Goal: Task Accomplishment & Management: Complete application form

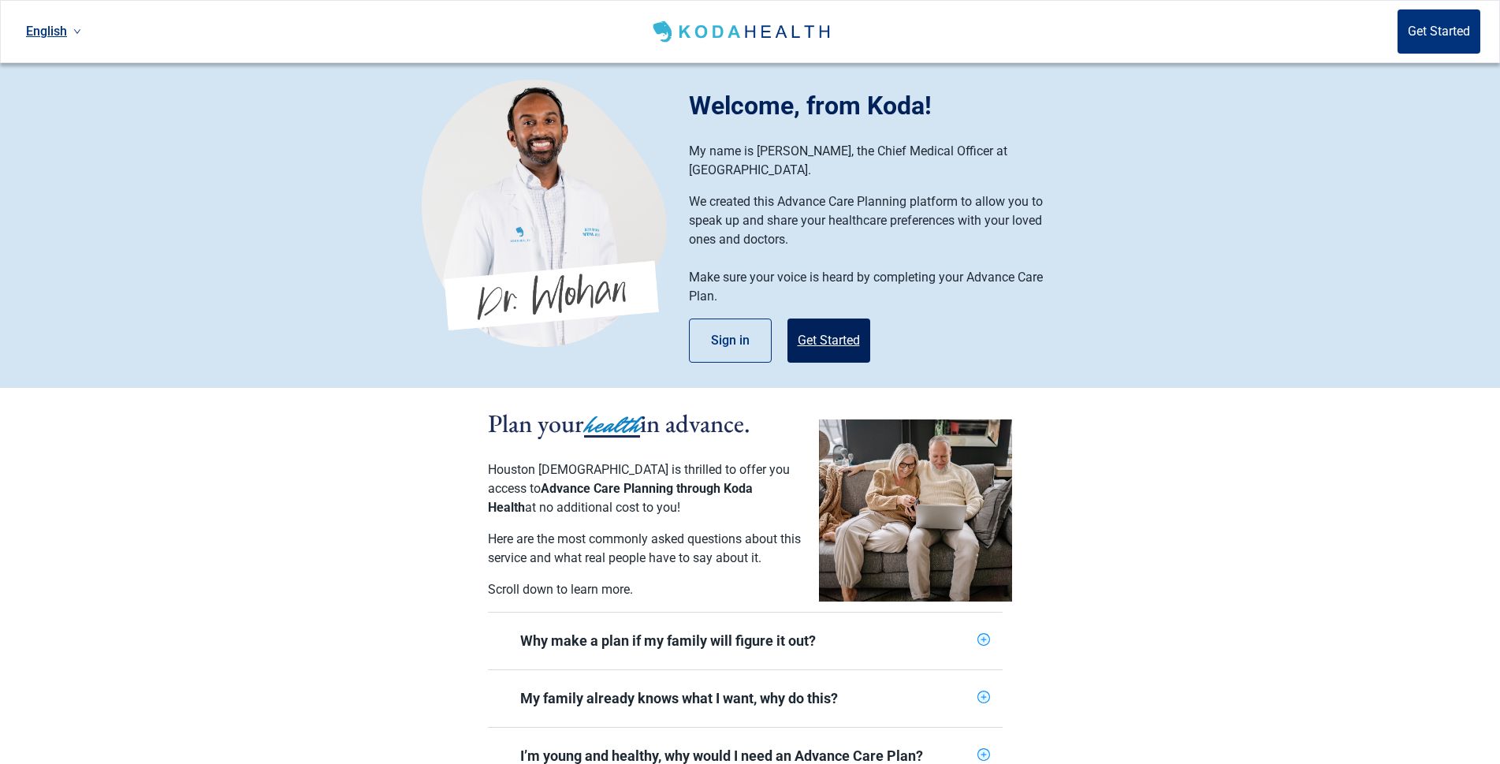
click at [815, 318] on button "Get Started" at bounding box center [828, 340] width 83 height 44
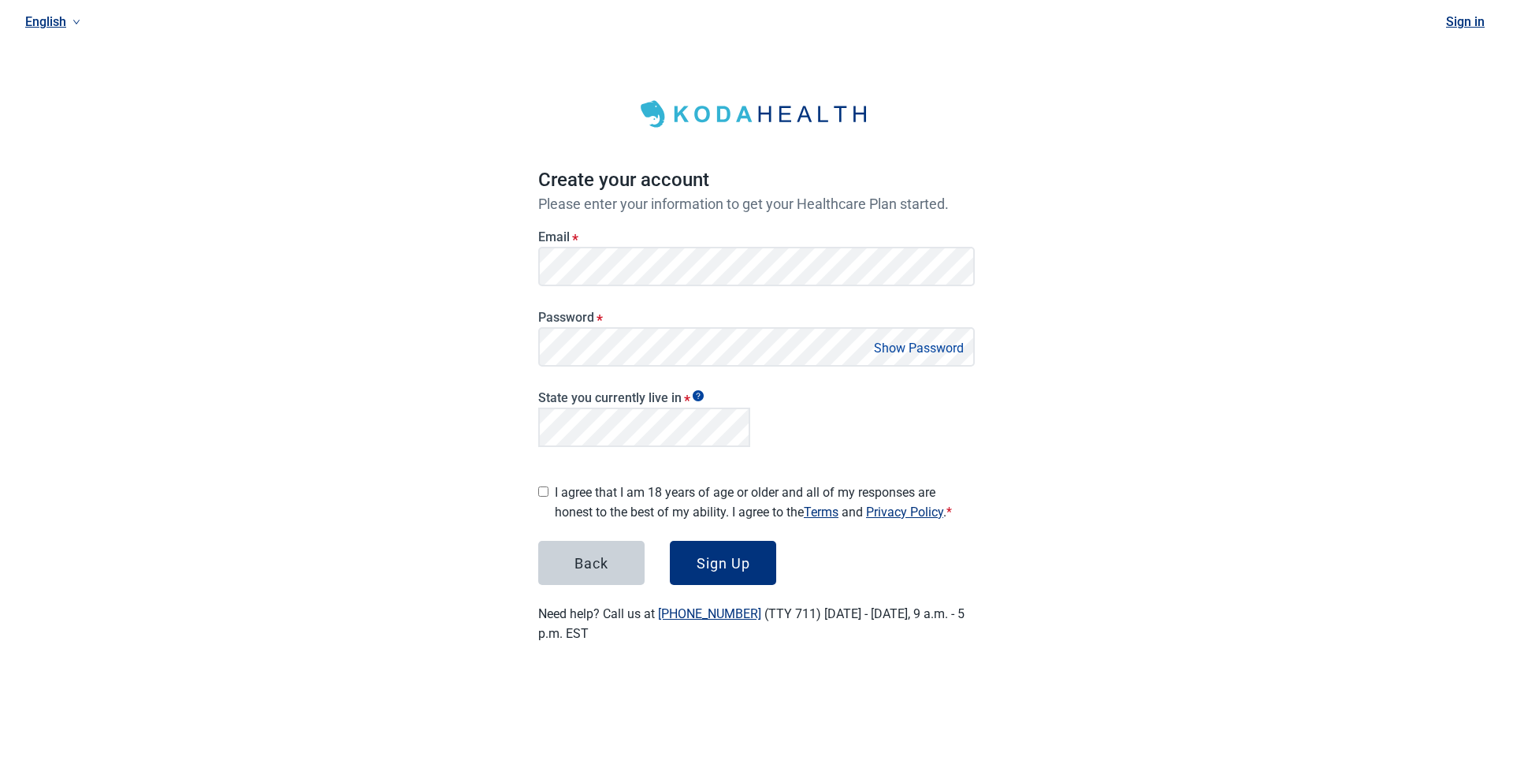
click at [543, 487] on input "I agree that I am 18 years of age or older and all of my responses are honest t…" at bounding box center [543, 491] width 10 height 10
checkbox input "true"
click at [708, 555] on div "Sign Up" at bounding box center [724, 563] width 54 height 16
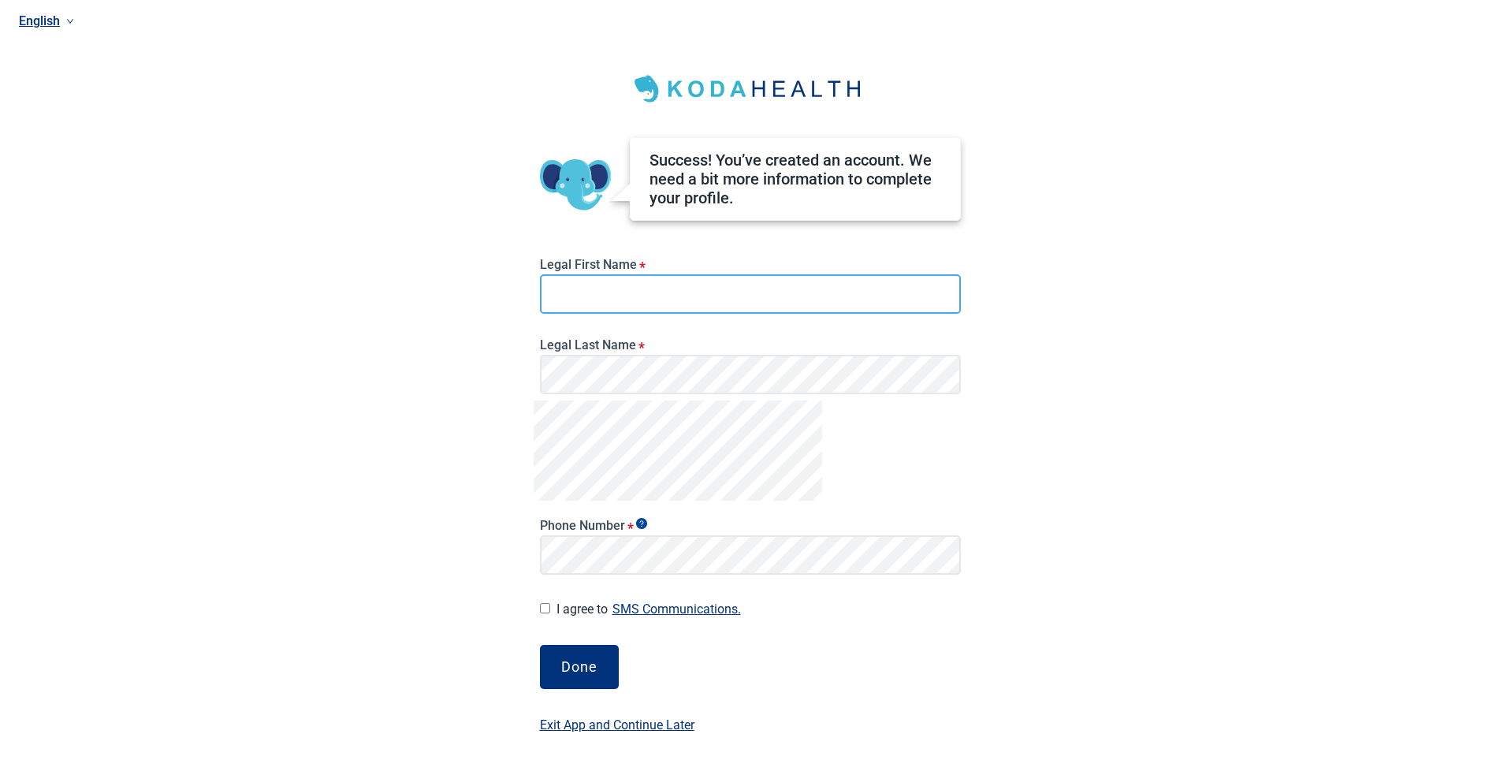
click at [589, 286] on input "Legal First Name *" at bounding box center [750, 293] width 421 height 39
type input "[PERSON_NAME]"
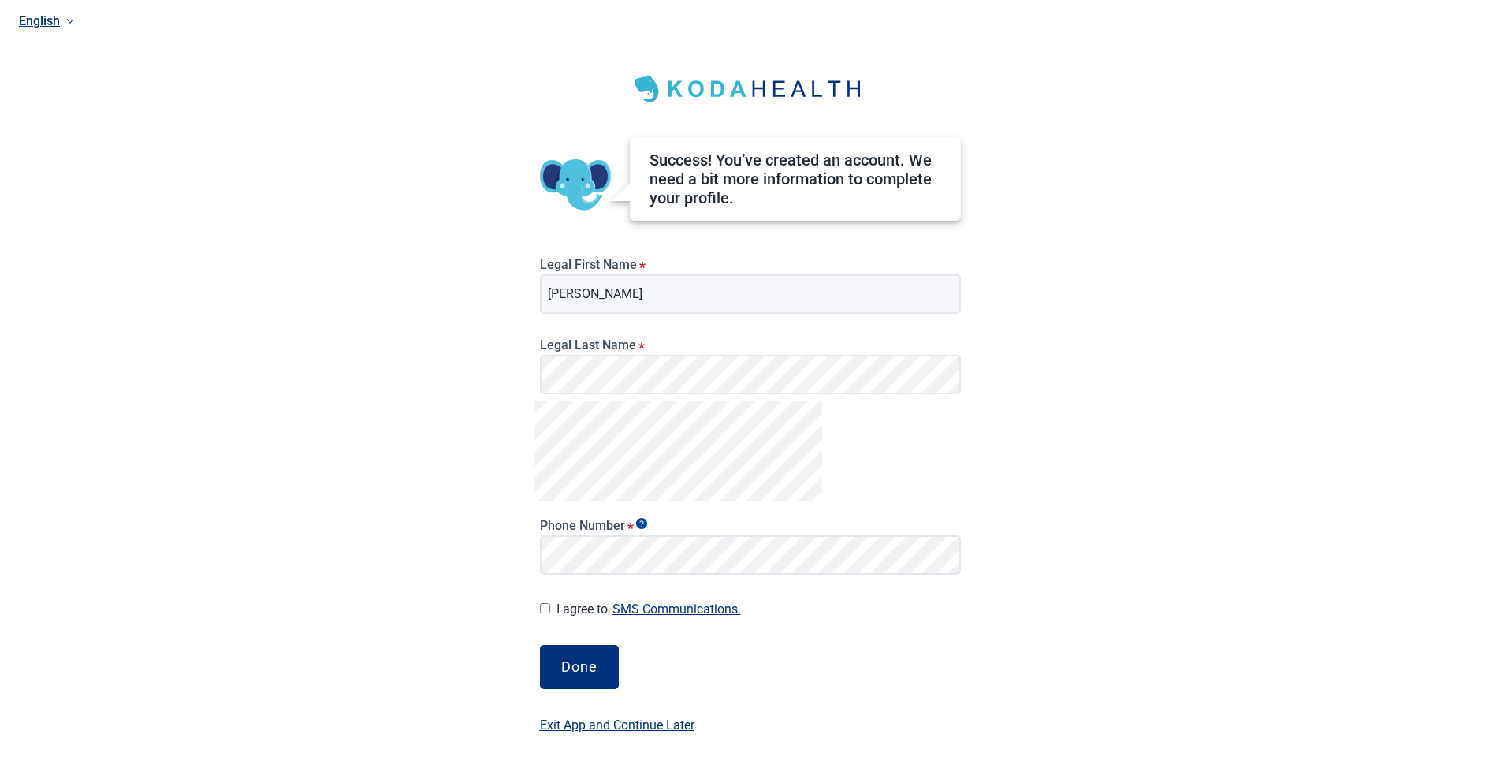
drag, startPoint x: 502, startPoint y: 407, endPoint x: 524, endPoint y: 409, distance: 22.1
click at [502, 408] on div "English Success! You’ve created an account. We need a bit more information to c…" at bounding box center [750, 382] width 1500 height 764
click at [543, 605] on input "I agree to SMS Communications." at bounding box center [545, 608] width 10 height 10
checkbox input "true"
click at [582, 667] on div "Done" at bounding box center [579, 667] width 36 height 16
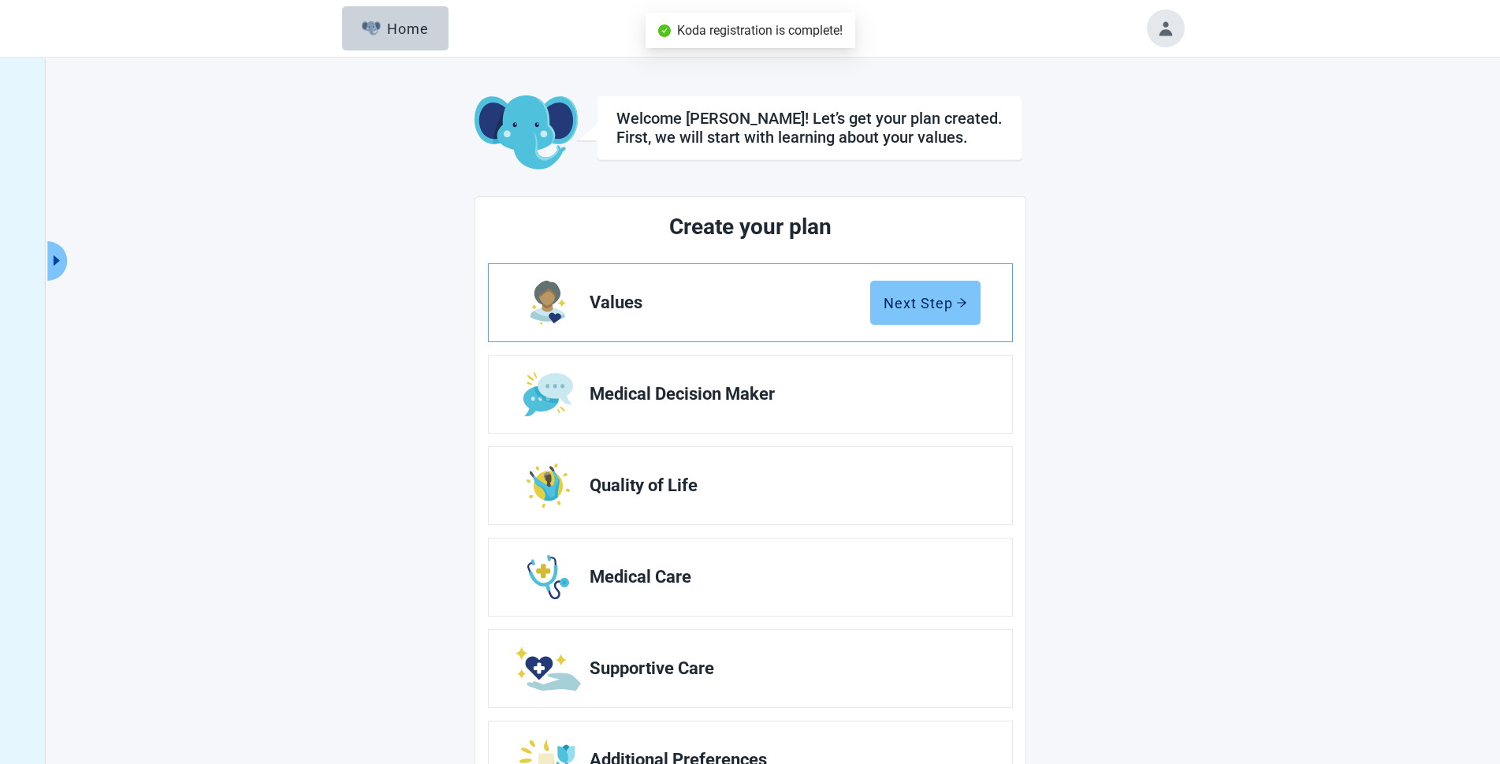
click at [935, 303] on div "Next Step" at bounding box center [925, 303] width 84 height 16
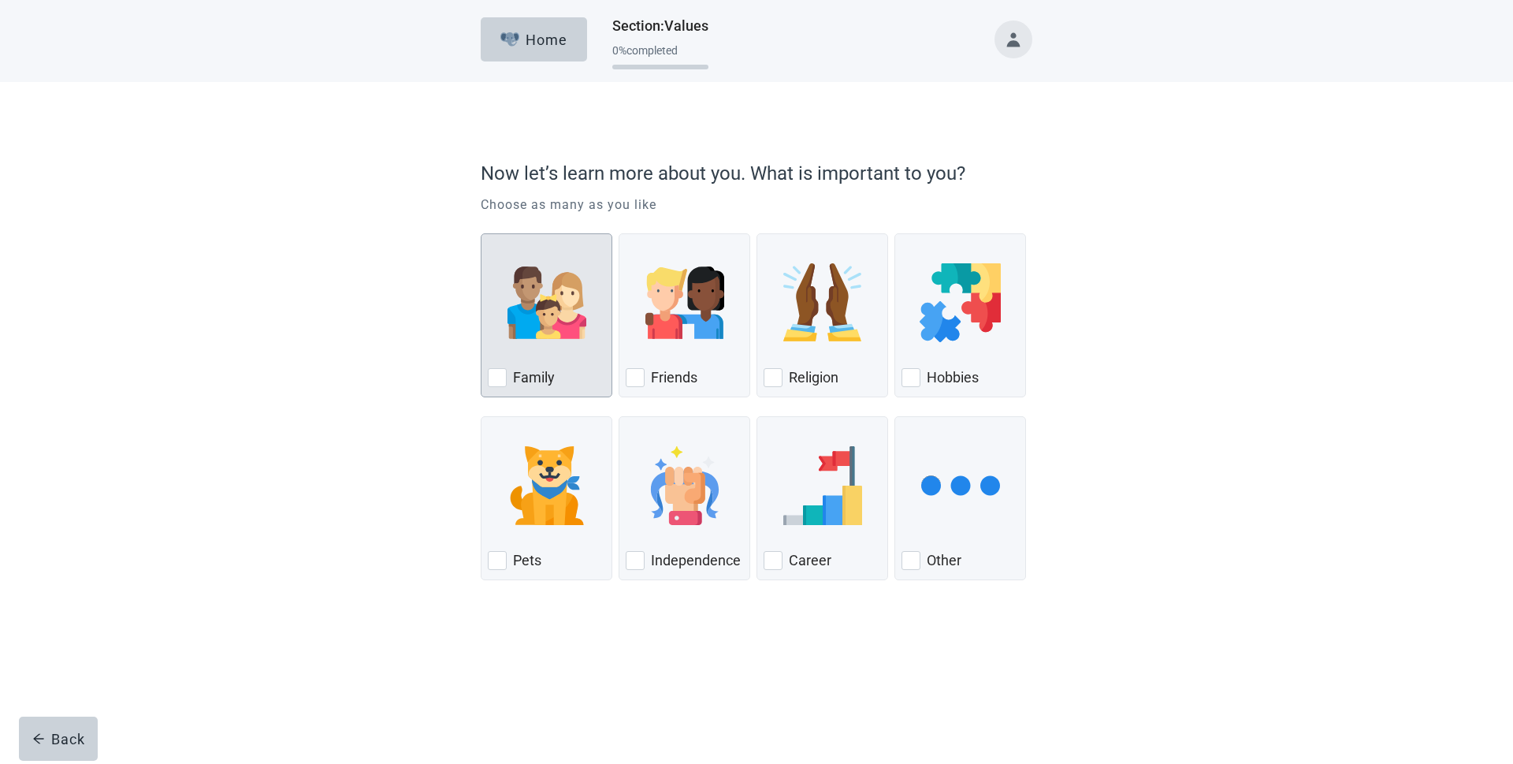
click at [499, 372] on div "Family, checkbox, not checked" at bounding box center [497, 377] width 19 height 19
click at [481, 234] on input "Family" at bounding box center [481, 233] width 1 height 1
checkbox input "true"
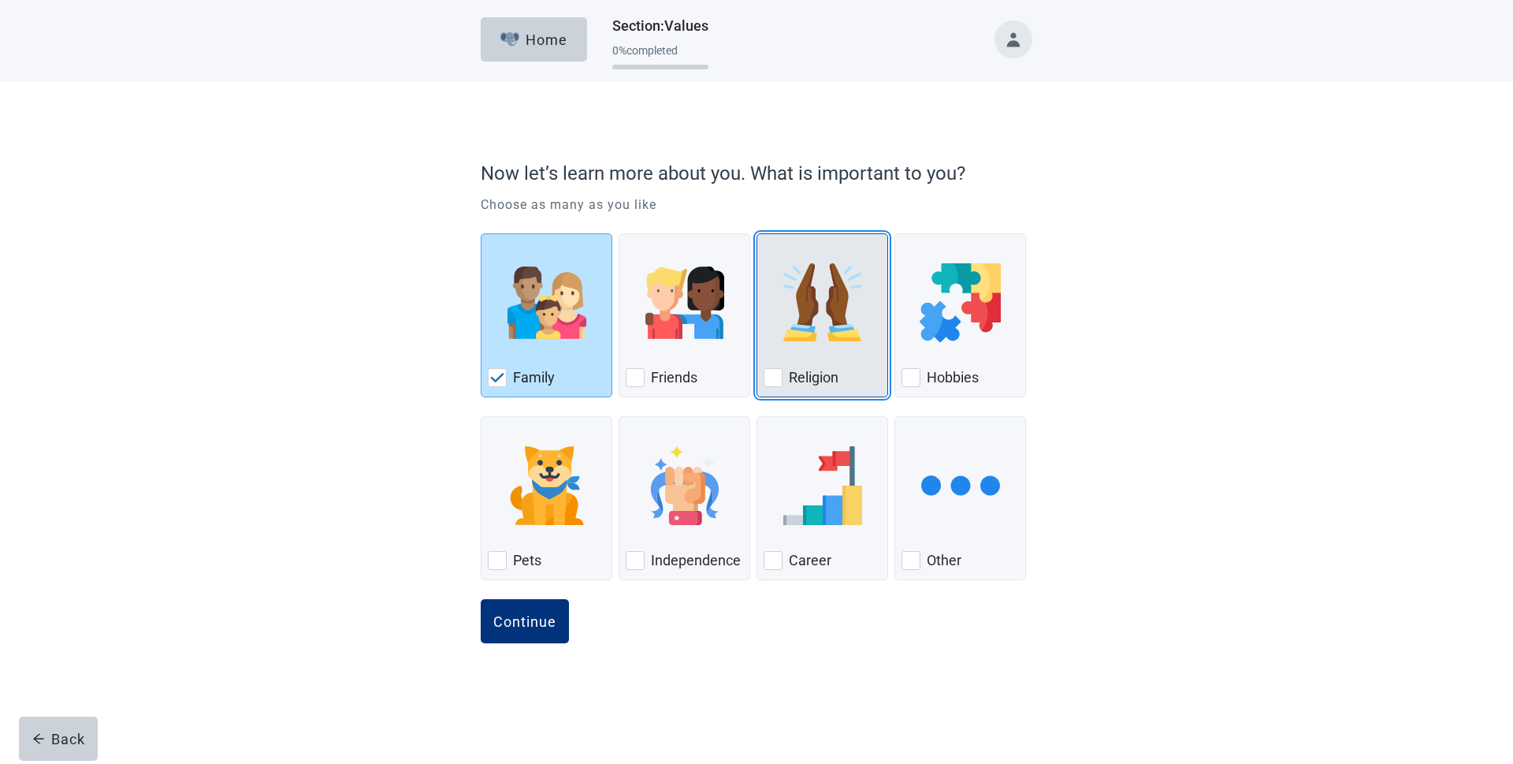
click at [780, 380] on div "Religion, checkbox, not checked" at bounding box center [773, 377] width 19 height 19
click at [757, 234] on input "Religion" at bounding box center [756, 233] width 1 height 1
checkbox input "true"
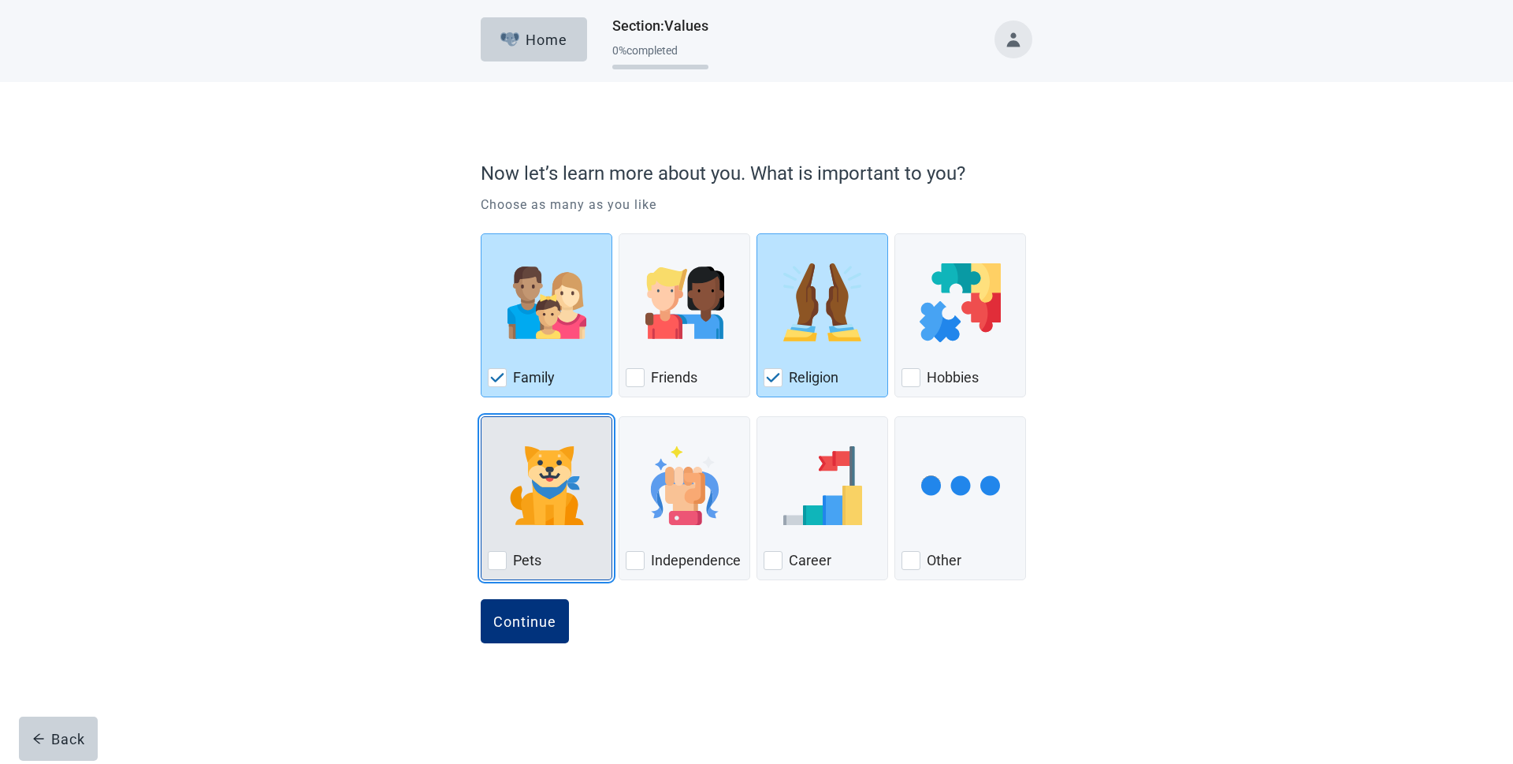
click at [500, 556] on div "Pets, checkbox, not checked" at bounding box center [497, 560] width 19 height 19
click at [481, 417] on input "Pets" at bounding box center [481, 416] width 1 height 1
checkbox input "true"
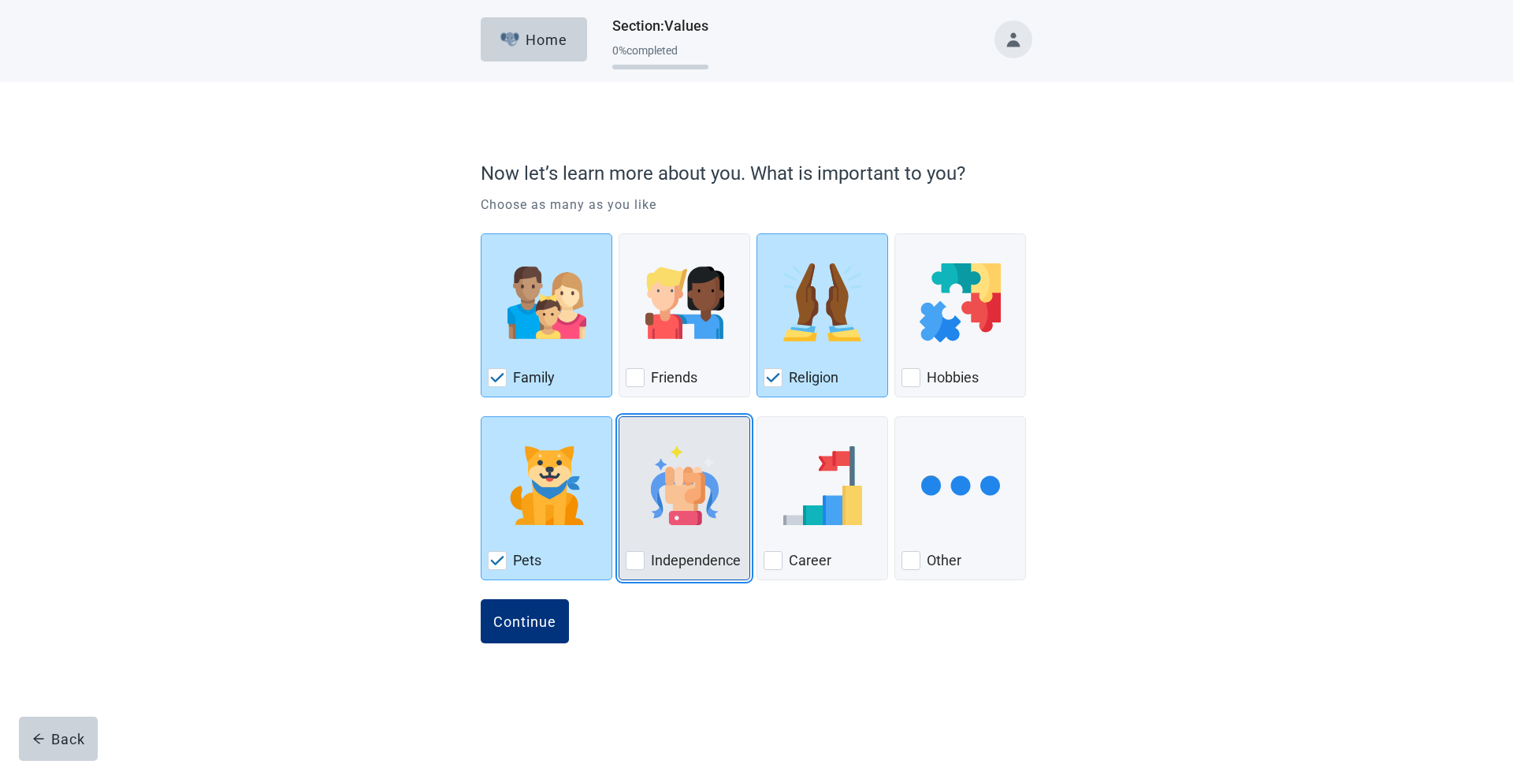
click at [635, 557] on div "Independence, checkbox, not checked" at bounding box center [635, 560] width 19 height 19
click at [619, 417] on input "Independence" at bounding box center [619, 416] width 1 height 1
checkbox input "true"
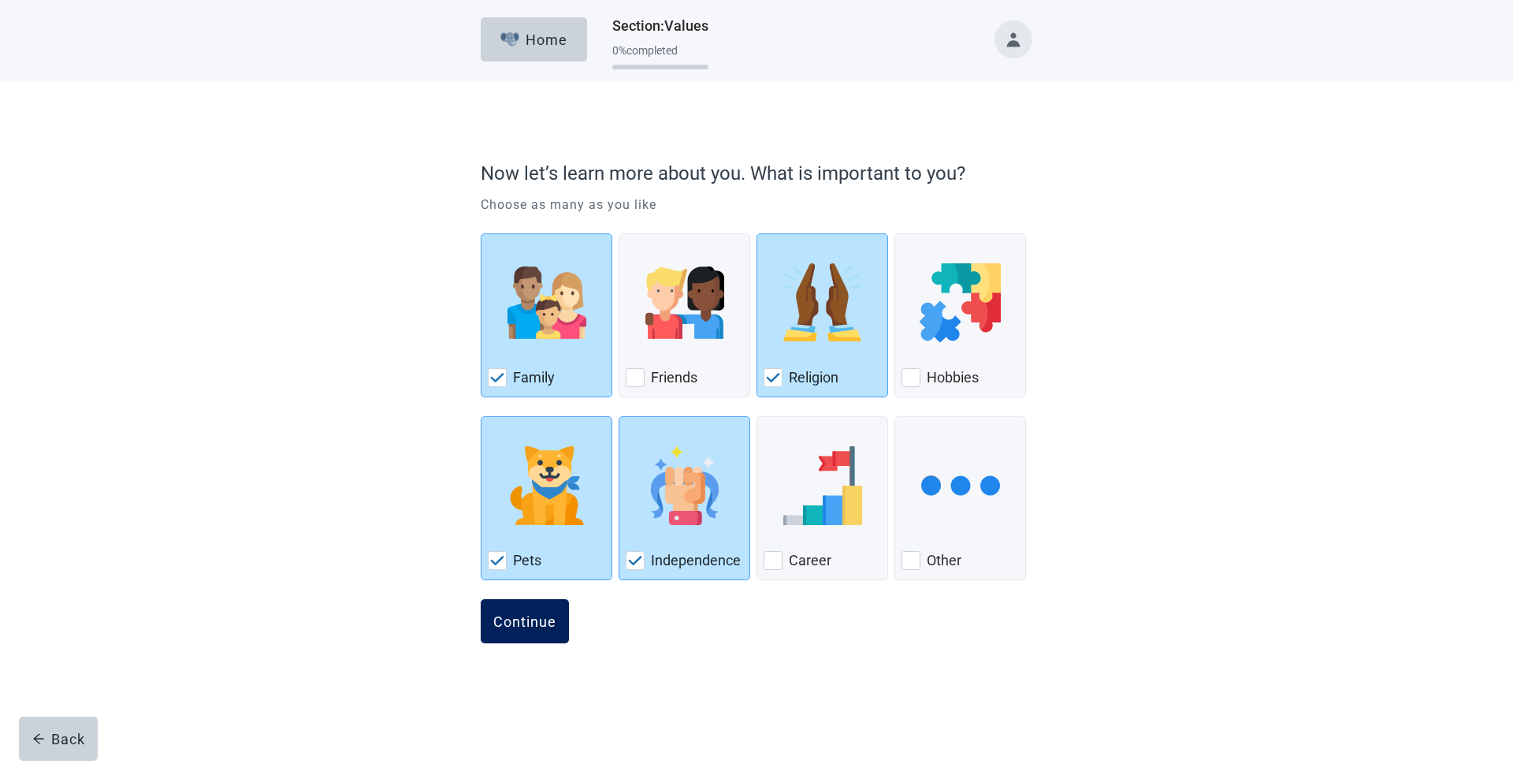
click at [519, 617] on div "Continue" at bounding box center [524, 621] width 63 height 16
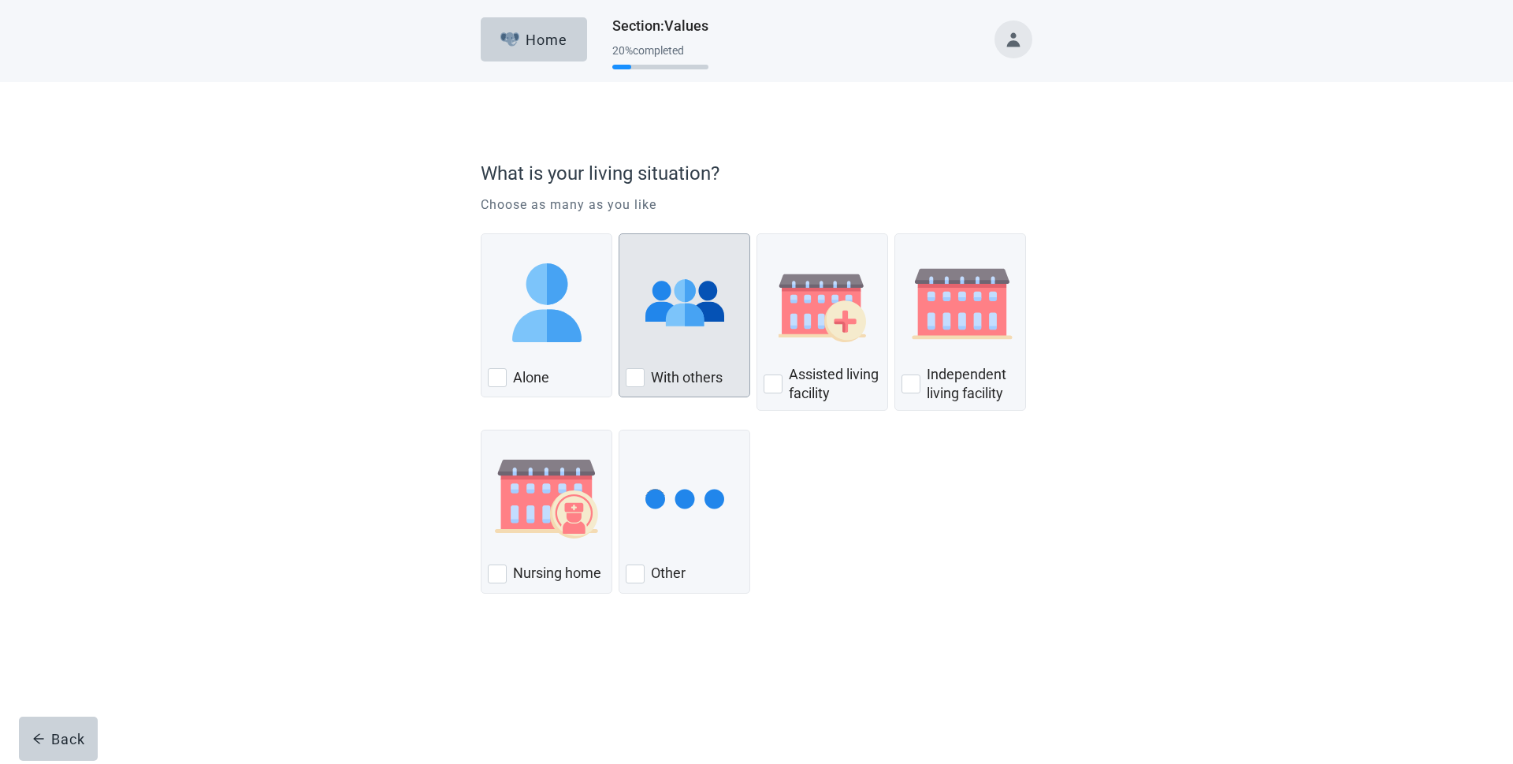
click at [641, 381] on div "With Others, checkbox, not checked" at bounding box center [635, 377] width 19 height 19
click at [619, 234] on input "With others" at bounding box center [619, 233] width 1 height 1
checkbox input "true"
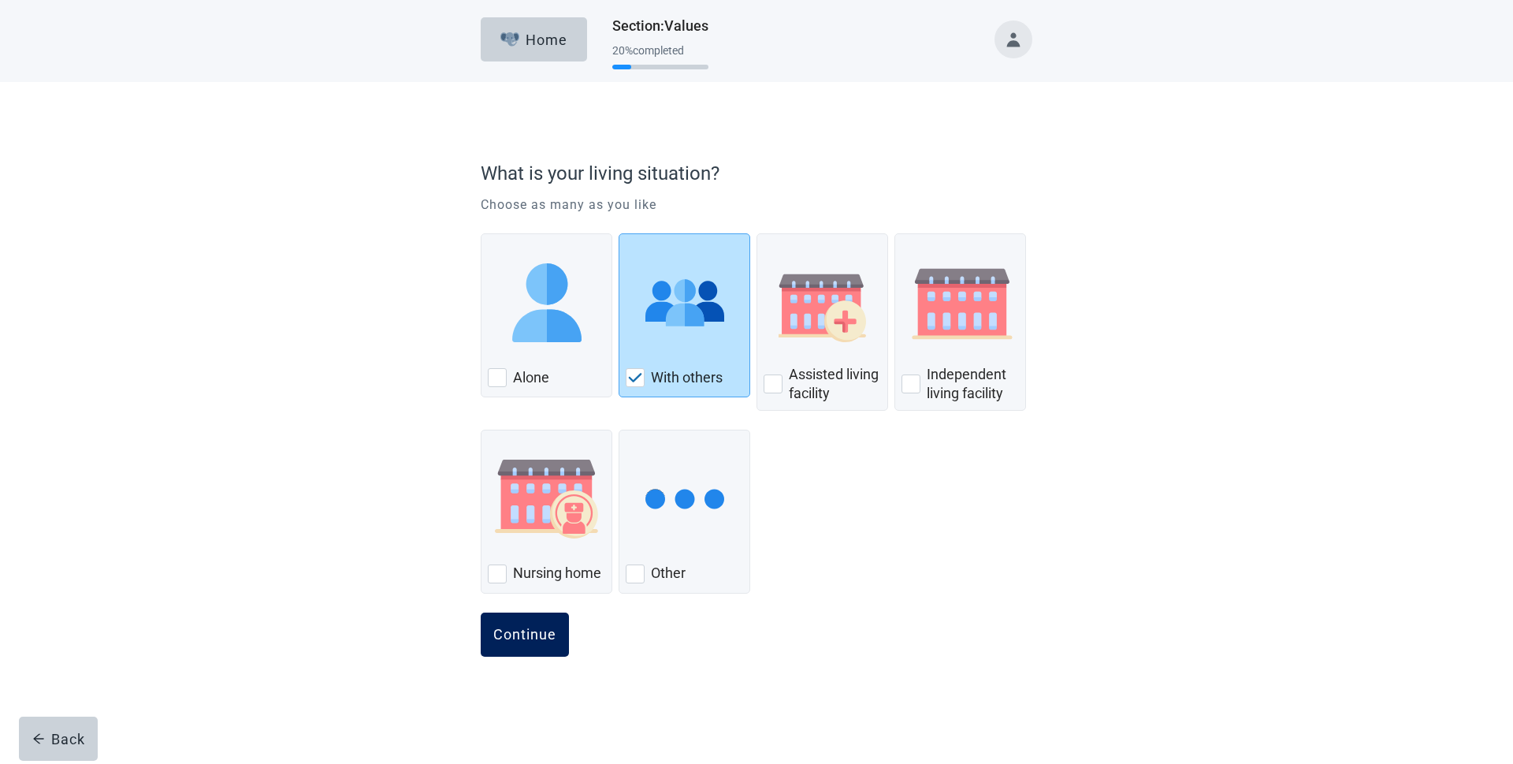
click at [525, 626] on div "Continue" at bounding box center [524, 634] width 63 height 16
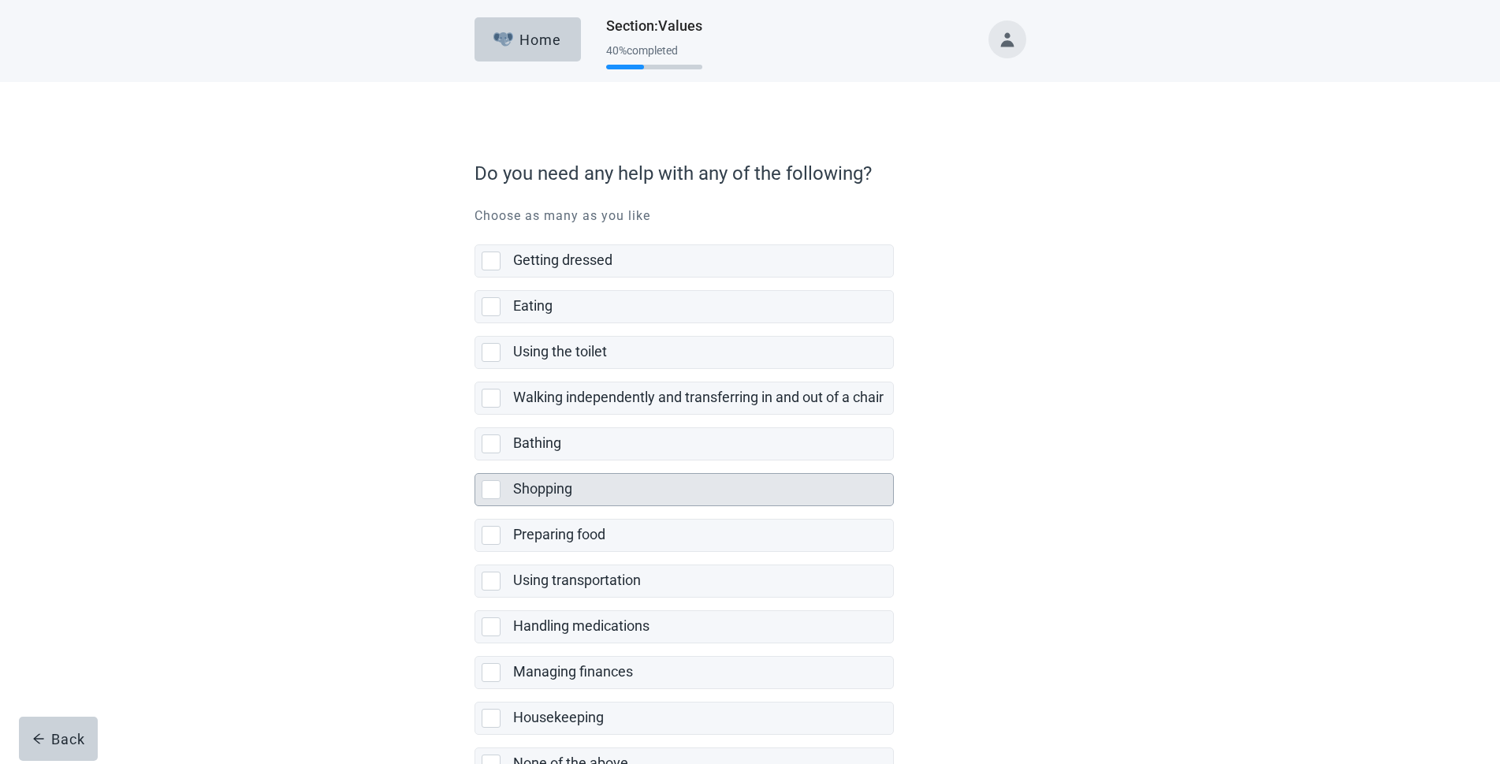
scroll to position [79, 0]
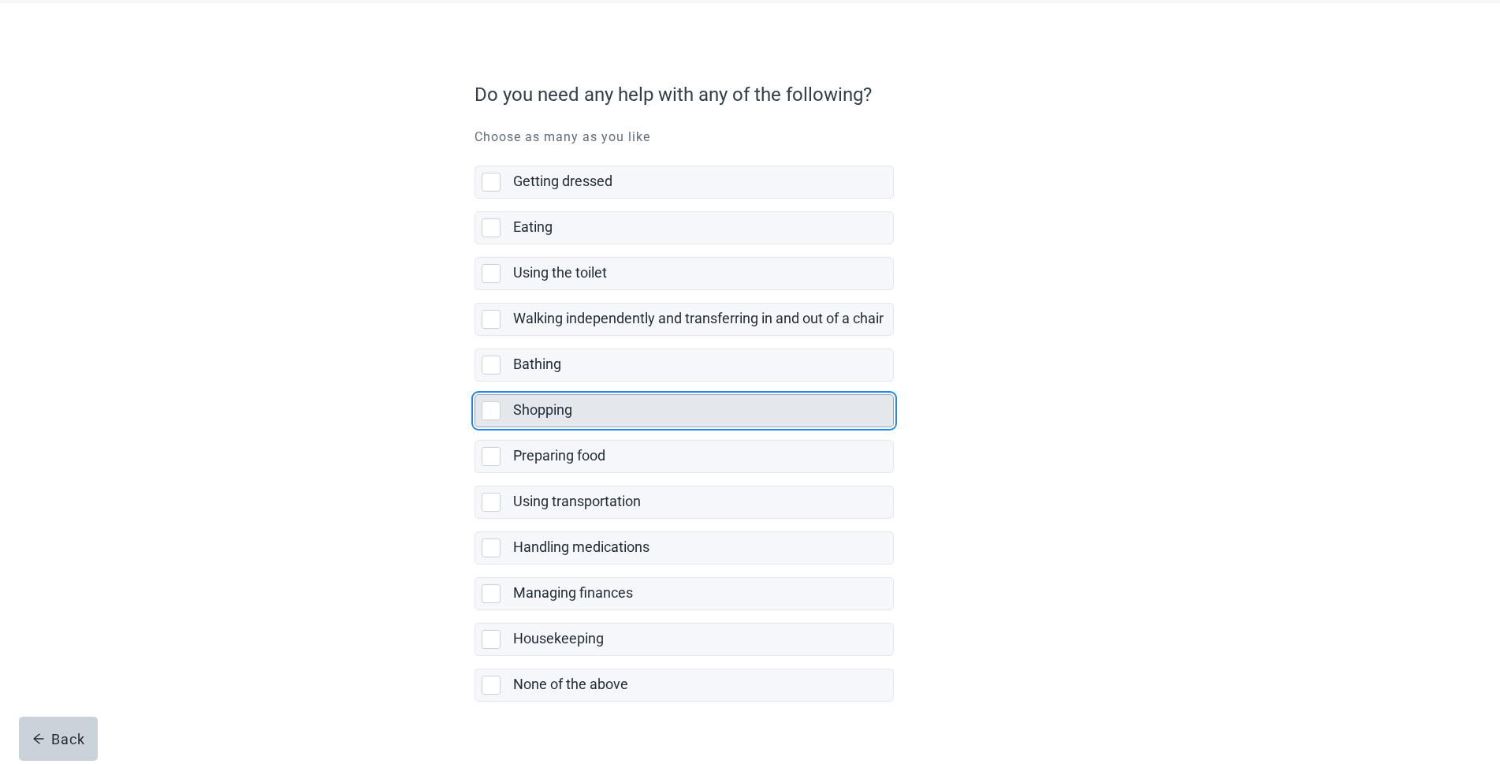
click at [492, 411] on div "Shopping, checkbox, not selected" at bounding box center [490, 410] width 19 height 19
click at [475, 382] on input "Shopping" at bounding box center [474, 381] width 1 height 1
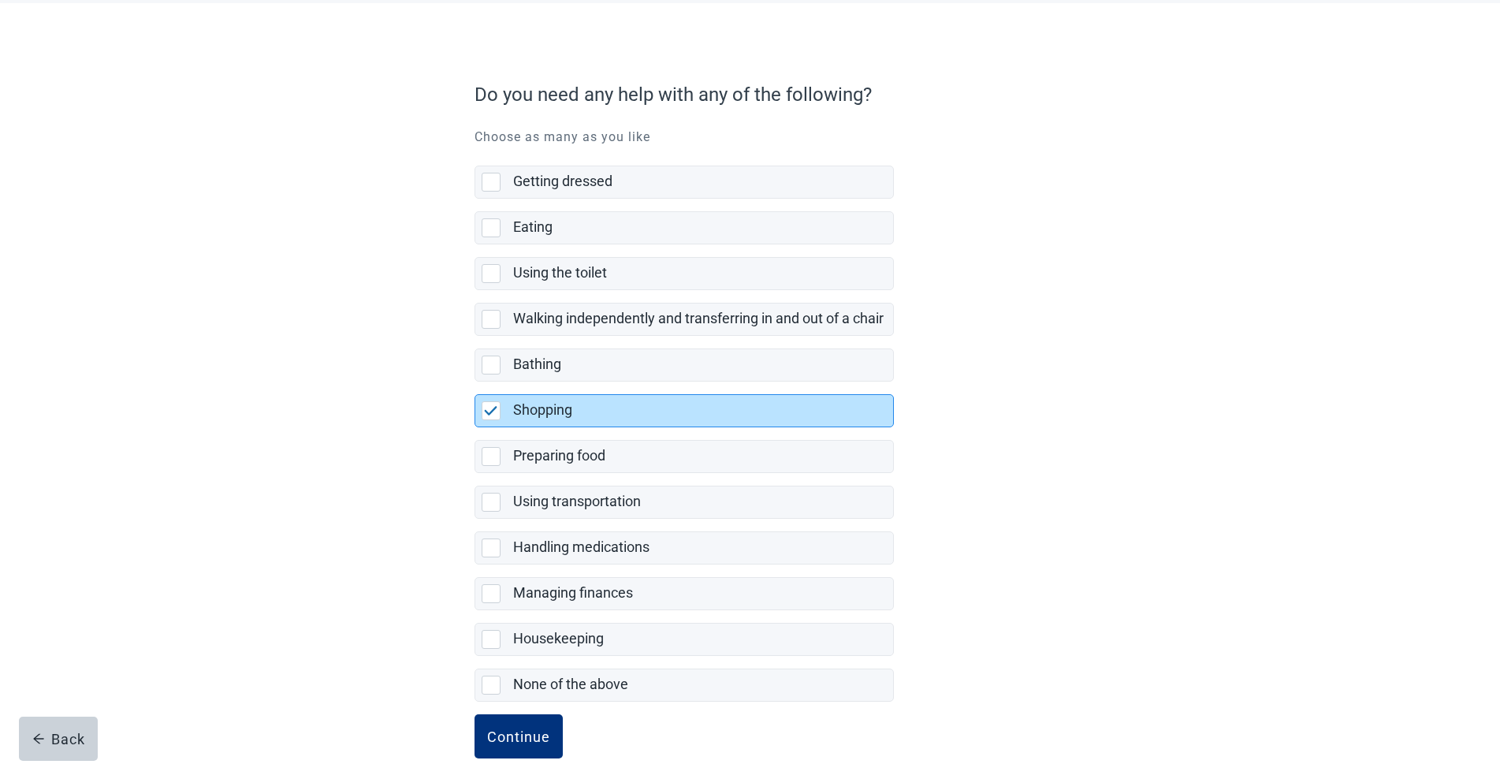
click at [492, 411] on img "Shopping, checkbox, selected" at bounding box center [491, 410] width 14 height 9
click at [475, 382] on input "Shopping" at bounding box center [474, 381] width 1 height 1
checkbox input "false"
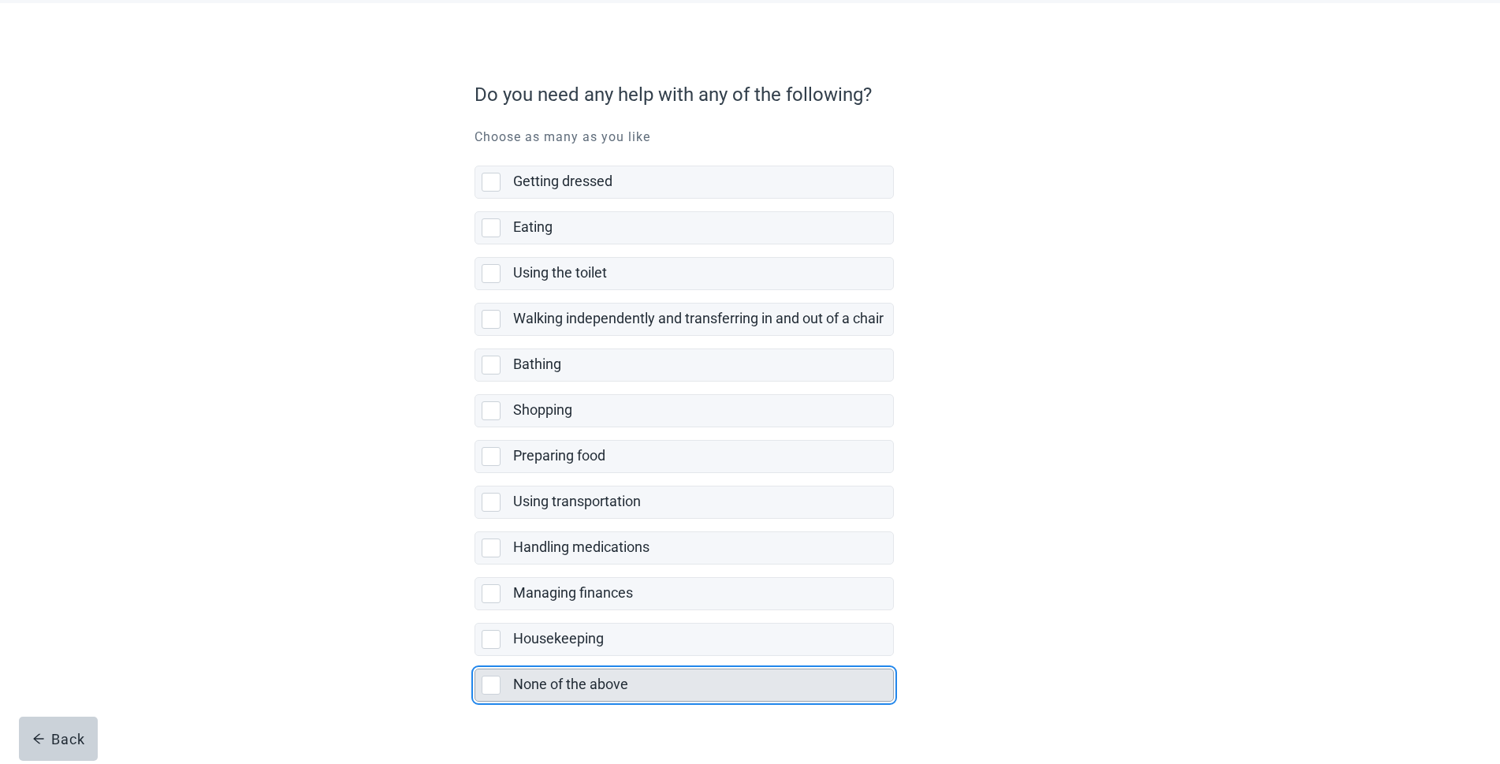
click at [493, 688] on div "None of the above, checkbox, not selected" at bounding box center [490, 684] width 19 height 19
click at [475, 656] on input "None of the above" at bounding box center [474, 656] width 1 height 1
checkbox input "true"
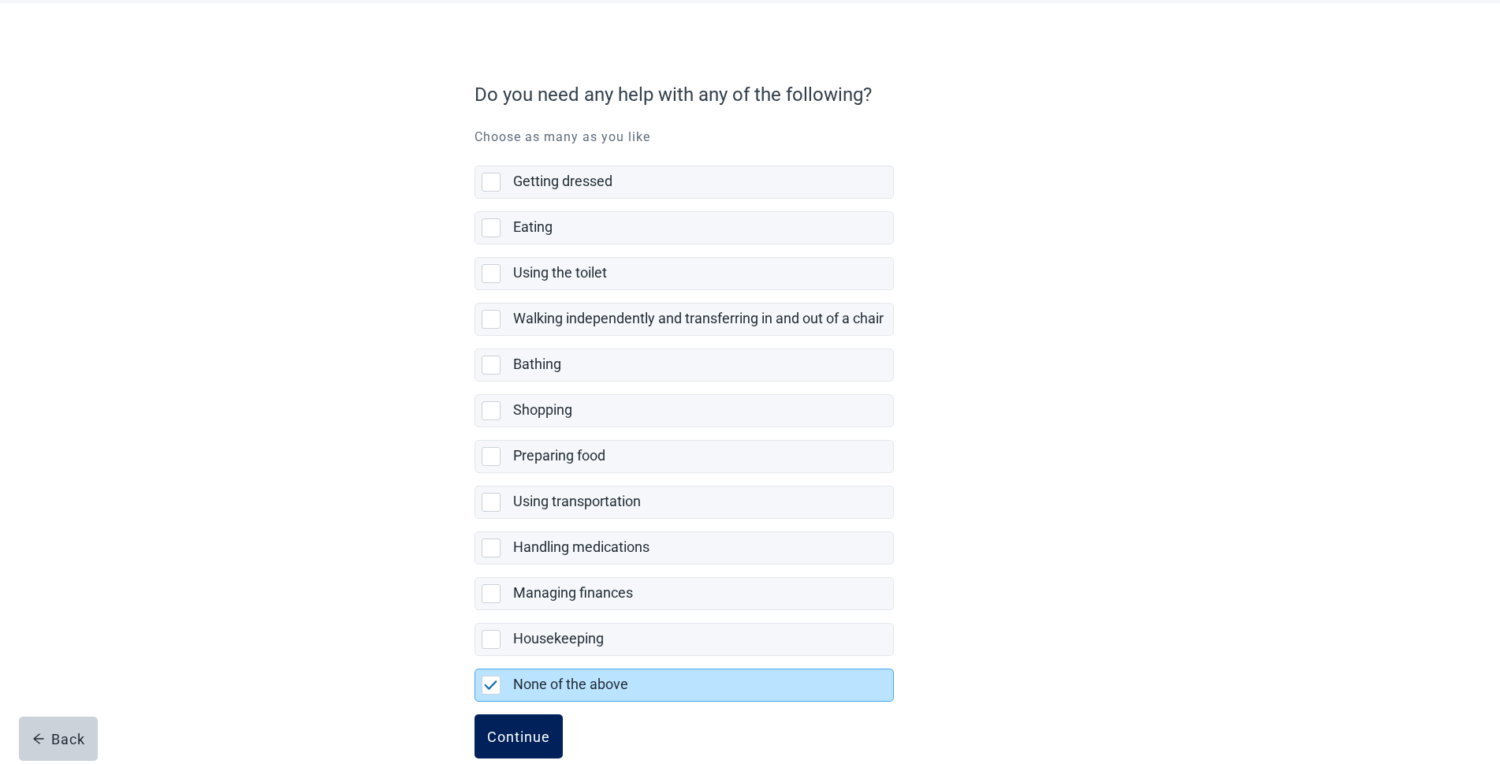
click at [511, 728] on div "Continue" at bounding box center [518, 736] width 63 height 16
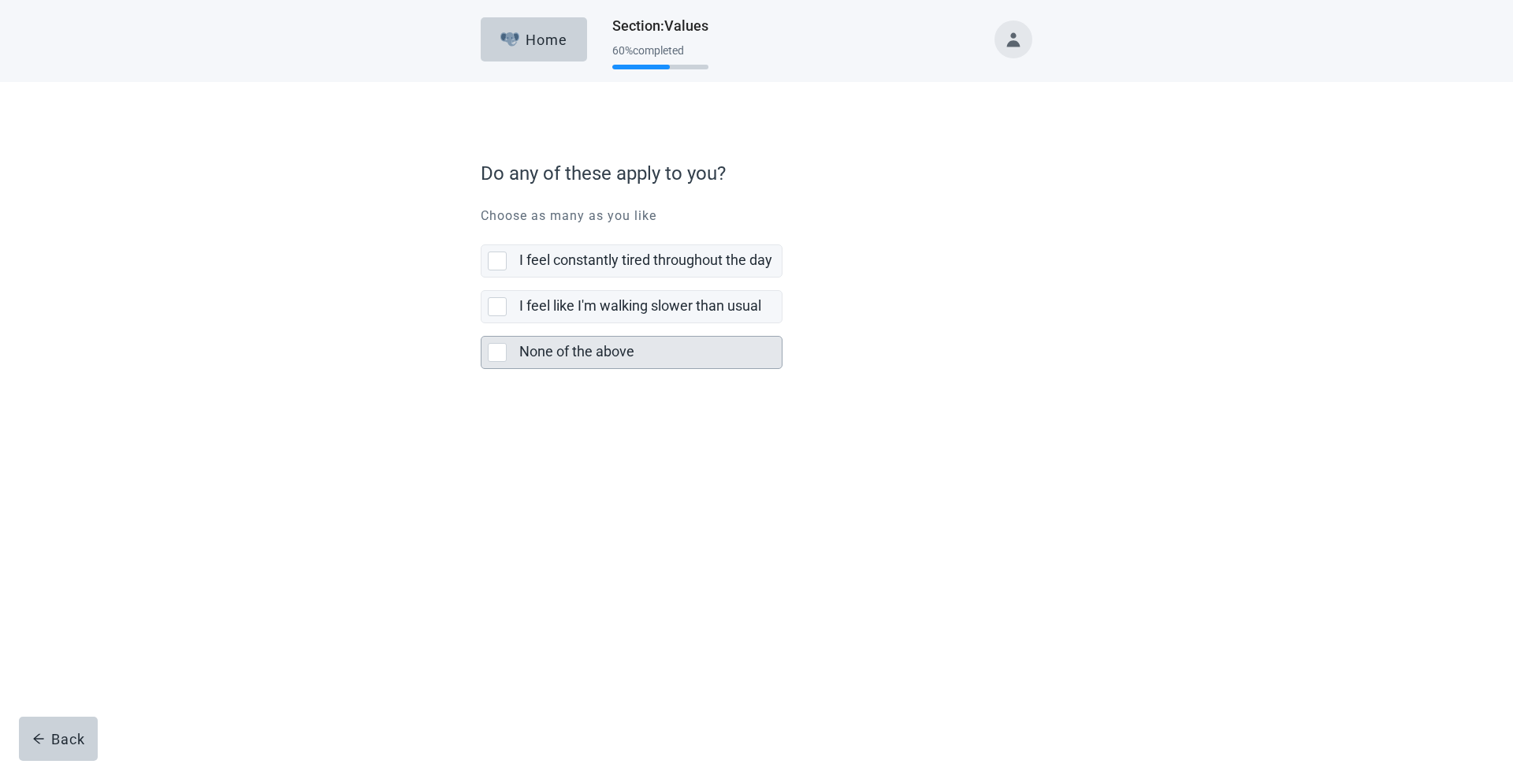
click at [500, 350] on div "None of the above, checkbox, not selected" at bounding box center [497, 352] width 19 height 19
click at [481, 324] on input "None of the above" at bounding box center [481, 323] width 1 height 1
checkbox input "true"
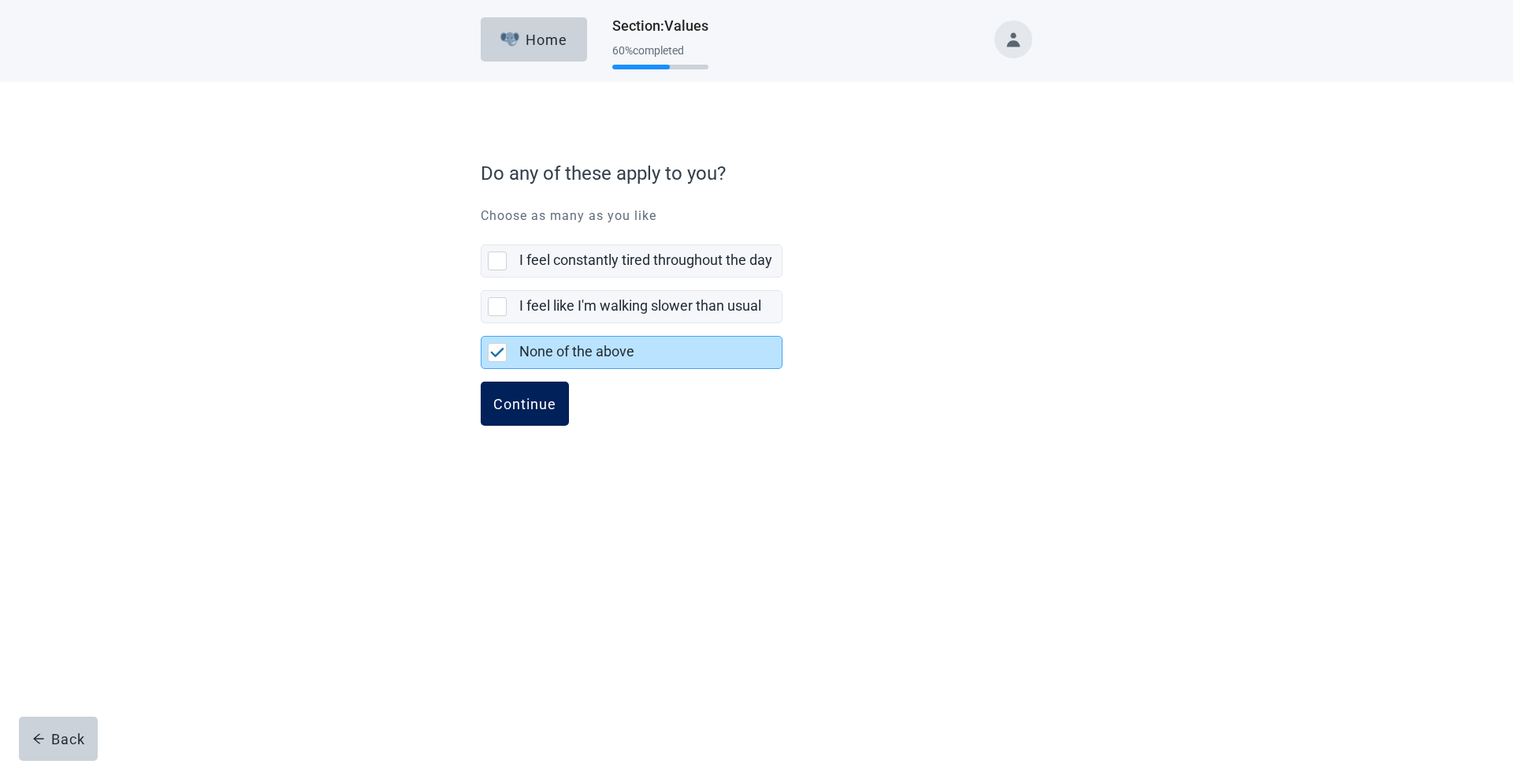
click at [521, 396] on div "Continue" at bounding box center [524, 404] width 63 height 16
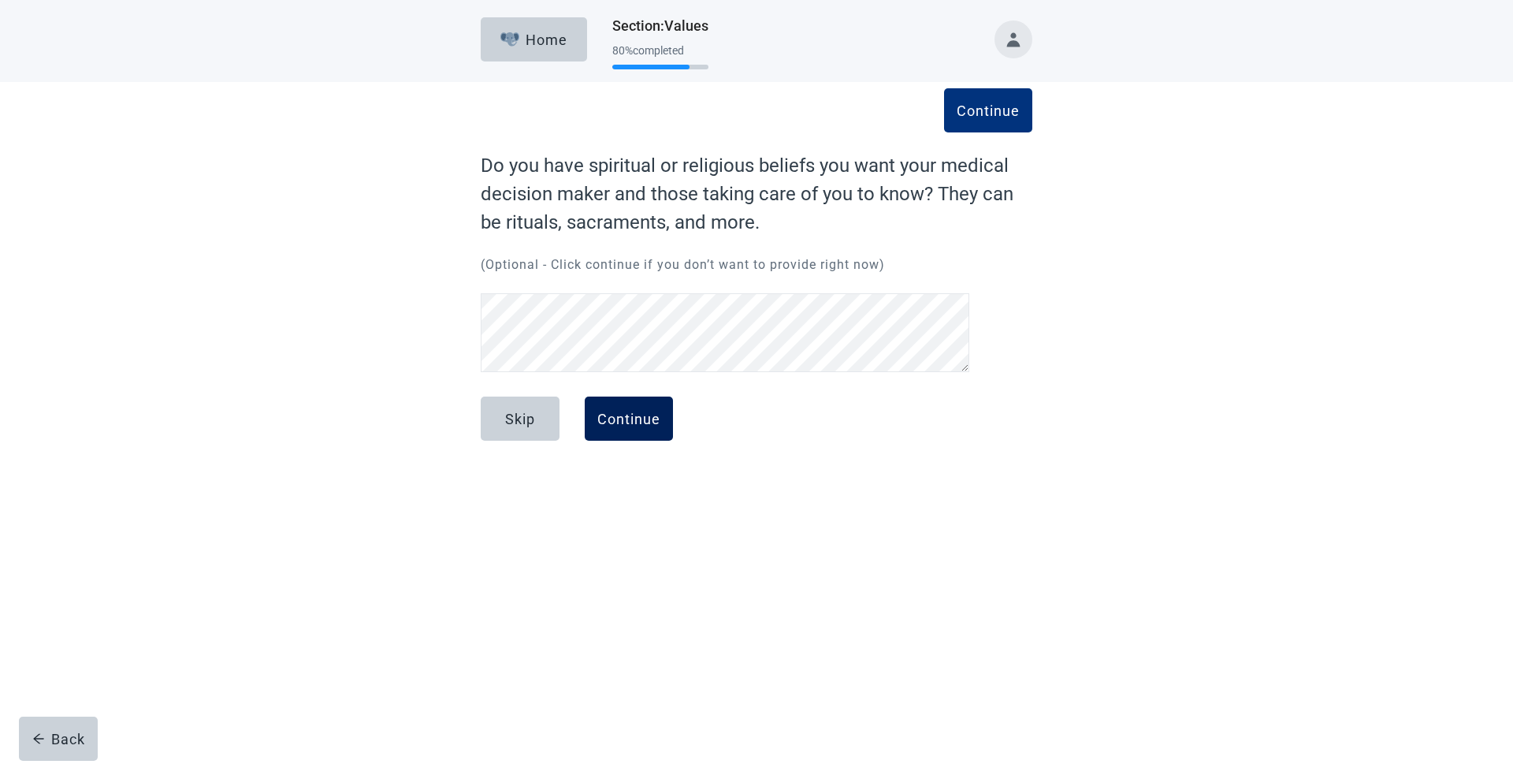
click at [616, 418] on div "Continue" at bounding box center [628, 419] width 63 height 16
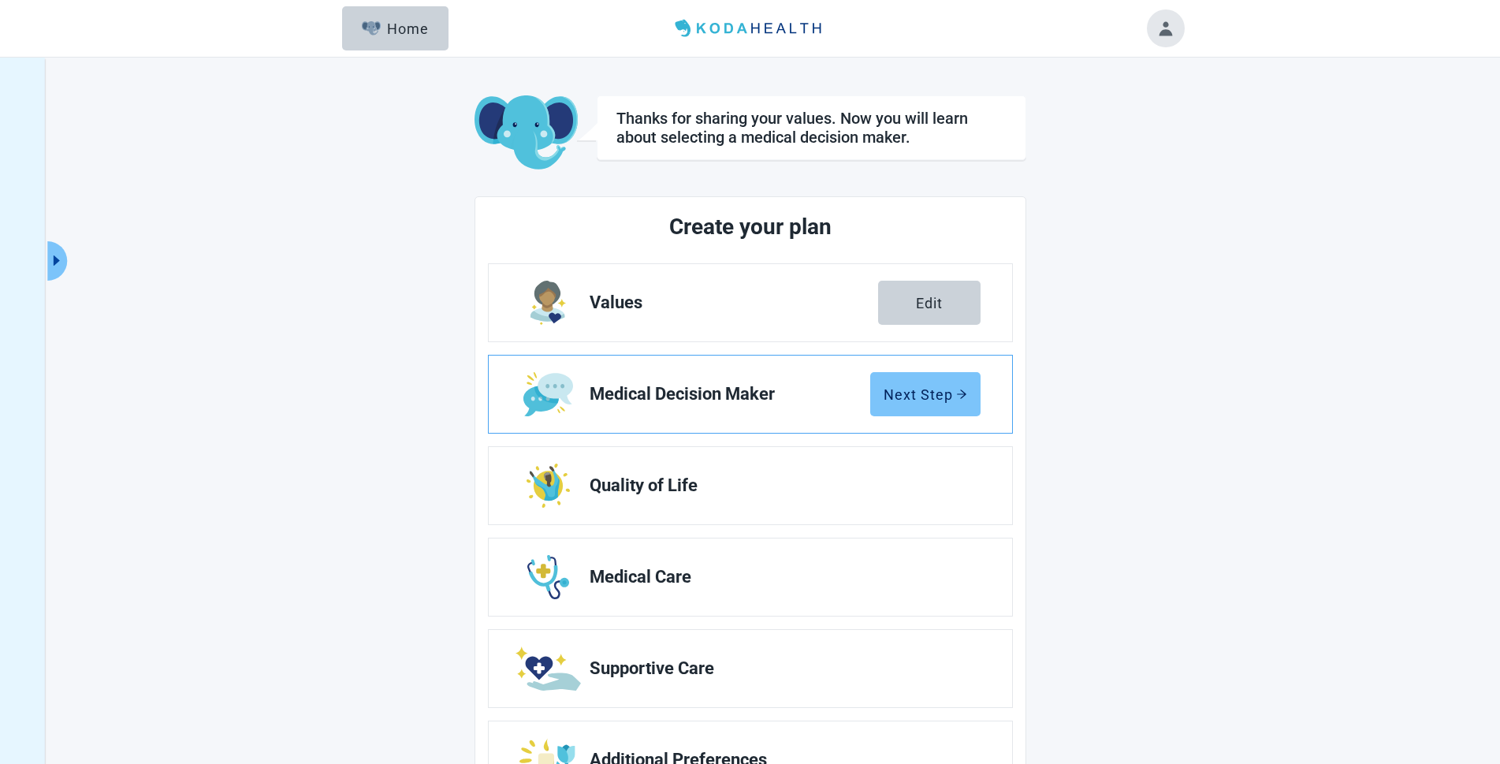
click at [931, 403] on button "Next Step" at bounding box center [925, 394] width 110 height 44
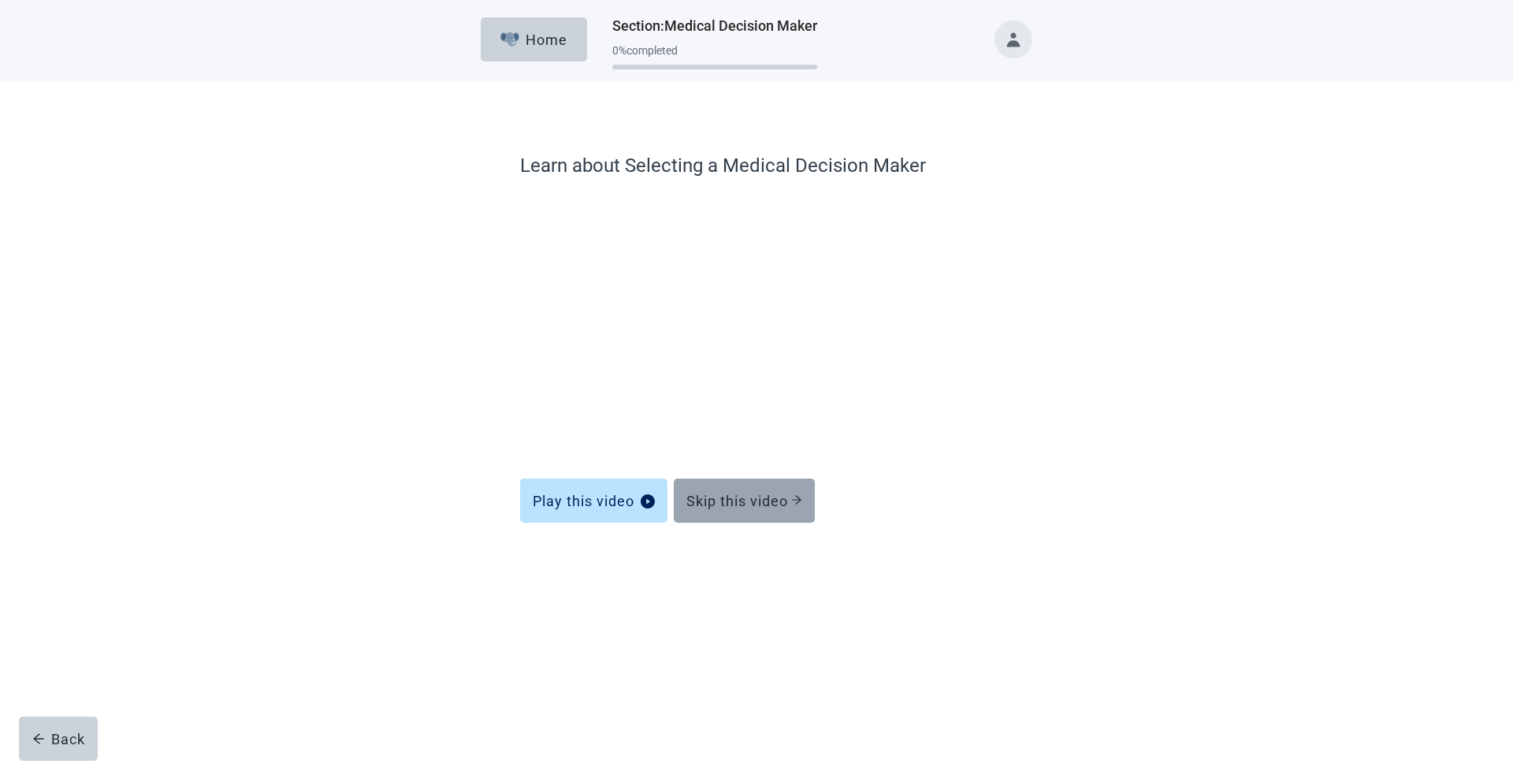
click at [748, 502] on div "Skip this video" at bounding box center [744, 501] width 116 height 16
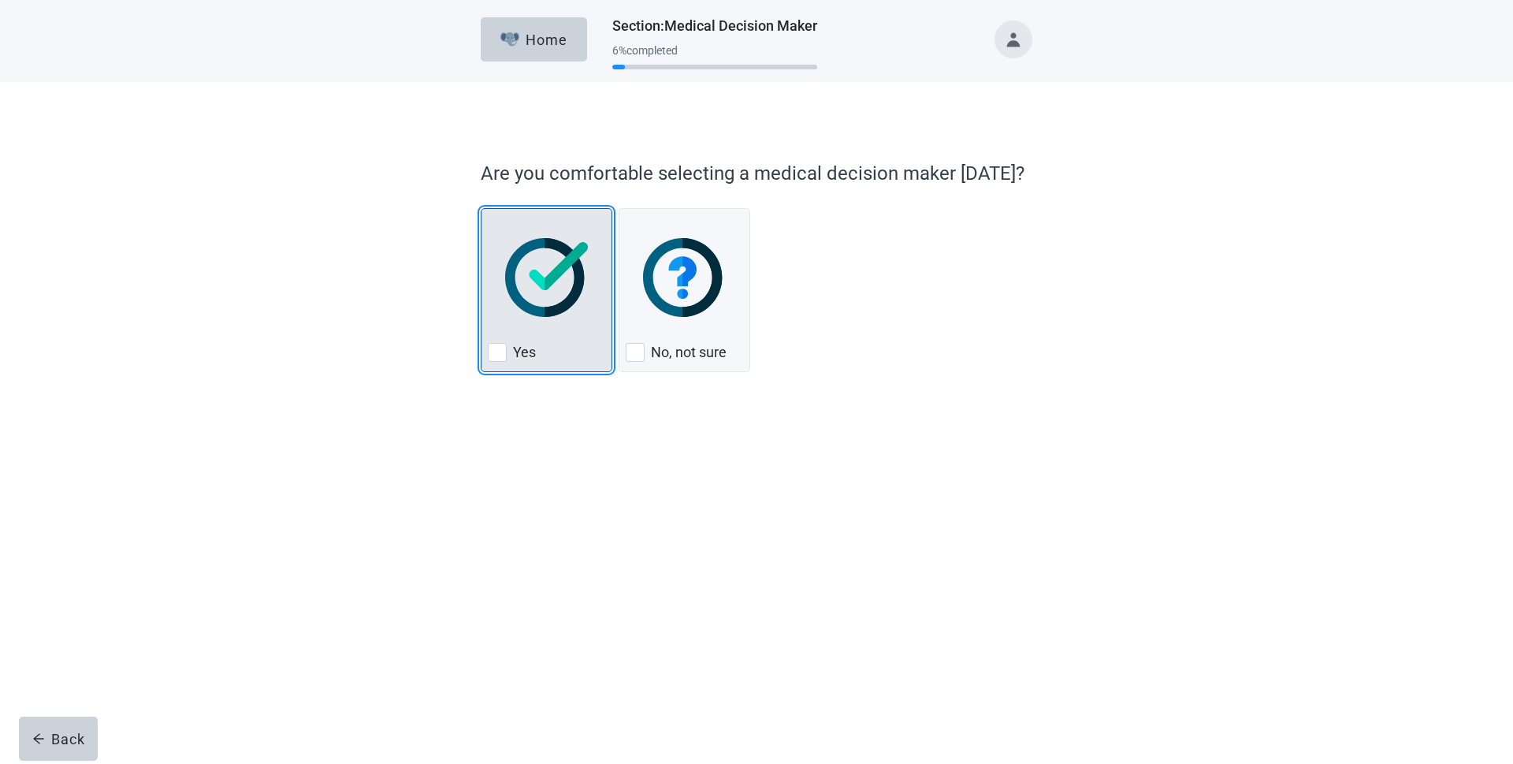
click at [496, 355] on div "Yes, checkbox, not checked" at bounding box center [497, 352] width 19 height 19
click at [481, 209] on input "Yes" at bounding box center [481, 208] width 1 height 1
checkbox input "true"
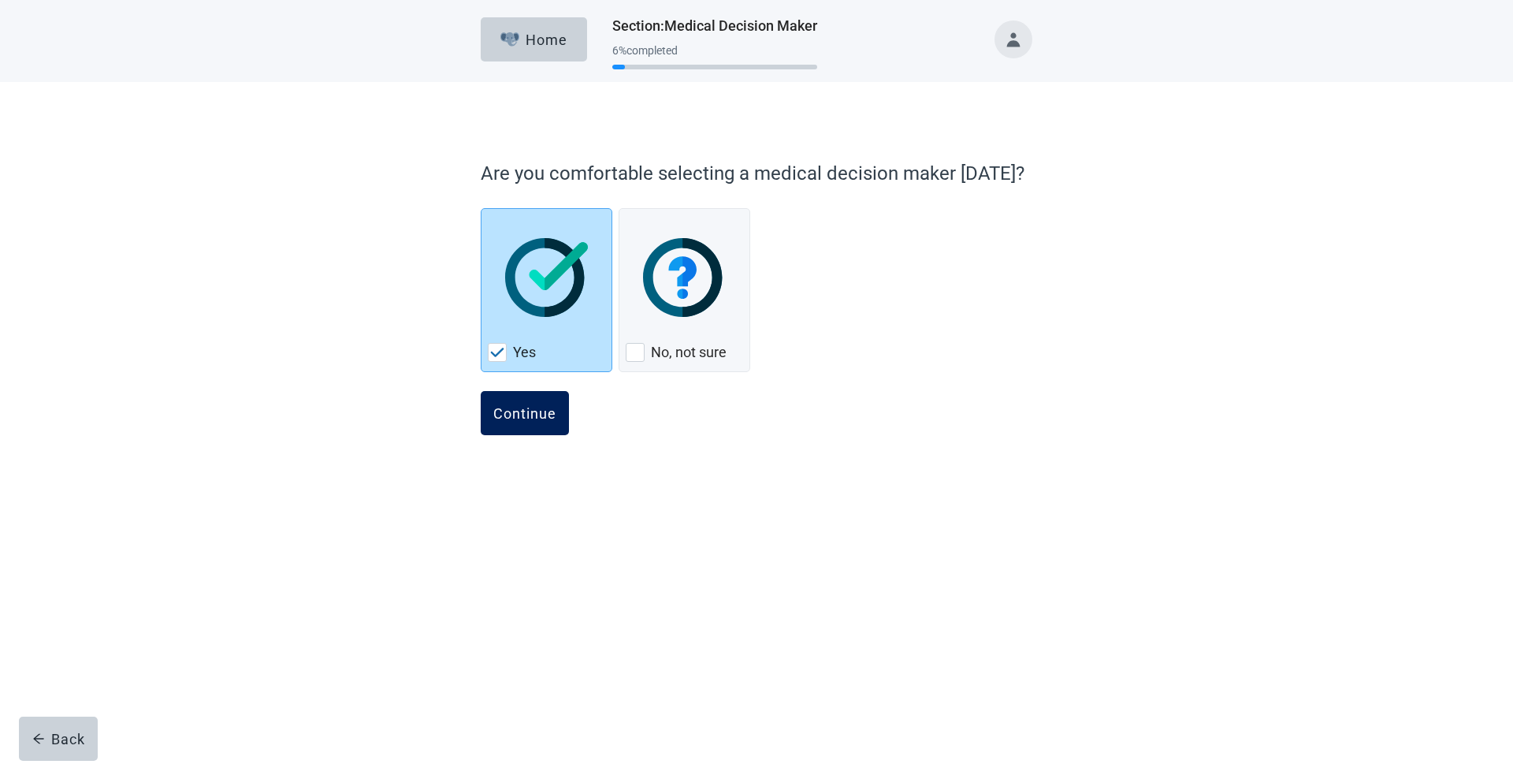
click at [519, 411] on div "Continue" at bounding box center [524, 413] width 63 height 16
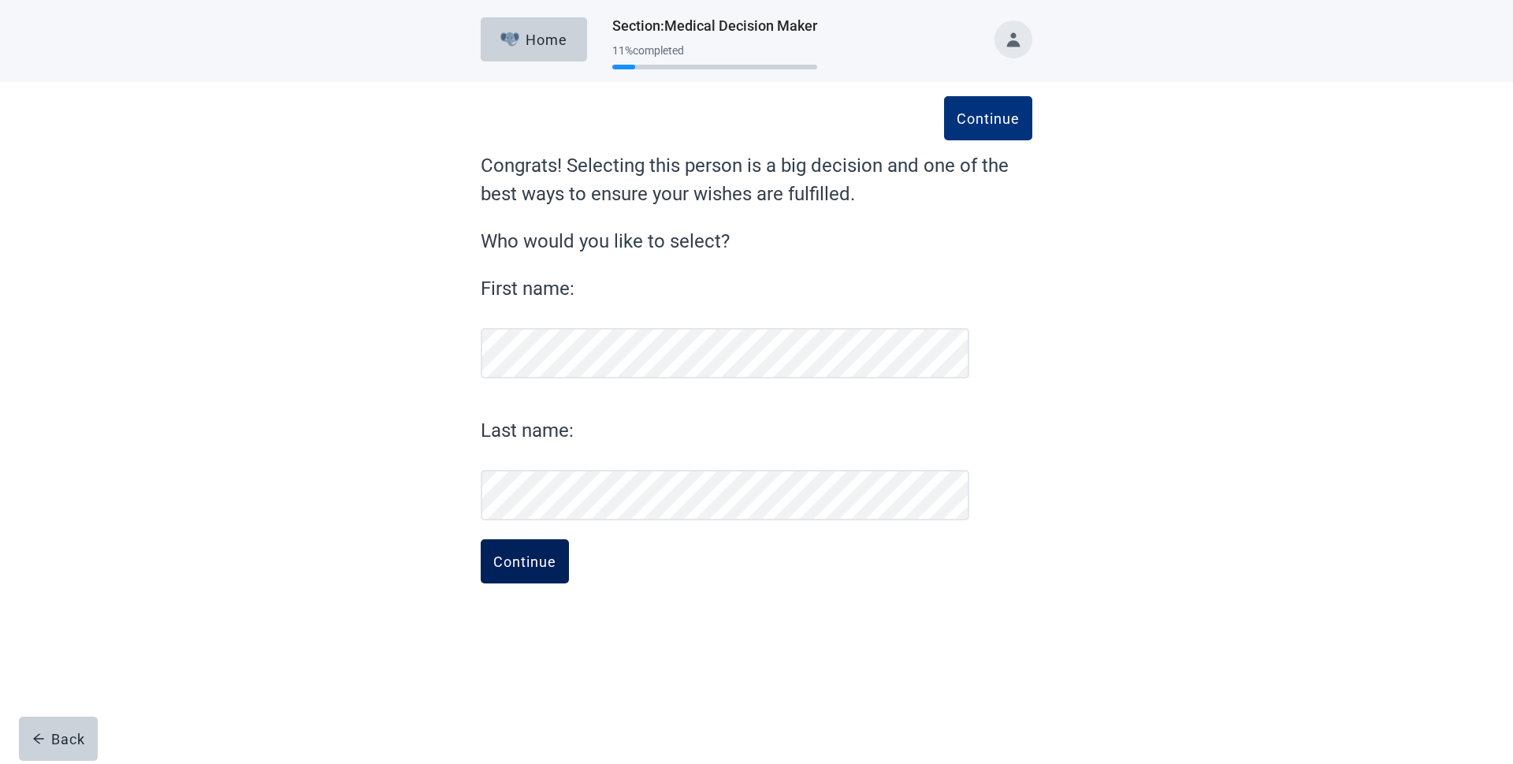
click at [528, 561] on div "Continue" at bounding box center [524, 561] width 63 height 16
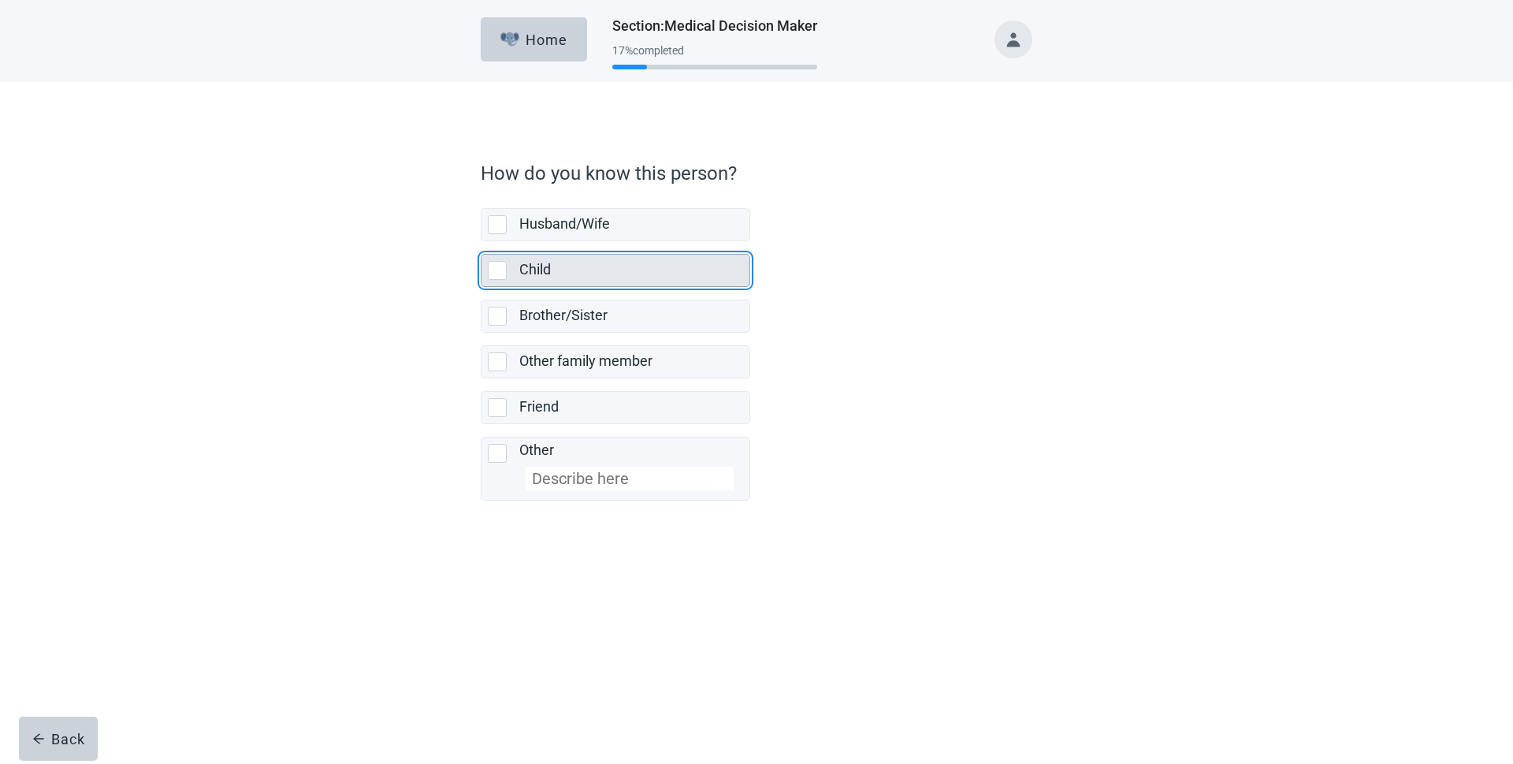
click at [494, 265] on div "Child, checkbox, not selected" at bounding box center [497, 270] width 19 height 19
click at [481, 242] on input "Child" at bounding box center [481, 241] width 1 height 1
checkbox input "true"
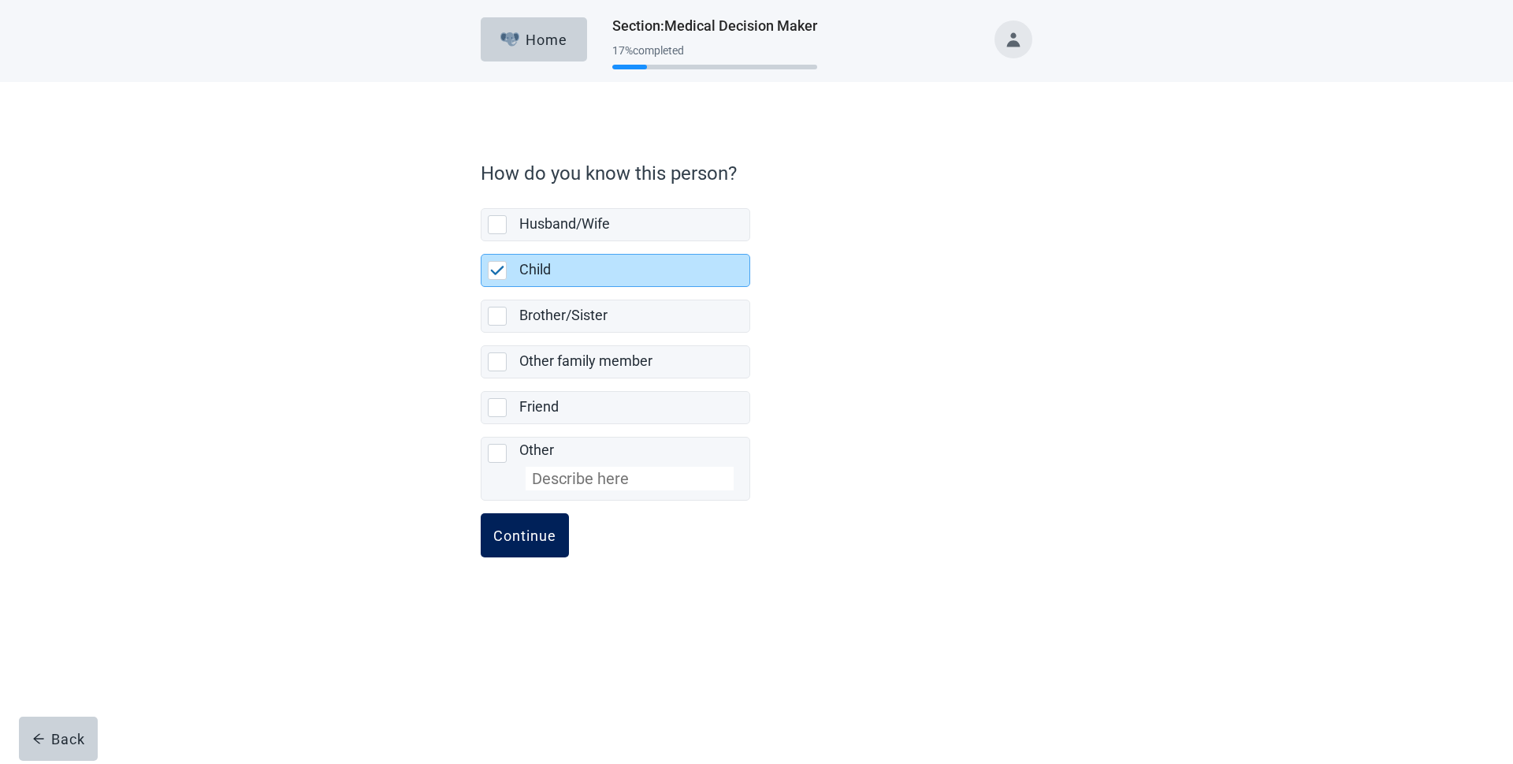
click at [521, 548] on button "Continue" at bounding box center [525, 535] width 88 height 44
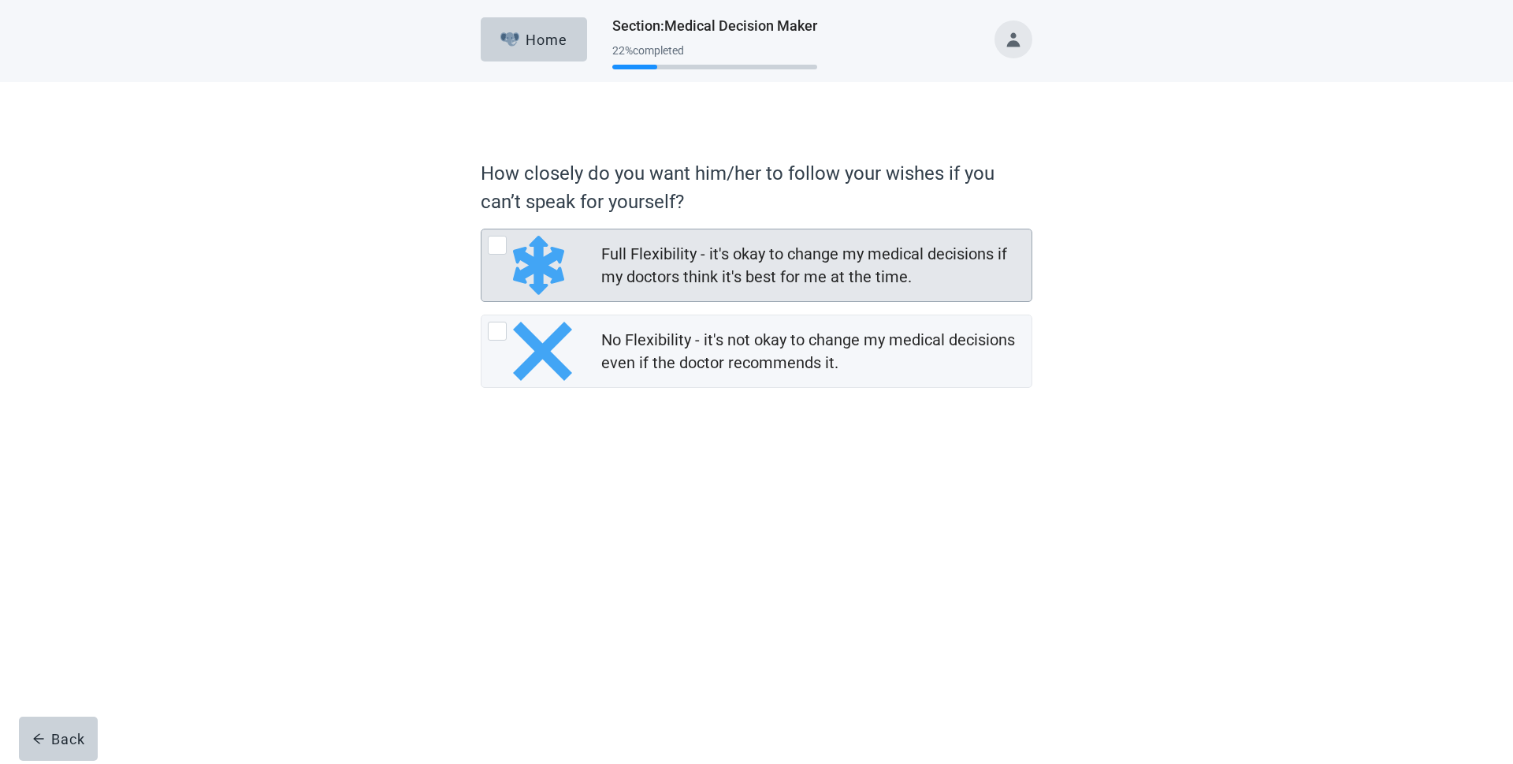
click at [499, 246] on div "Full Flexibility - it's okay to change my medical decisions if my doctors think…" at bounding box center [497, 245] width 19 height 19
click at [481, 229] on input "Full Flexibility - it's okay to change my medical decisions if my doctors think…" at bounding box center [481, 229] width 1 height 1
radio input "true"
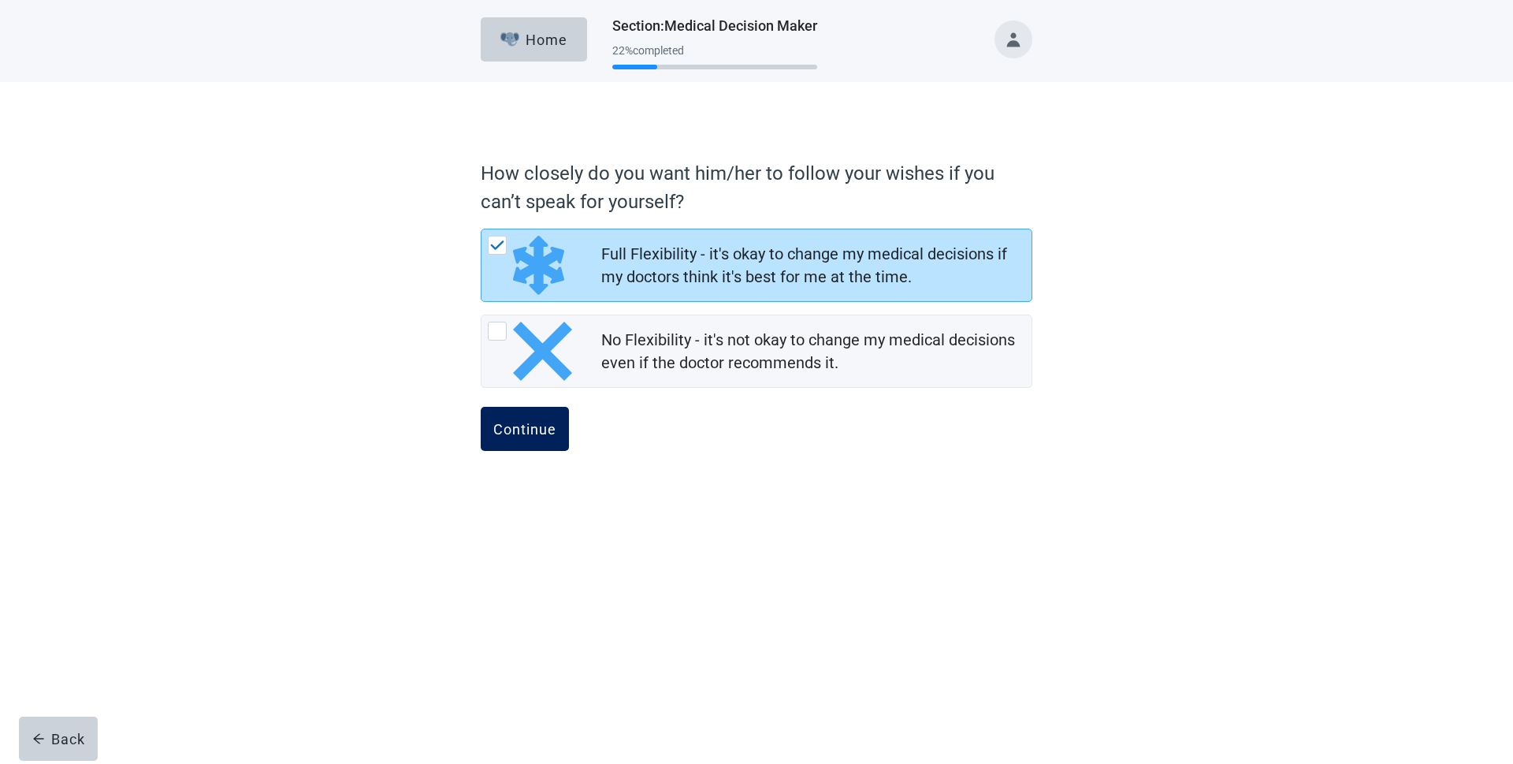
click at [538, 423] on div "Continue" at bounding box center [524, 429] width 63 height 16
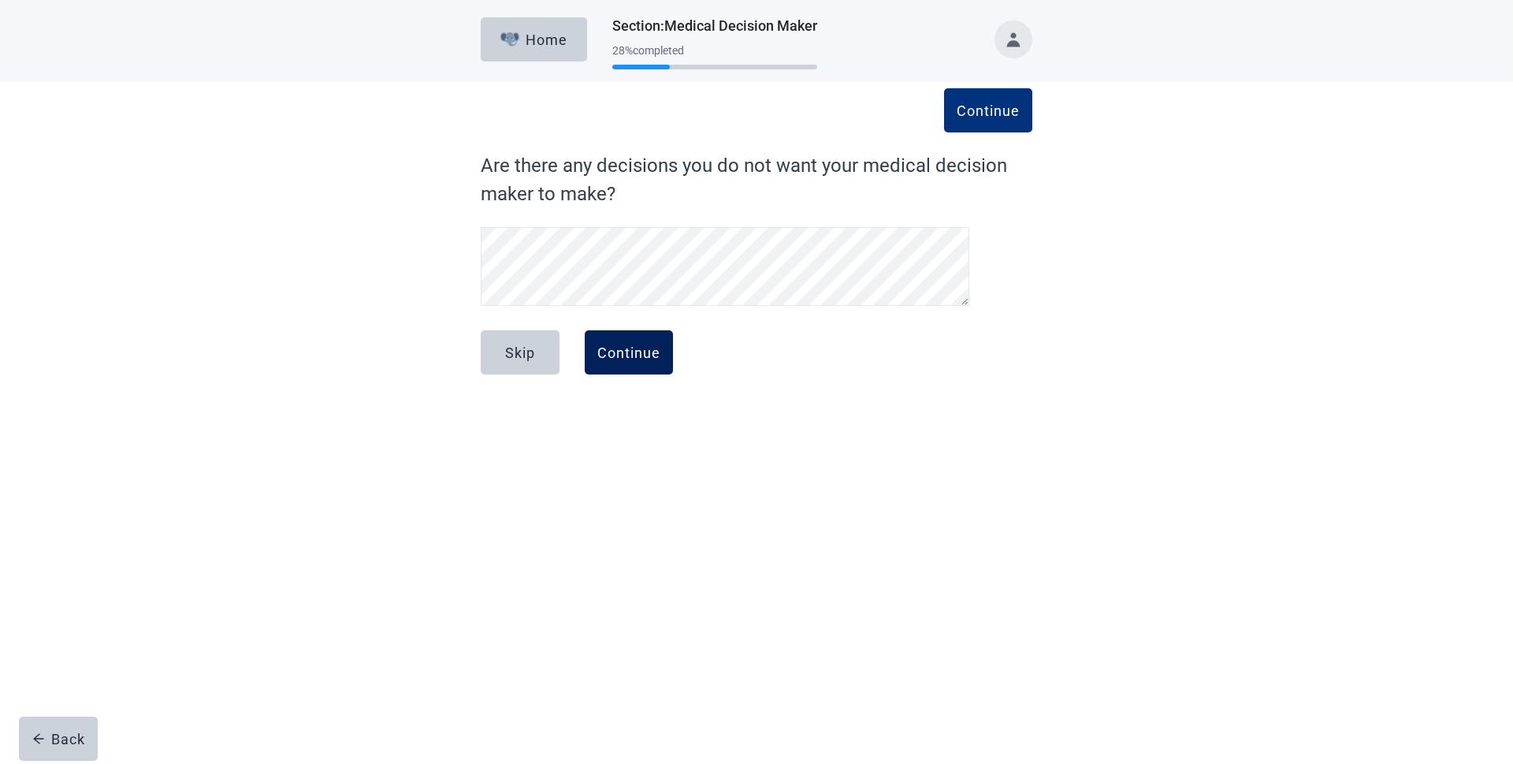
click at [626, 352] on div "Continue" at bounding box center [628, 352] width 63 height 16
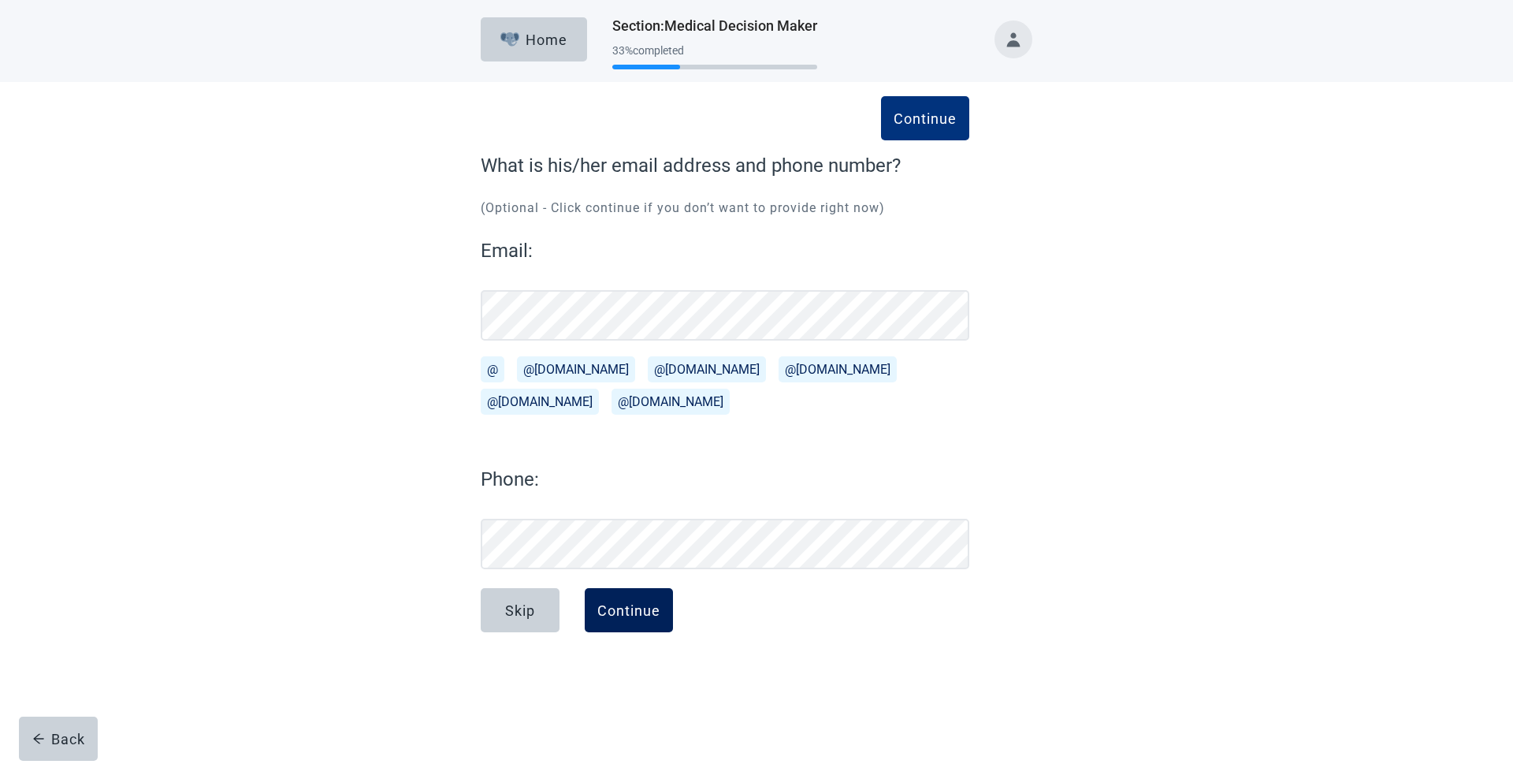
click at [614, 608] on div "Continue" at bounding box center [628, 610] width 63 height 16
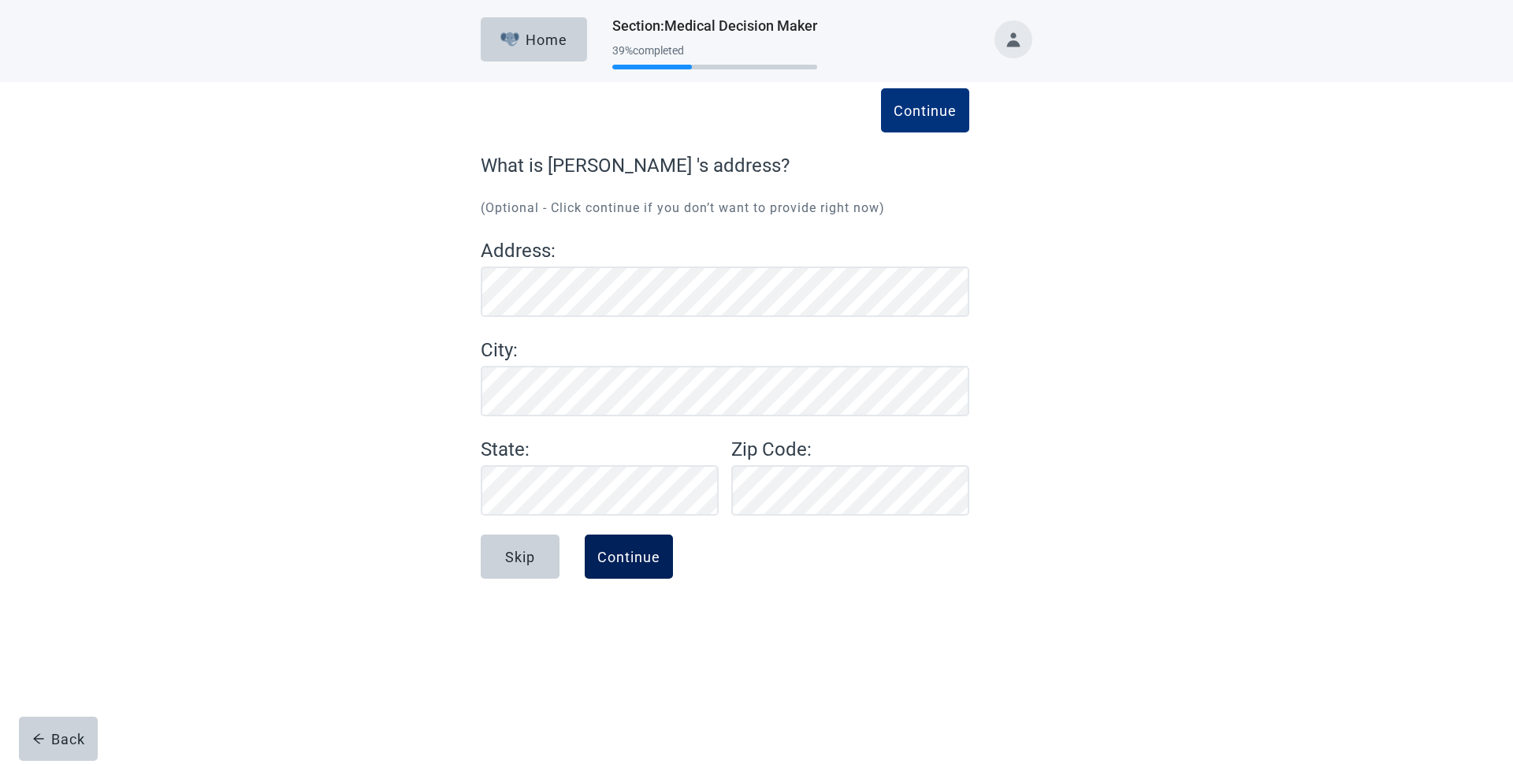
click at [626, 557] on div "Continue" at bounding box center [628, 556] width 63 height 16
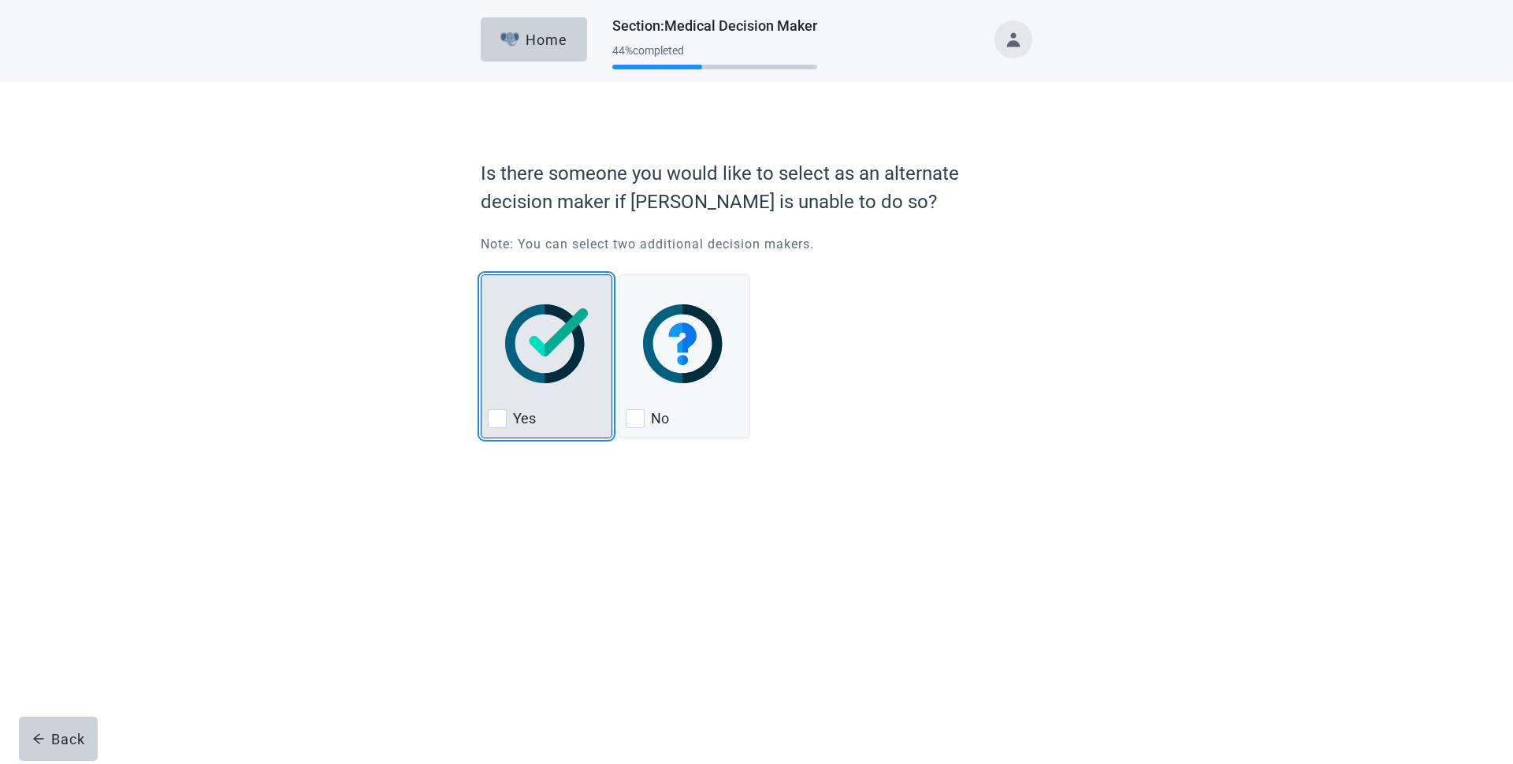
click at [498, 422] on div "Yes, checkbox, not checked" at bounding box center [497, 418] width 19 height 19
click at [481, 275] on input "Yes" at bounding box center [481, 274] width 1 height 1
checkbox input "true"
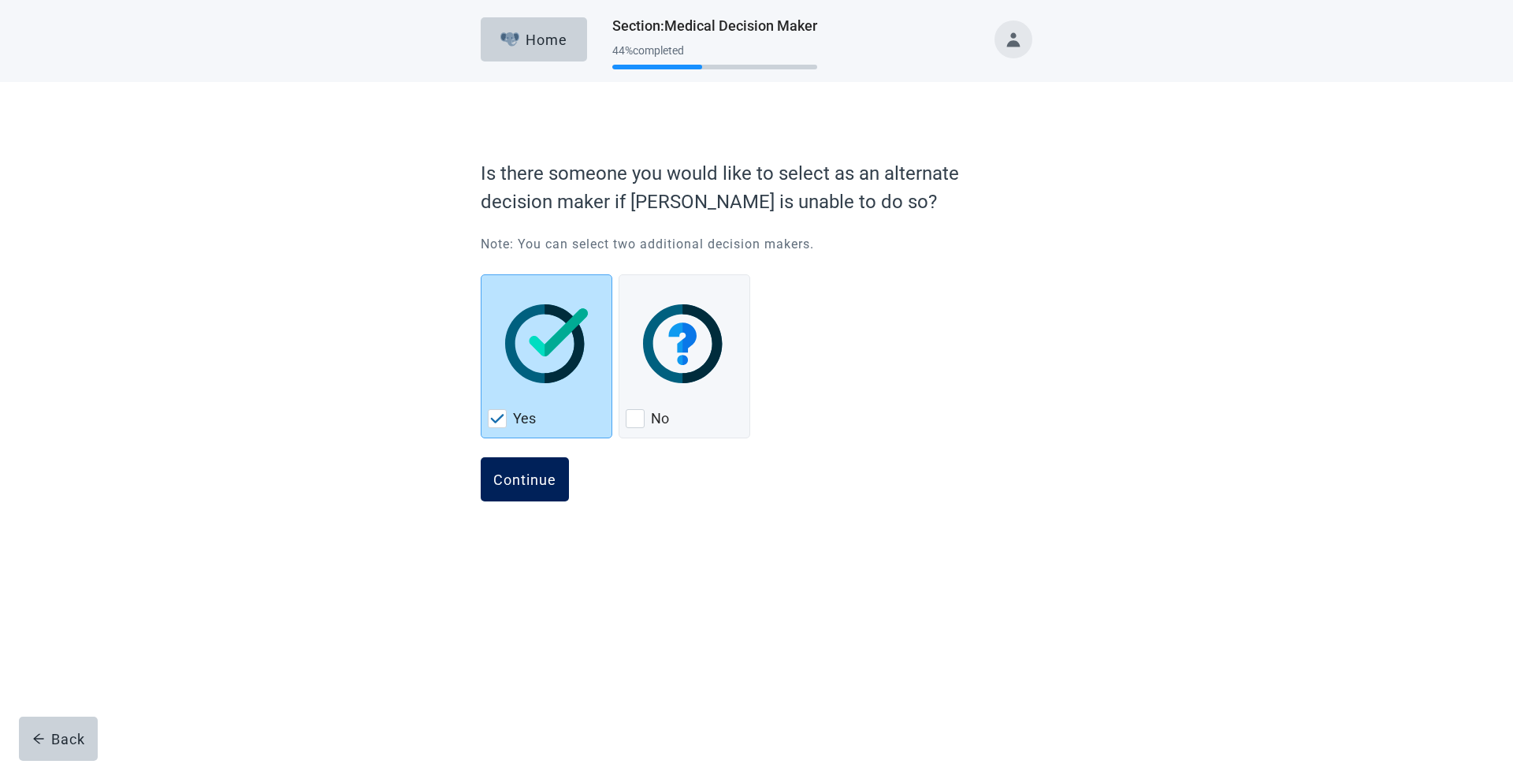
click at [525, 473] on div "Continue" at bounding box center [524, 479] width 63 height 16
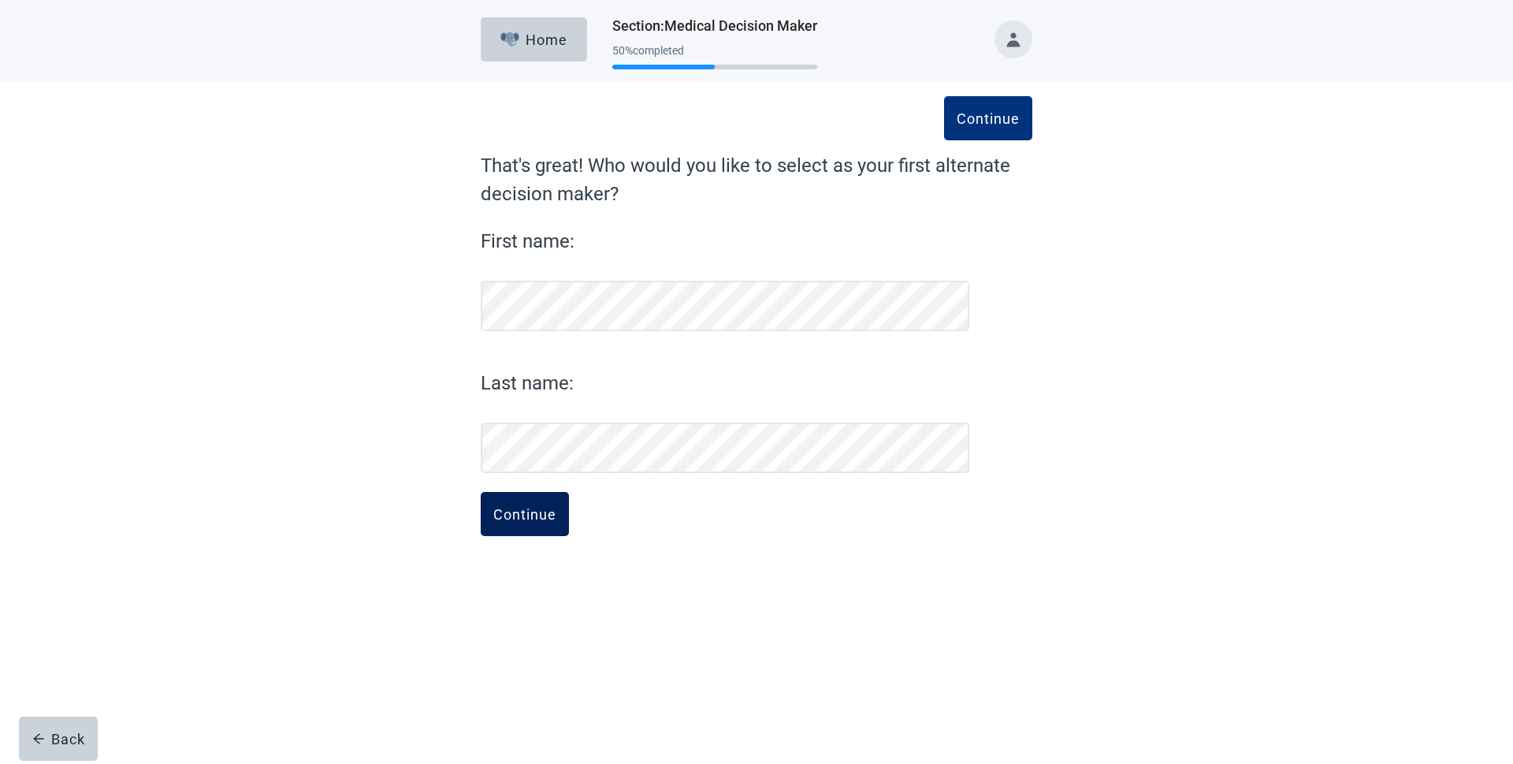
click at [523, 514] on div "Continue" at bounding box center [524, 514] width 63 height 16
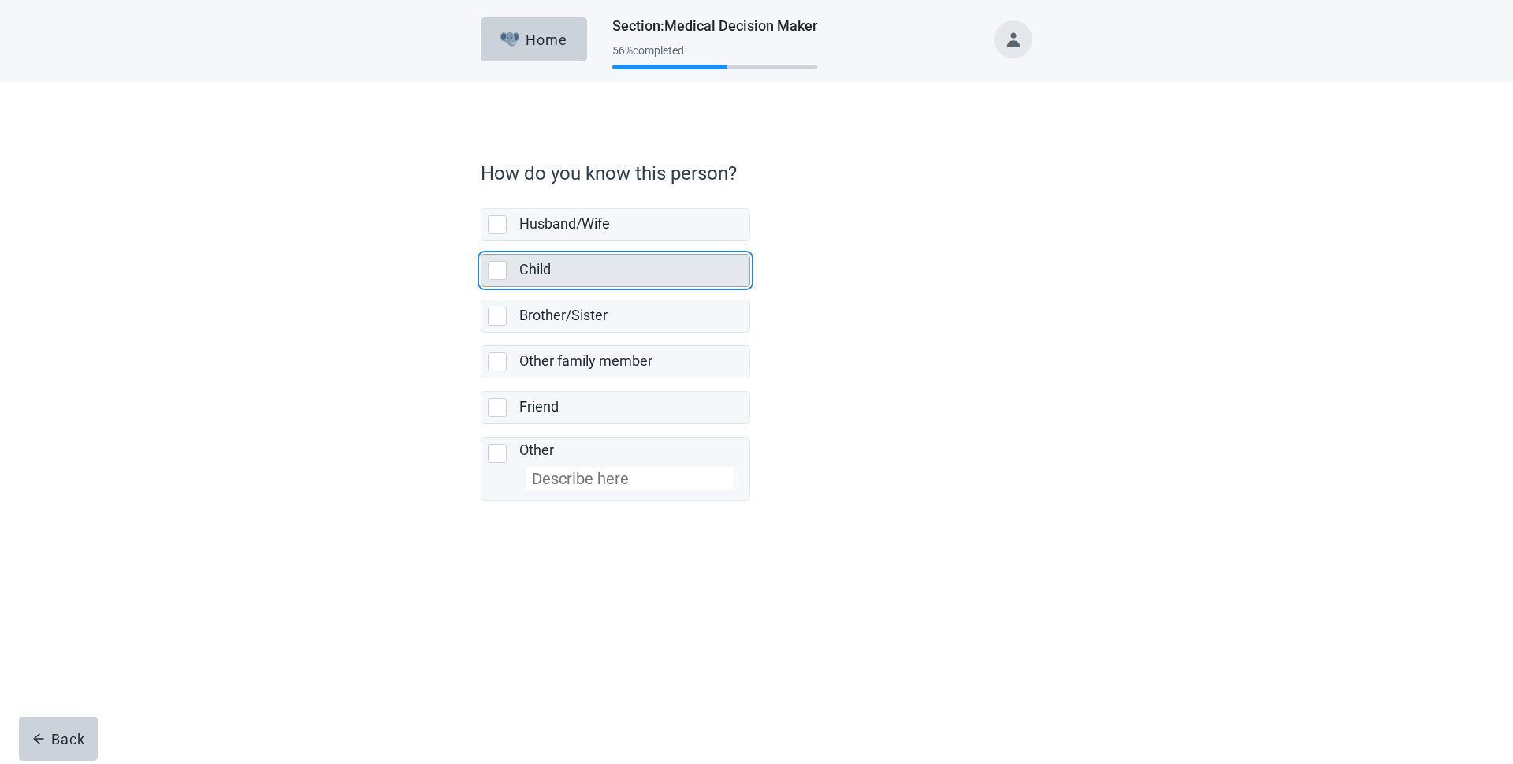
click at [496, 270] on div "Child, checkbox, not selected" at bounding box center [497, 270] width 19 height 19
click at [481, 242] on input "Child" at bounding box center [481, 241] width 1 height 1
checkbox input "true"
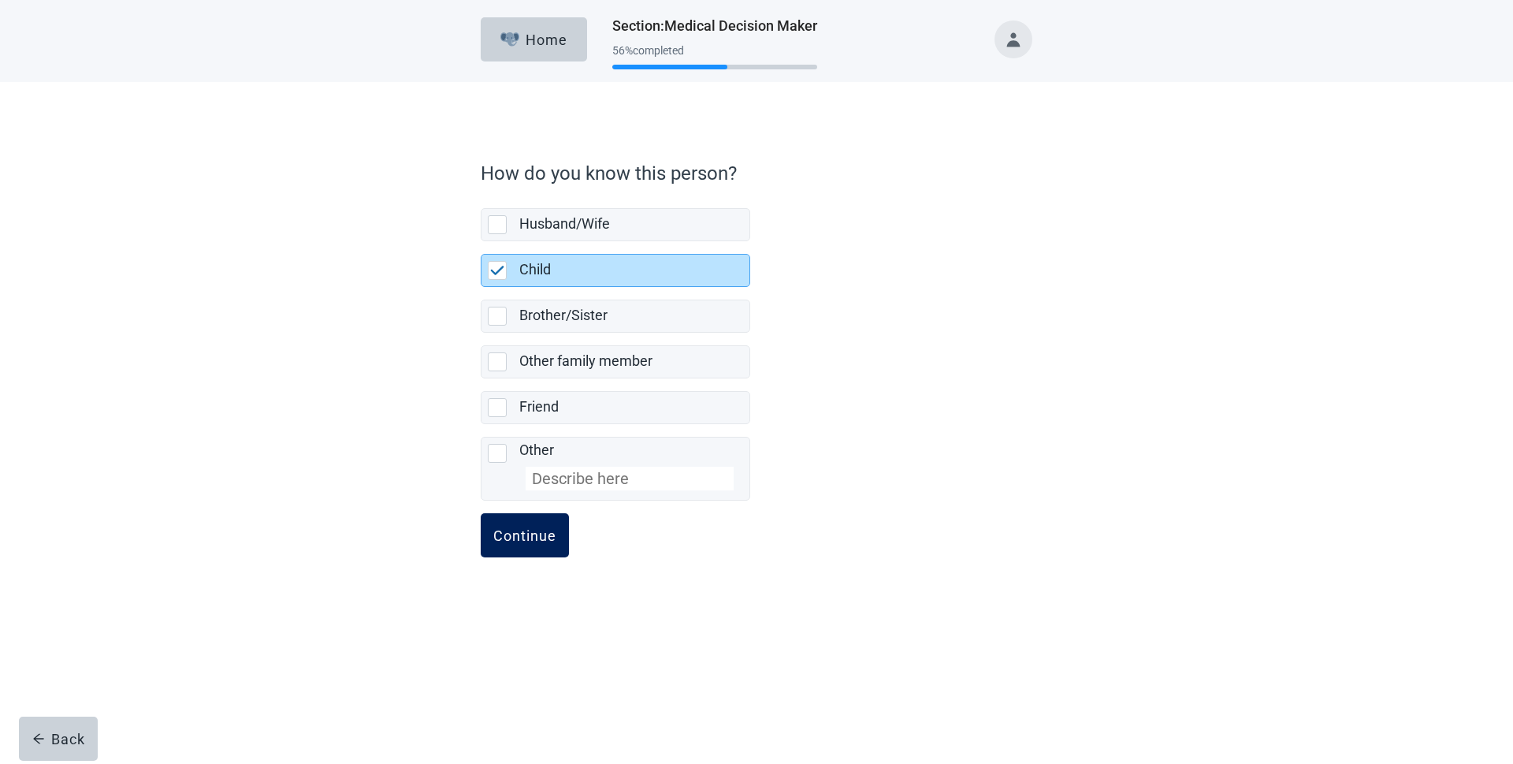
click at [526, 540] on div "Continue" at bounding box center [524, 535] width 63 height 16
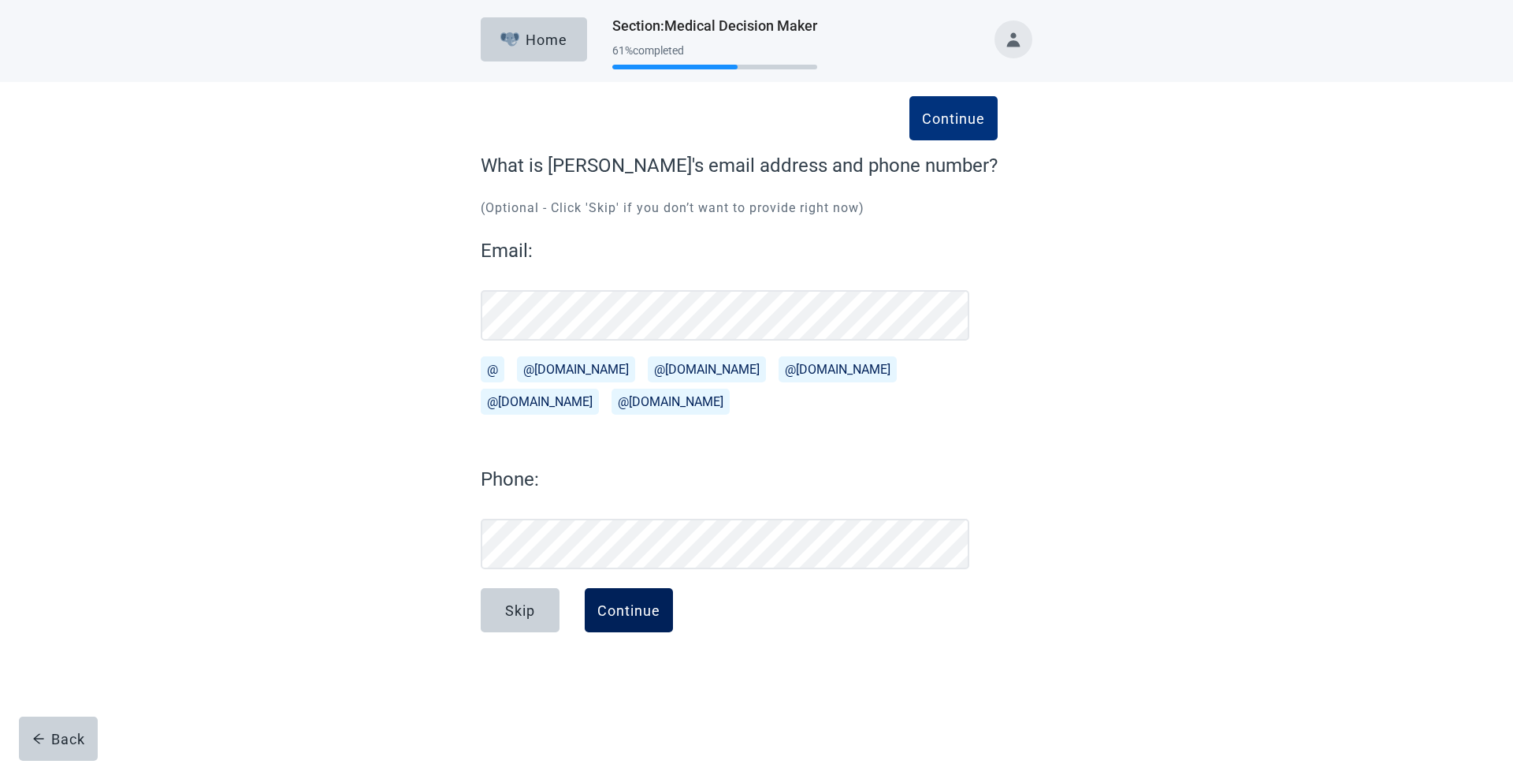
click at [615, 614] on div "Continue" at bounding box center [628, 610] width 63 height 16
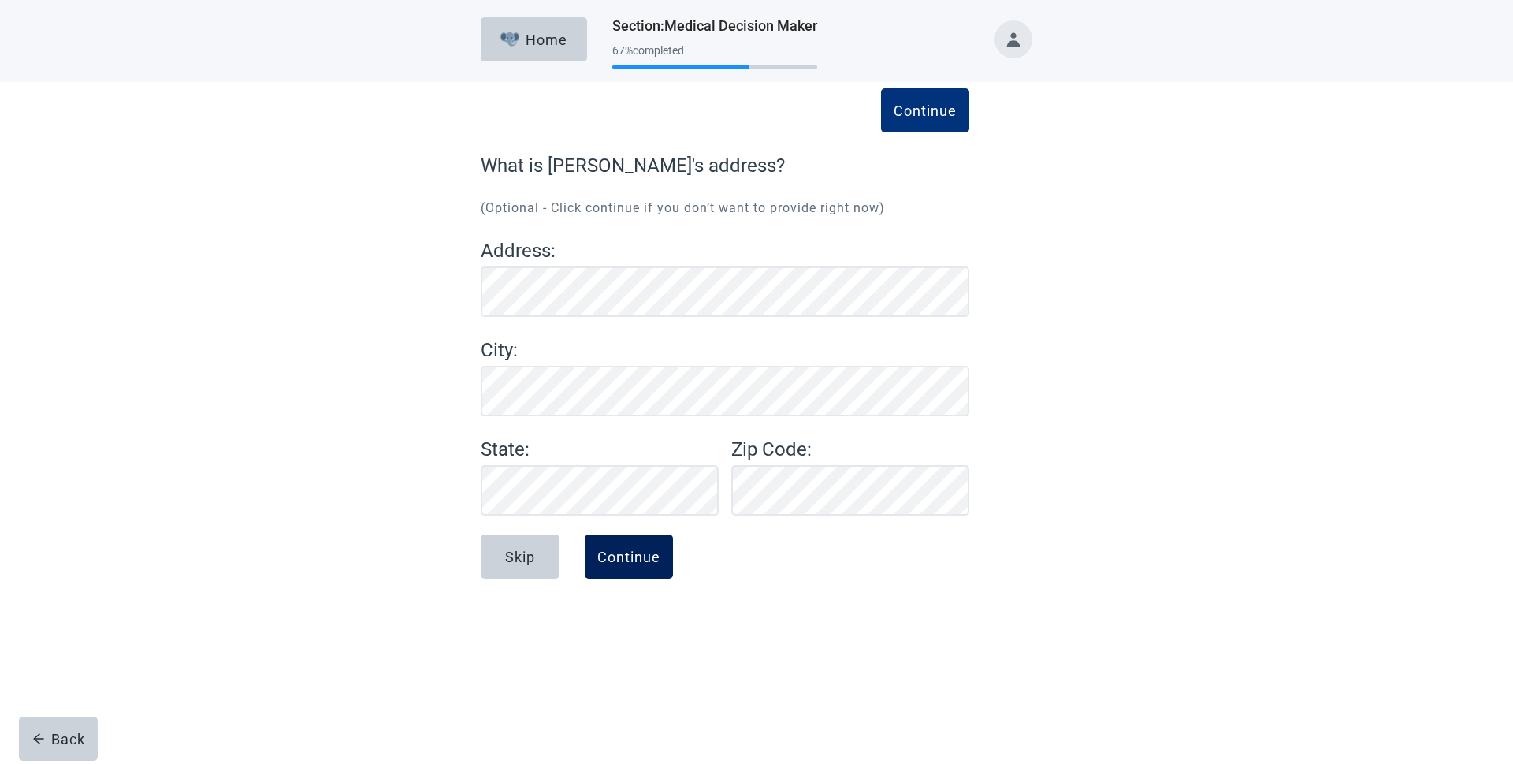
click at [621, 555] on div "Continue" at bounding box center [628, 556] width 63 height 16
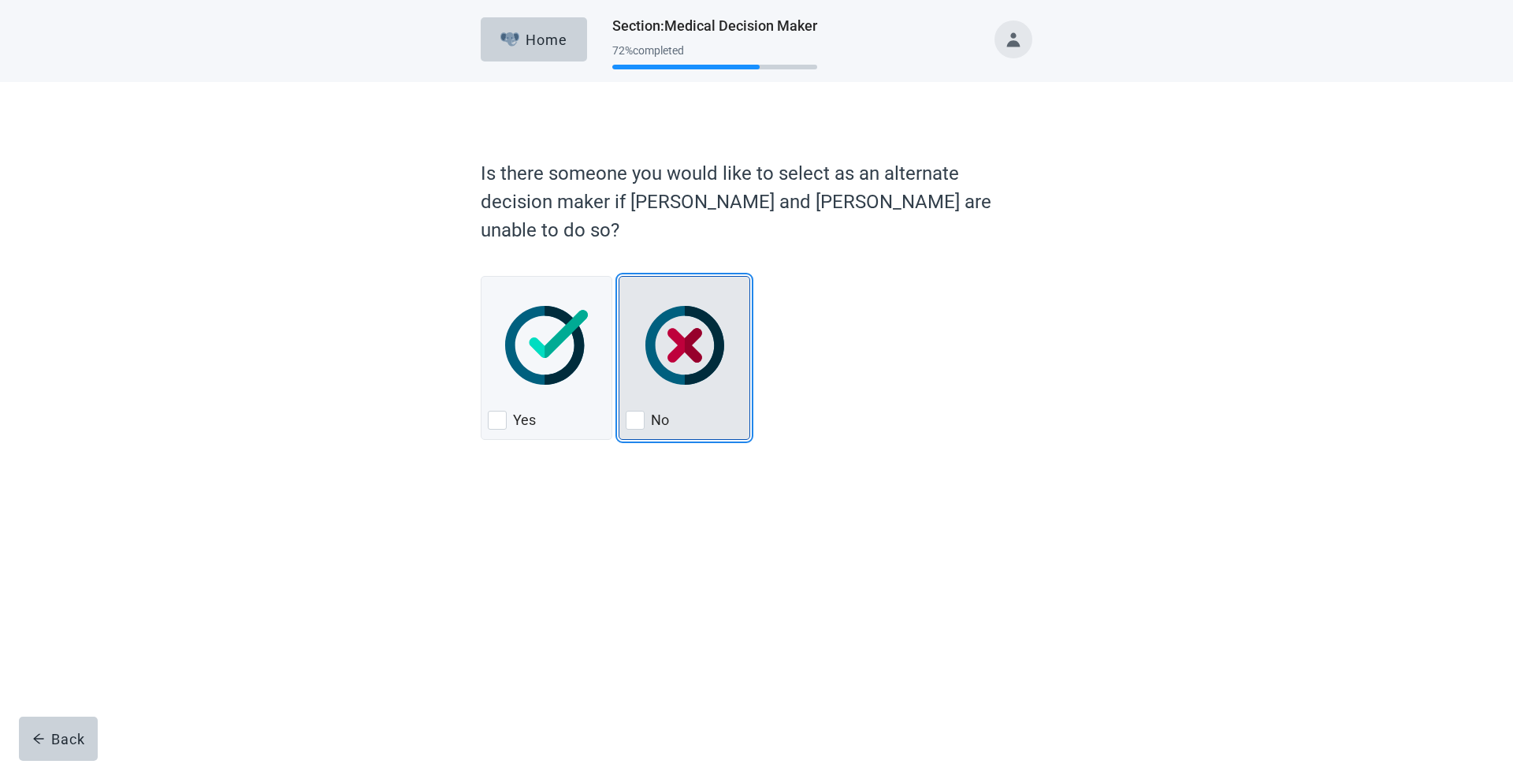
click at [634, 411] on div "No, checkbox, not checked" at bounding box center [635, 420] width 19 height 19
click at [619, 277] on input "No" at bounding box center [619, 276] width 1 height 1
checkbox input "true"
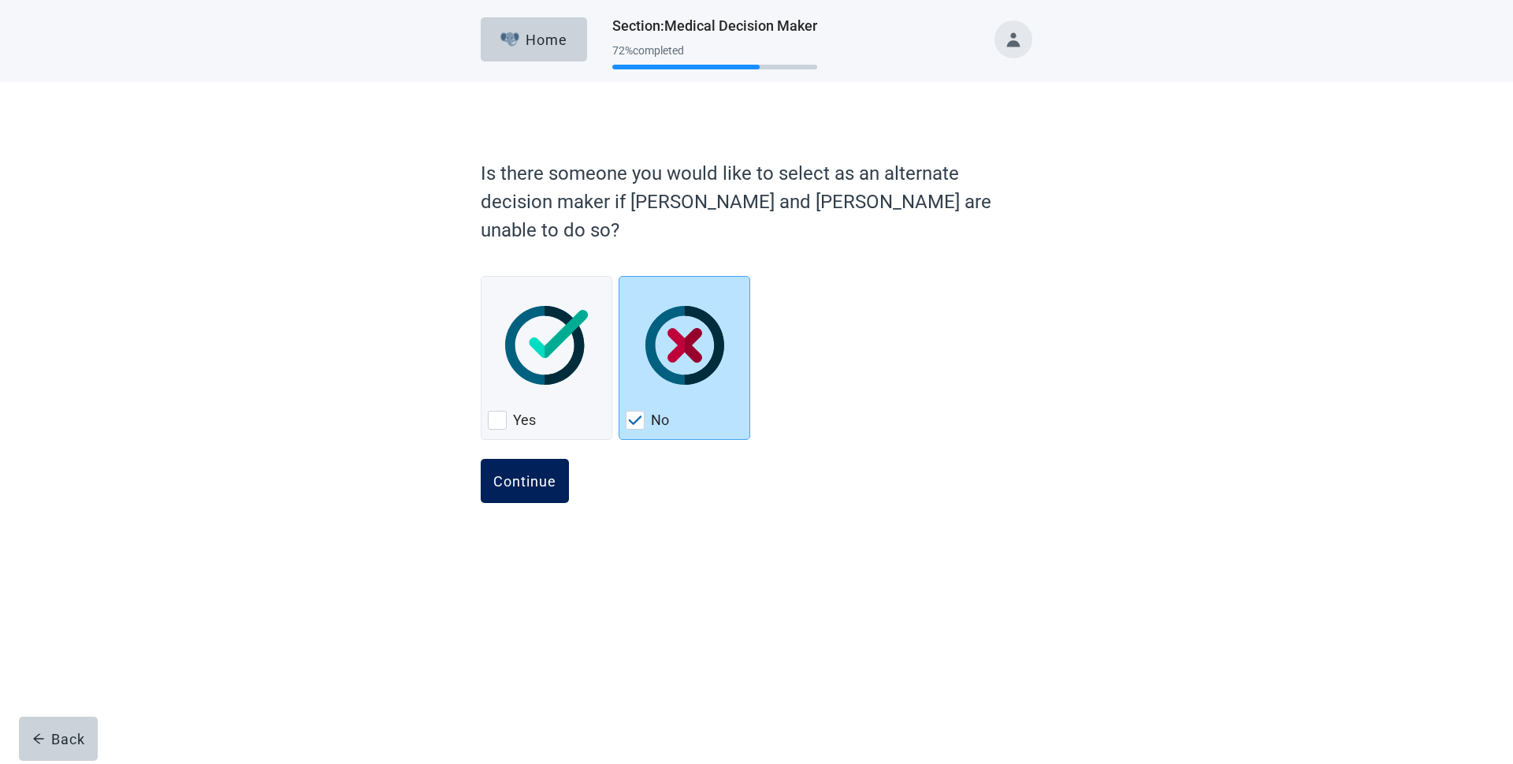
click at [515, 473] on div "Continue" at bounding box center [524, 481] width 63 height 16
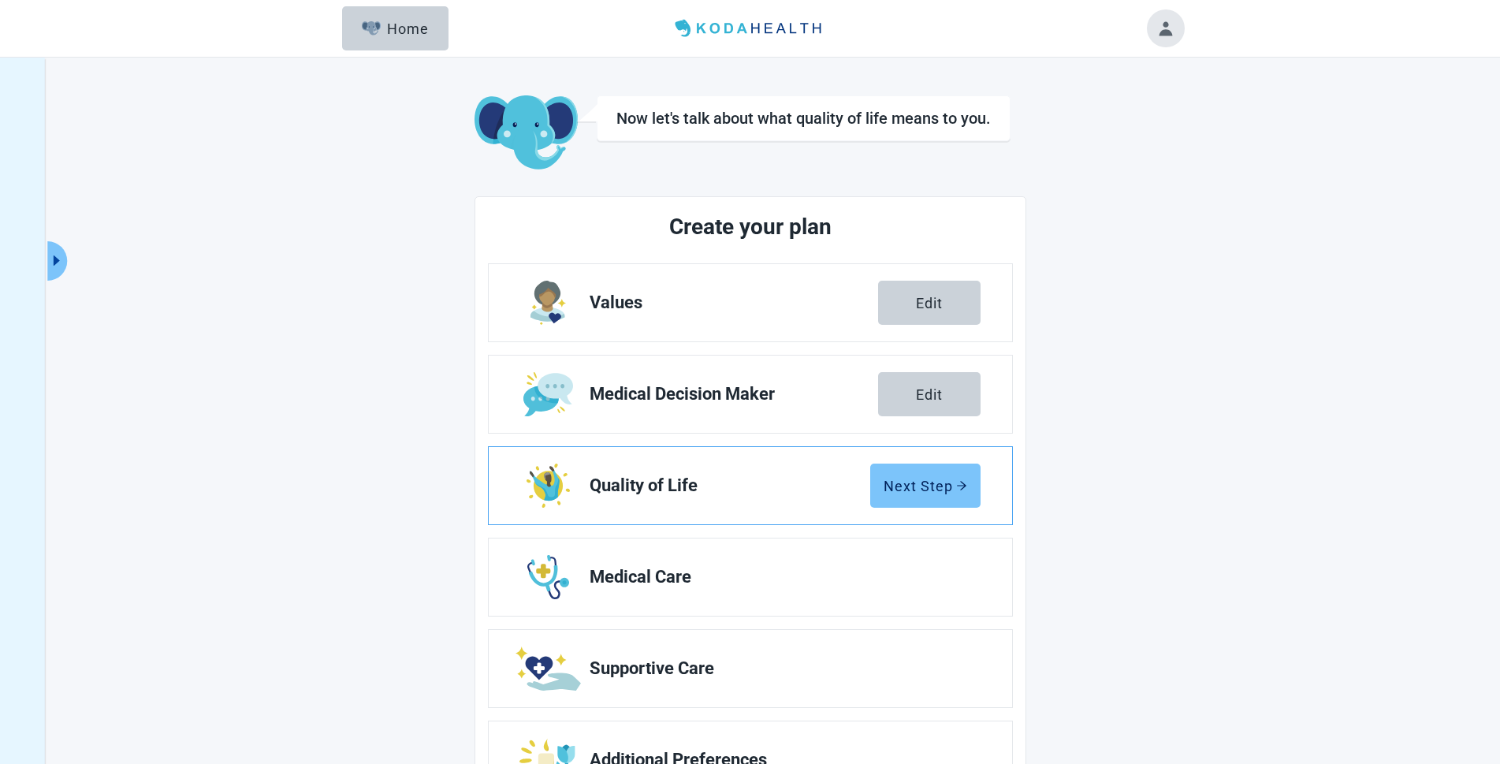
click at [947, 481] on div "Next Step" at bounding box center [925, 486] width 84 height 16
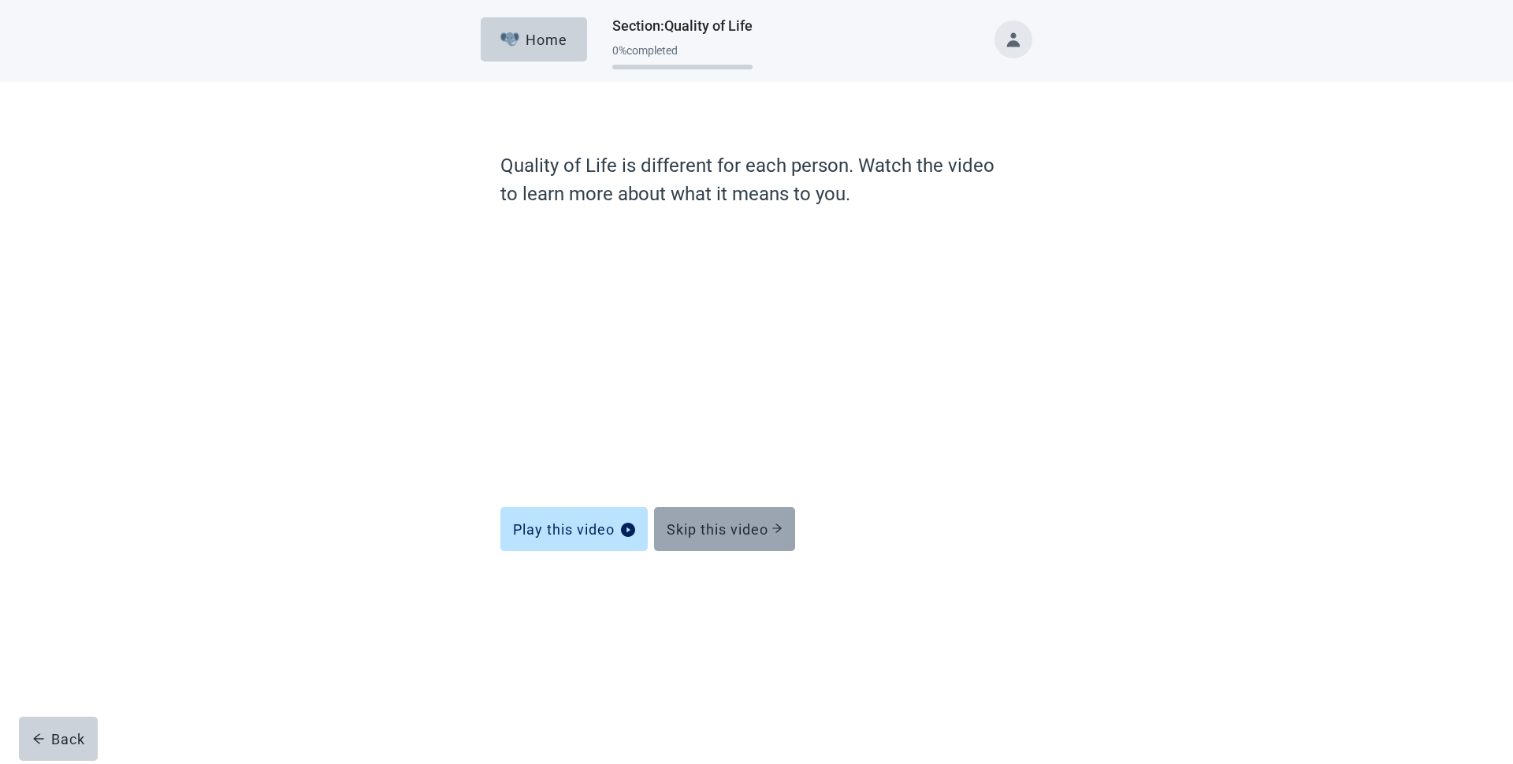
click at [719, 530] on div "Skip this video" at bounding box center [725, 529] width 116 height 16
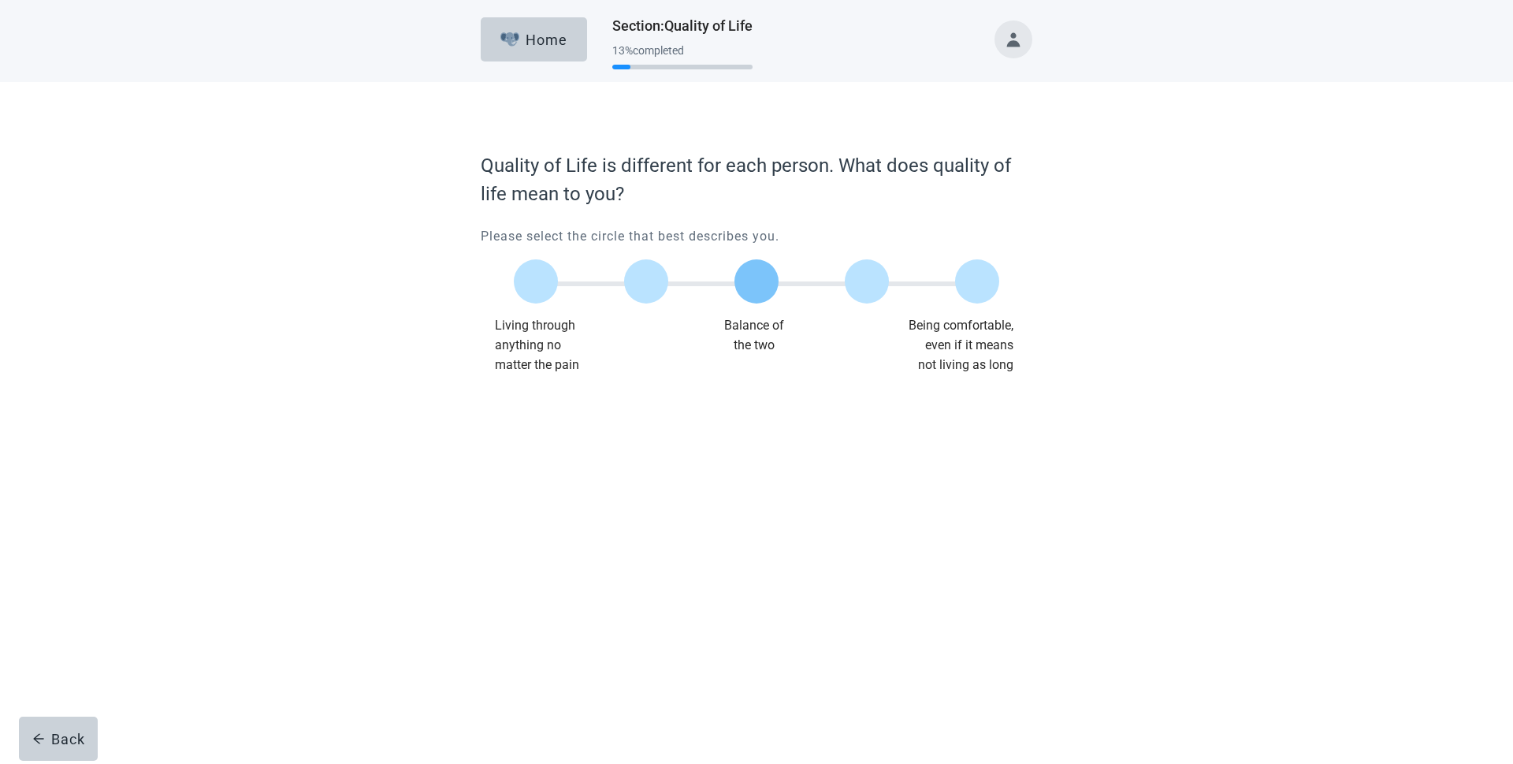
click at [745, 282] on label "Main content" at bounding box center [756, 281] width 44 height 44
click at [756, 281] on input "Quality of life scale: 50 out of 100. Balance of the two" at bounding box center [756, 281] width 0 height 0
click at [528, 401] on div "Continue" at bounding box center [524, 407] width 63 height 16
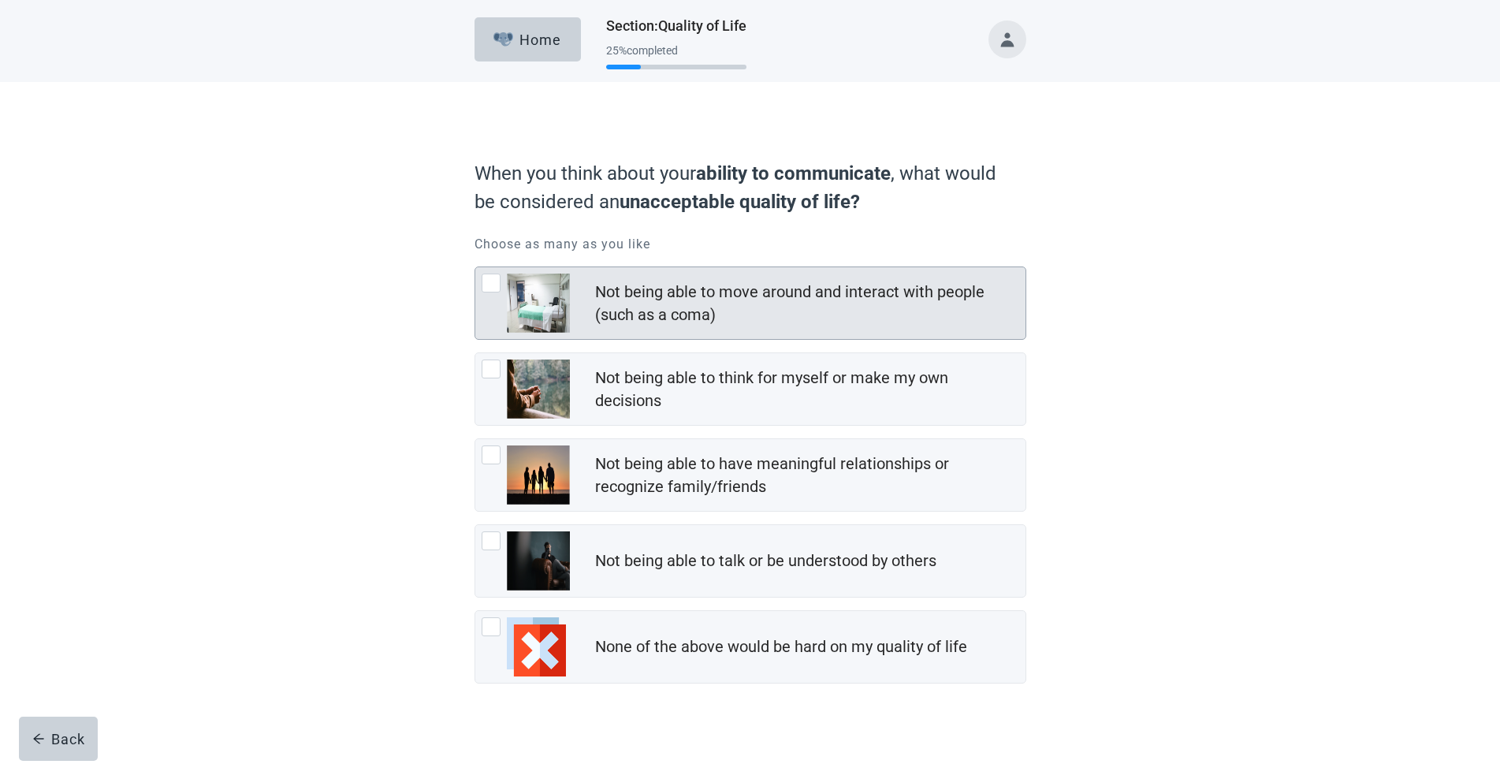
click at [491, 276] on div "Not being able to move around and interact with people (such as a coma), checkb…" at bounding box center [490, 282] width 19 height 19
click at [475, 267] on input "Not being able to move around and interact with people (such as a coma)" at bounding box center [474, 266] width 1 height 1
checkbox input "true"
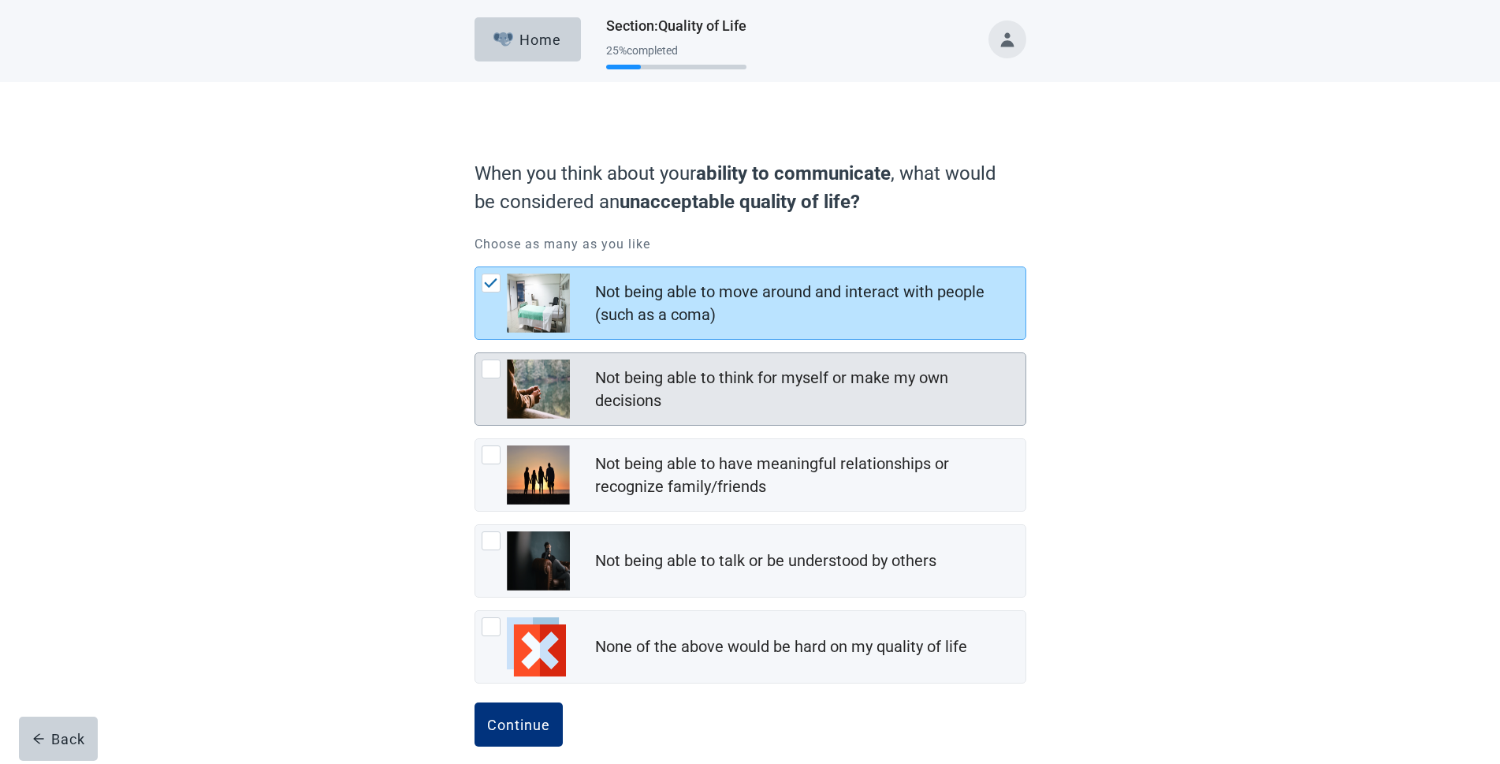
click at [486, 363] on div "Not being able to think for myself or make my own decisions, checkbox, not chec…" at bounding box center [490, 368] width 19 height 19
click at [475, 353] on input "Not being able to think for myself or make my own decisions" at bounding box center [474, 352] width 1 height 1
checkbox input "true"
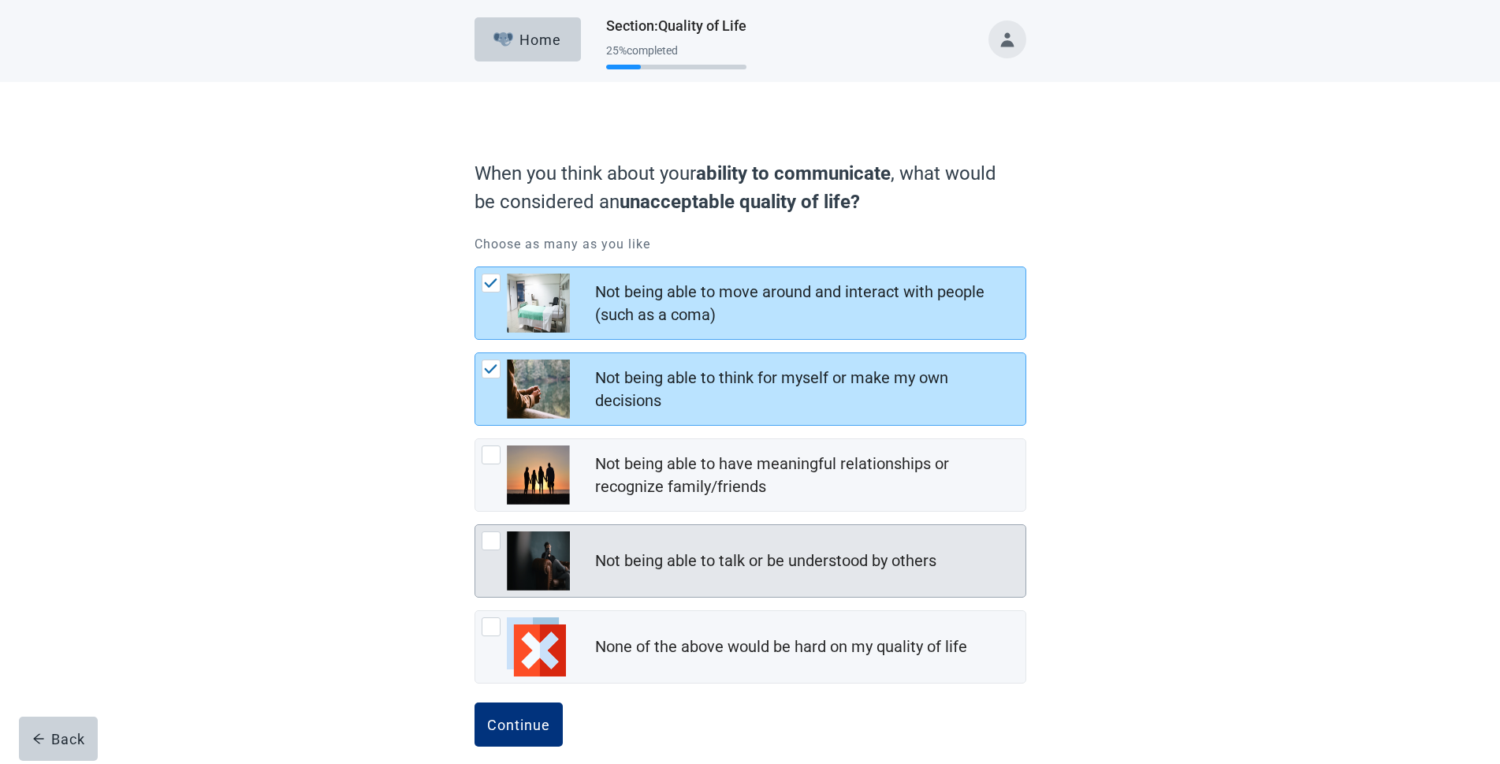
click at [488, 536] on div "Not being able to talk or be understood by others, checkbox, not checked" at bounding box center [490, 540] width 19 height 19
click at [475, 525] on input "Not being able to talk or be understood by others" at bounding box center [474, 524] width 1 height 1
checkbox input "true"
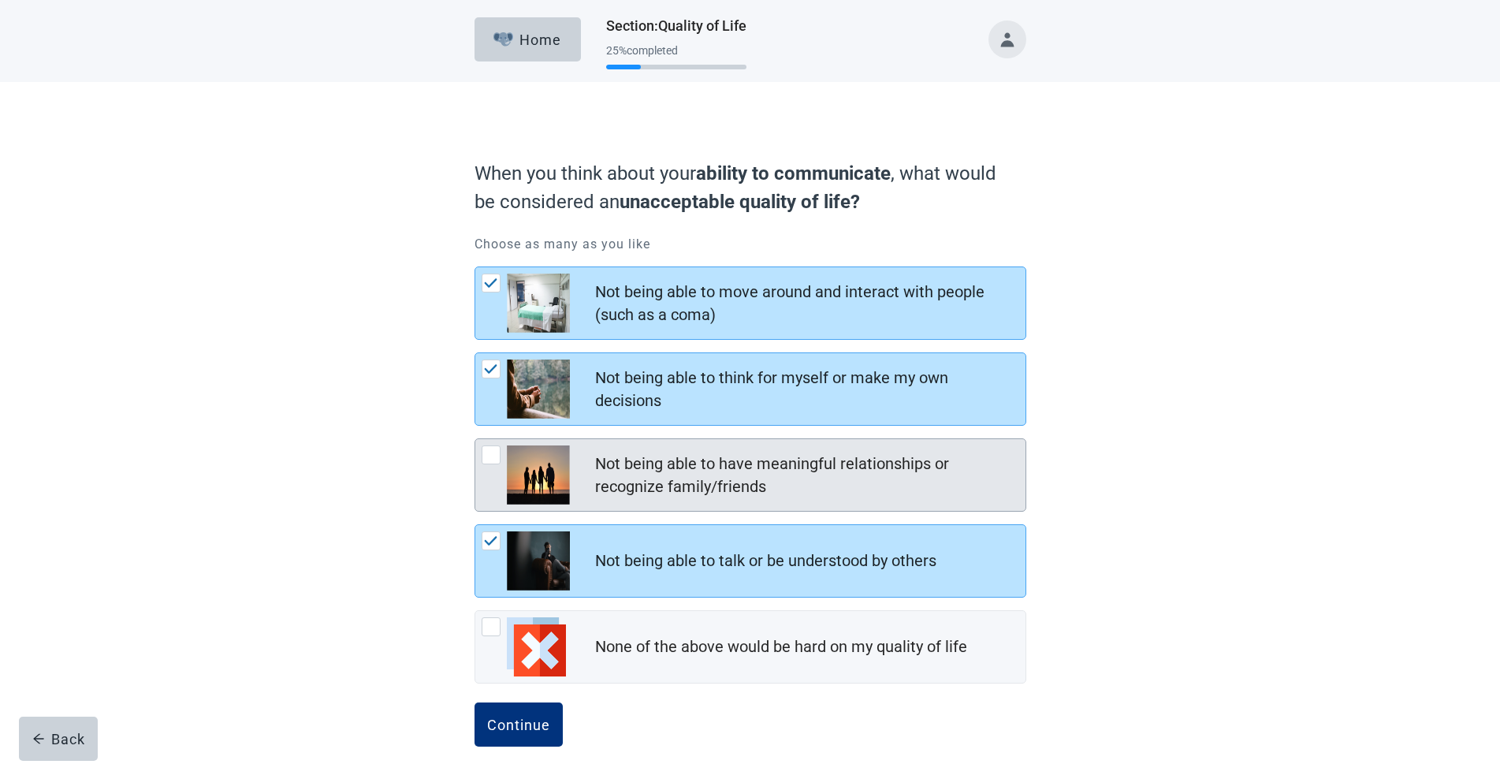
click at [493, 455] on div "Not being able to have meaningful relationships or recognize family/friends, ch…" at bounding box center [490, 454] width 19 height 19
click at [475, 439] on input "Not being able to have meaningful relationships or recognize family/friends" at bounding box center [474, 438] width 1 height 1
checkbox input "true"
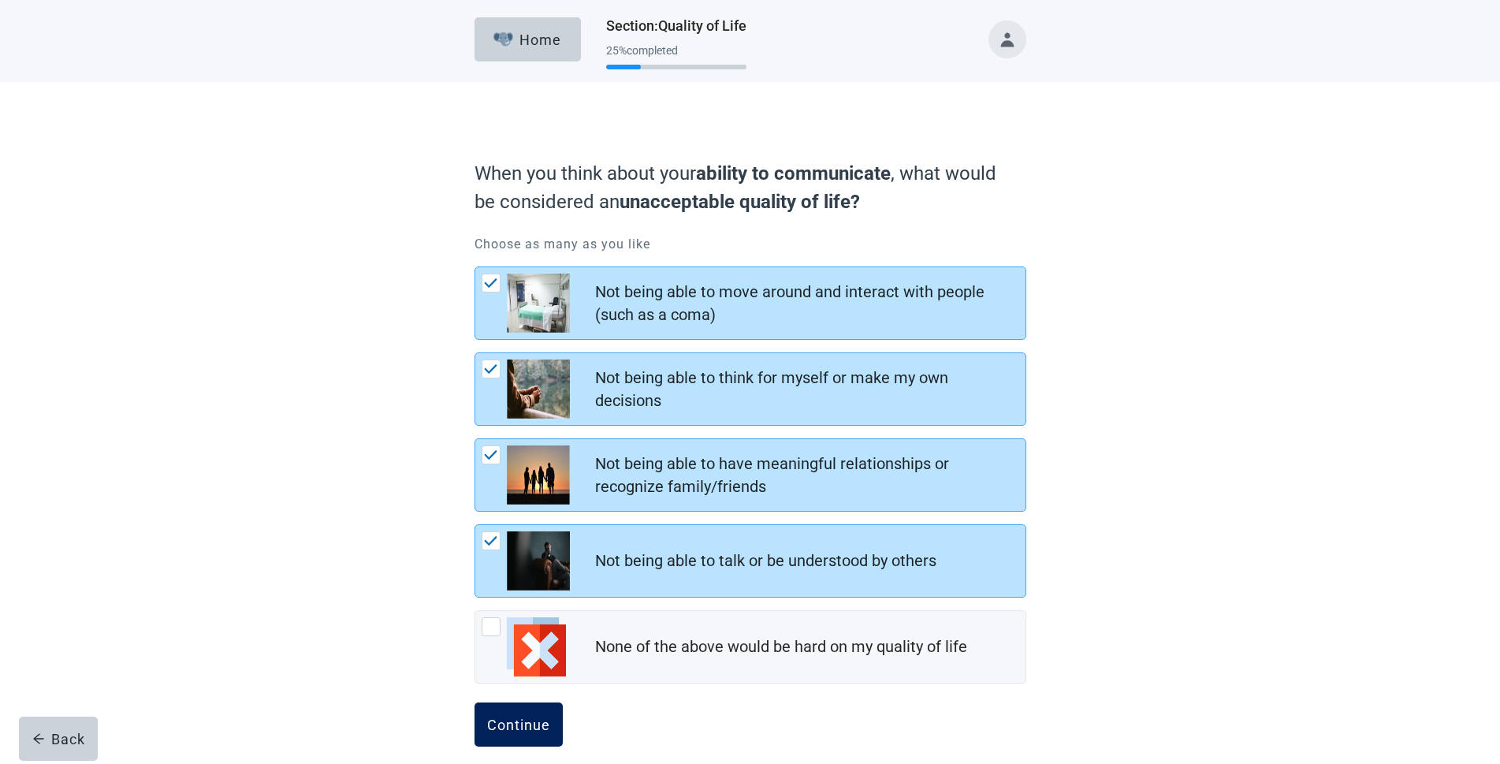
click at [526, 716] on div "Continue" at bounding box center [518, 724] width 63 height 16
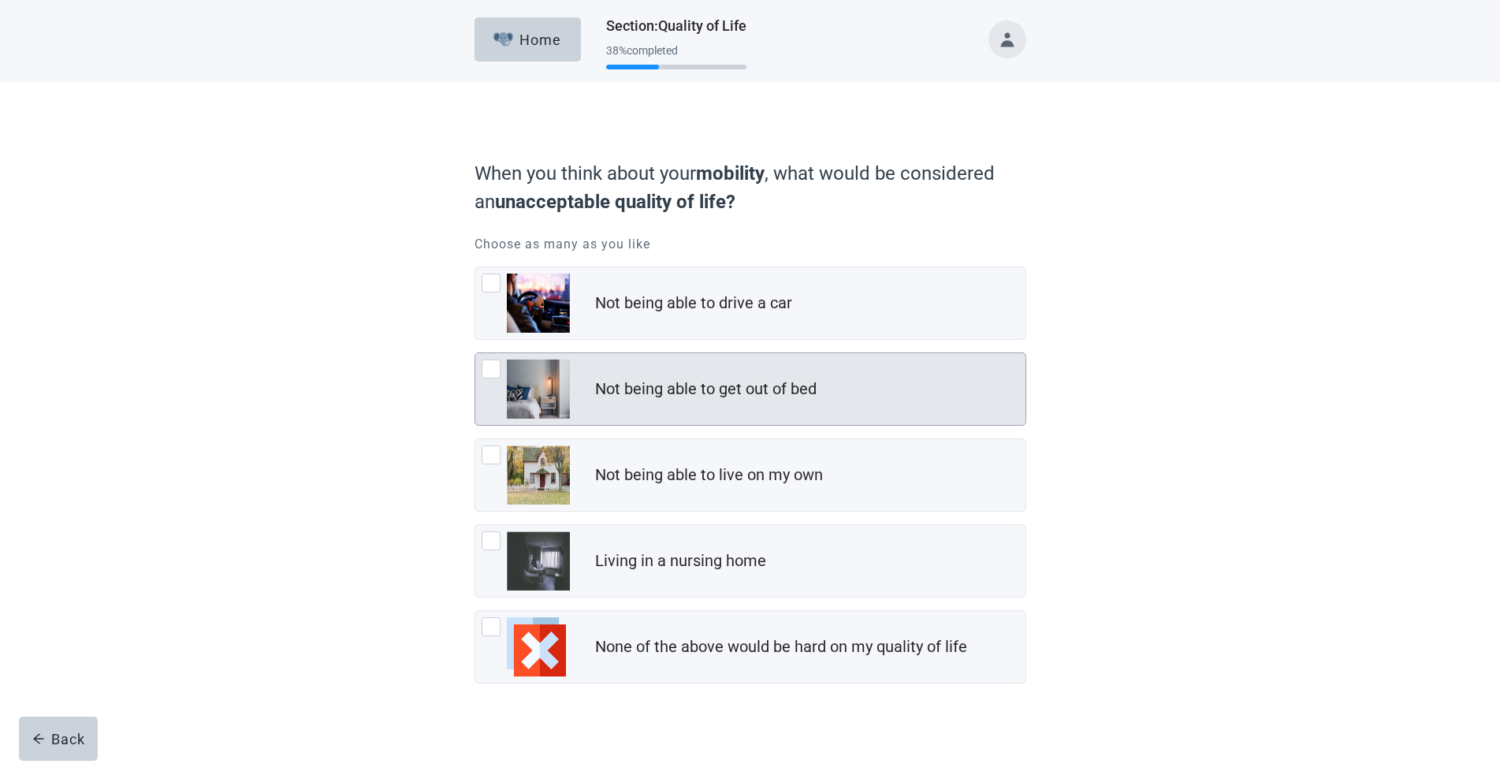
click at [494, 367] on div "Not being able to get out of bed, checkbox, not checked" at bounding box center [490, 368] width 19 height 19
click at [475, 353] on input "Not being able to get out of bed" at bounding box center [474, 352] width 1 height 1
checkbox input "true"
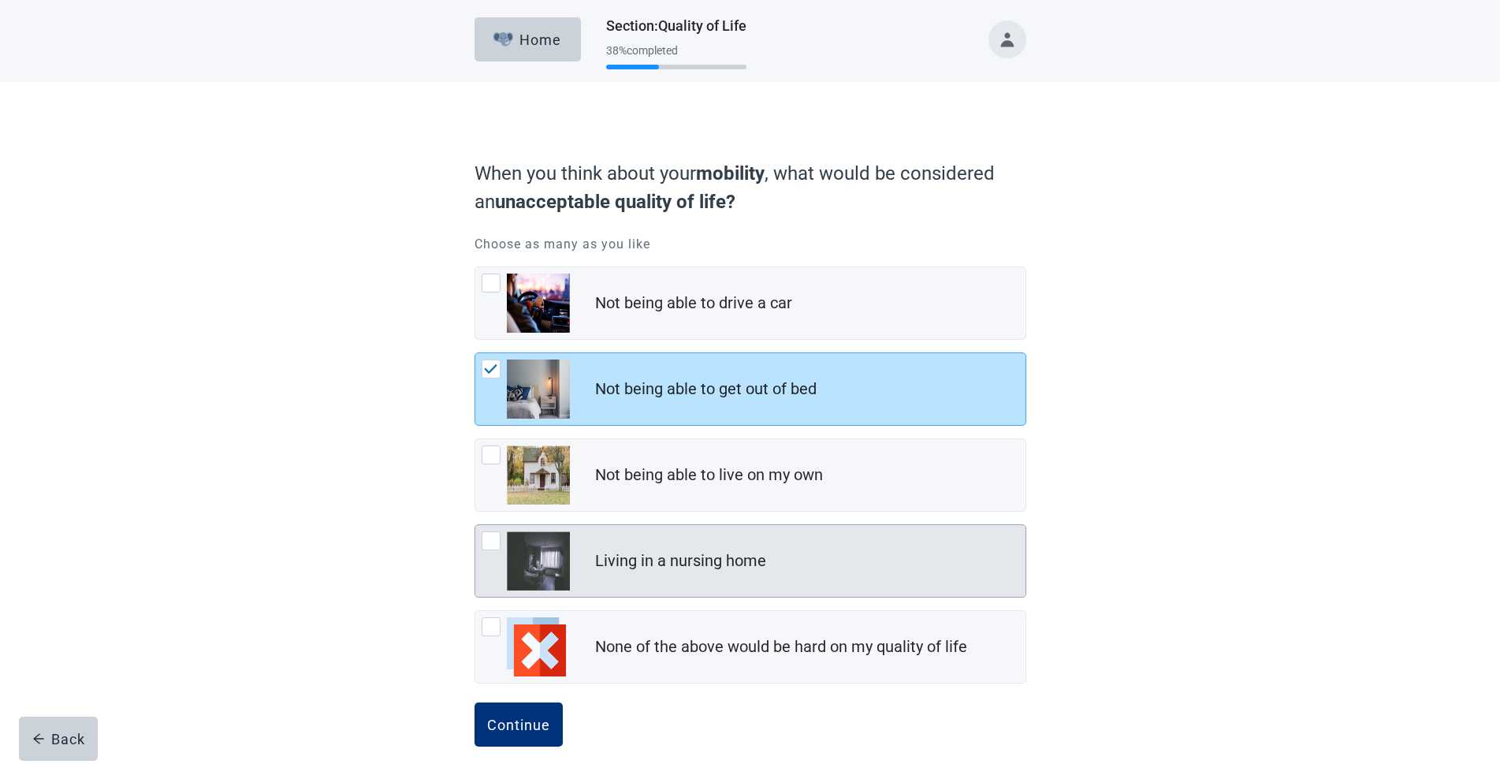
click at [493, 543] on div "Living in a nursing home, checkbox, not checked" at bounding box center [490, 540] width 19 height 19
click at [475, 525] on input "Living in a nursing home" at bounding box center [474, 524] width 1 height 1
checkbox input "true"
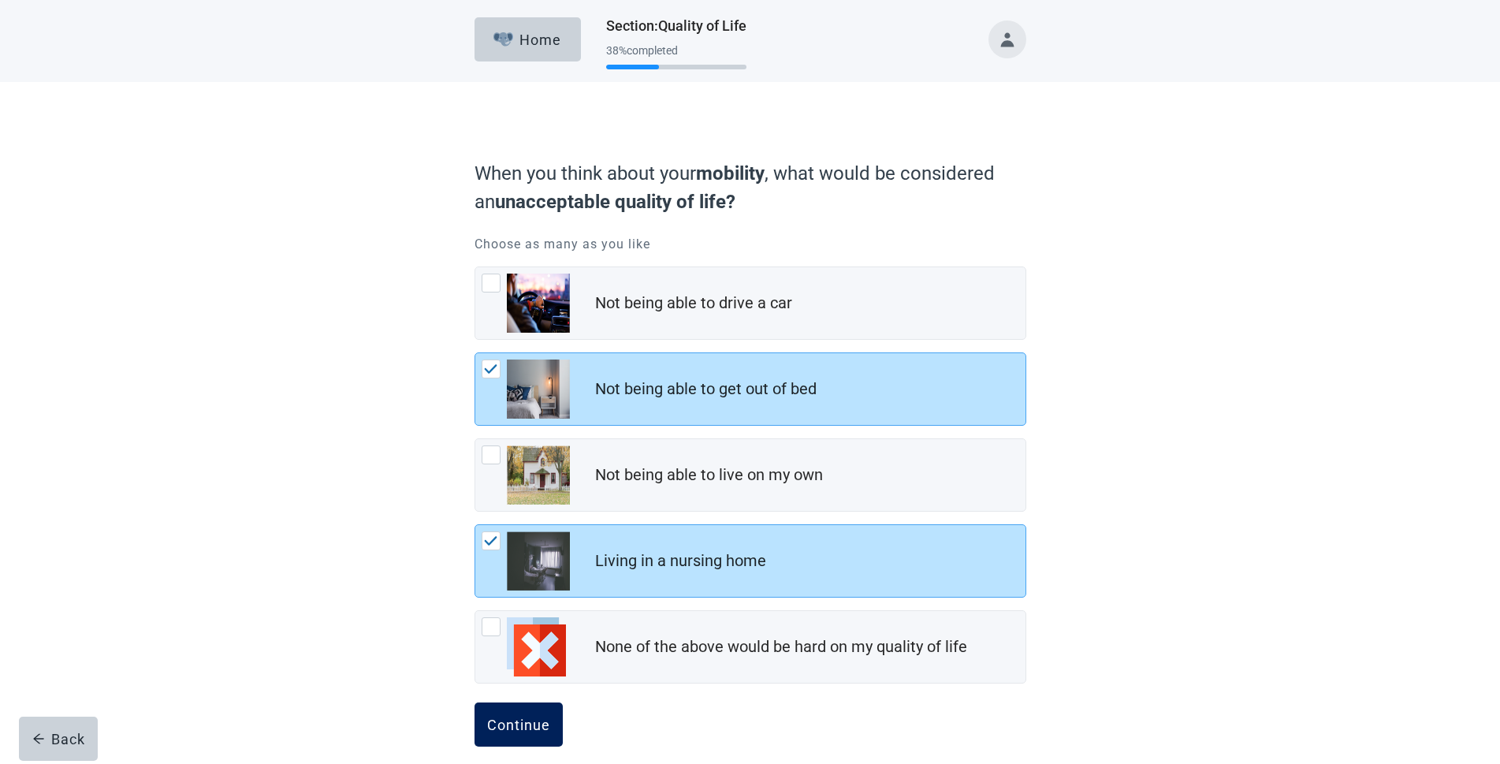
click at [507, 723] on div "Continue" at bounding box center [518, 724] width 63 height 16
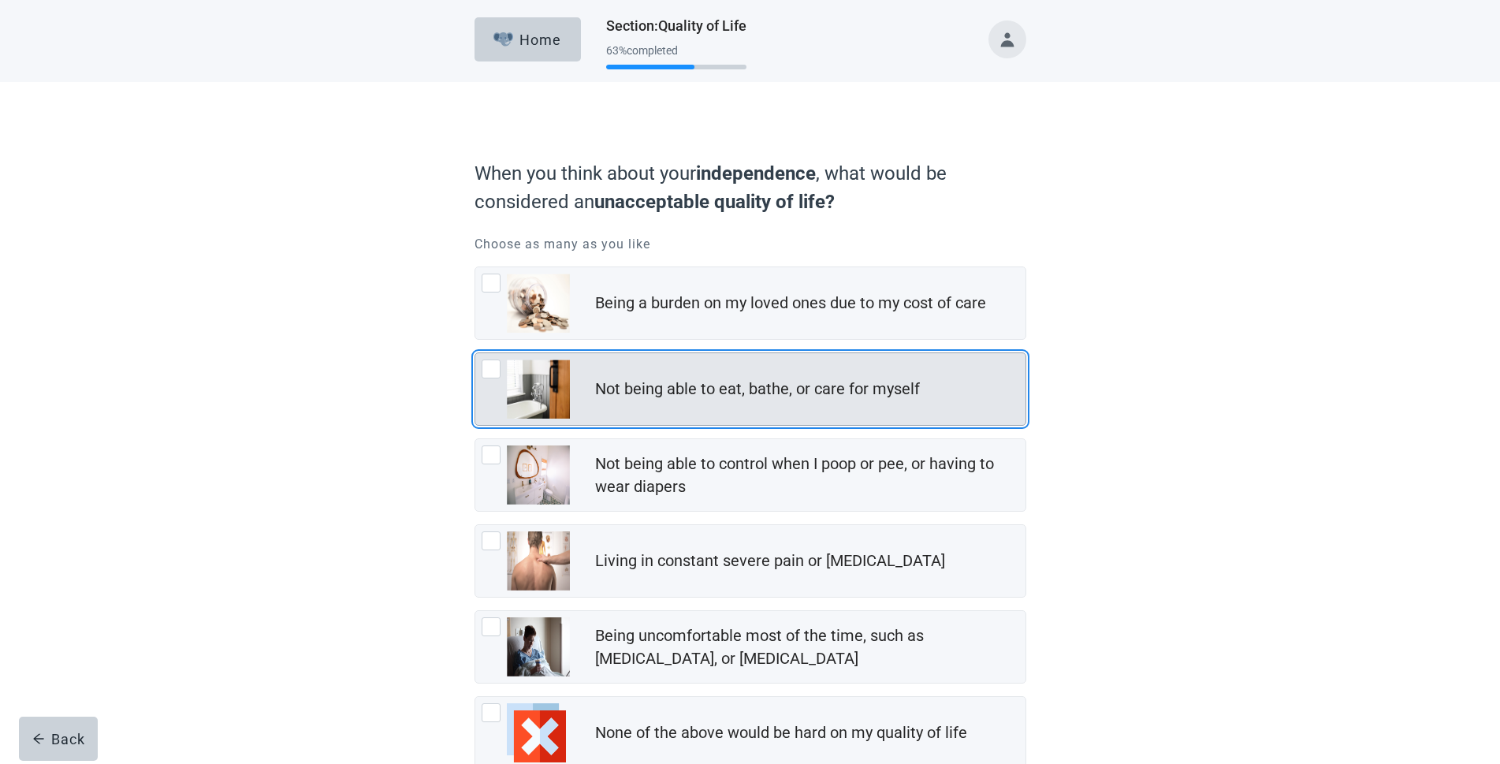
click at [491, 367] on div "Not being able to eat, bathe, or care for myself, checkbox, not checked" at bounding box center [490, 368] width 19 height 19
click at [475, 353] on input "Not being able to eat, bathe, or care for myself" at bounding box center [474, 352] width 1 height 1
checkbox input "true"
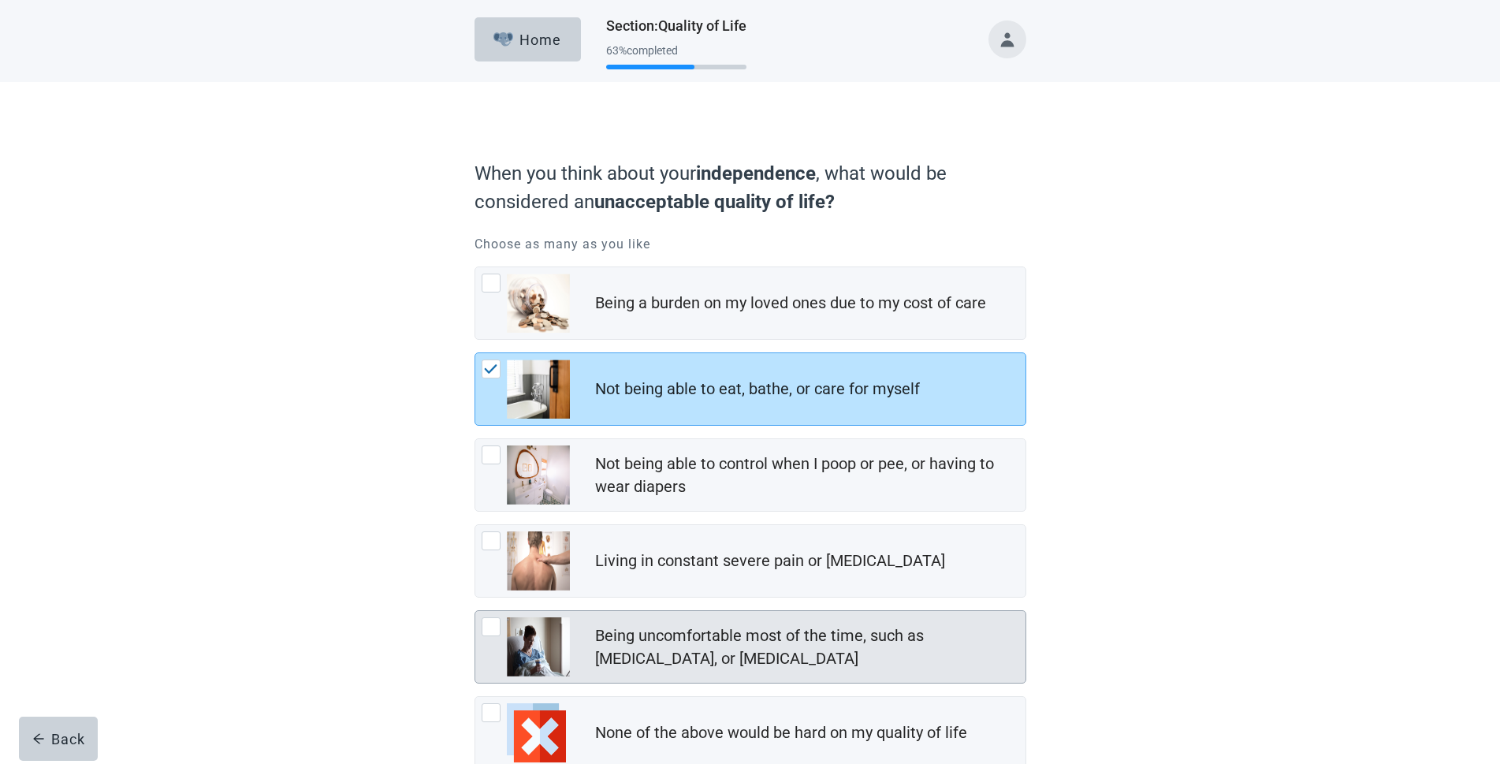
scroll to position [79, 0]
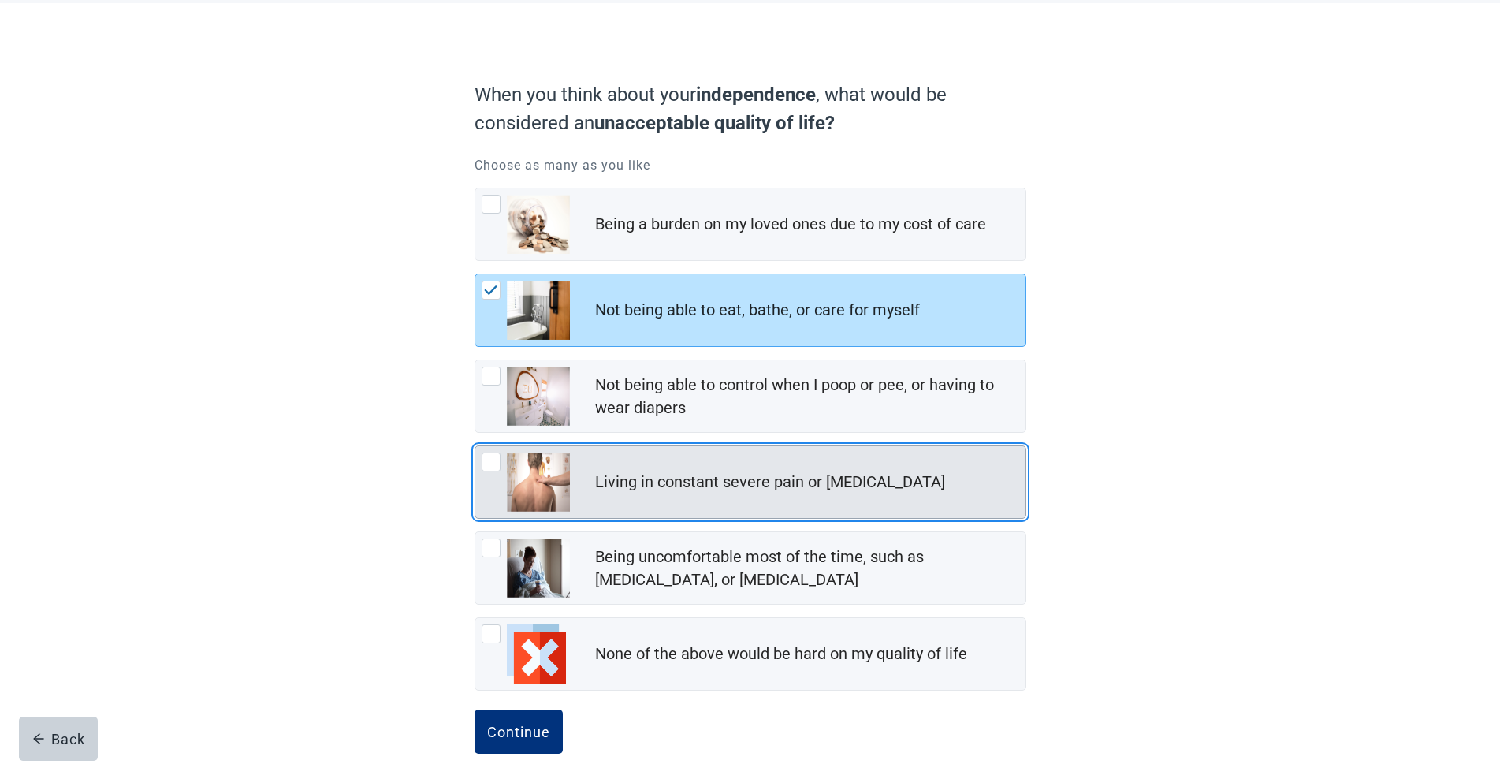
click at [492, 460] on div "Living in constant severe pain or shortness of breath, checkbox, not checked" at bounding box center [490, 461] width 19 height 19
click at [475, 446] on input "Living in constant severe pain or [MEDICAL_DATA]" at bounding box center [474, 445] width 1 height 1
checkbox input "true"
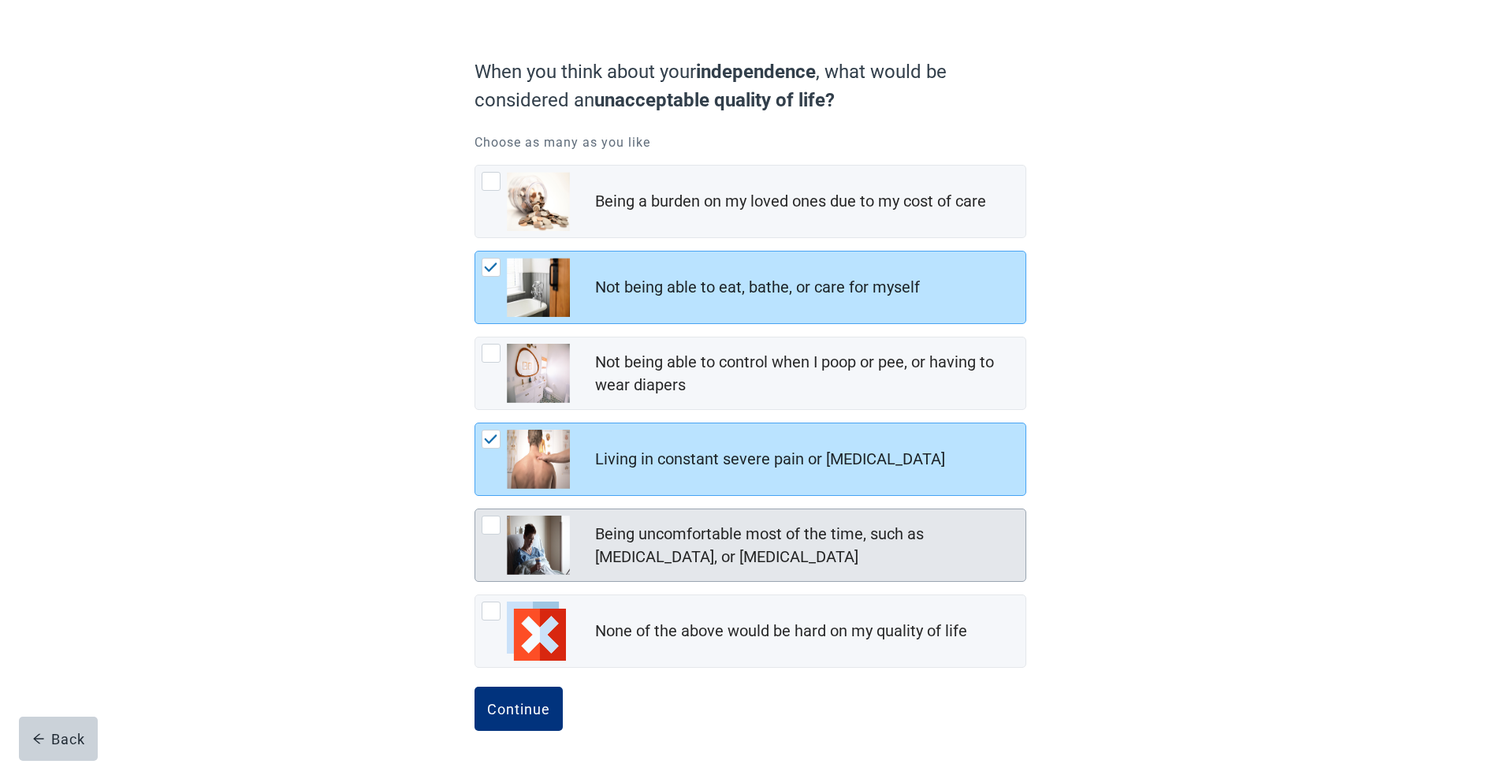
scroll to position [103, 0]
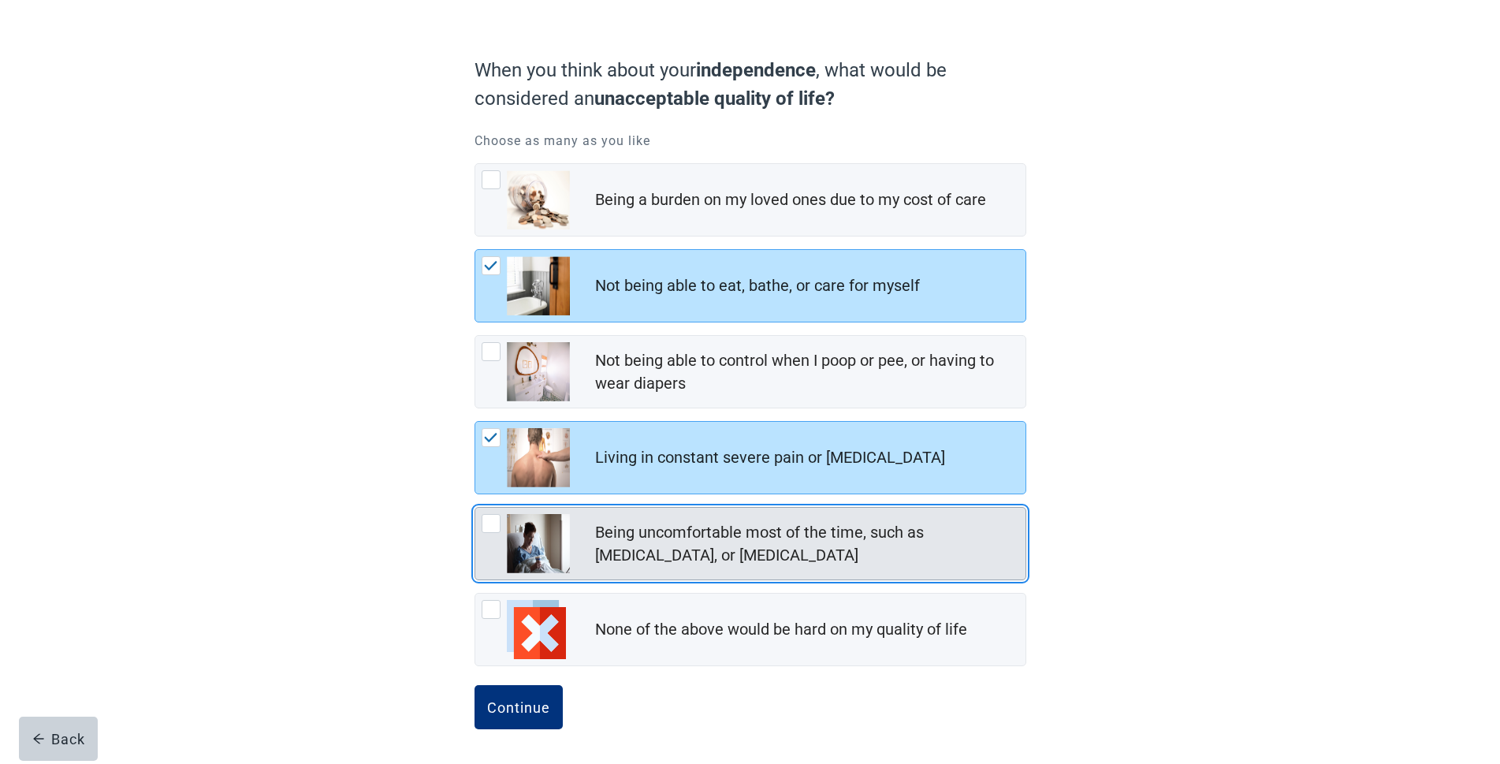
click at [494, 523] on div "Being uncomfortable most of the time, such as nausea, vomiting, or diarrhea, ch…" at bounding box center [490, 523] width 19 height 19
click at [475, 507] on input "Being uncomfortable most of the time, such as [MEDICAL_DATA], or [MEDICAL_DATA]" at bounding box center [474, 507] width 1 height 1
checkbox input "true"
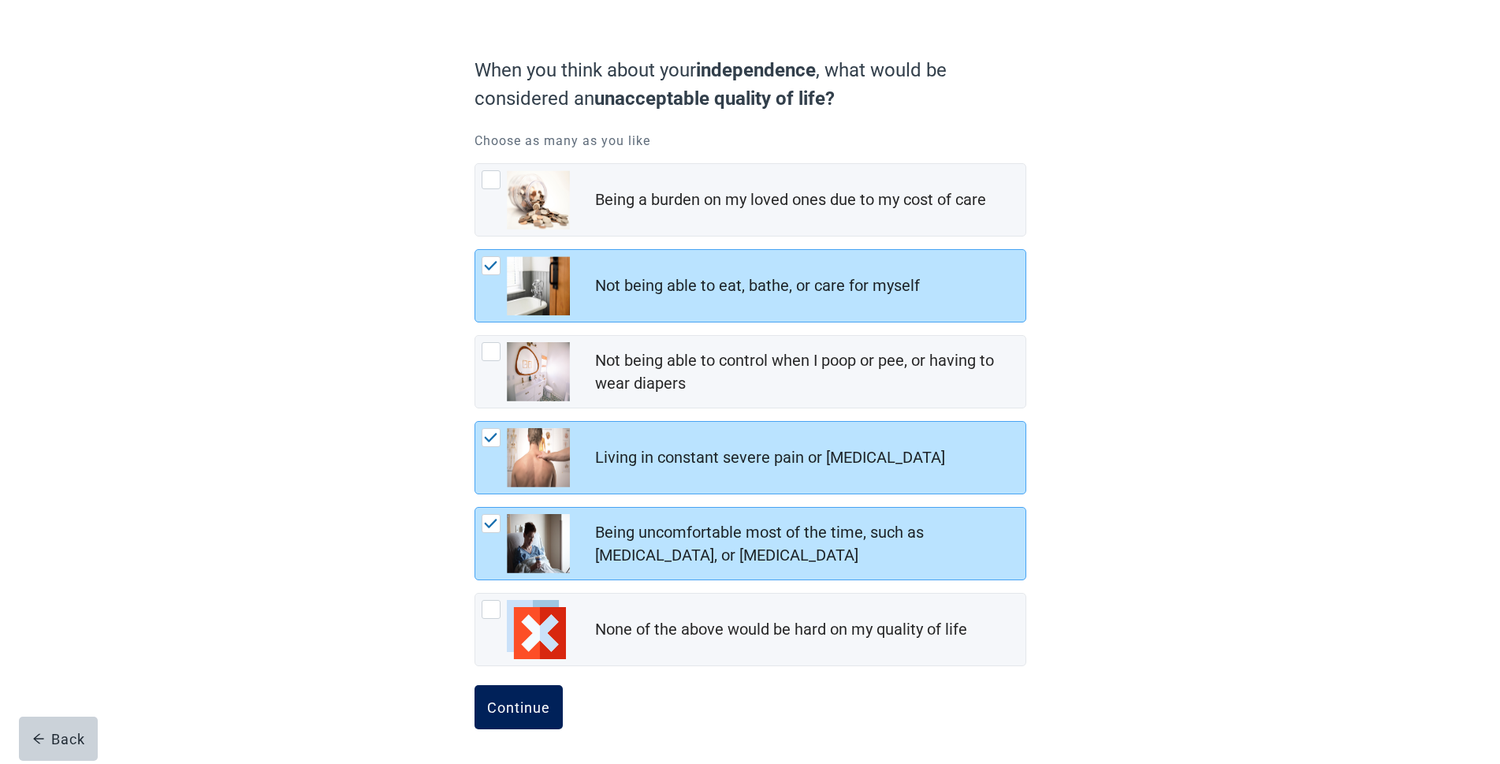
click at [516, 702] on div "Continue" at bounding box center [518, 707] width 63 height 16
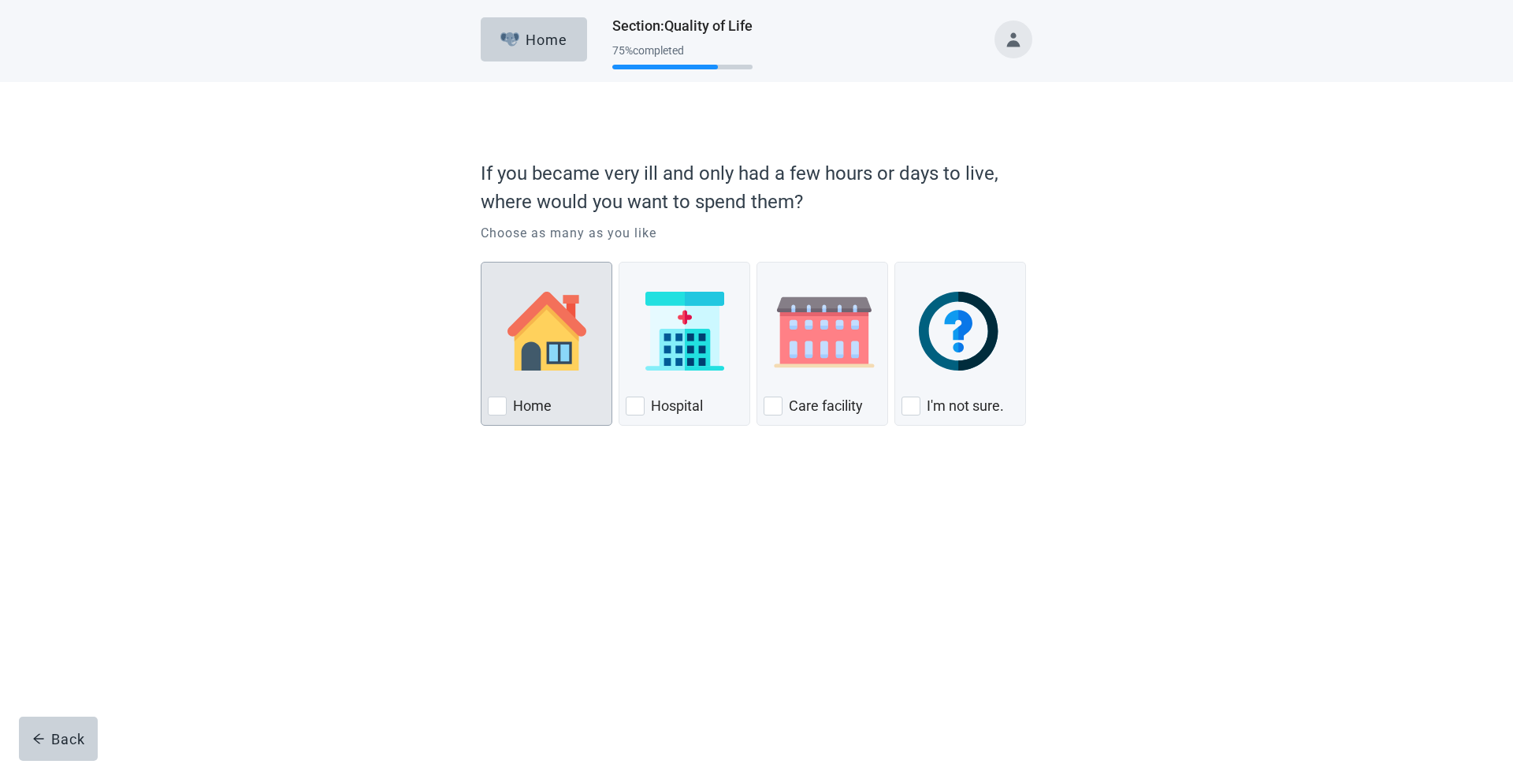
click at [494, 401] on div "Home, checkbox, not checked" at bounding box center [497, 405] width 19 height 19
click at [481, 262] on input "Home" at bounding box center [481, 262] width 1 height 1
checkbox input "true"
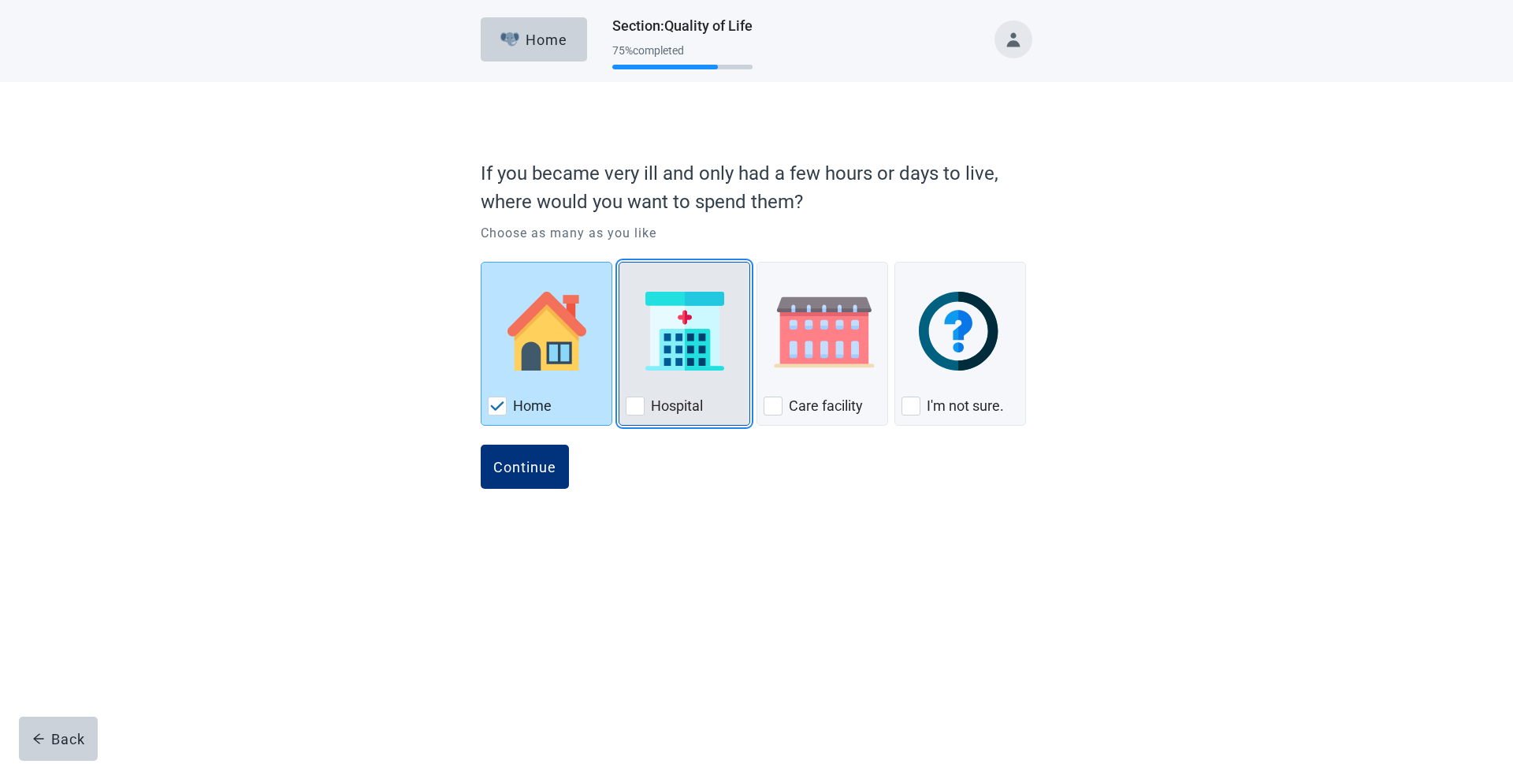
click at [636, 408] on div "Hospital, checkbox, not checked" at bounding box center [635, 405] width 19 height 19
click at [619, 262] on input "Hospital" at bounding box center [619, 262] width 1 height 1
checkbox input "true"
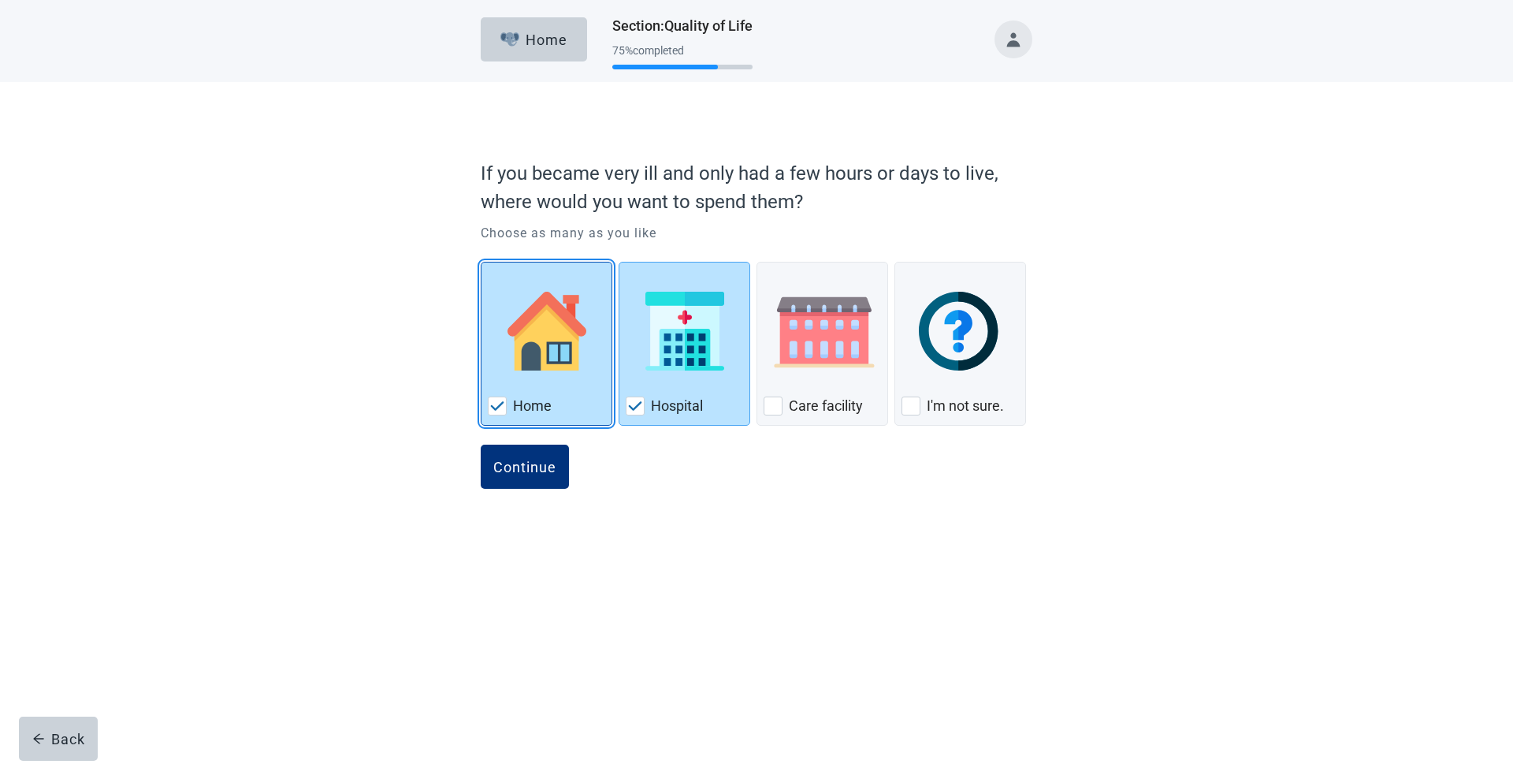
click at [497, 403] on img "Home, checkbox, checked" at bounding box center [497, 405] width 14 height 9
click at [481, 262] on input "Home" at bounding box center [481, 262] width 1 height 1
checkbox input "false"
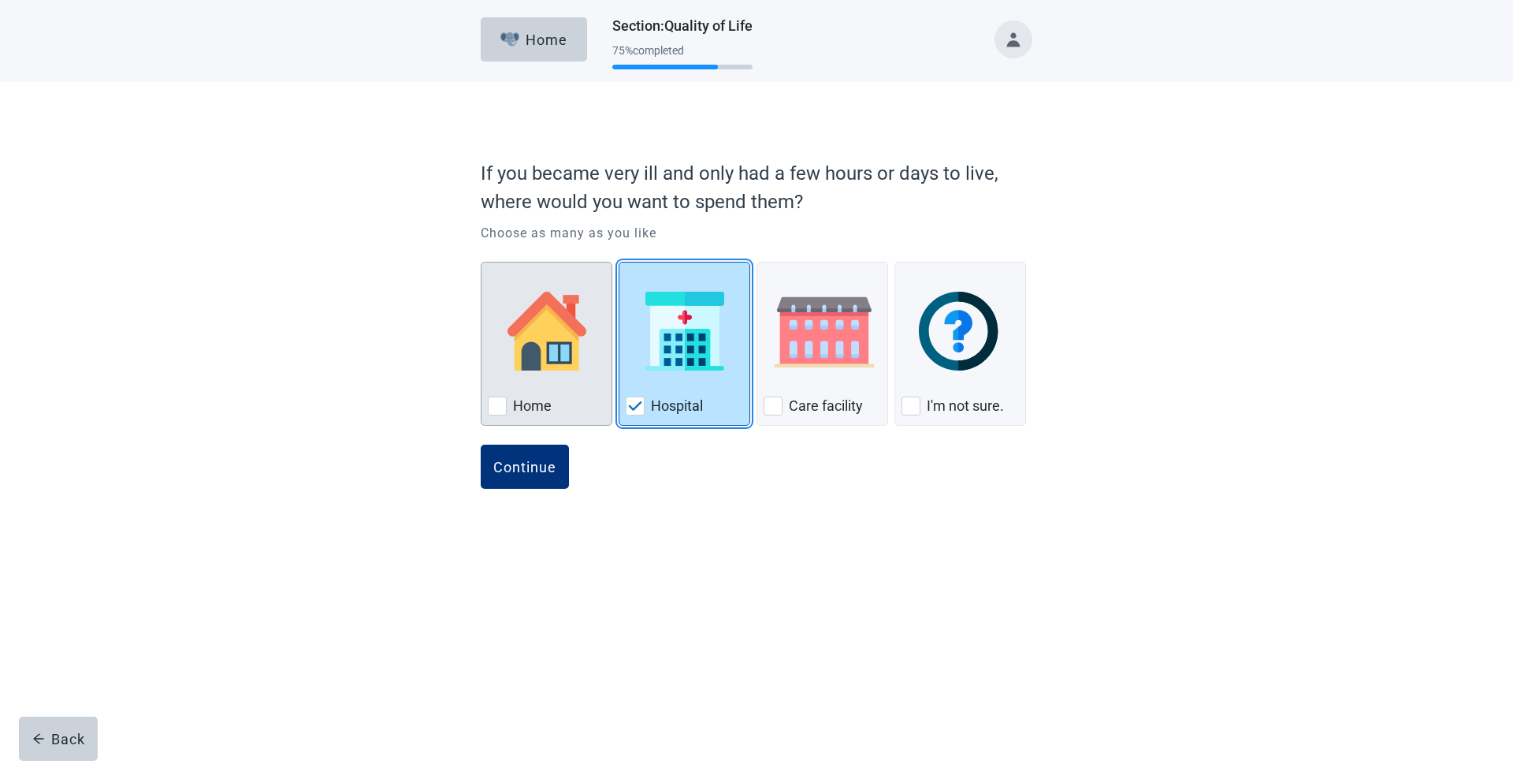
click at [639, 403] on img "Hospital, checkbox, checked" at bounding box center [635, 405] width 14 height 9
click at [619, 262] on input "Hospital" at bounding box center [619, 262] width 1 height 1
checkbox input "false"
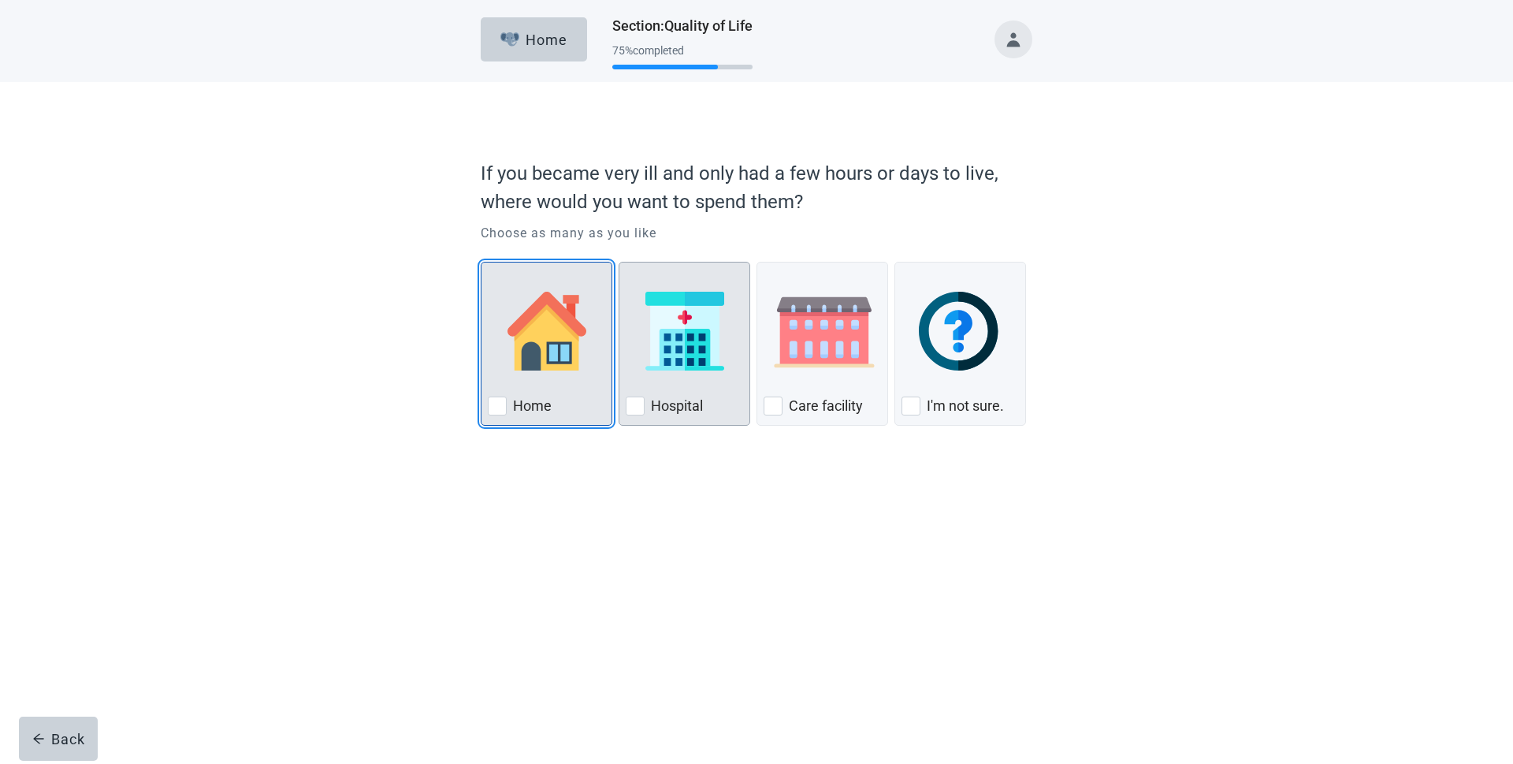
click at [496, 404] on div "Home, checkbox, not checked" at bounding box center [497, 405] width 19 height 19
click at [481, 262] on input "Home" at bounding box center [481, 262] width 1 height 1
checkbox input "true"
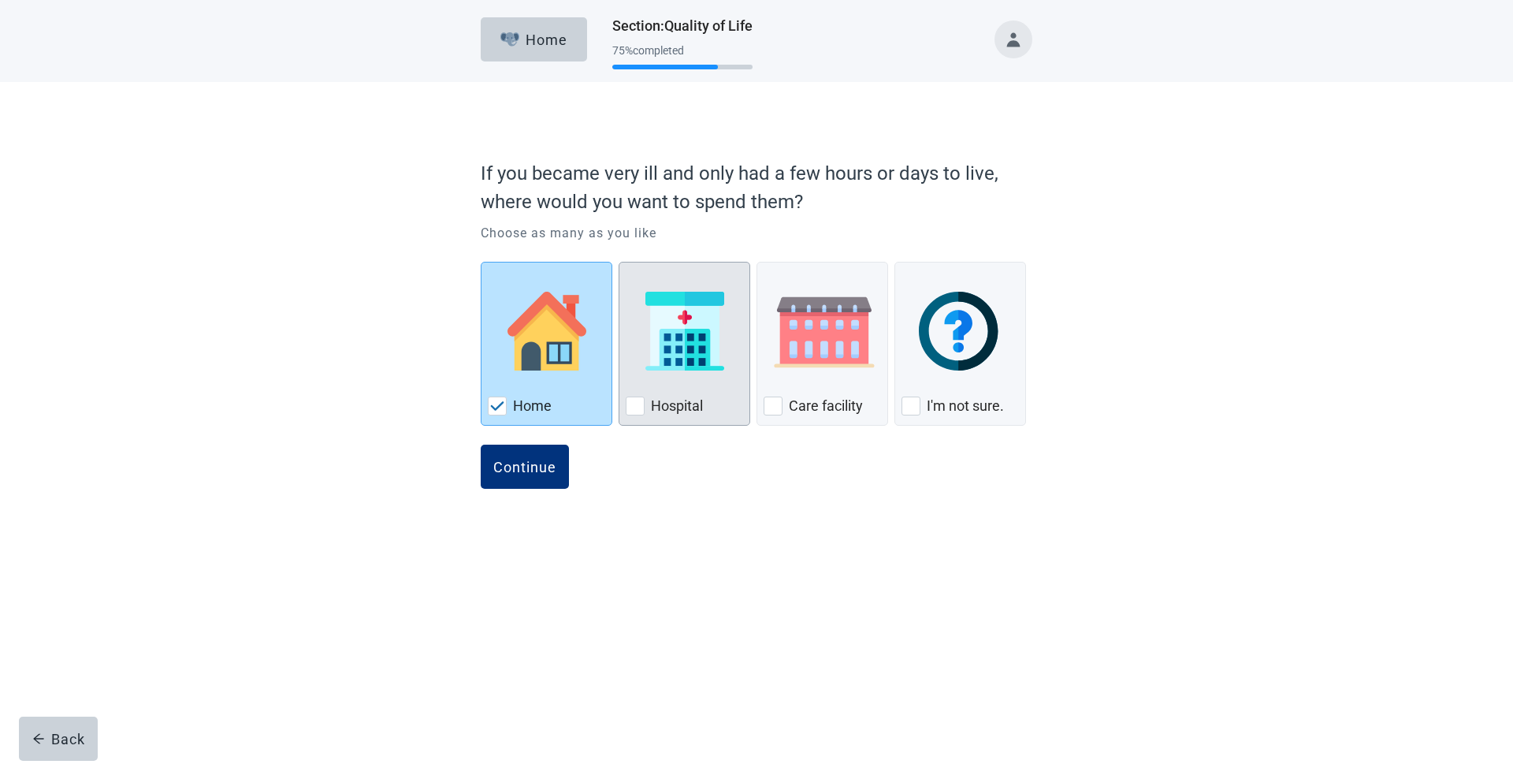
click at [640, 404] on div "Hospital, checkbox, not checked" at bounding box center [635, 405] width 19 height 19
click at [619, 262] on input "Hospital" at bounding box center [619, 262] width 1 height 1
checkbox input "true"
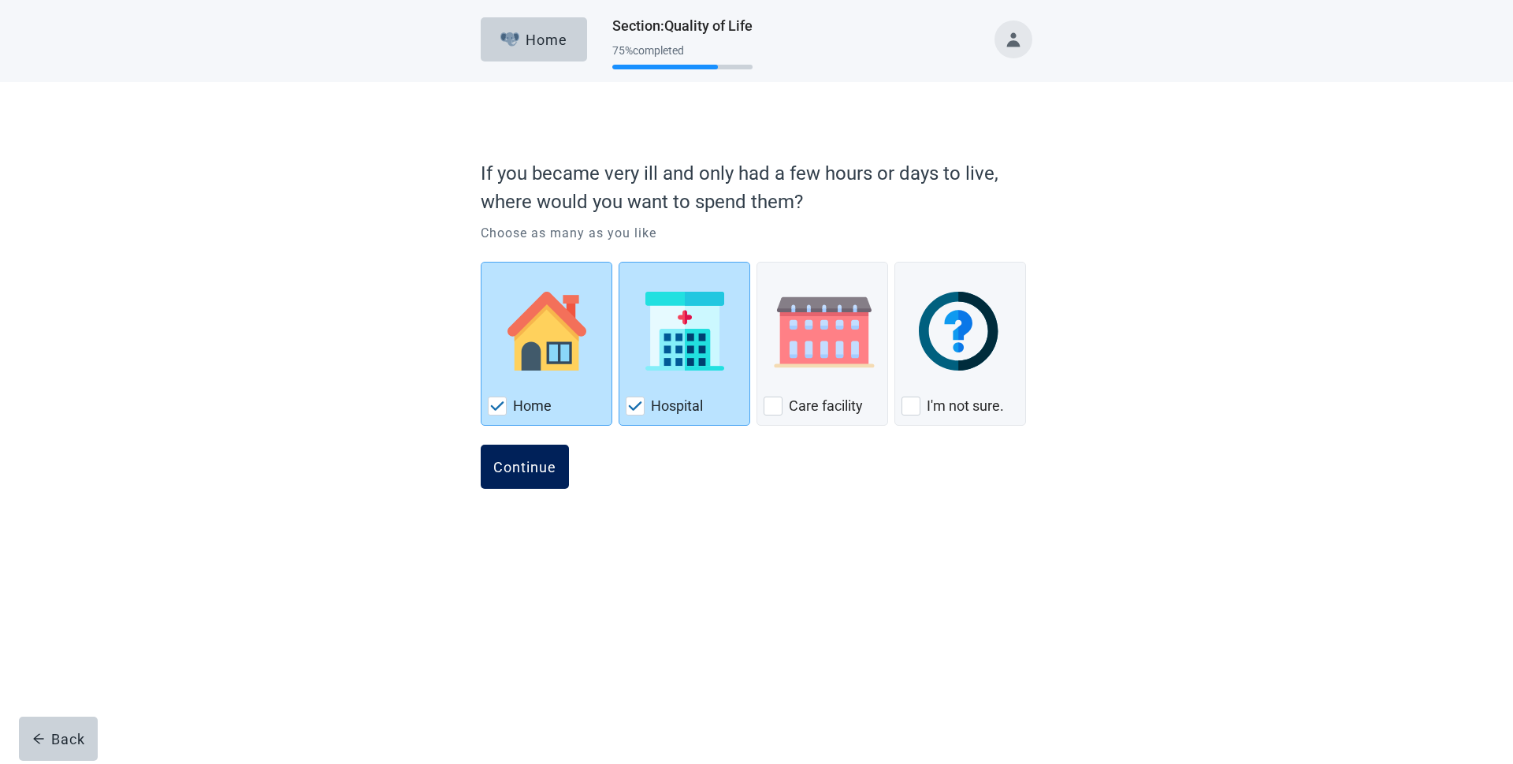
click at [514, 465] on div "Continue" at bounding box center [524, 467] width 63 height 16
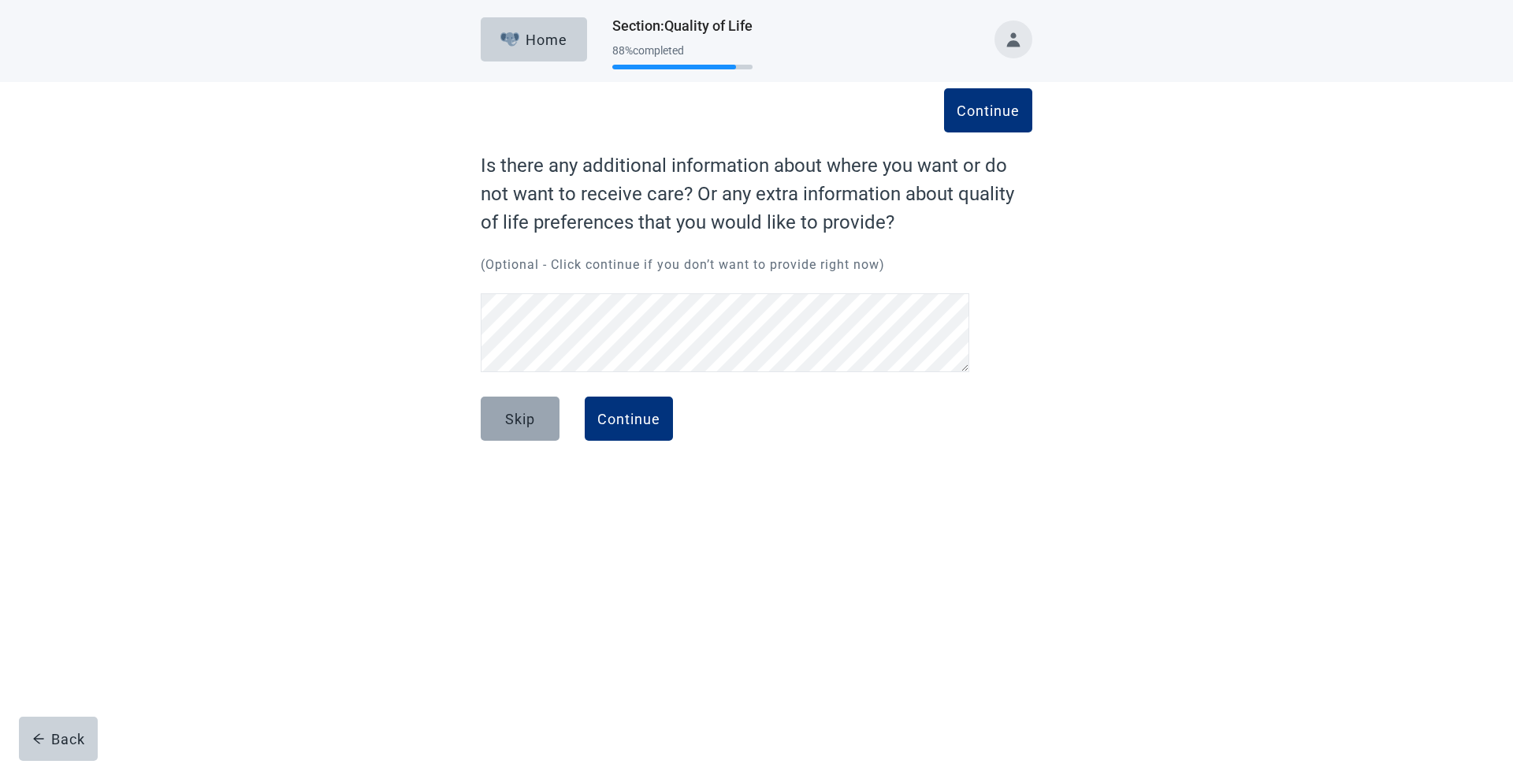
click at [528, 415] on div "Skip" at bounding box center [520, 419] width 30 height 16
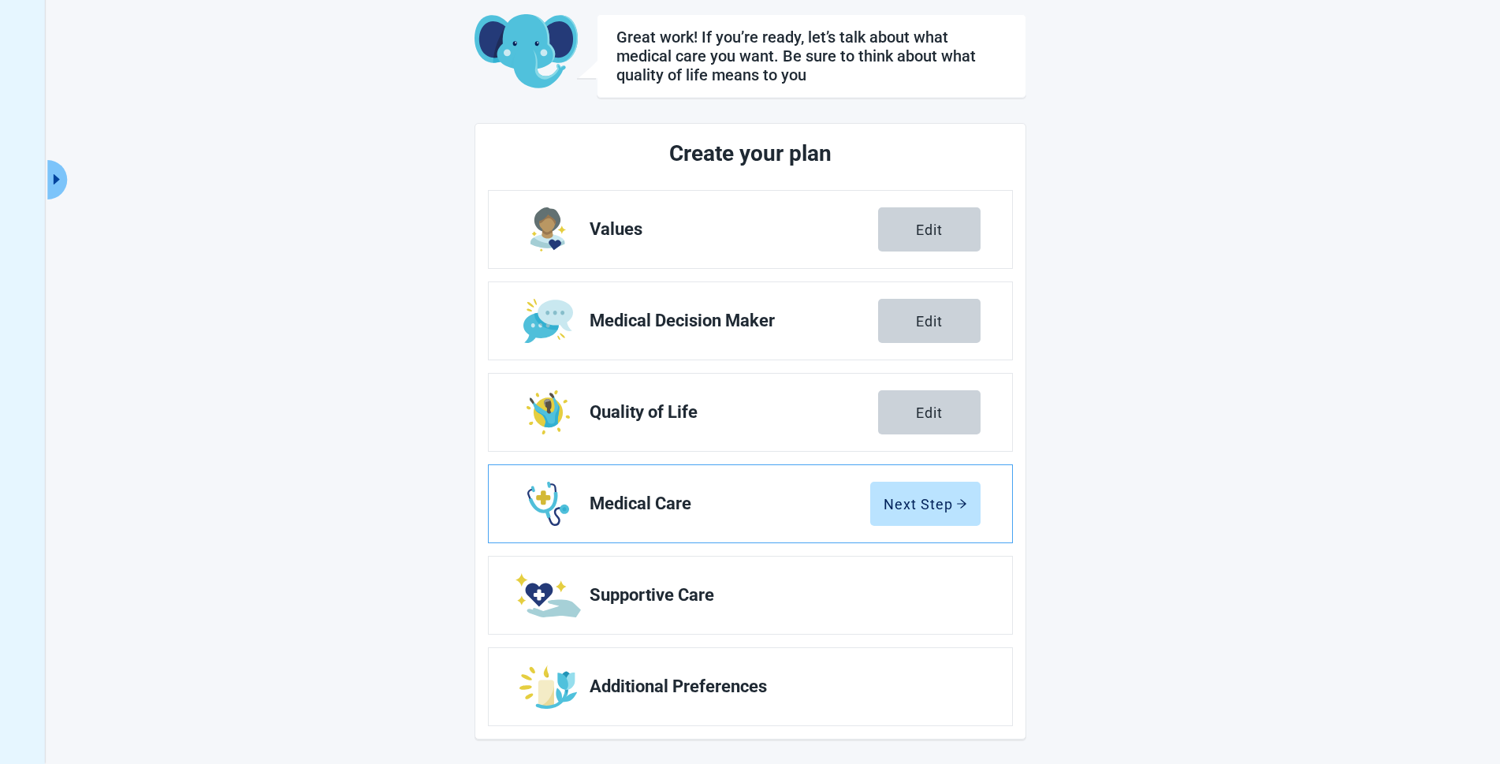
scroll to position [82, 0]
click at [883, 507] on div "Next Step" at bounding box center [925, 503] width 84 height 16
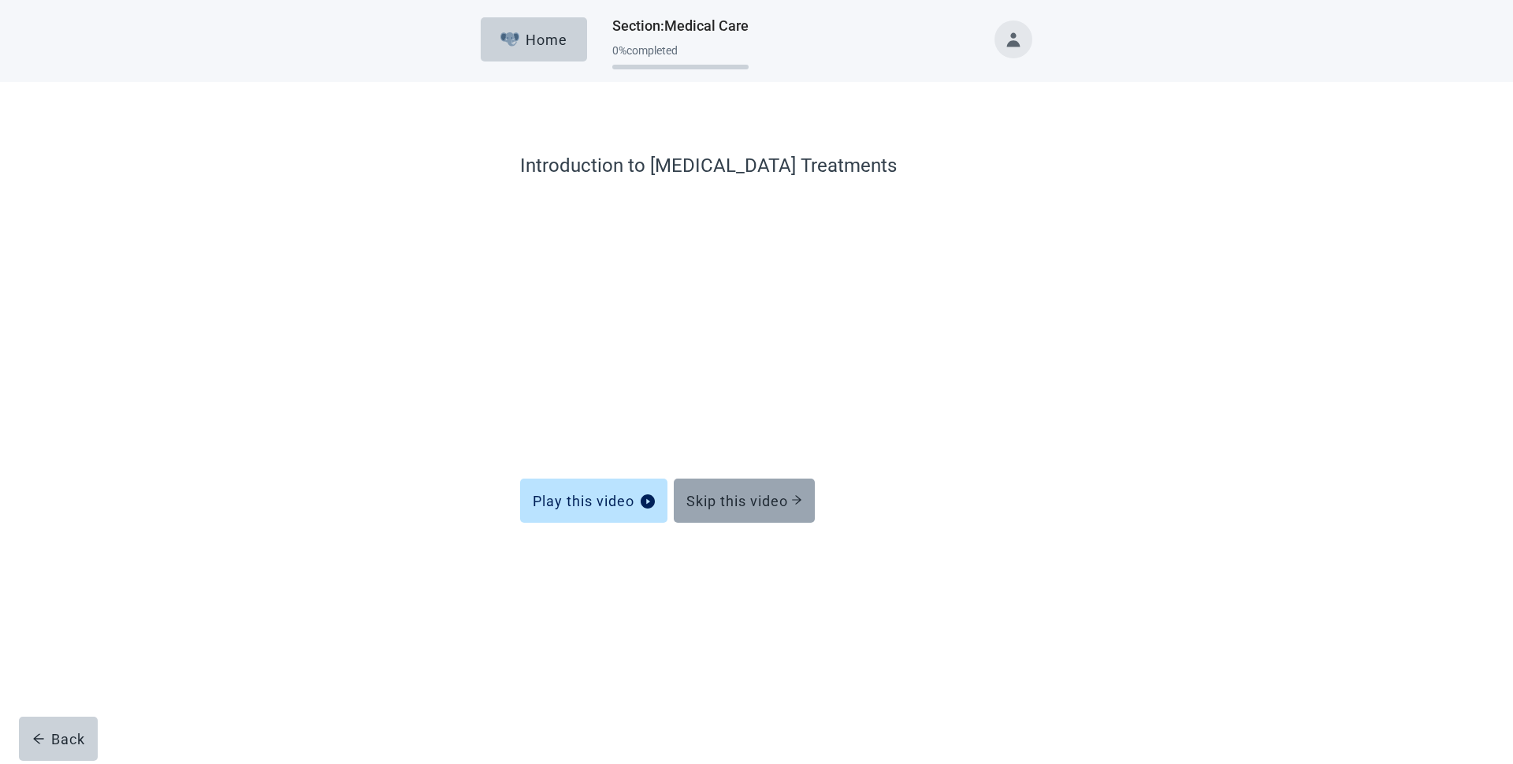
click at [727, 504] on div "Skip this video" at bounding box center [744, 501] width 116 height 16
click at [739, 496] on div "Skip this video" at bounding box center [744, 501] width 116 height 16
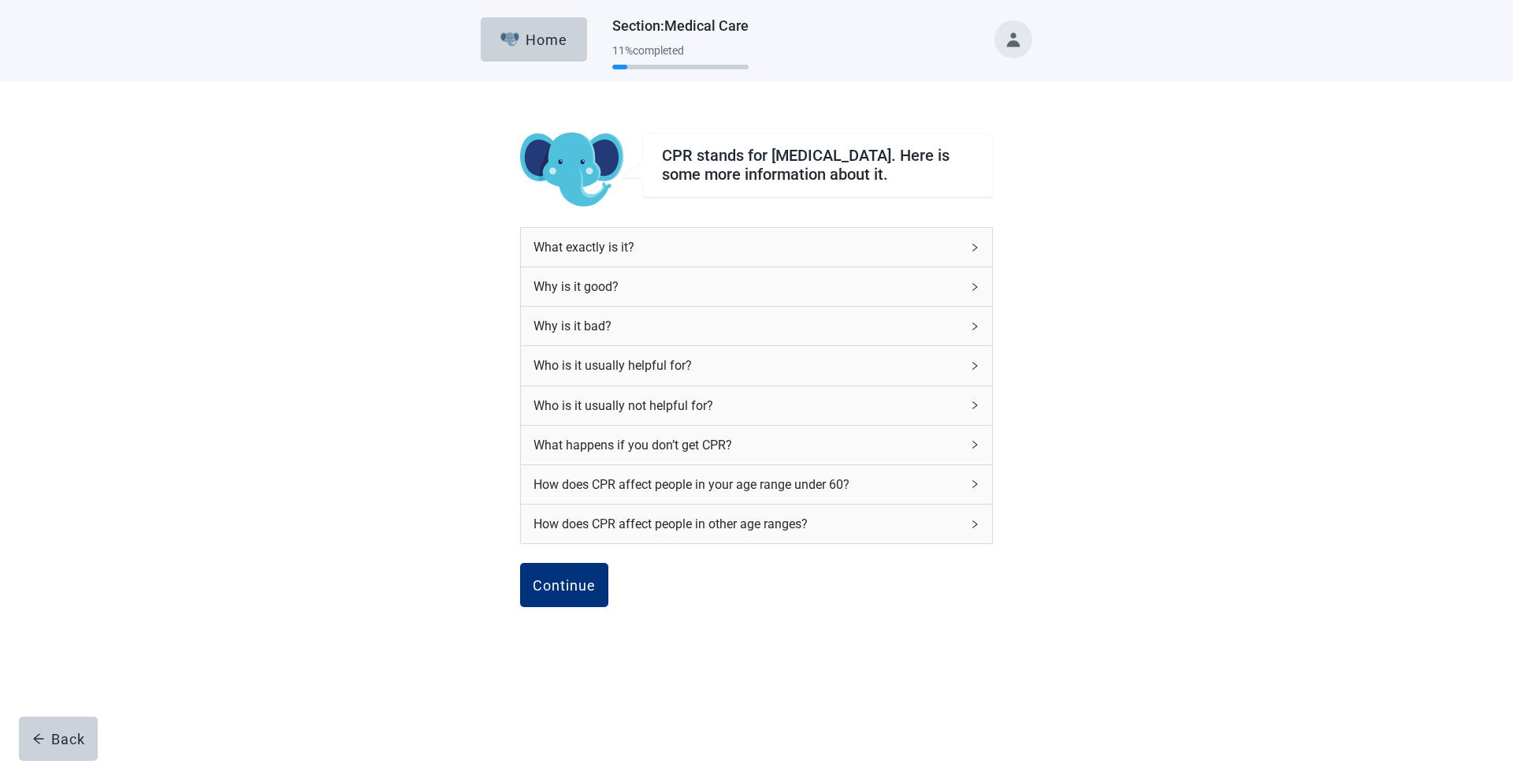
click at [613, 253] on div "What exactly is it?" at bounding box center [746, 247] width 427 height 20
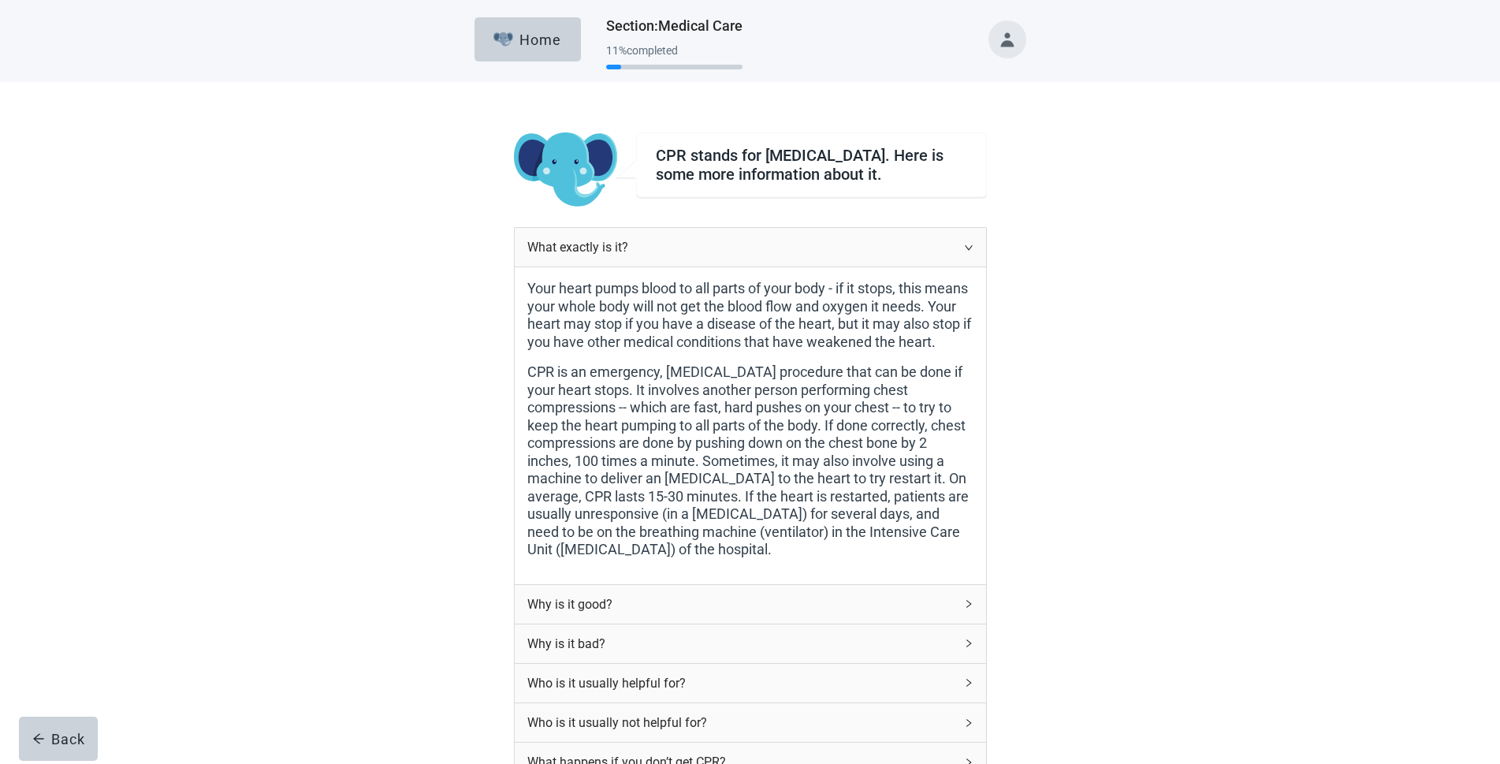
click at [588, 594] on div "Why is it good?" at bounding box center [740, 604] width 427 height 20
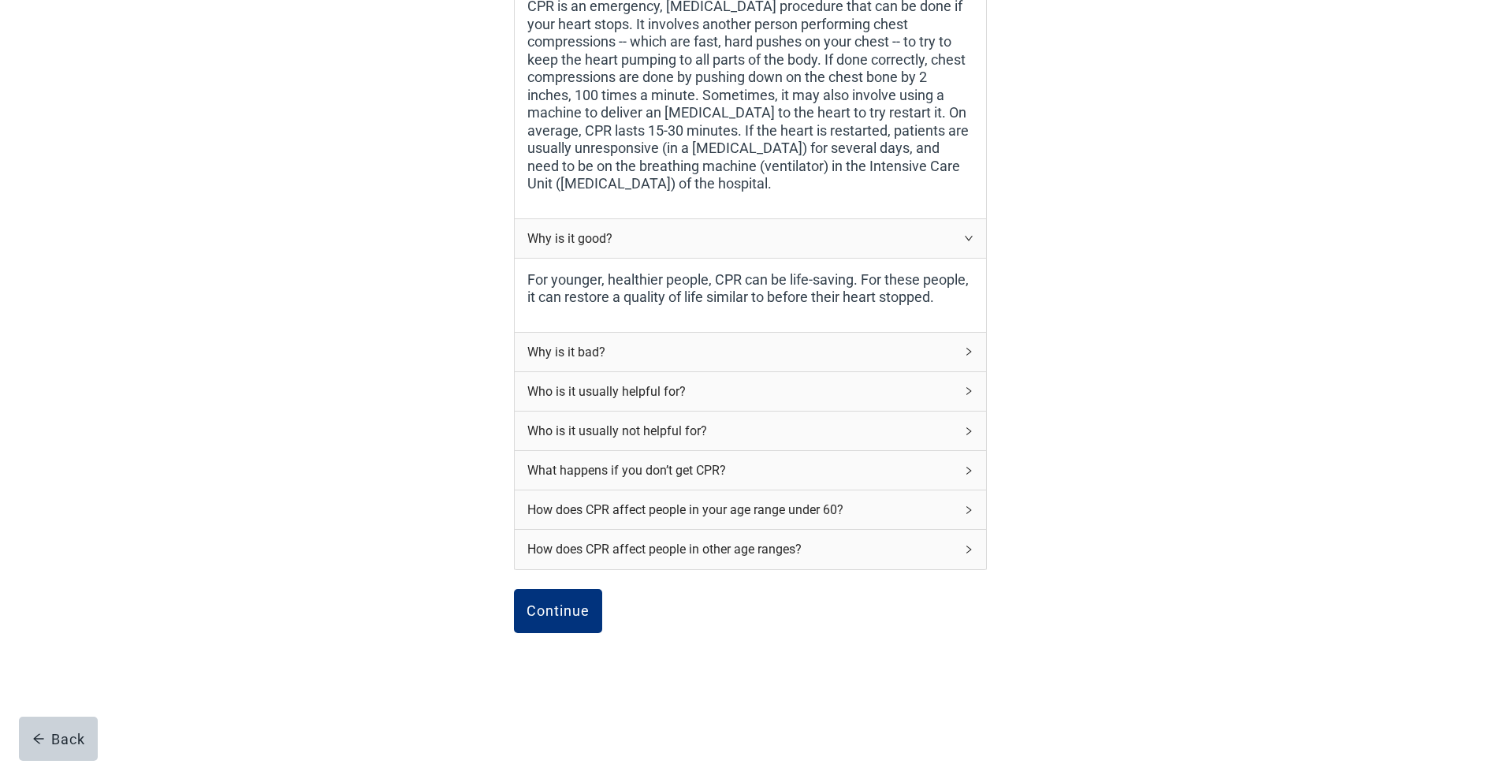
scroll to position [370, 0]
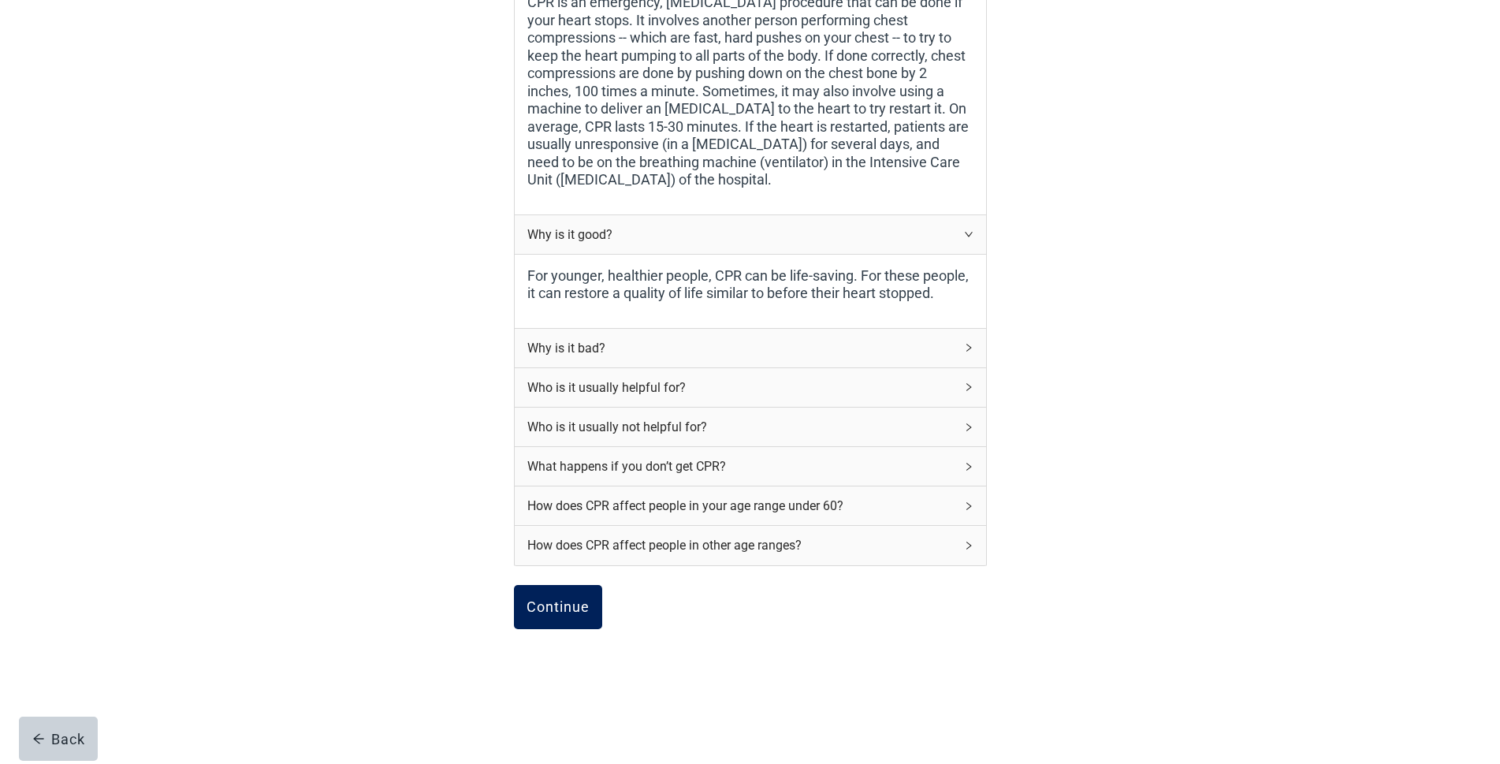
click at [546, 599] on div "Continue" at bounding box center [557, 607] width 63 height 16
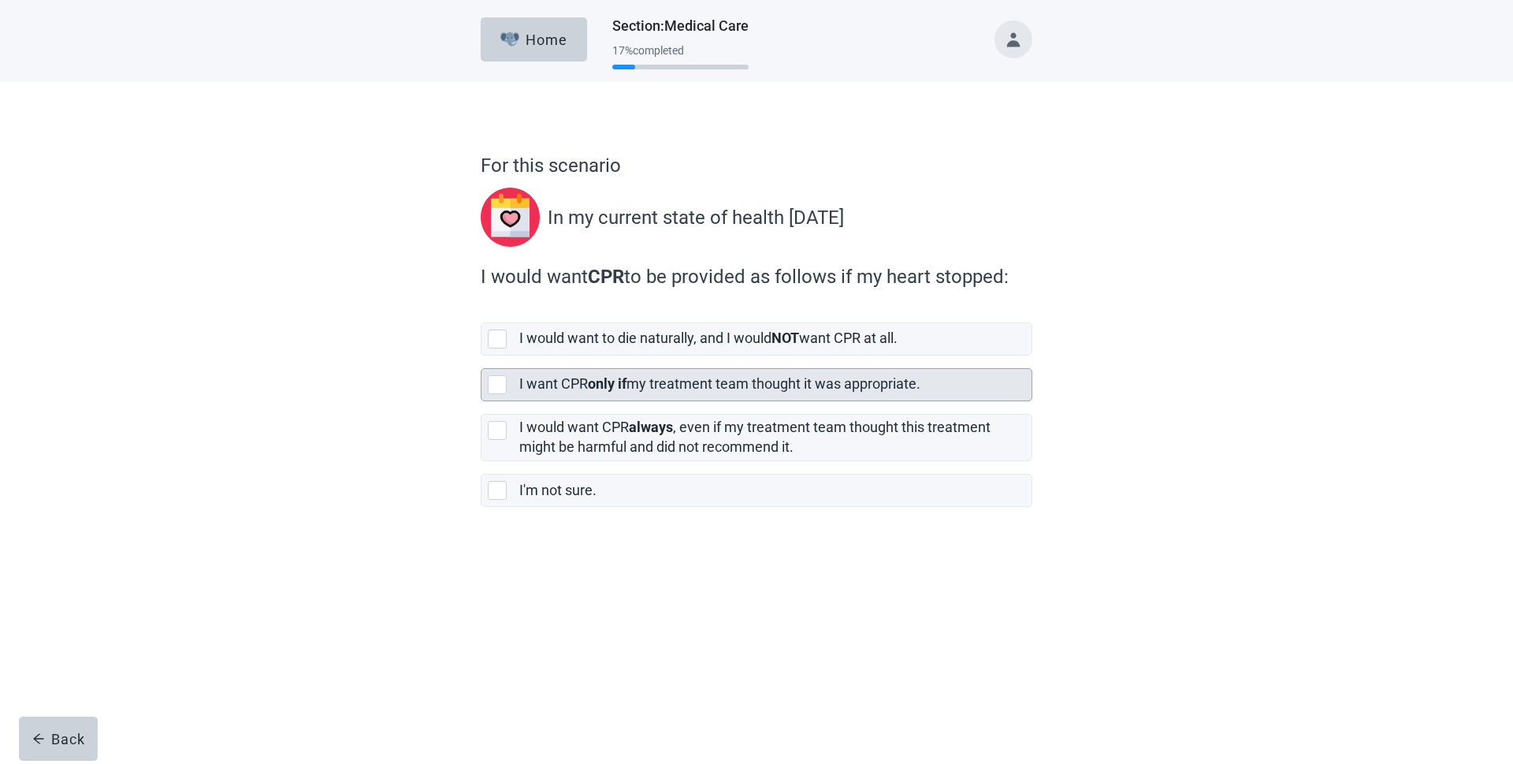
click at [497, 385] on div "[object Object], checkbox, not selected" at bounding box center [497, 384] width 19 height 19
click at [481, 356] on input "I want CPR only if my treatment team thought it was appropriate." at bounding box center [481, 355] width 1 height 1
checkbox input "true"
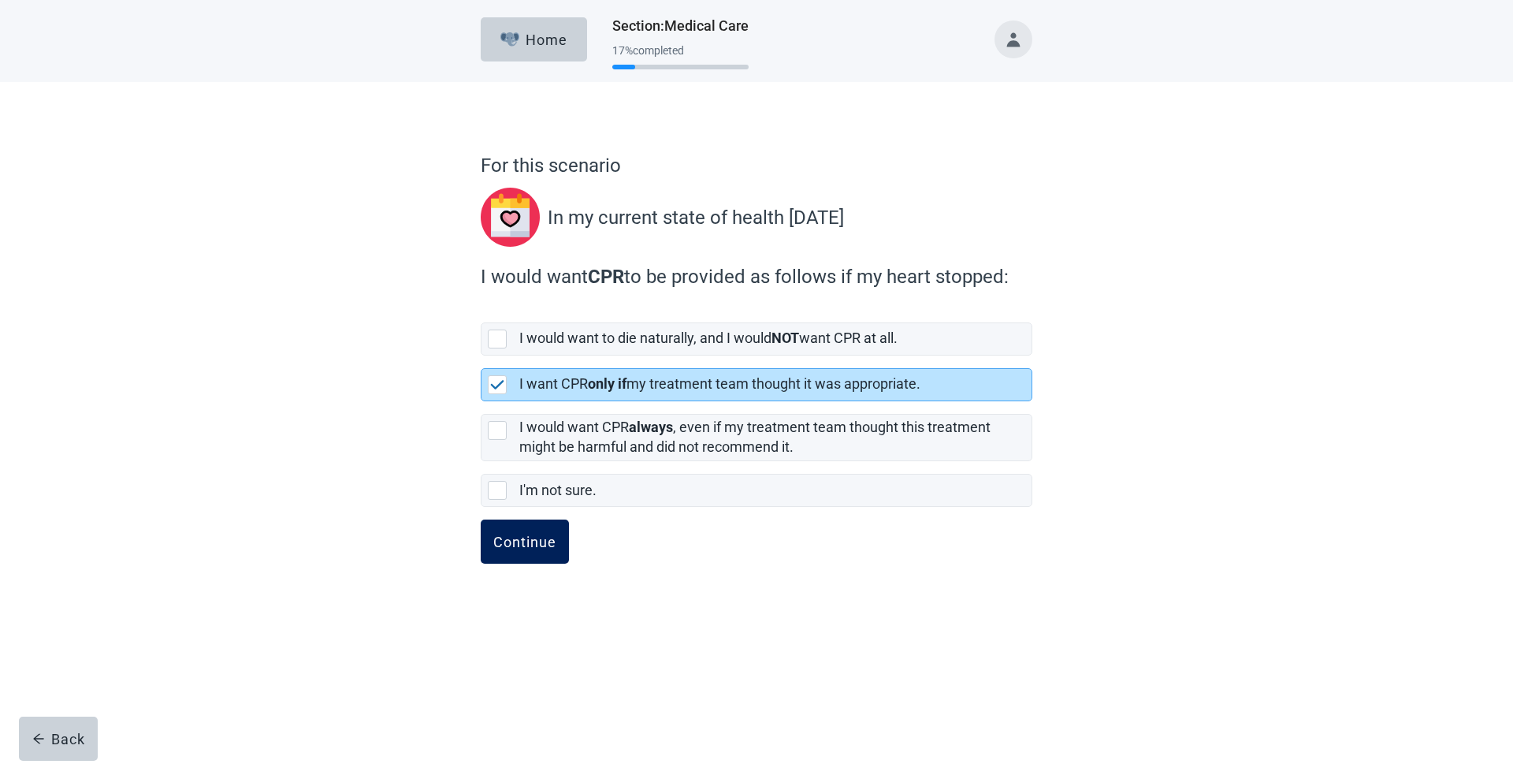
click at [515, 533] on div "Continue" at bounding box center [524, 541] width 63 height 16
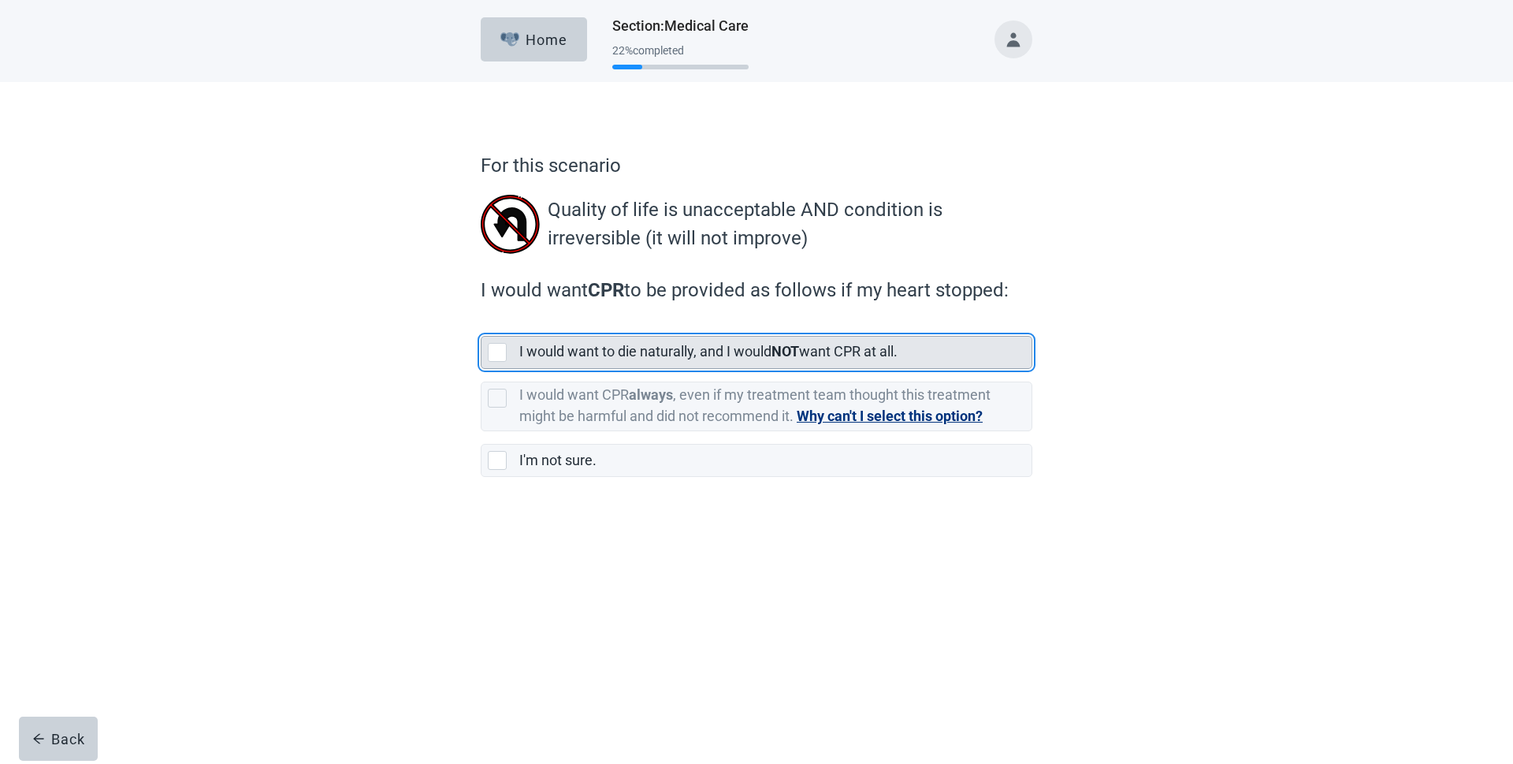
click at [496, 352] on div "[object Object], checkbox, not selected" at bounding box center [497, 352] width 19 height 19
click at [481, 324] on input "I would want to die naturally, and I would NOT want CPR at all." at bounding box center [481, 323] width 1 height 1
checkbox input "true"
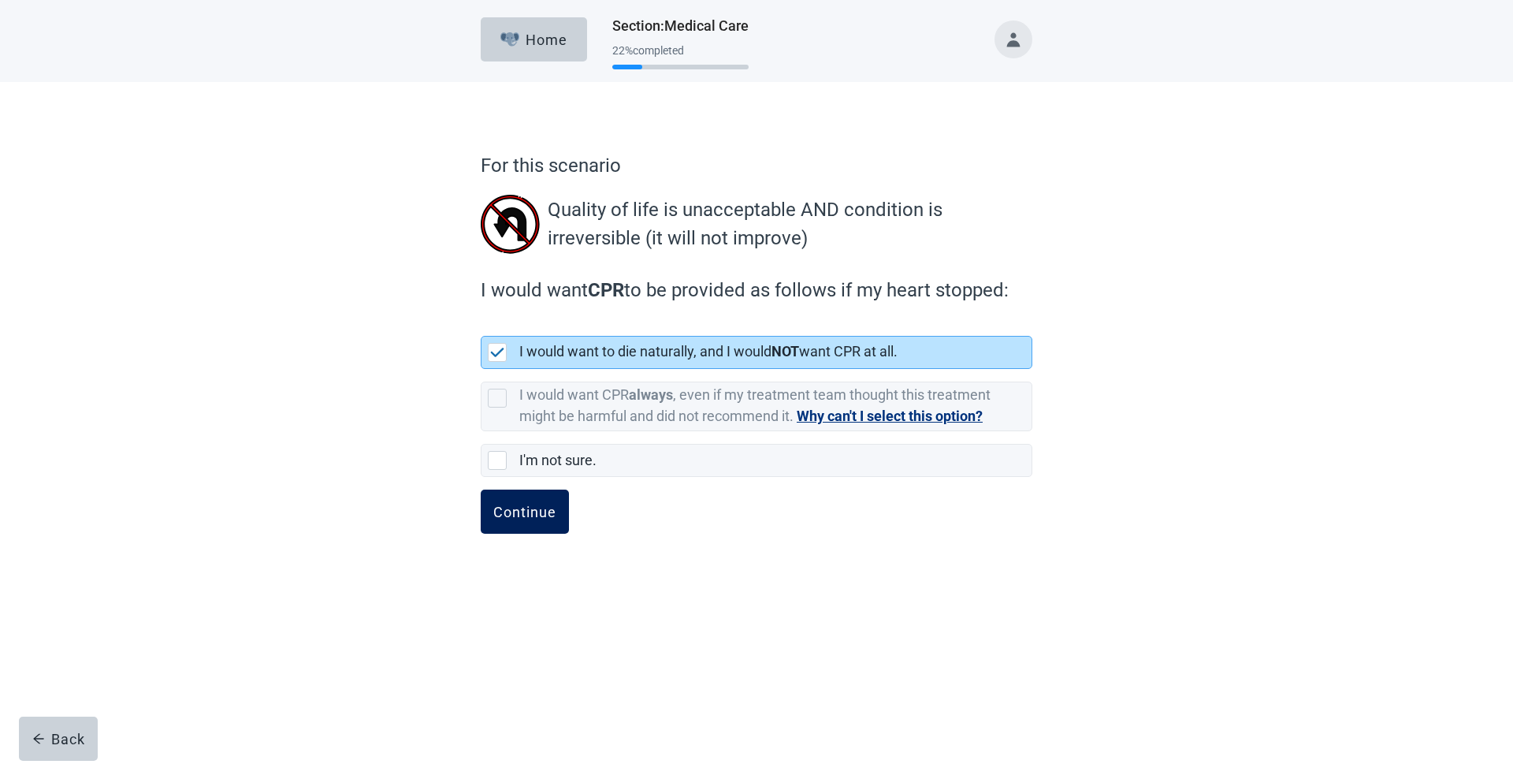
click at [509, 508] on div "Continue" at bounding box center [524, 512] width 63 height 16
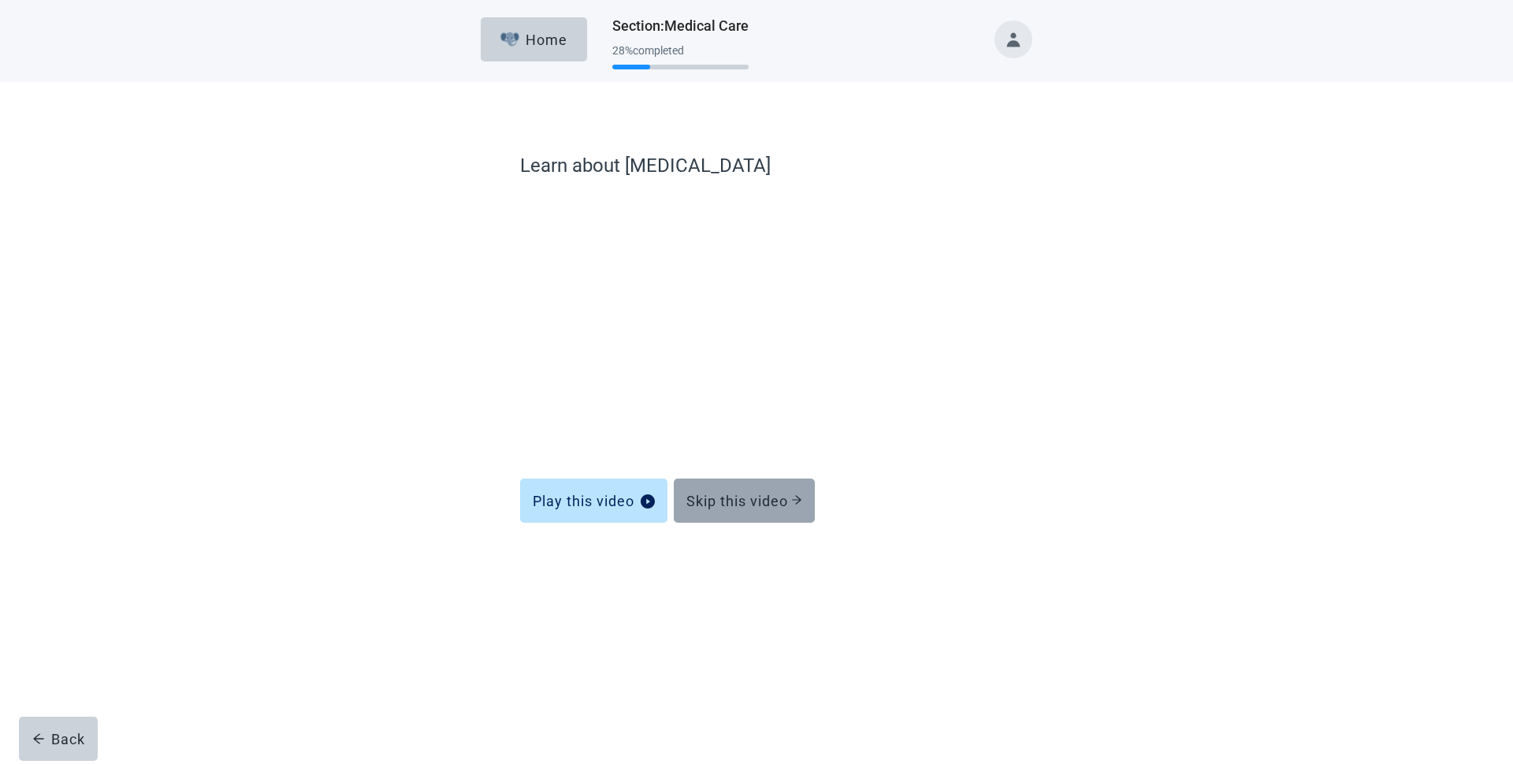
click at [732, 500] on div "Skip this video" at bounding box center [744, 501] width 116 height 16
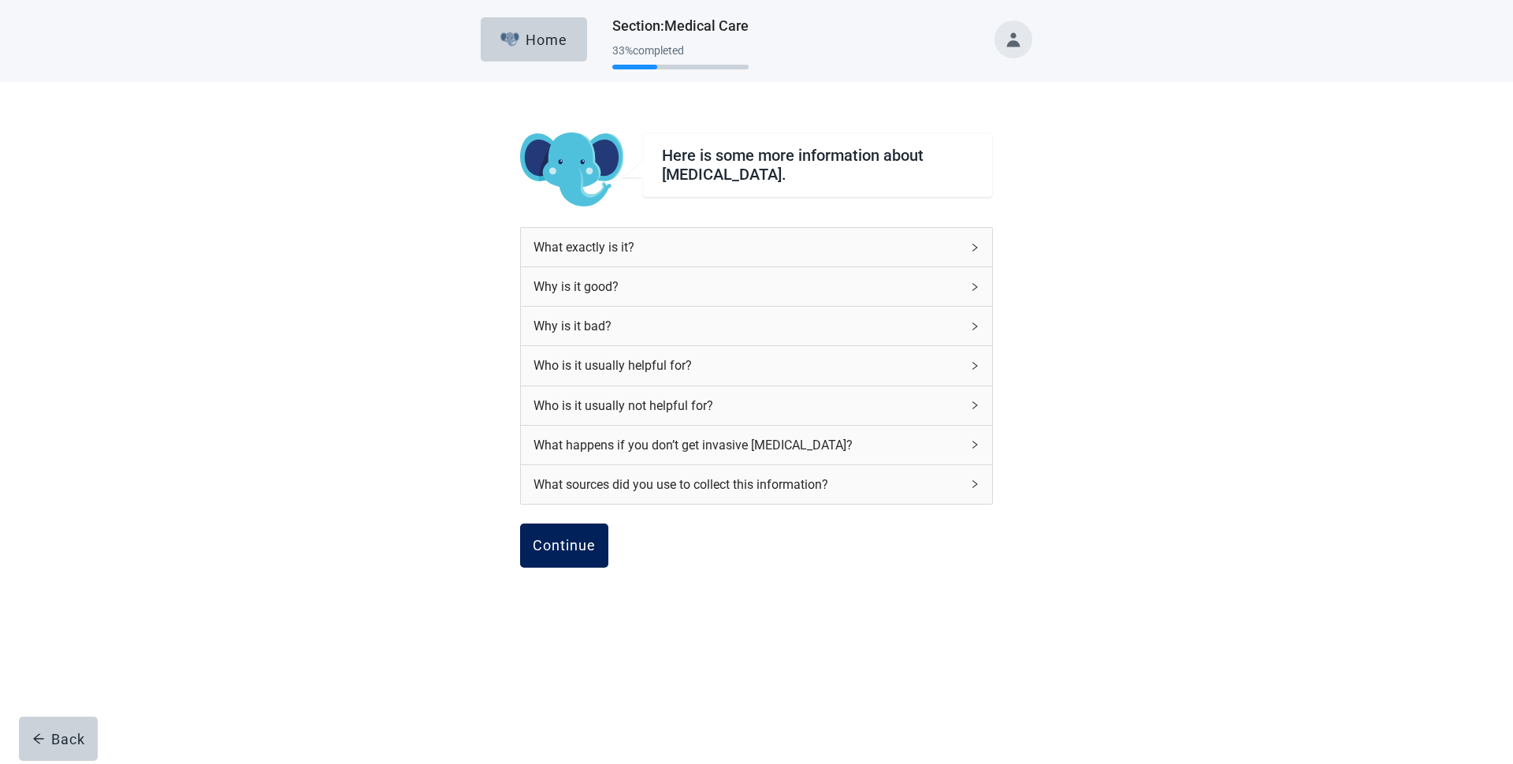
click at [574, 551] on div "Continue" at bounding box center [564, 545] width 63 height 16
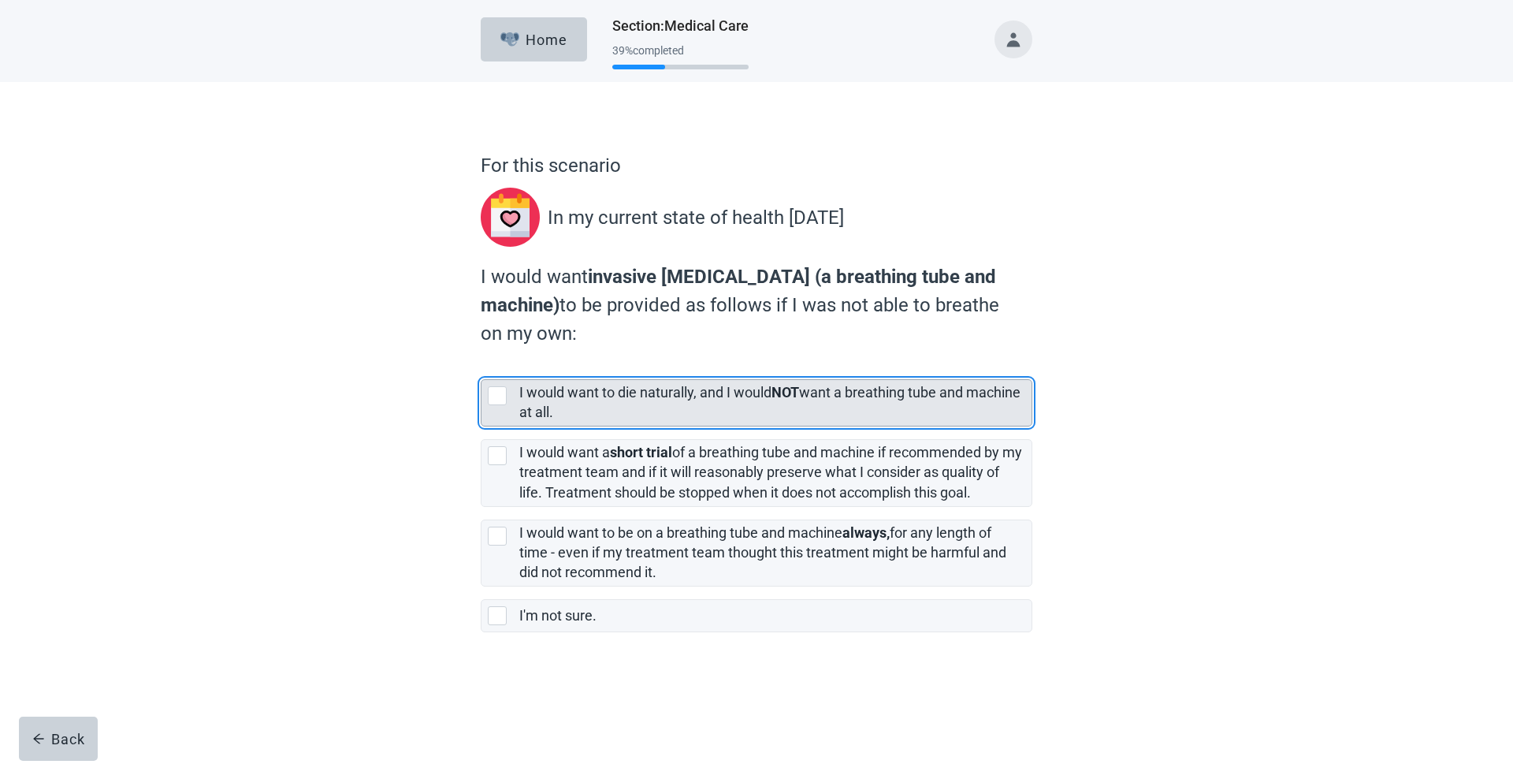
click at [500, 396] on div "[object Object], checkbox, not selected" at bounding box center [497, 395] width 19 height 19
click at [481, 367] on input "I would want to die naturally, and I would NOT want a breathing tube and machin…" at bounding box center [481, 366] width 1 height 1
checkbox input "true"
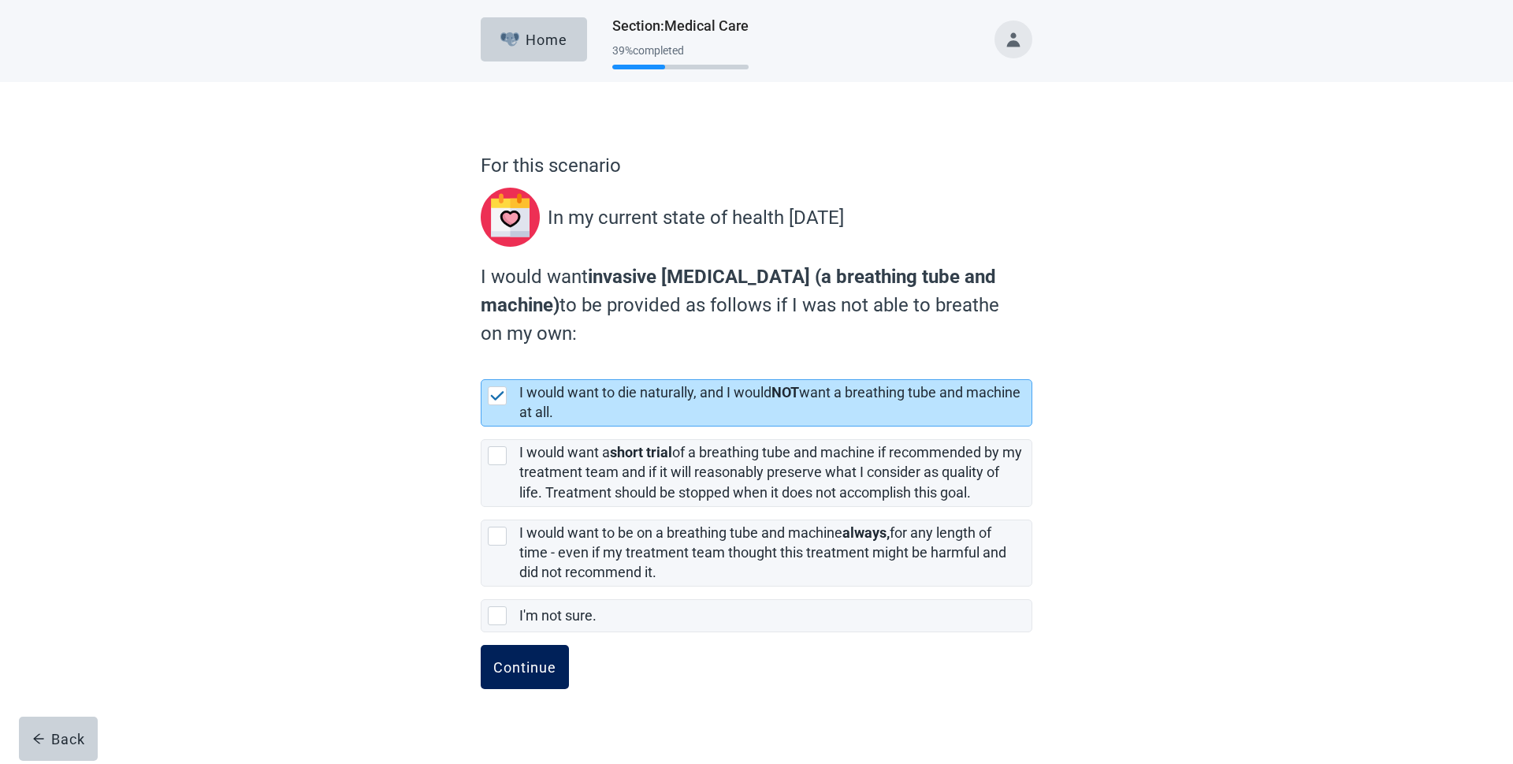
click at [512, 660] on div "Continue" at bounding box center [524, 667] width 63 height 16
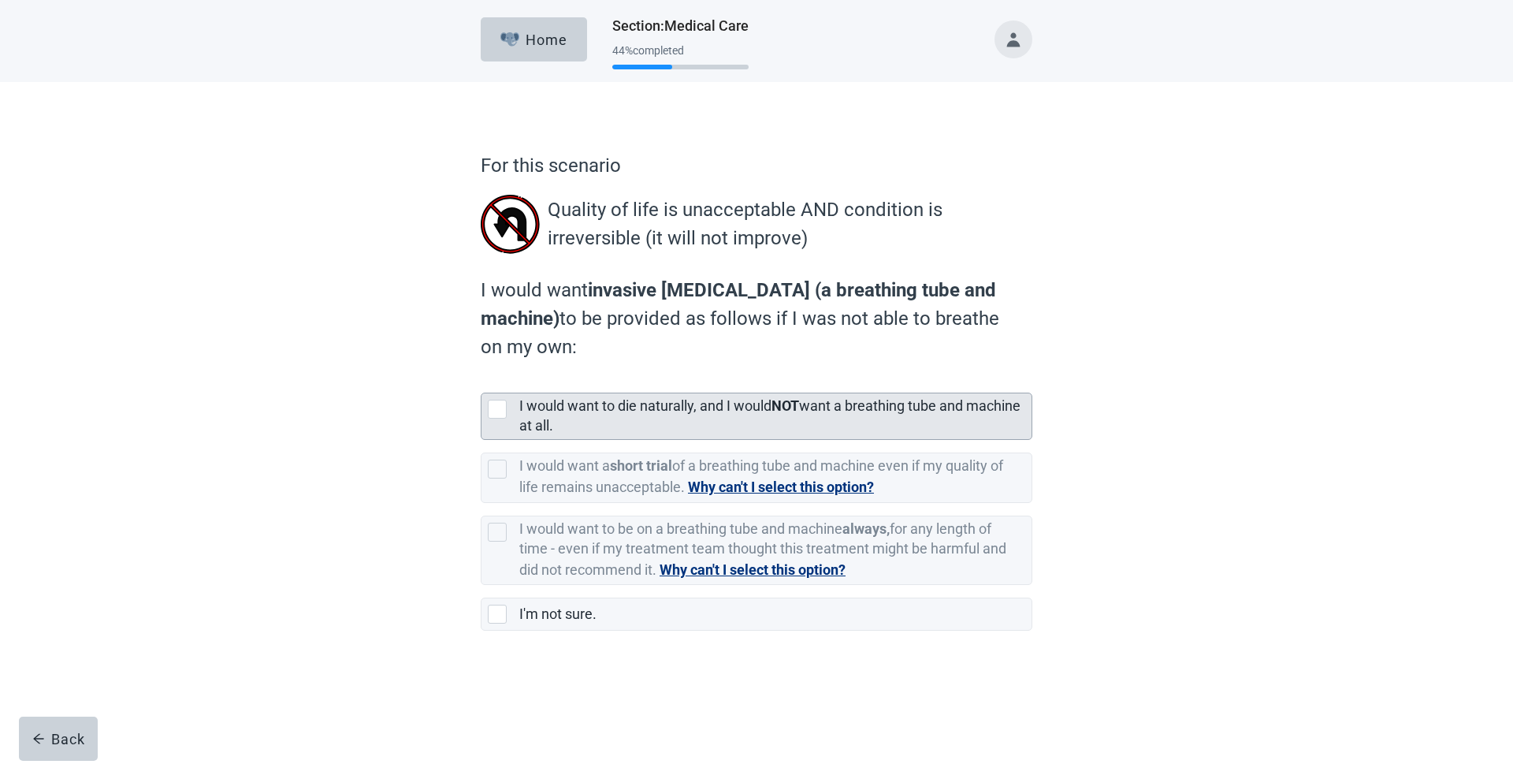
click at [502, 409] on div "[object Object], checkbox, not selected" at bounding box center [497, 409] width 19 height 19
click at [481, 381] on input "I would want to die naturally, and I would NOT want a breathing tube and machin…" at bounding box center [481, 380] width 1 height 1
checkbox input "true"
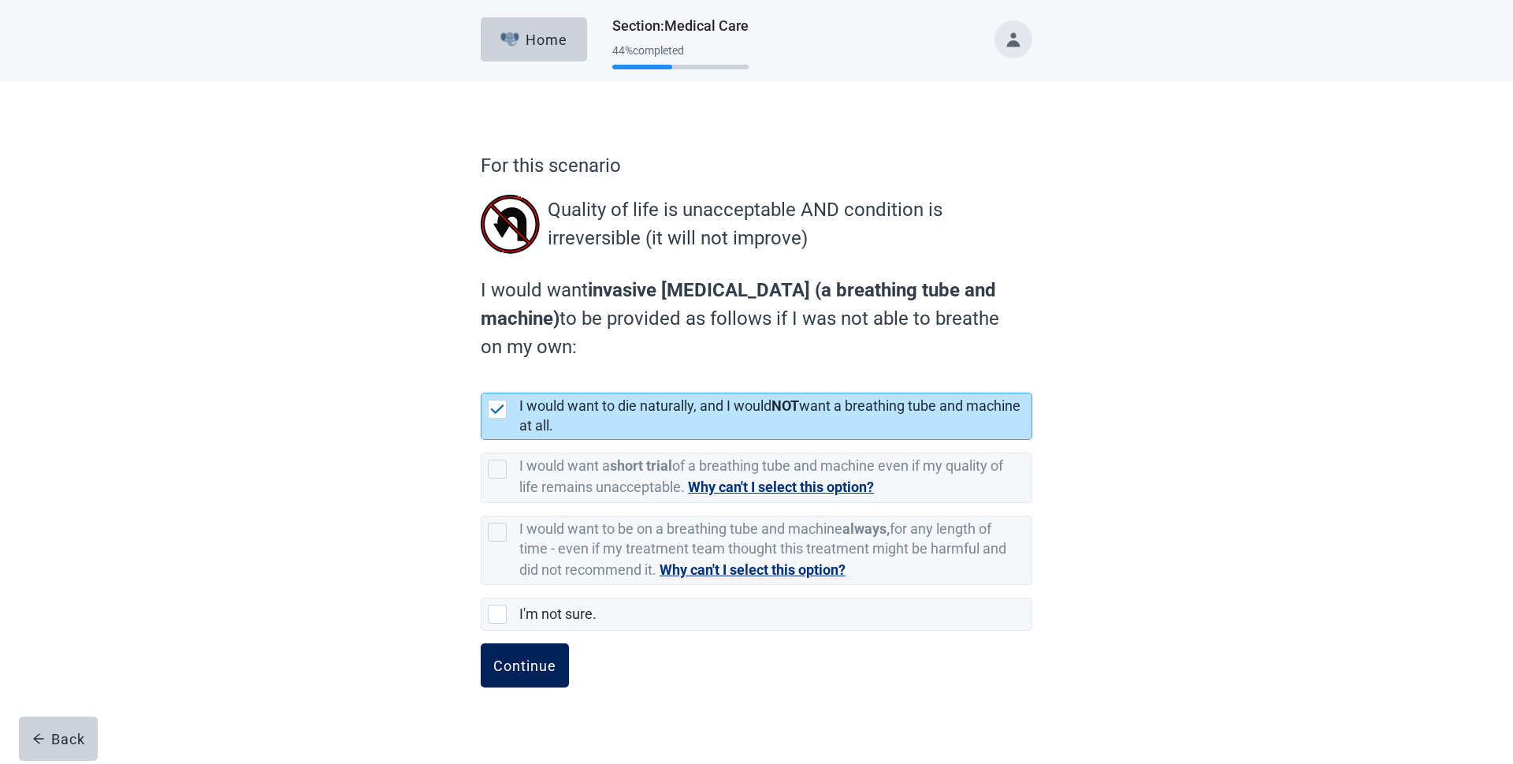
click at [518, 659] on div "Continue" at bounding box center [524, 665] width 63 height 16
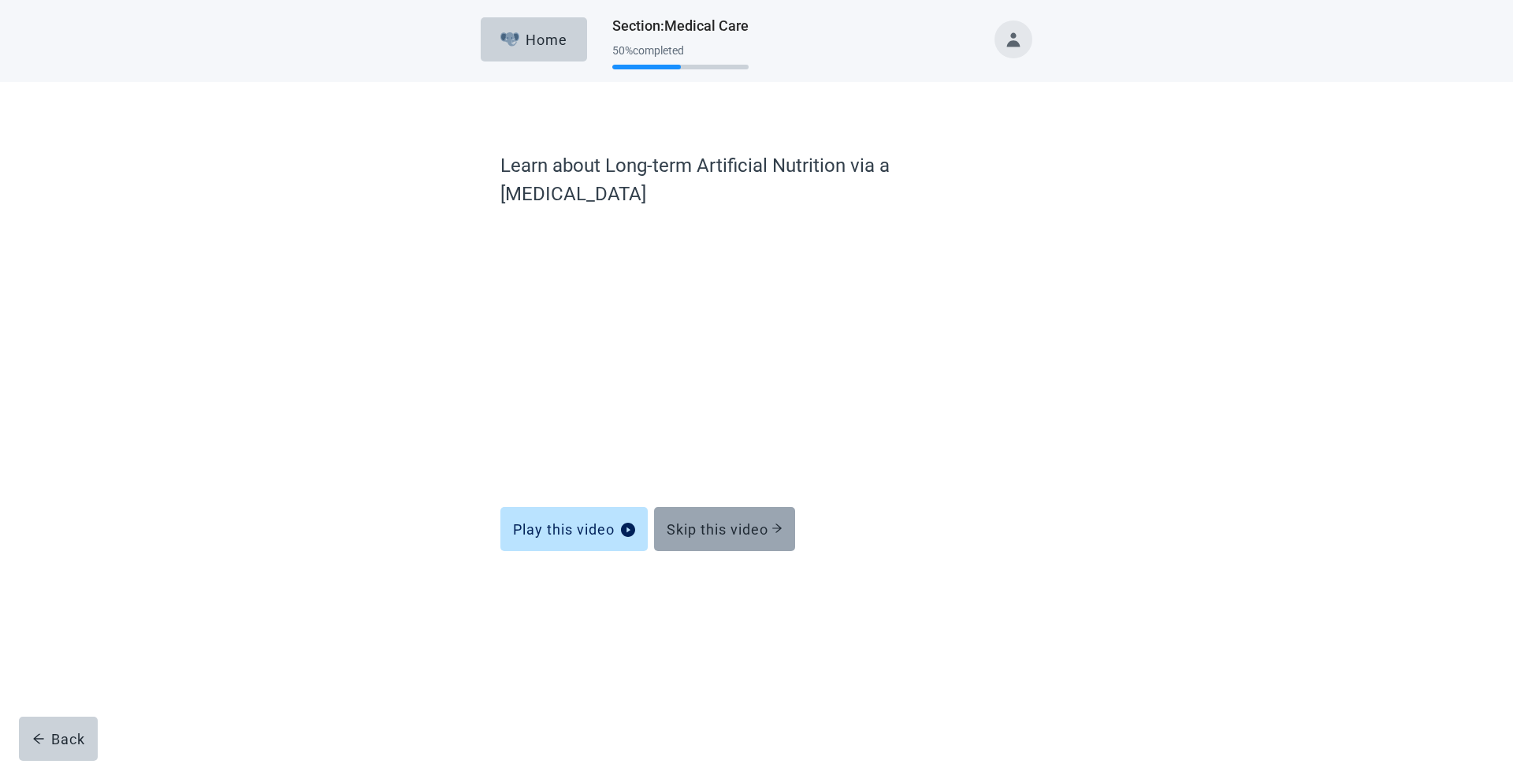
click at [687, 509] on button "Skip this video" at bounding box center [724, 529] width 141 height 44
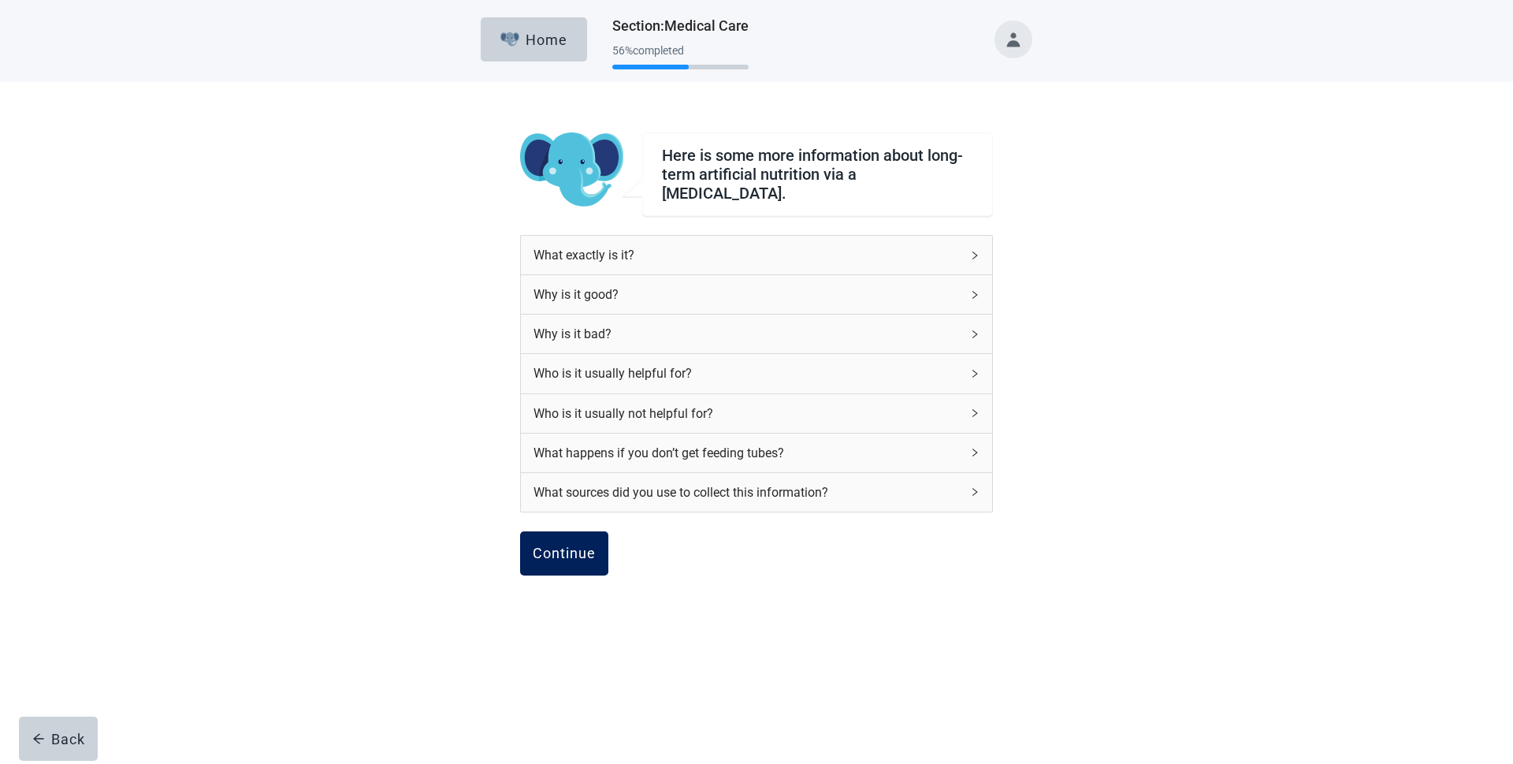
click at [574, 553] on div "Continue" at bounding box center [564, 553] width 63 height 16
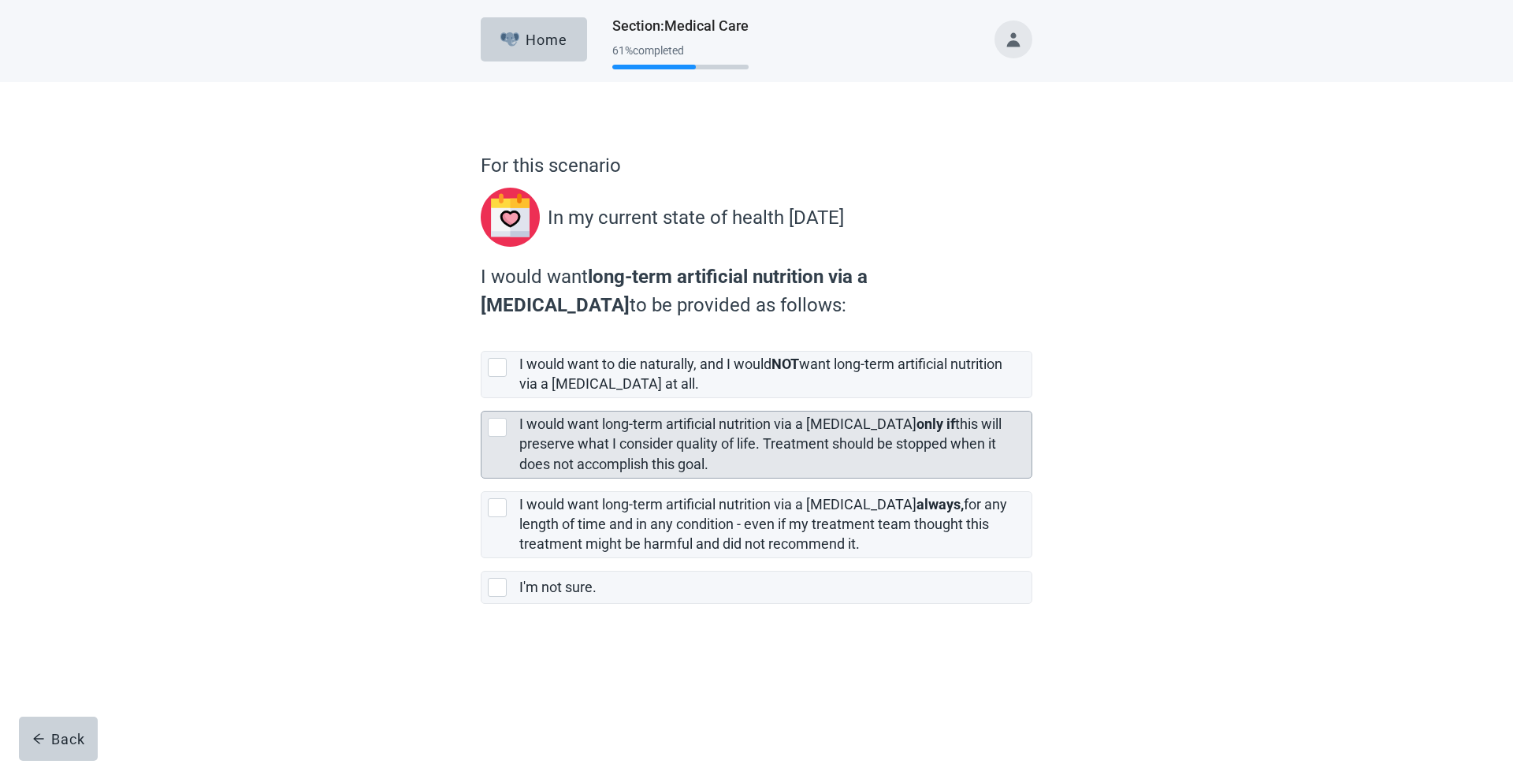
click at [498, 425] on div "[object Object], checkbox, not selected" at bounding box center [497, 427] width 19 height 19
click at [481, 399] on input "I would want long-term artificial nutrition via a [MEDICAL_DATA] only if this w…" at bounding box center [481, 398] width 1 height 1
checkbox input "true"
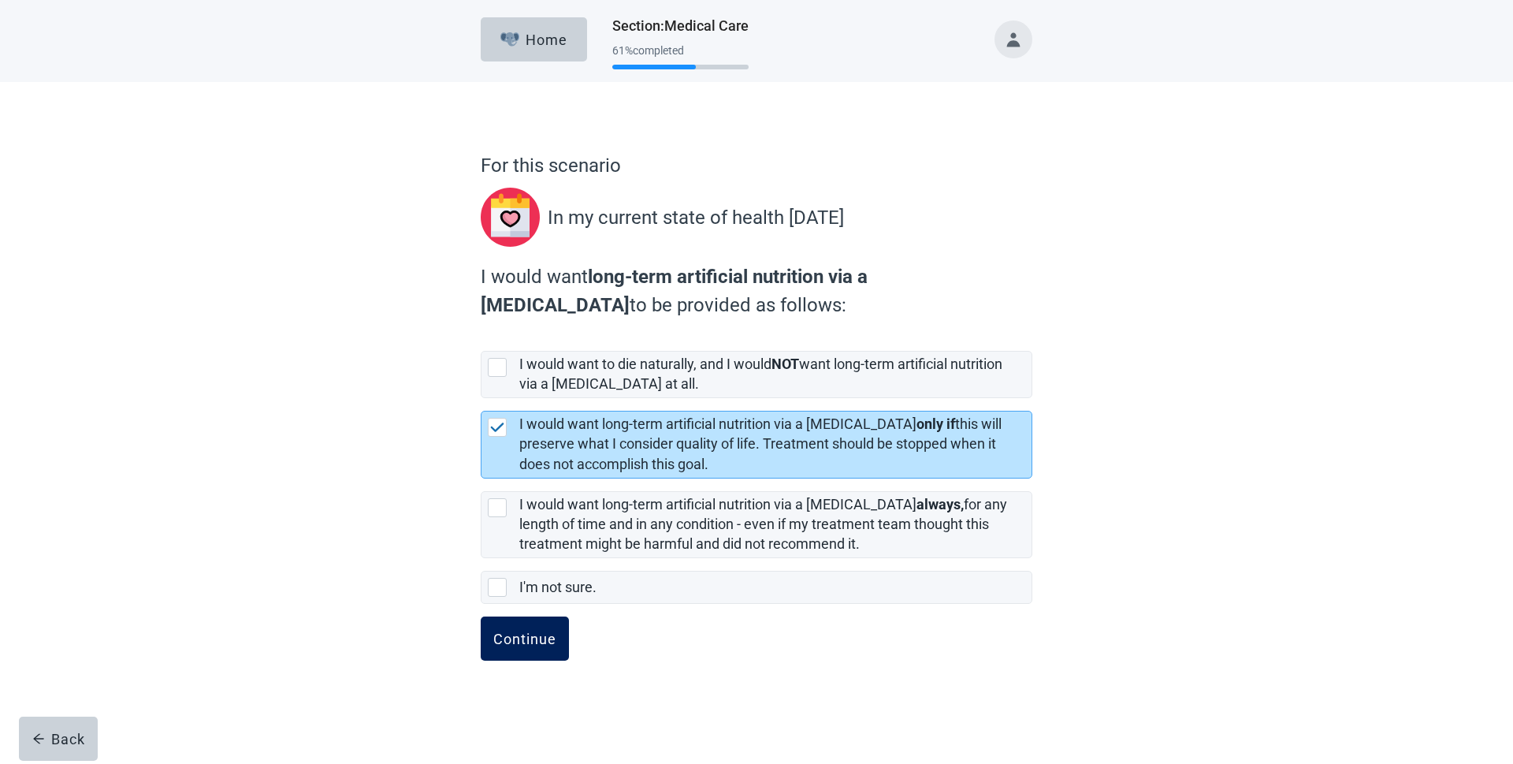
click at [537, 647] on button "Continue" at bounding box center [525, 638] width 88 height 44
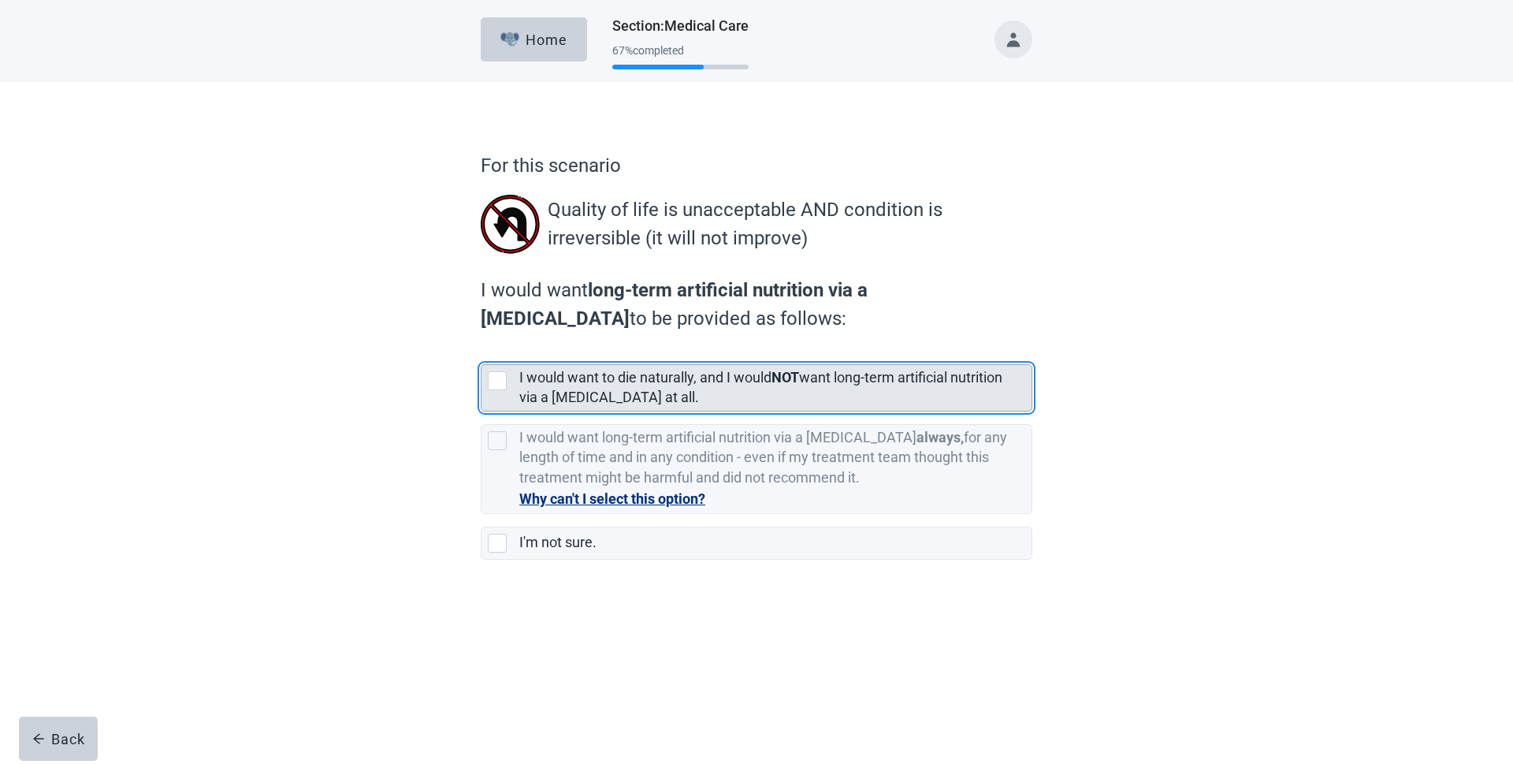
click at [496, 377] on div "[object Object], checkbox, not selected" at bounding box center [497, 380] width 19 height 19
click at [481, 352] on input "I would want to die naturally, and I would NOT want long-term artificial nutrit…" at bounding box center [481, 351] width 1 height 1
checkbox input "true"
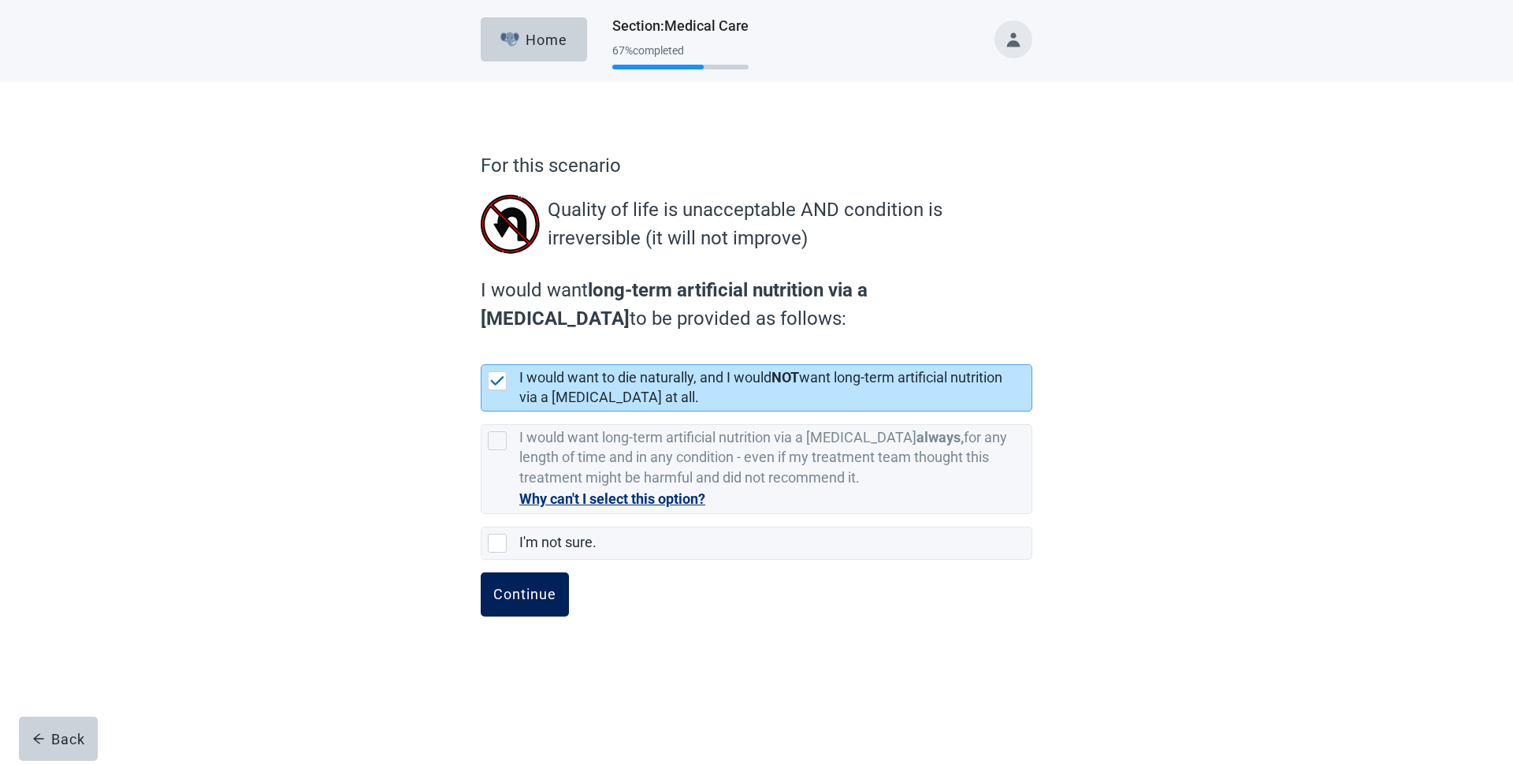
click at [507, 597] on div "Continue" at bounding box center [524, 594] width 63 height 16
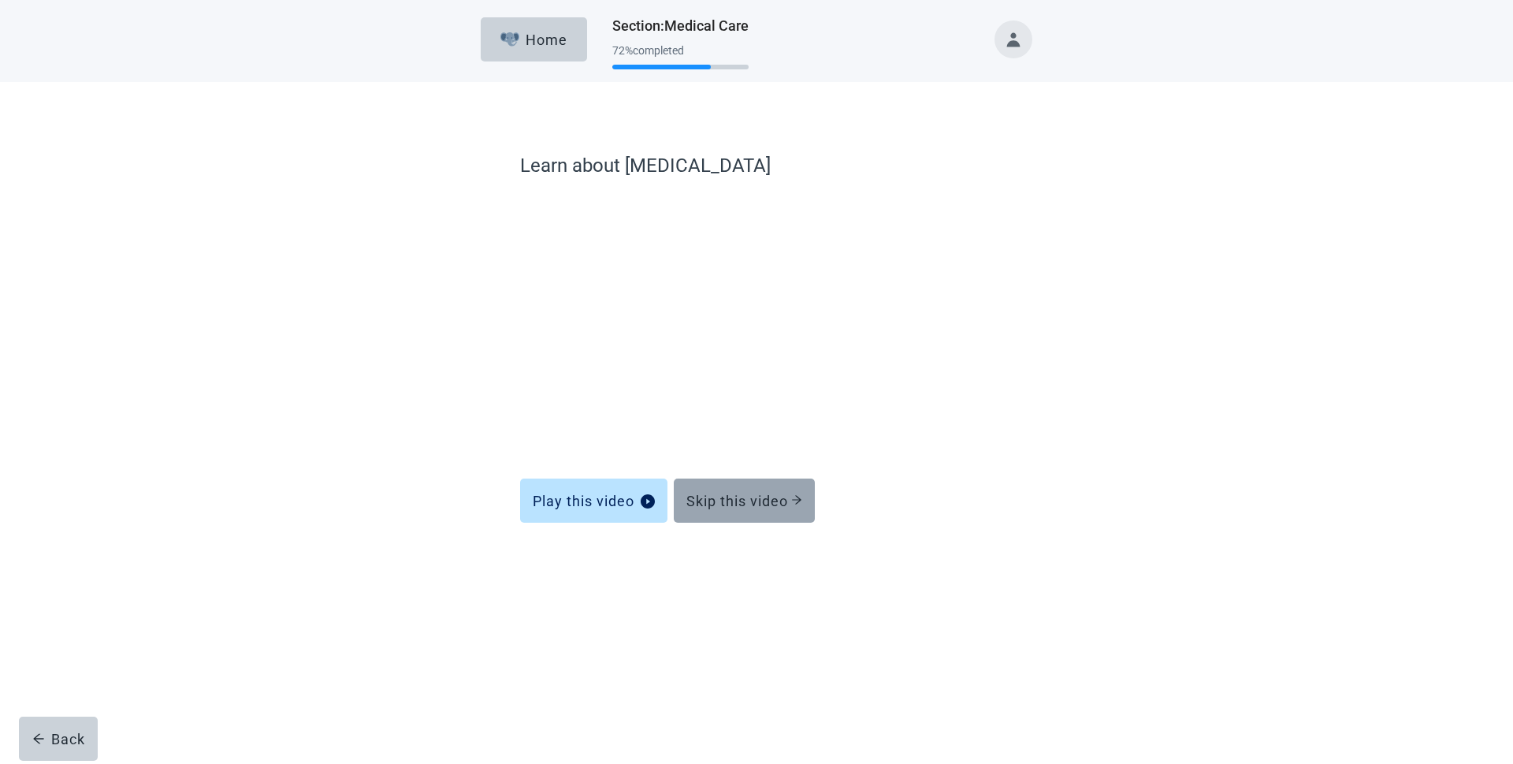
click at [738, 515] on button "Skip this video" at bounding box center [744, 500] width 141 height 44
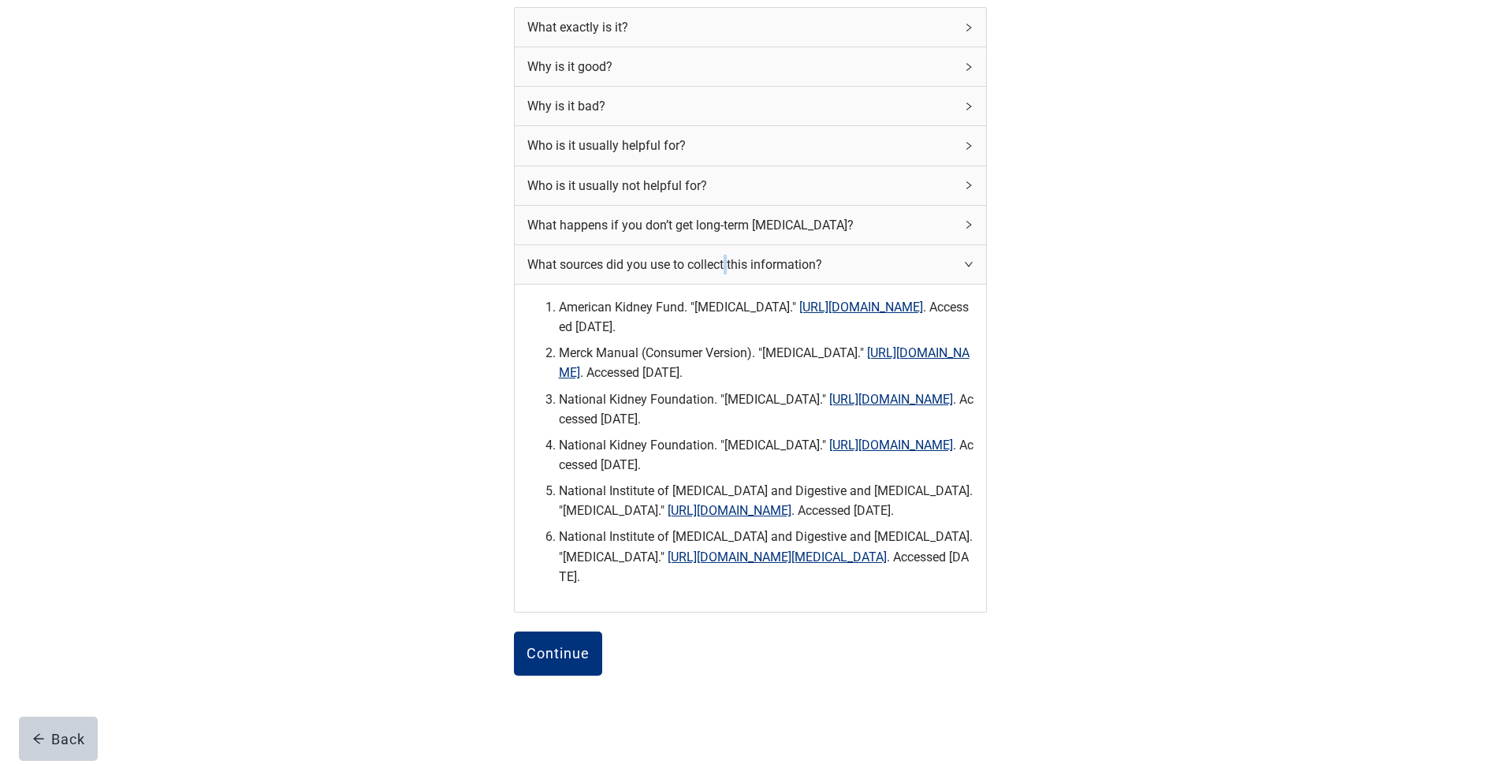
scroll to position [336, 0]
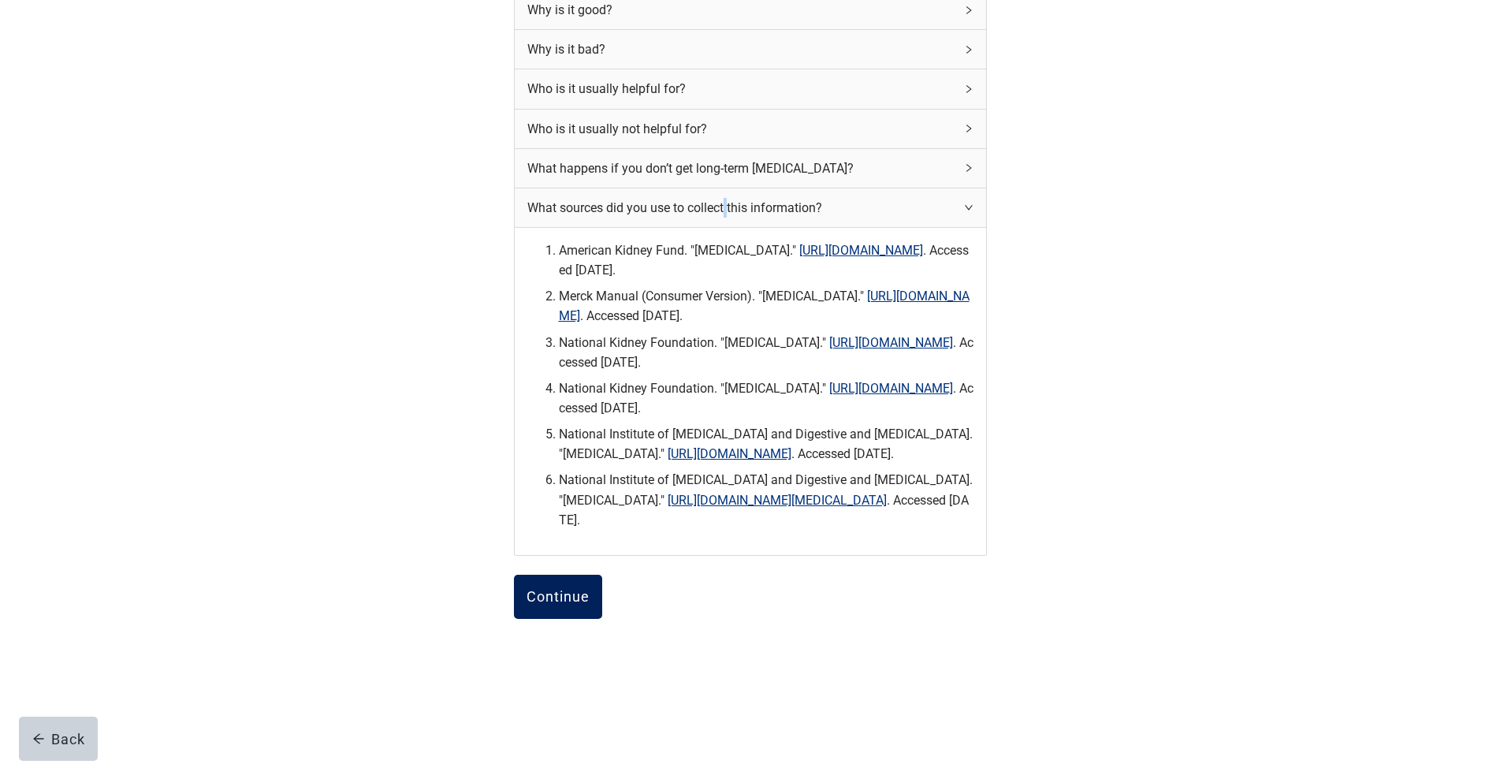
click at [565, 601] on div "Continue" at bounding box center [557, 597] width 63 height 16
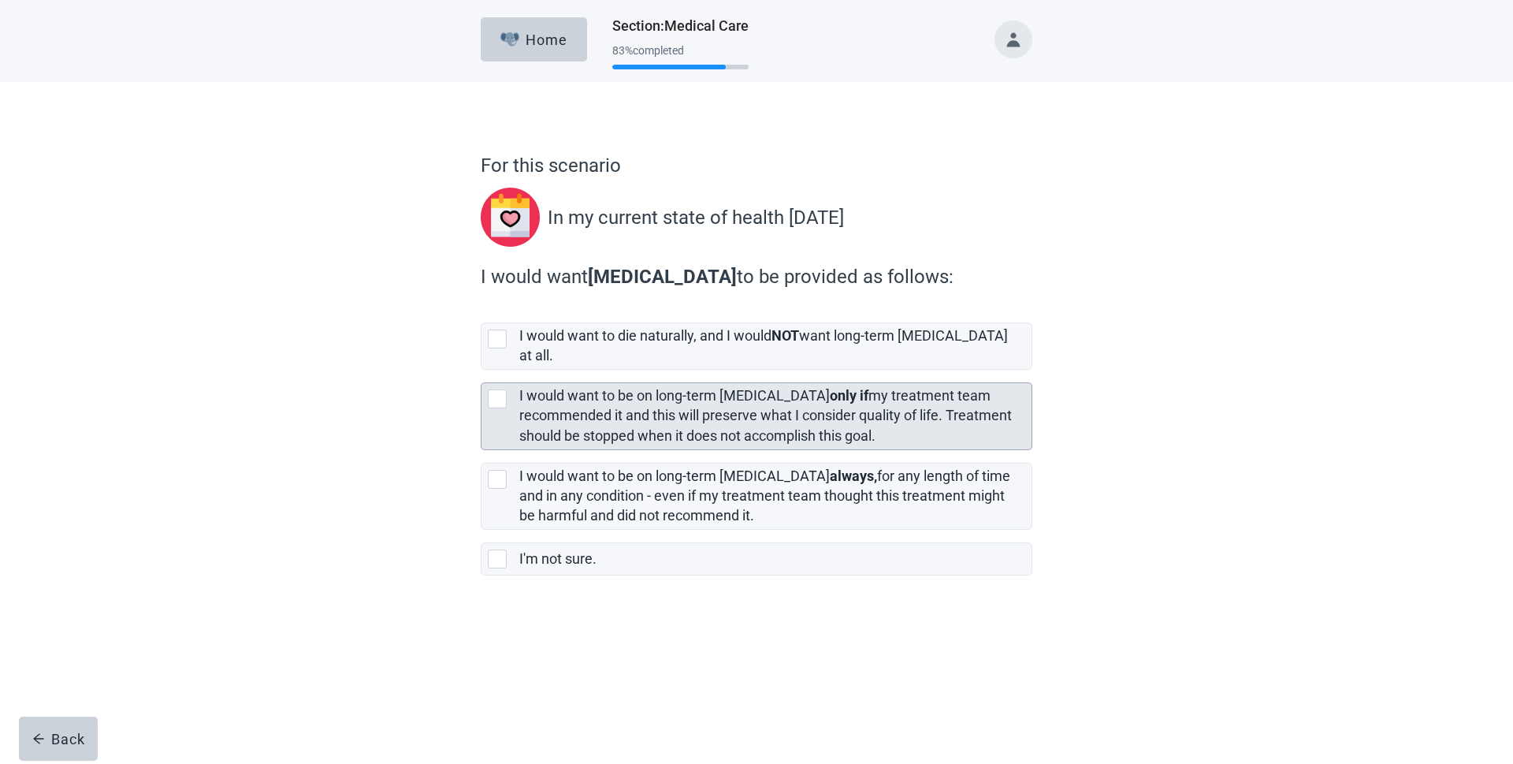
click at [495, 389] on div "[object Object], checkbox, not selected" at bounding box center [497, 398] width 19 height 19
click at [481, 370] on input "I would want to be on long-term [MEDICAL_DATA] only if my treatment team recomm…" at bounding box center [481, 370] width 1 height 1
checkbox input "true"
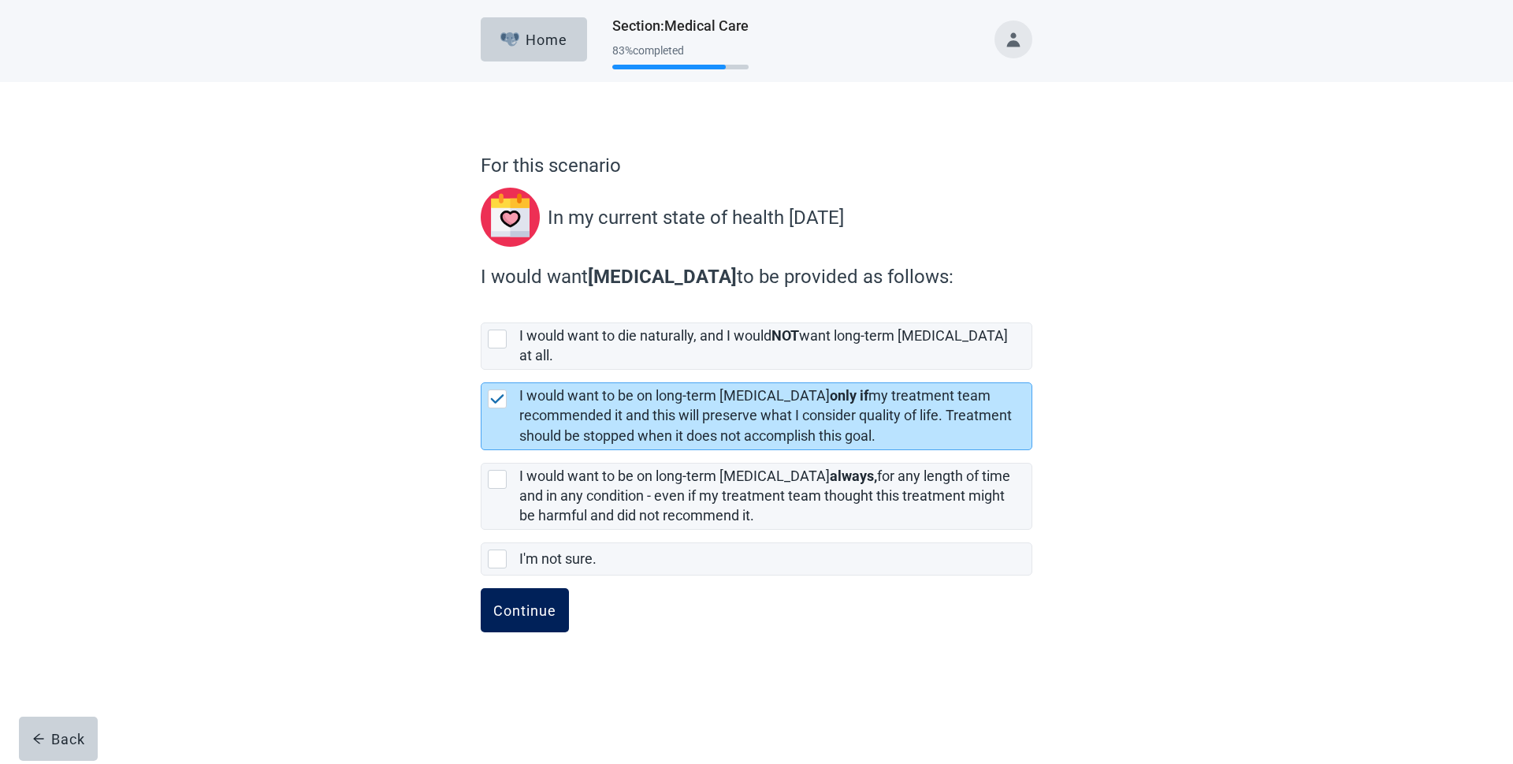
click at [516, 602] on div "Continue" at bounding box center [524, 610] width 63 height 16
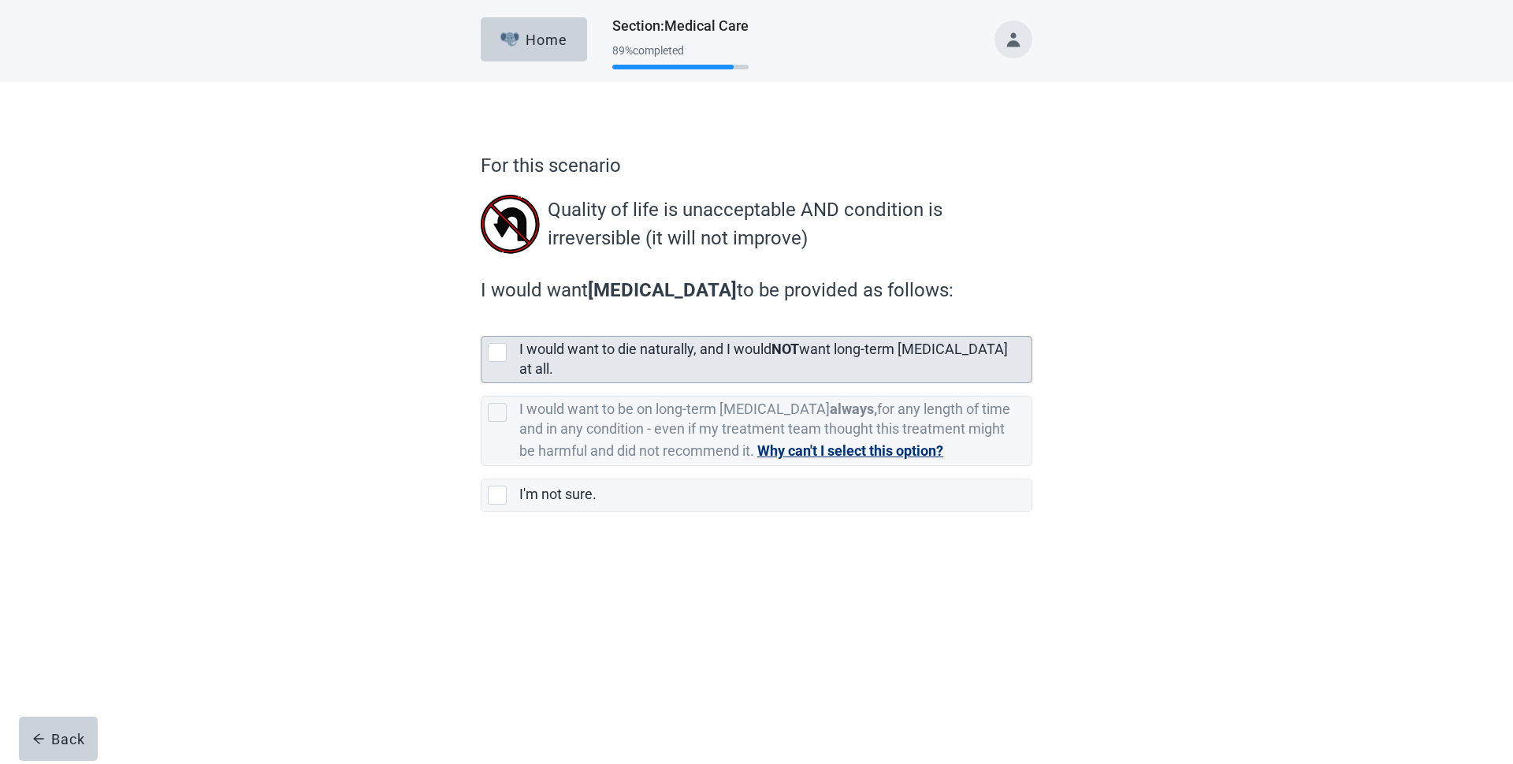
click at [497, 348] on div "[object Object], checkbox, not selected" at bounding box center [497, 352] width 19 height 19
click at [481, 324] on input "I would want to die naturally, and I would NOT want long-term [MEDICAL_DATA] at…" at bounding box center [481, 323] width 1 height 1
checkbox input "true"
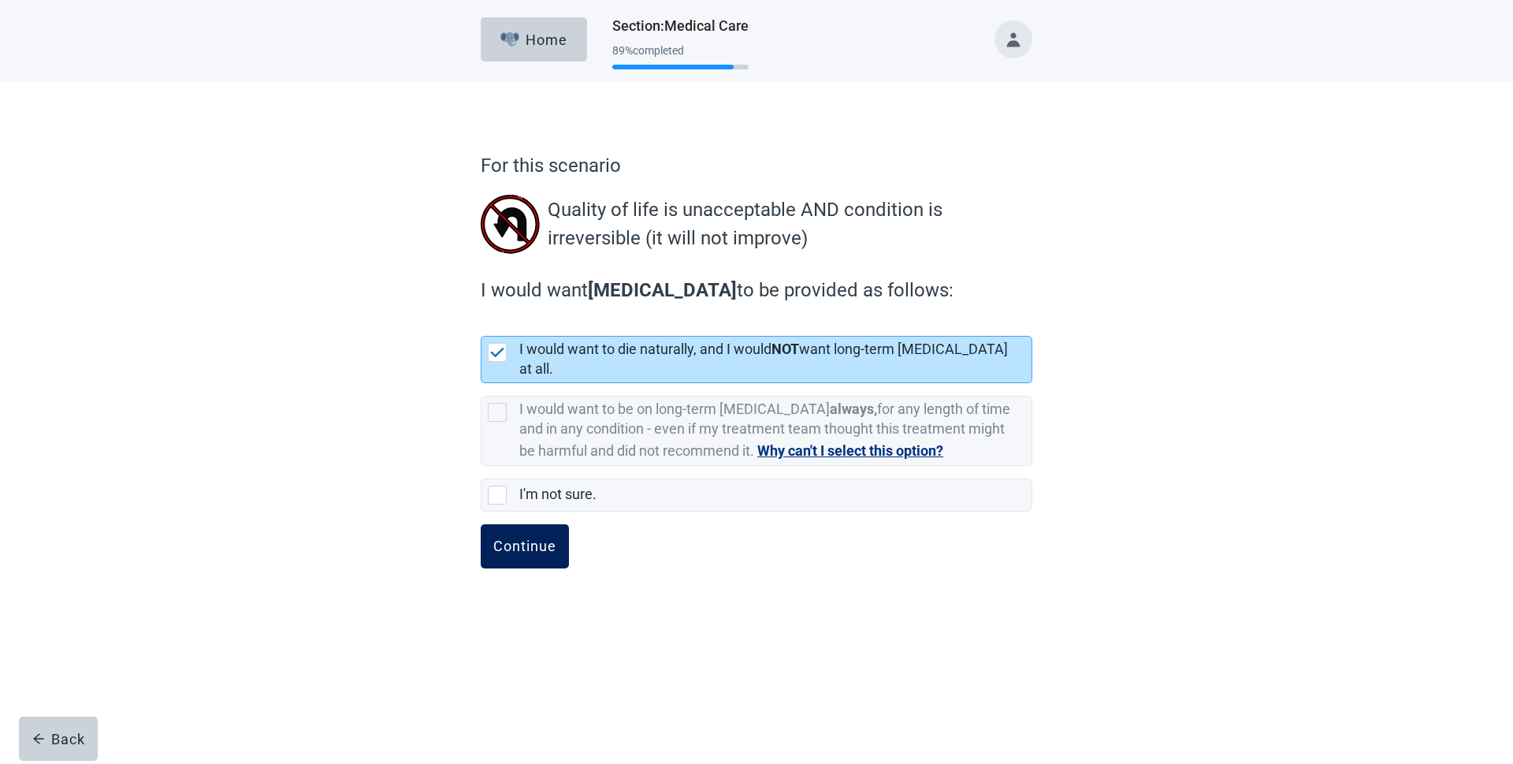
click at [531, 538] on div "Continue" at bounding box center [524, 546] width 63 height 16
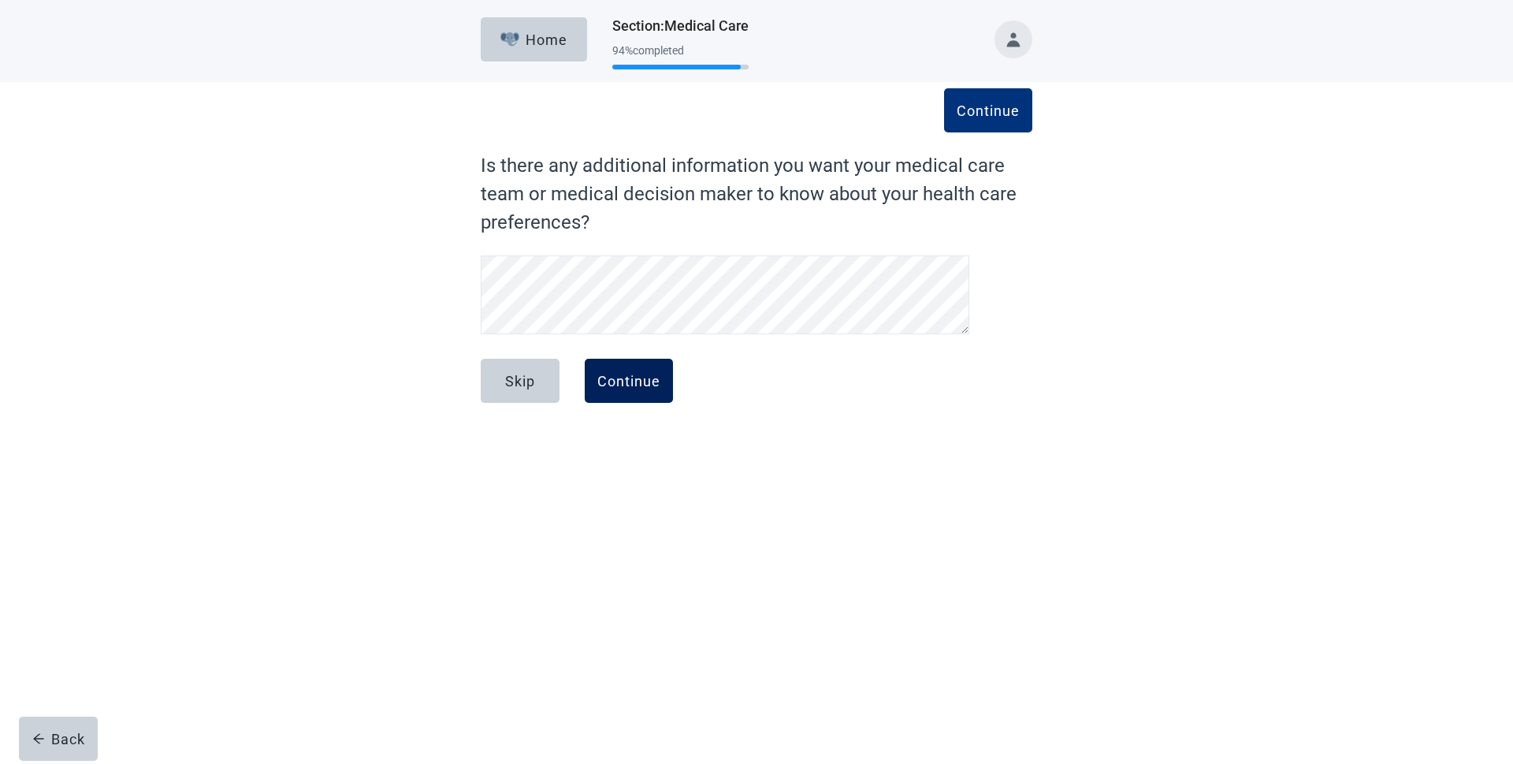
click at [637, 392] on button "Continue" at bounding box center [629, 381] width 88 height 44
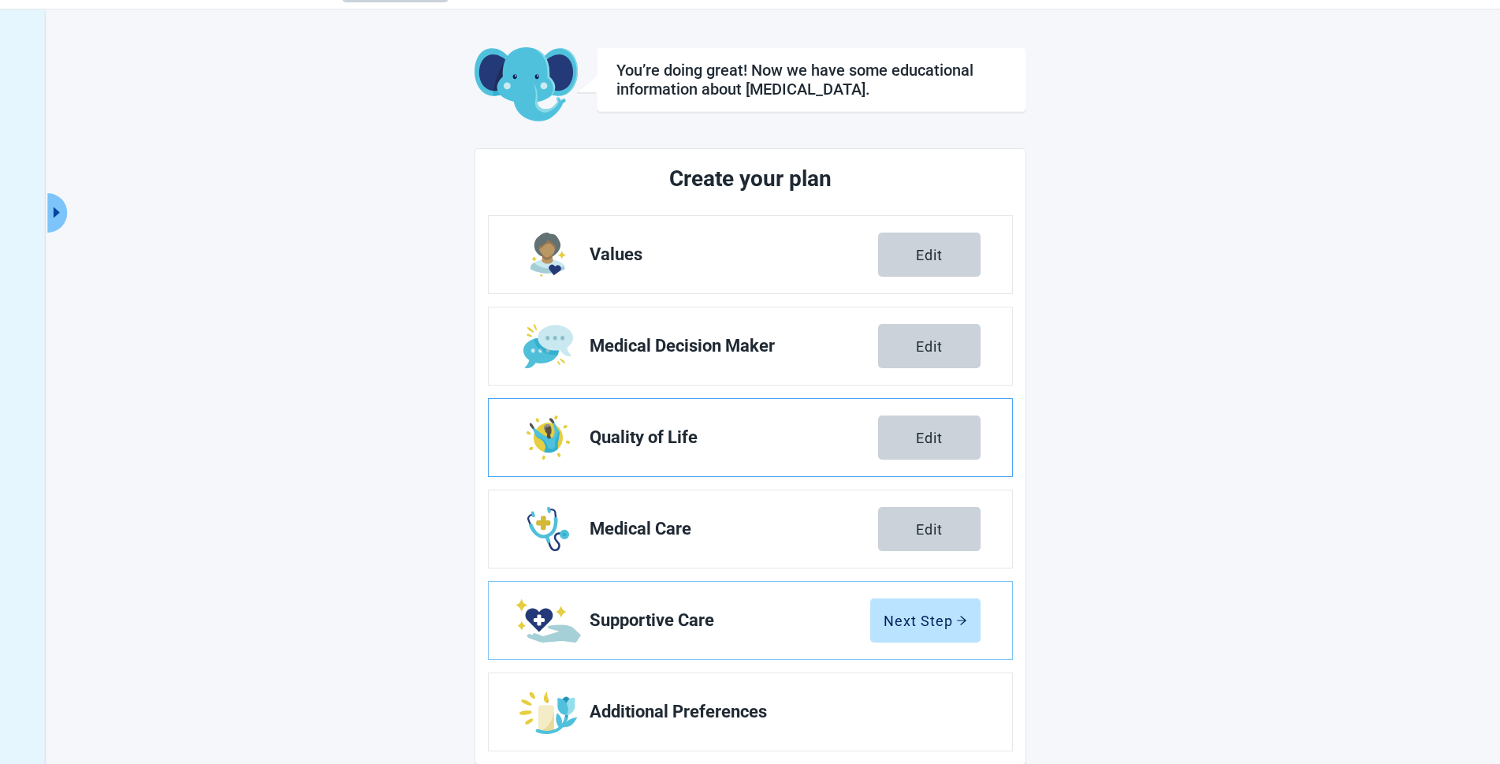
scroll to position [74, 0]
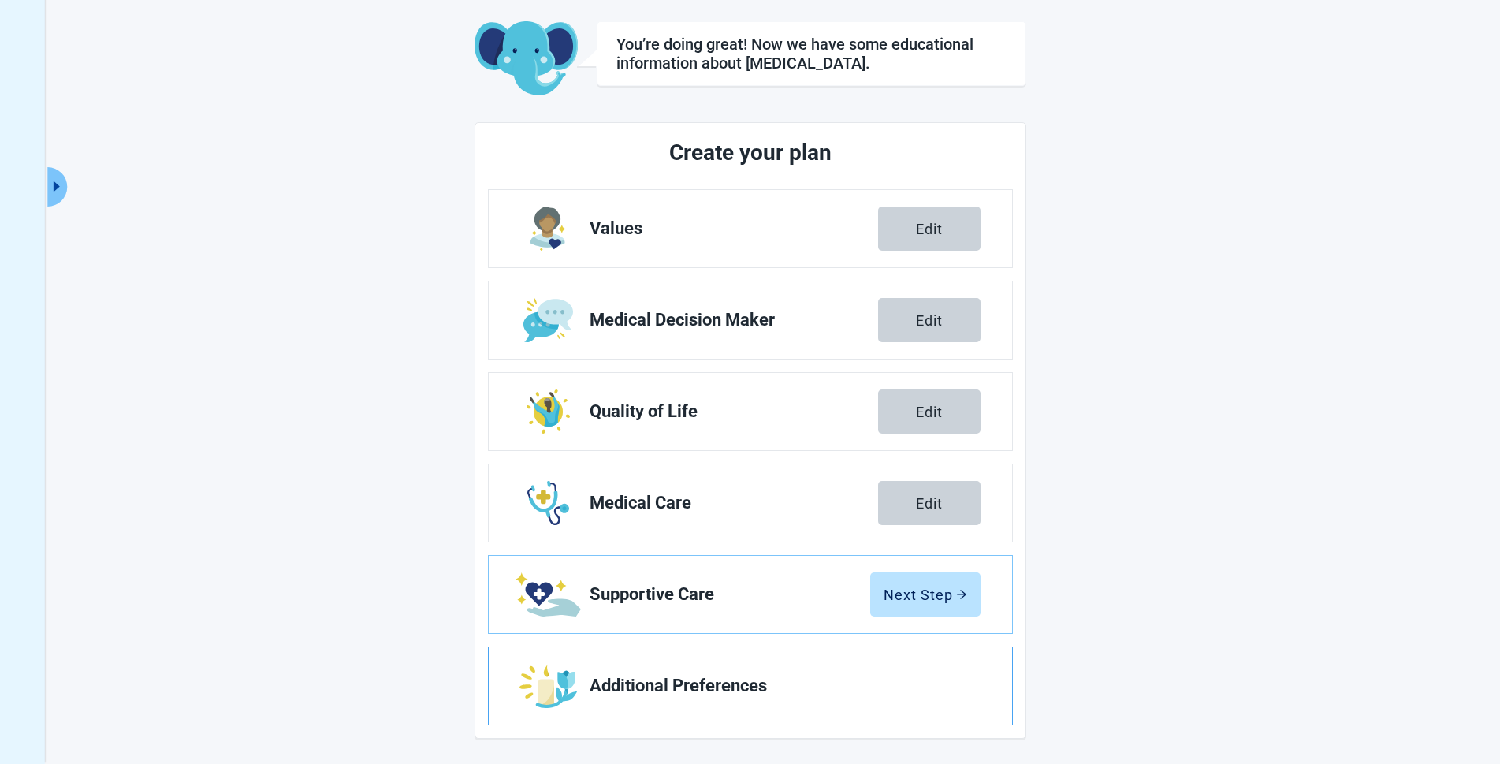
click at [693, 683] on span "Additional Preferences" at bounding box center [778, 685] width 378 height 19
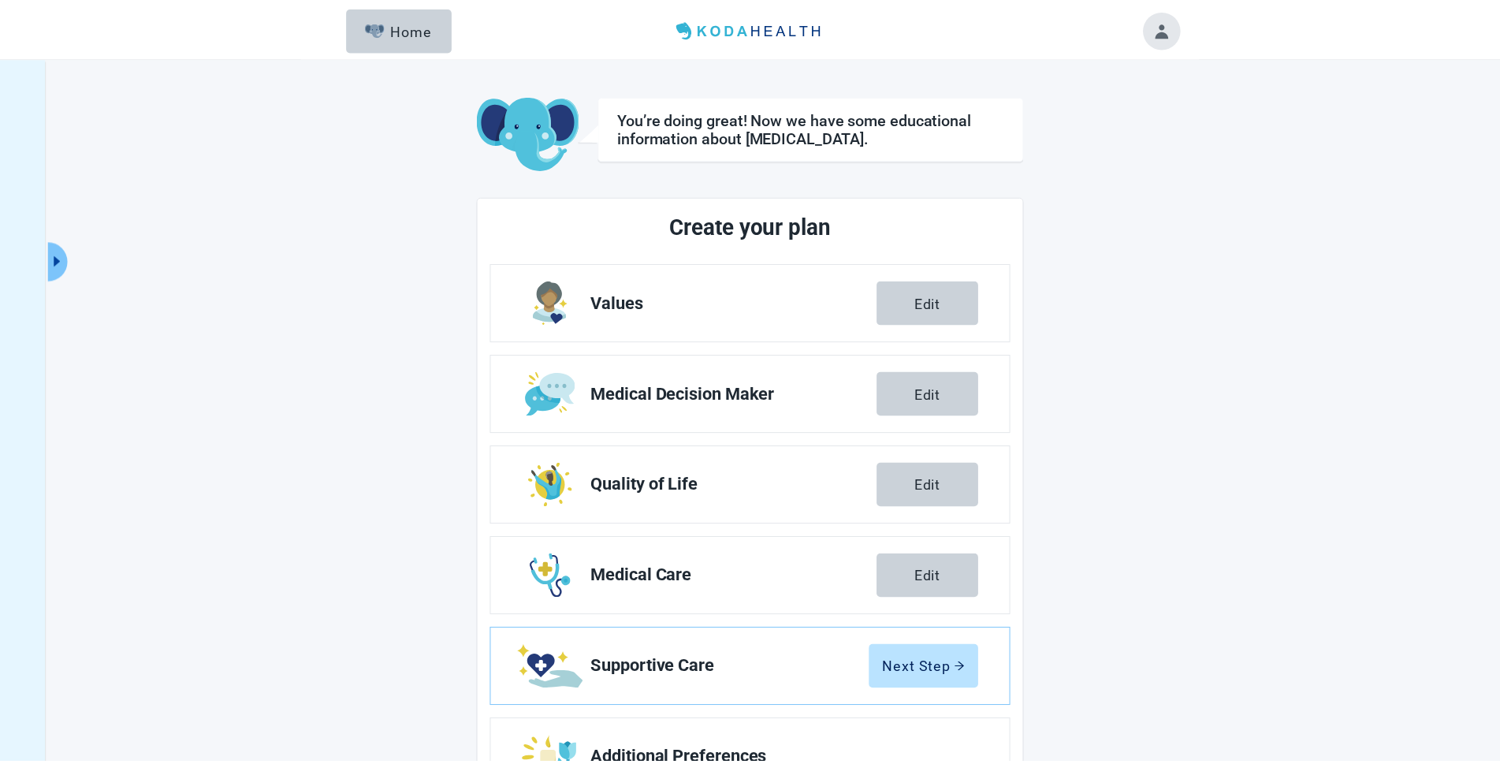
scroll to position [74, 0]
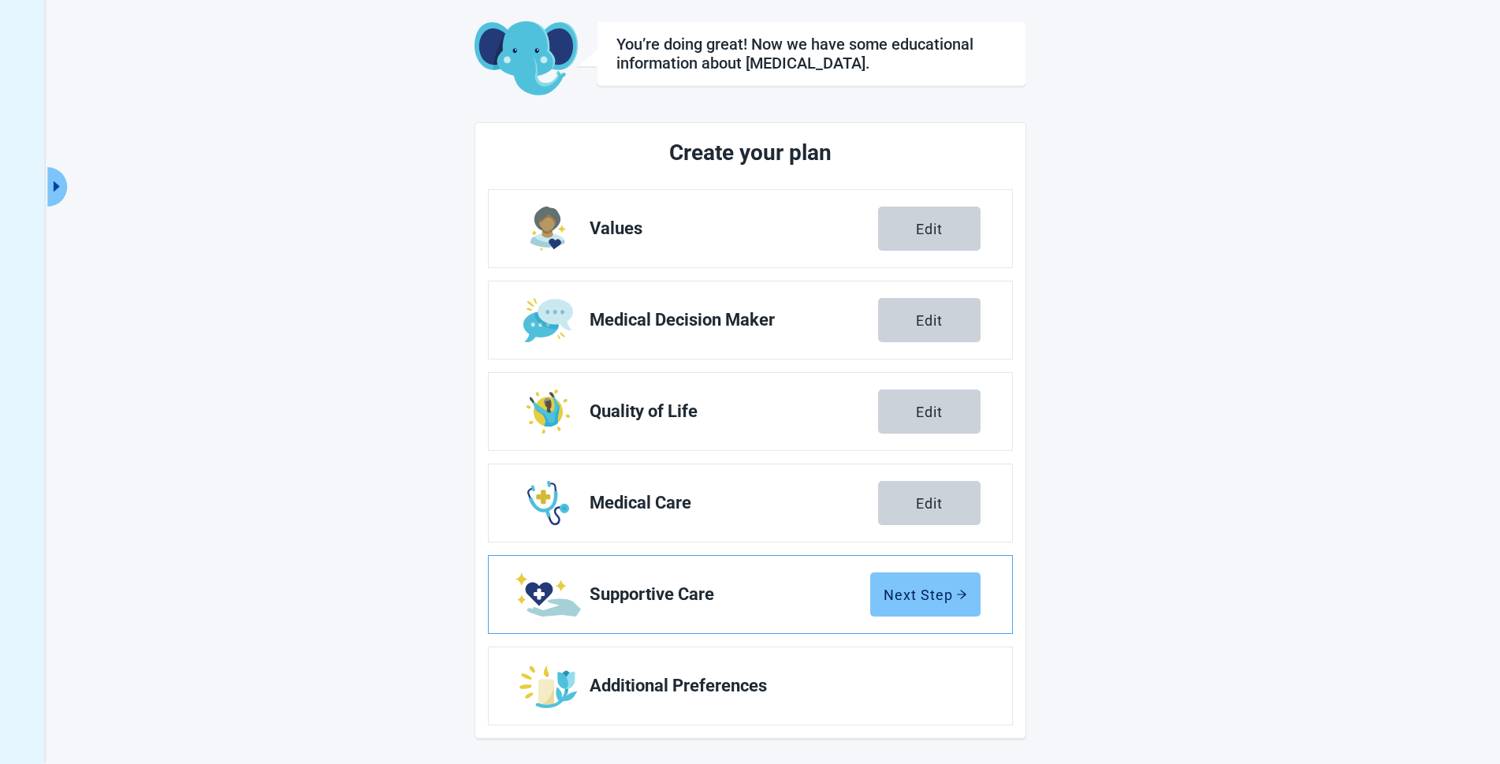
click at [927, 596] on div "Next Step" at bounding box center [925, 594] width 84 height 16
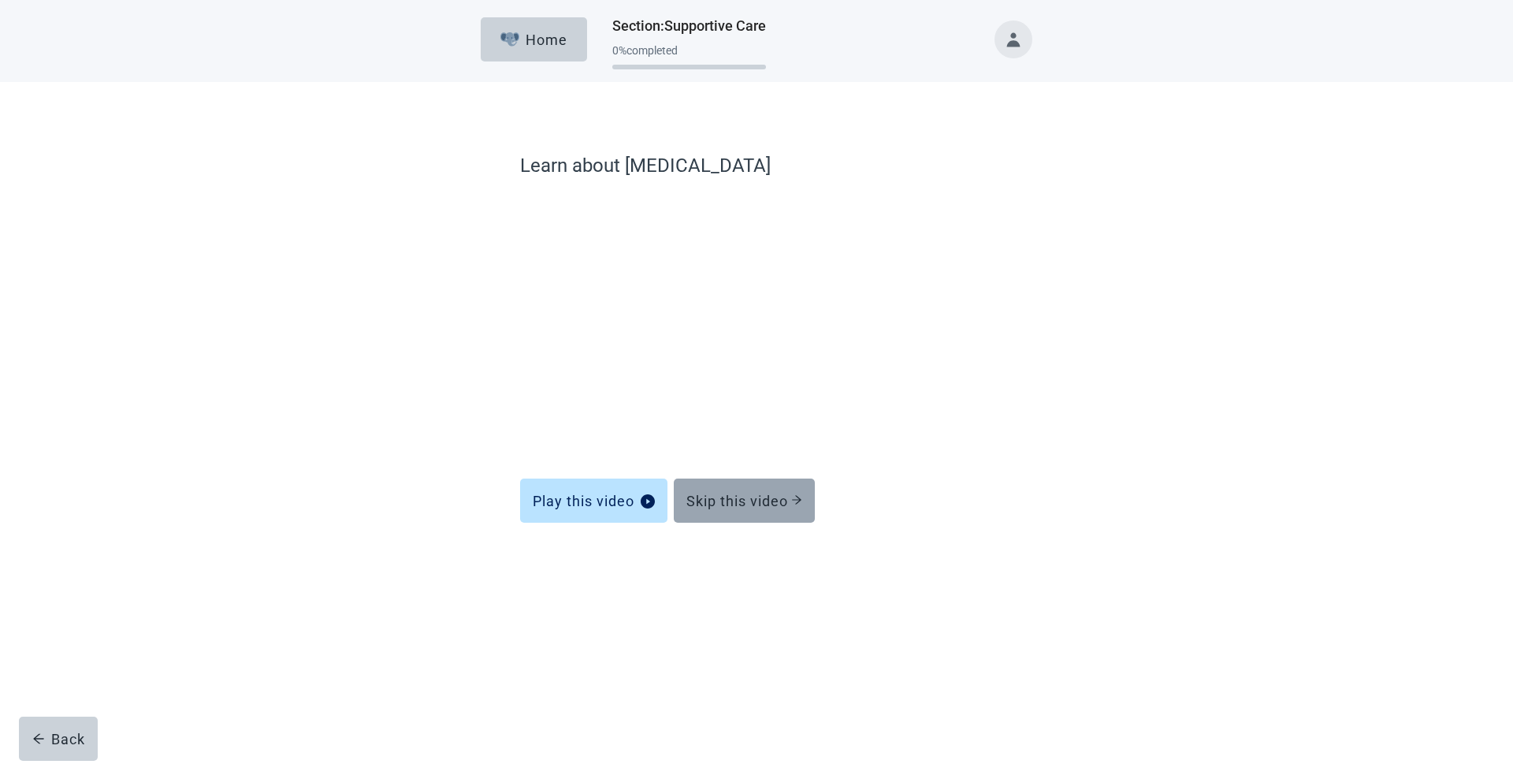
click at [738, 497] on div "Skip this video" at bounding box center [744, 501] width 116 height 16
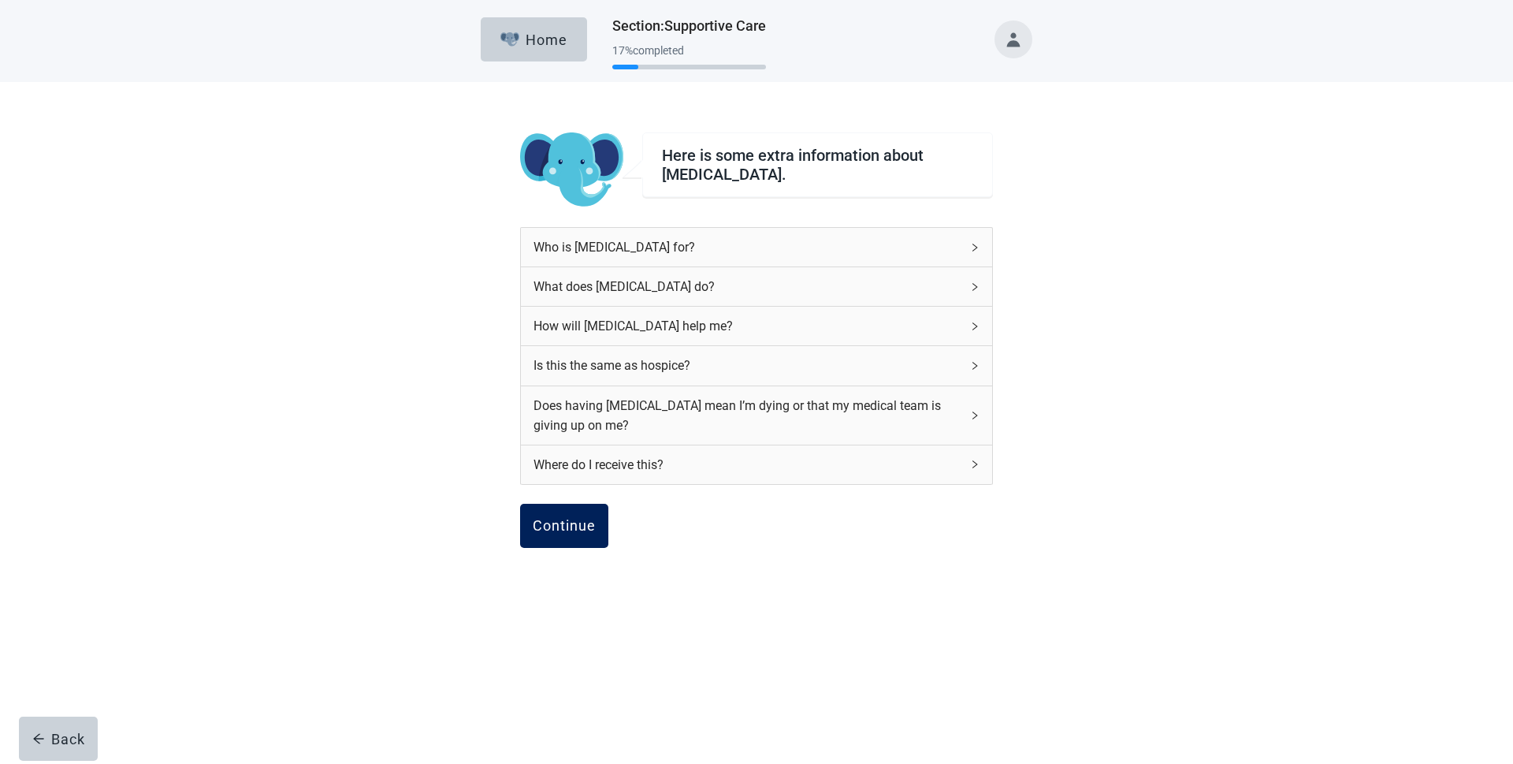
click at [543, 519] on div "Continue" at bounding box center [564, 526] width 63 height 16
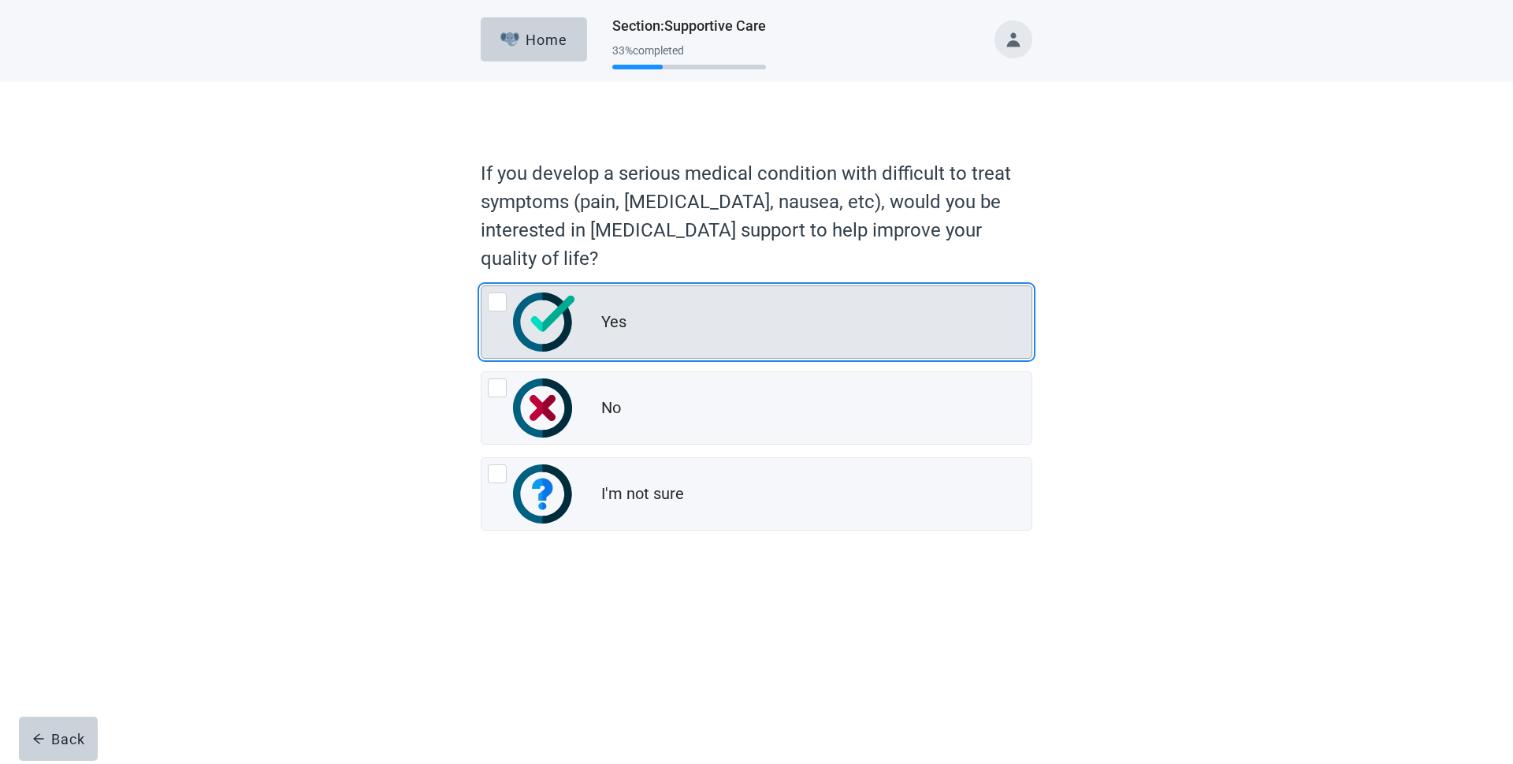
click at [496, 303] on div "Yes, radio button, not checked" at bounding box center [497, 301] width 19 height 19
click at [481, 286] on input "Yes" at bounding box center [481, 285] width 1 height 1
radio input "true"
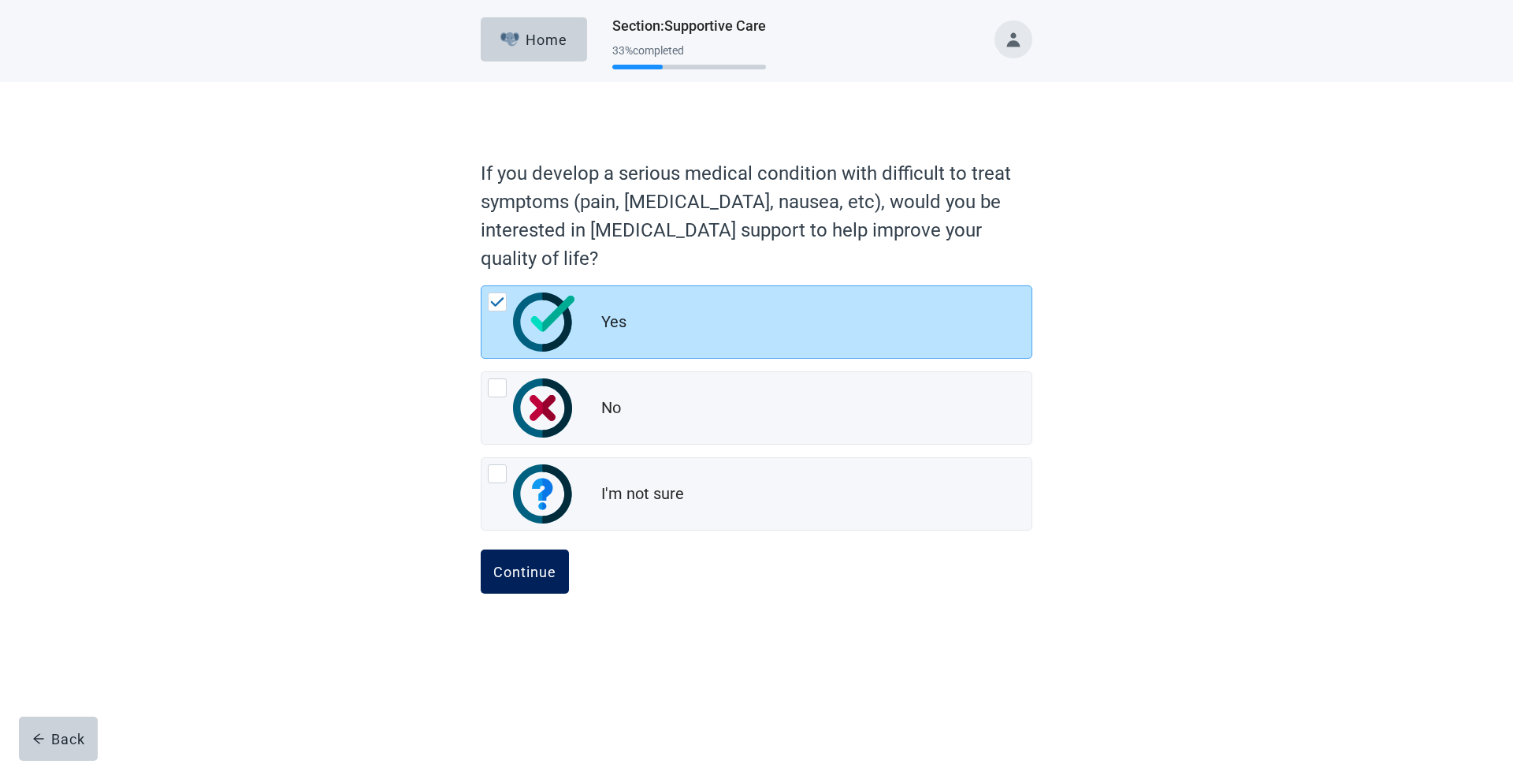
click at [528, 564] on div "Continue" at bounding box center [524, 571] width 63 height 16
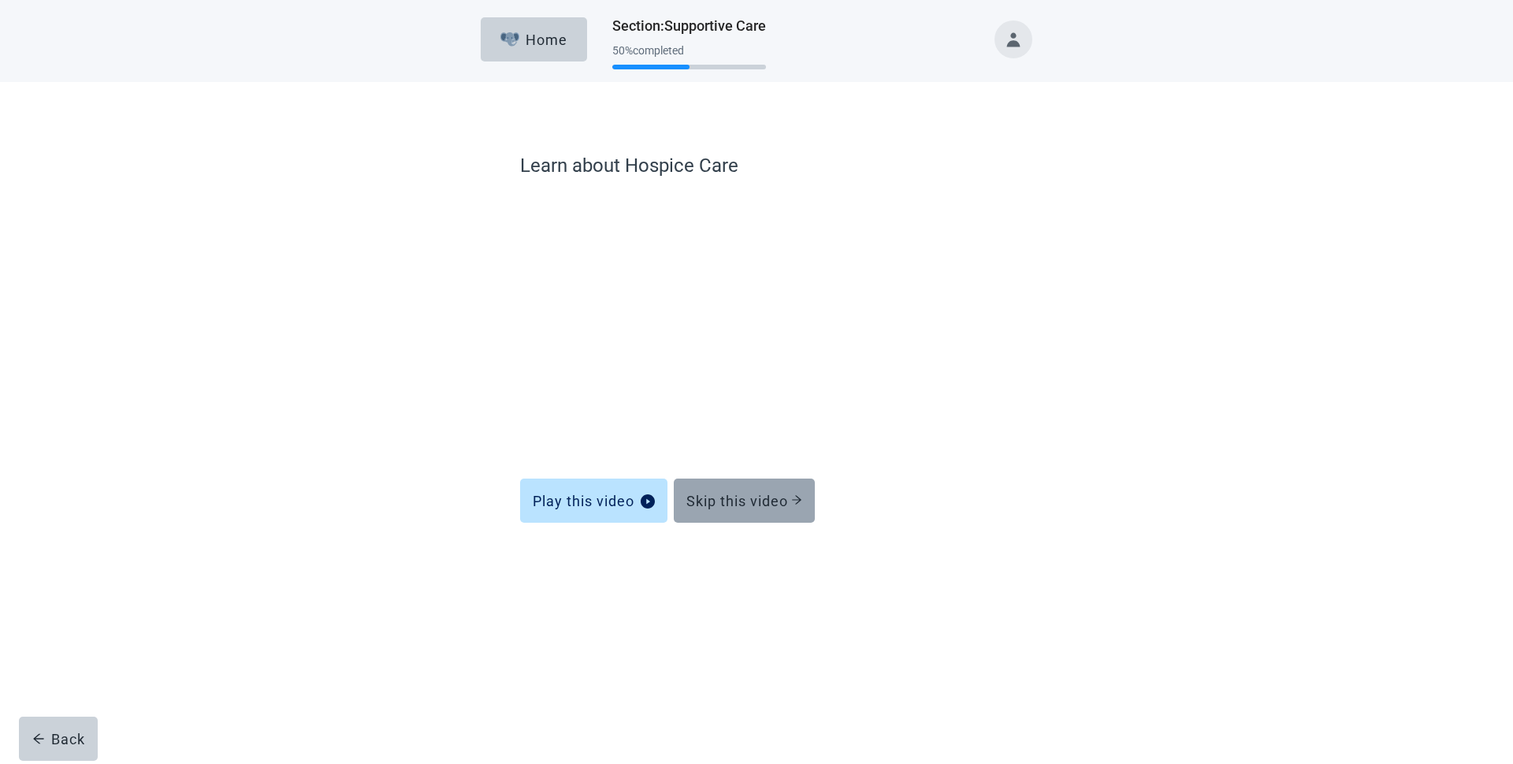
click at [730, 504] on div "Skip this video" at bounding box center [744, 501] width 116 height 16
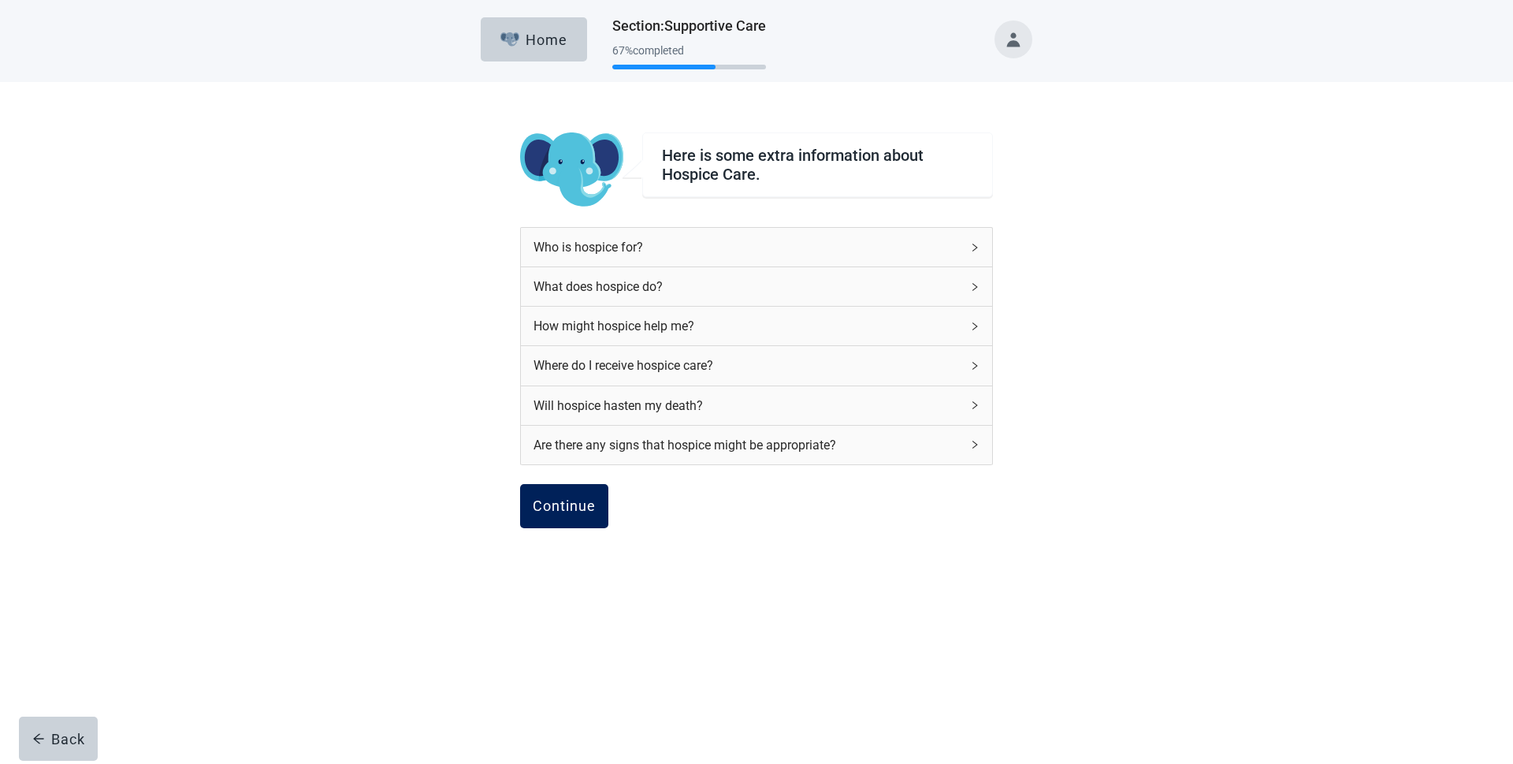
click at [571, 504] on div "Continue" at bounding box center [564, 506] width 63 height 16
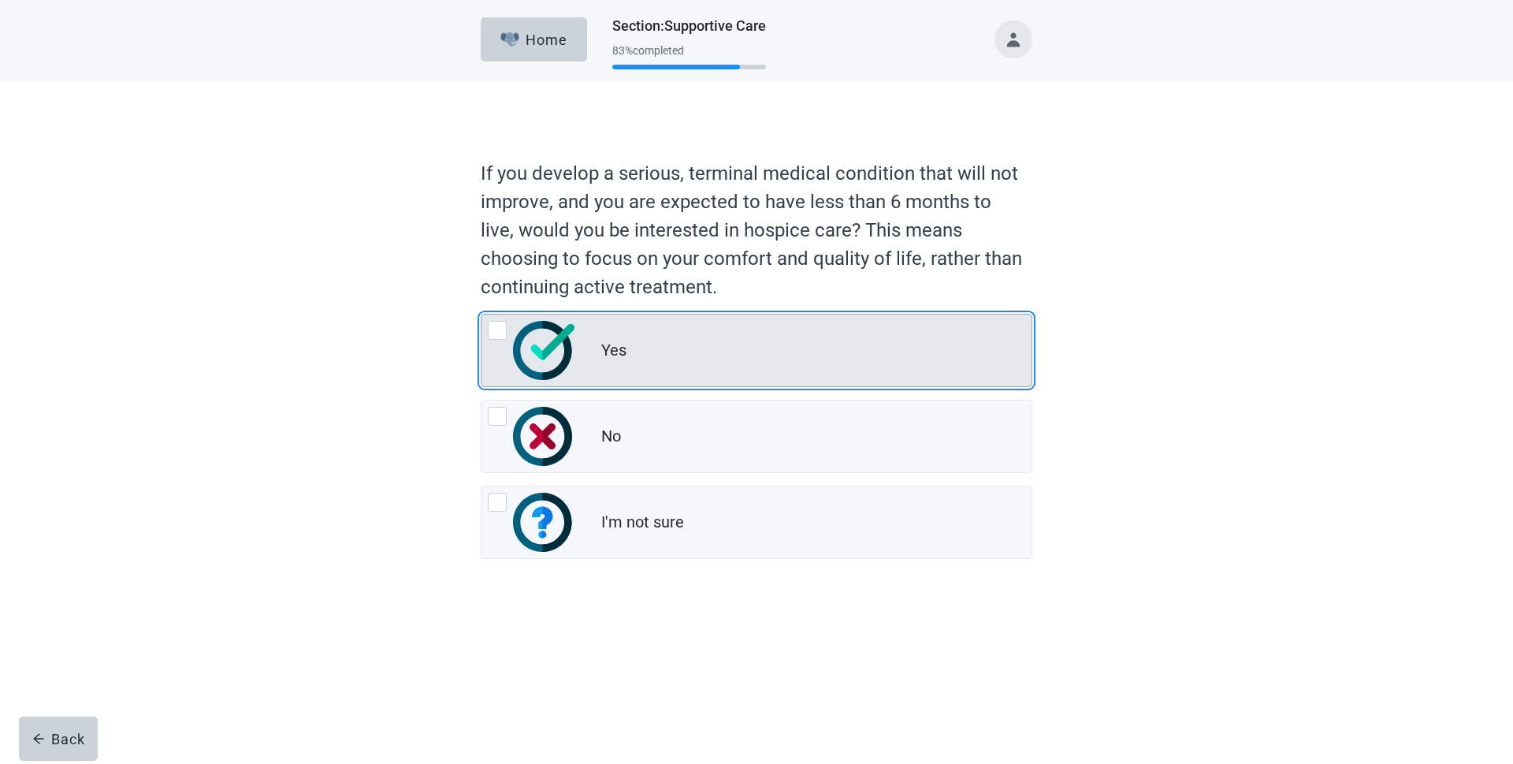
click at [497, 322] on div "Yes, radio button, not checked" at bounding box center [497, 330] width 19 height 19
click at [481, 314] on input "Yes" at bounding box center [481, 314] width 1 height 1
radio input "true"
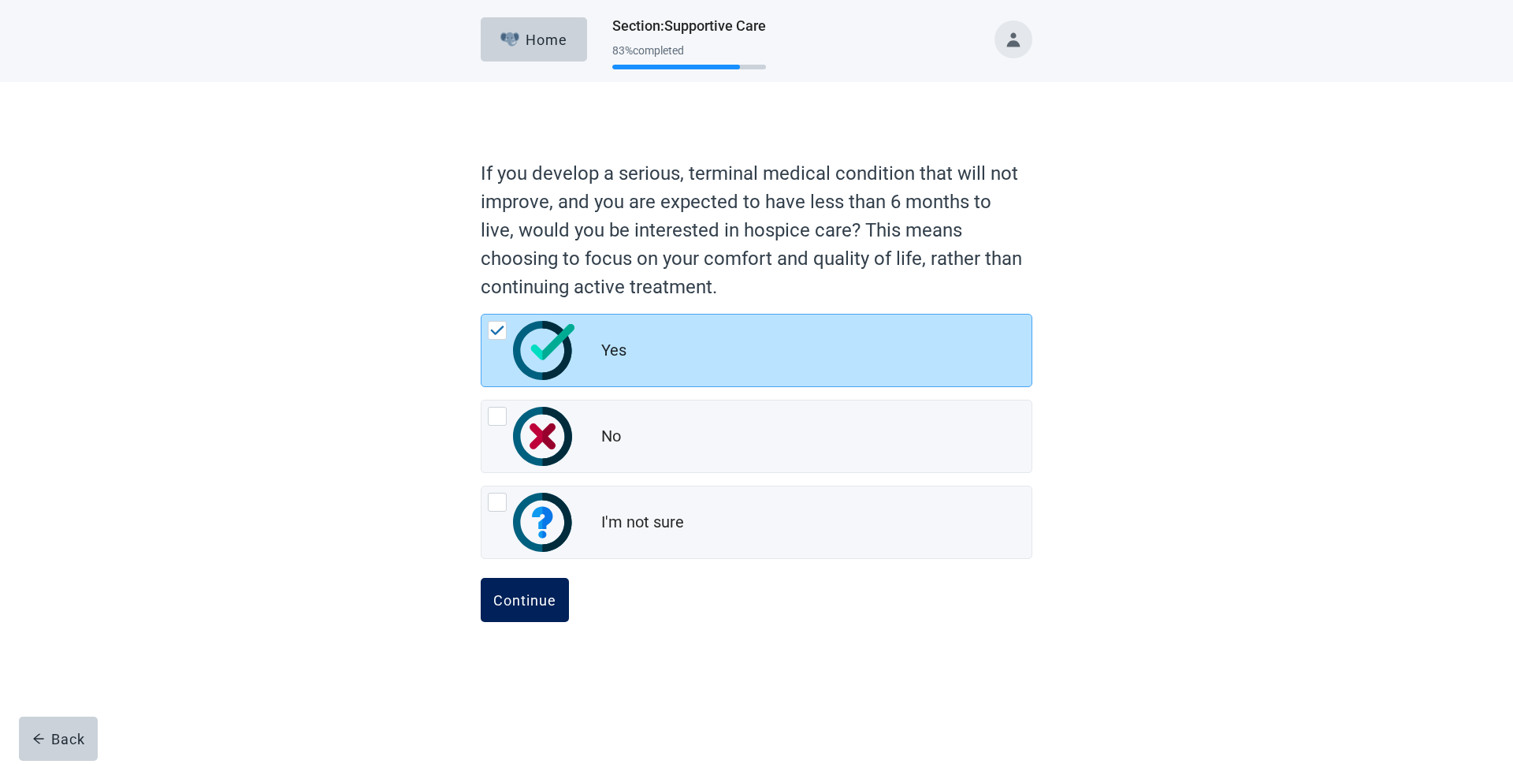
click at [521, 597] on div "Continue" at bounding box center [524, 600] width 63 height 16
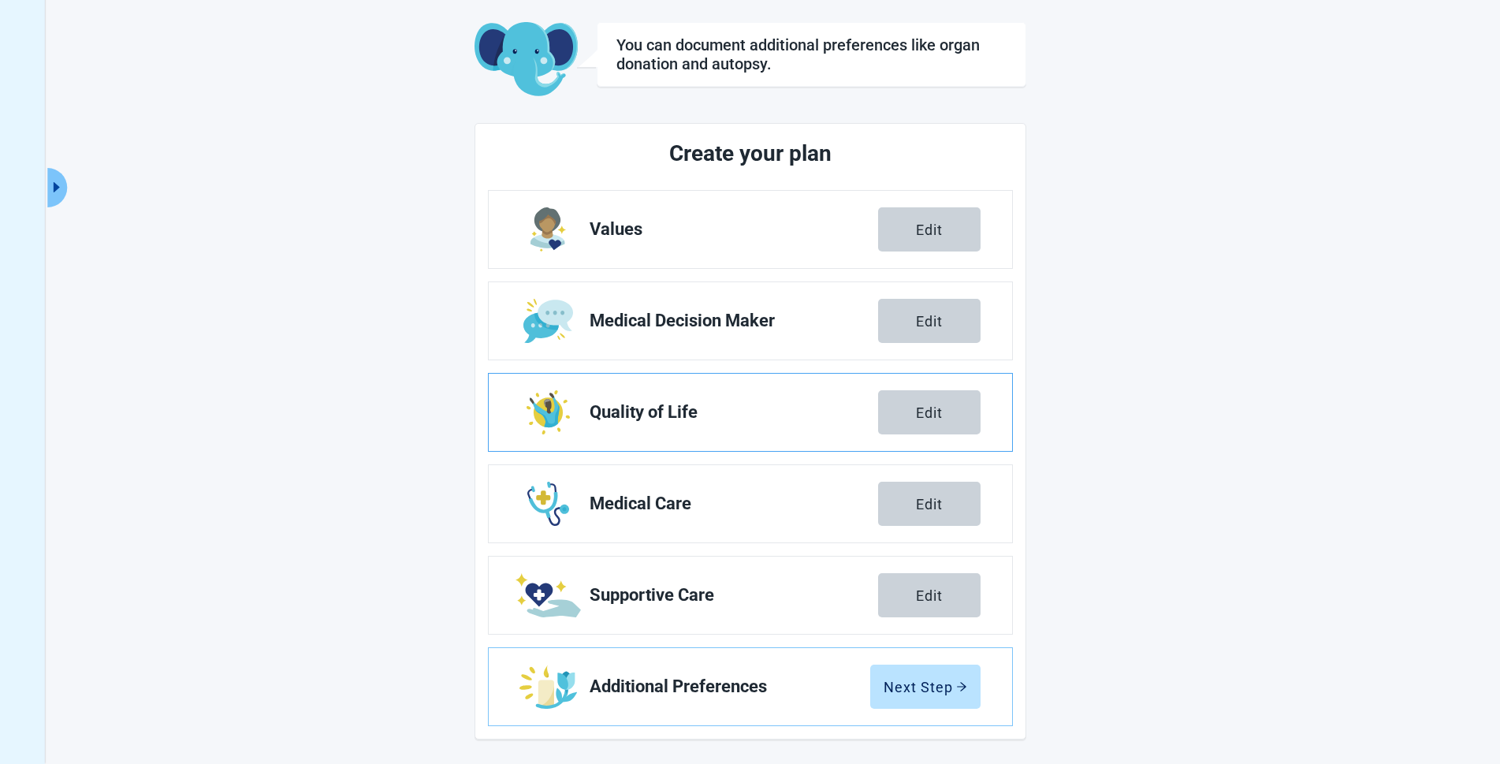
scroll to position [74, 0]
click at [924, 688] on div "Next Step" at bounding box center [925, 686] width 84 height 16
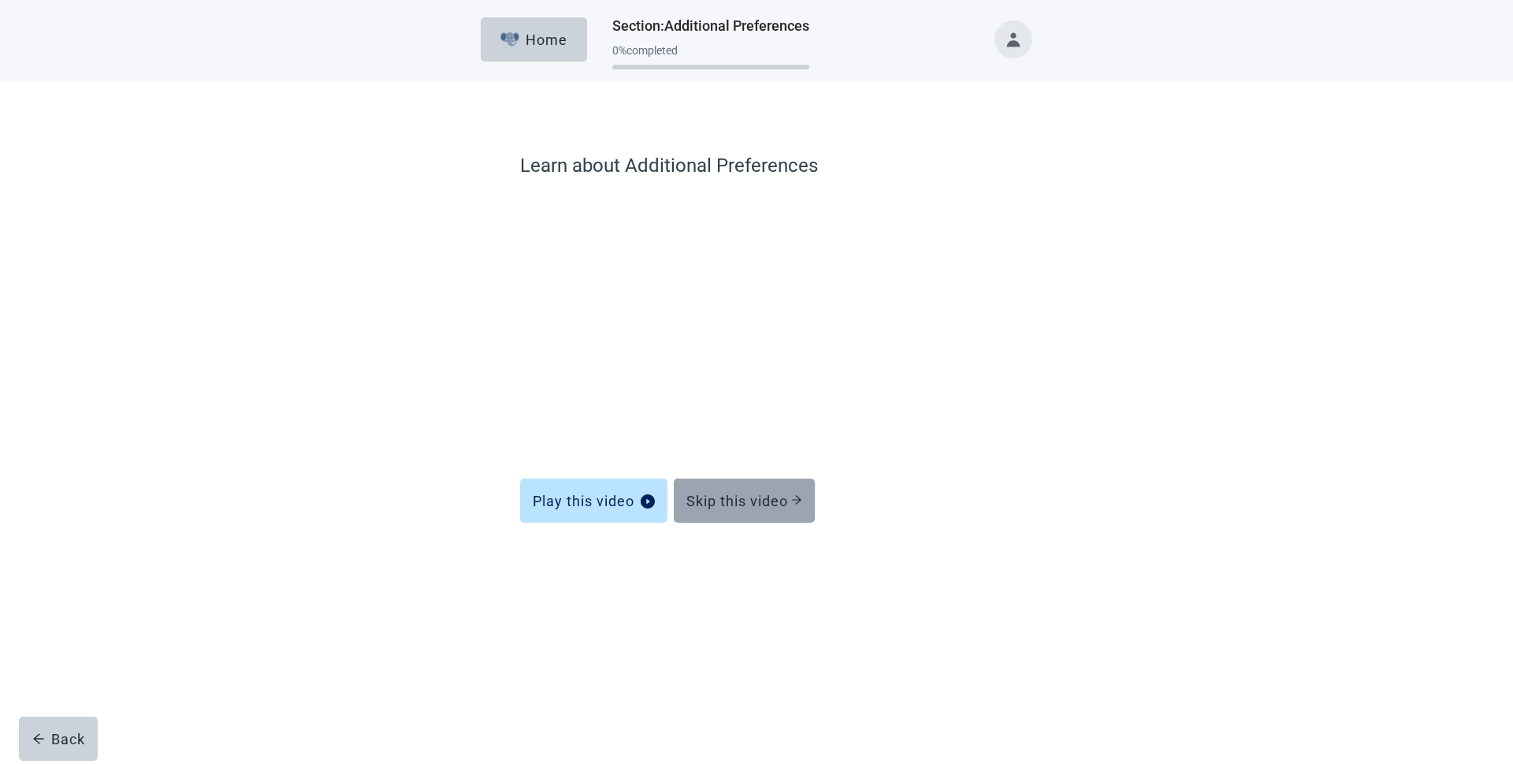
click at [733, 503] on div "Skip this video" at bounding box center [744, 501] width 116 height 16
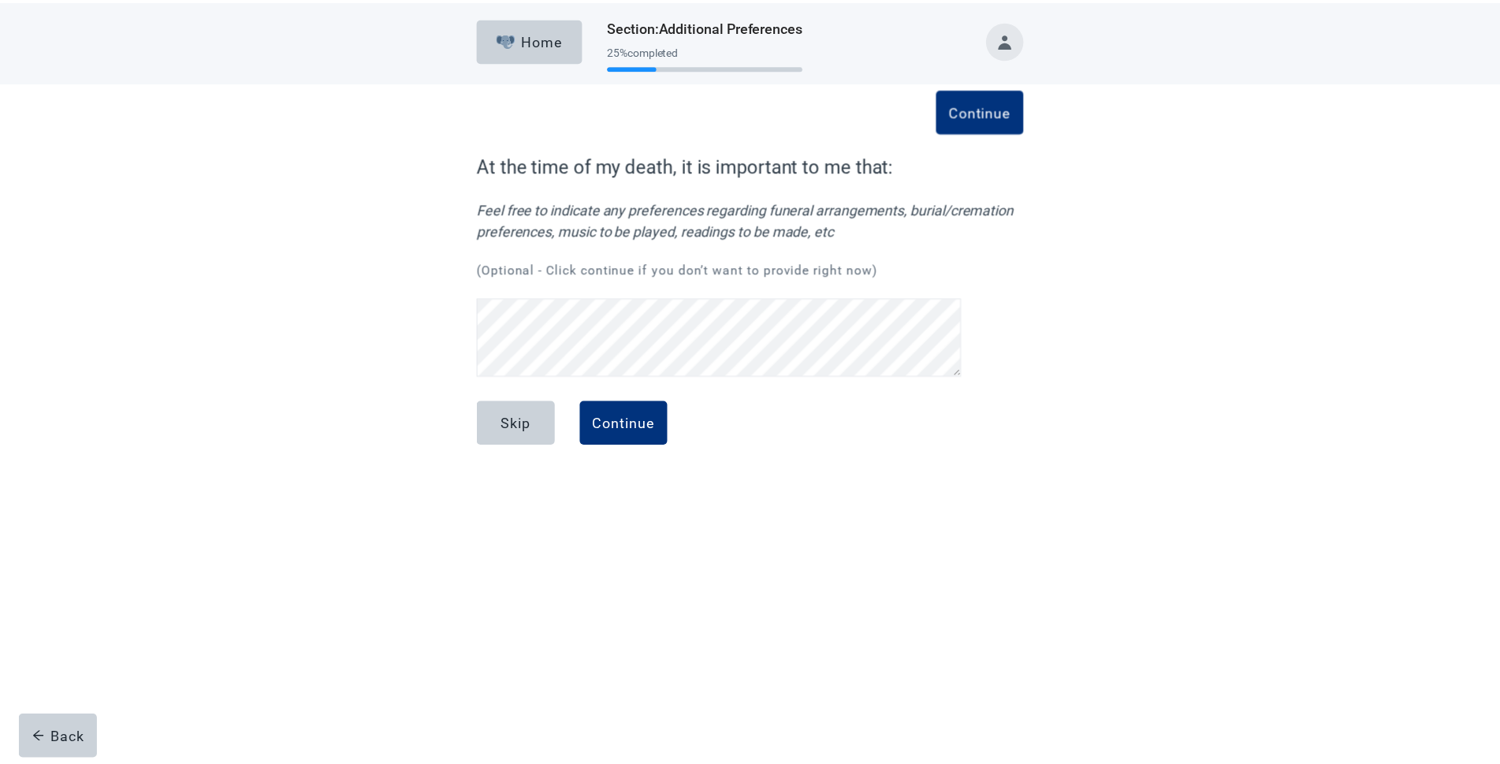
scroll to position [75, 0]
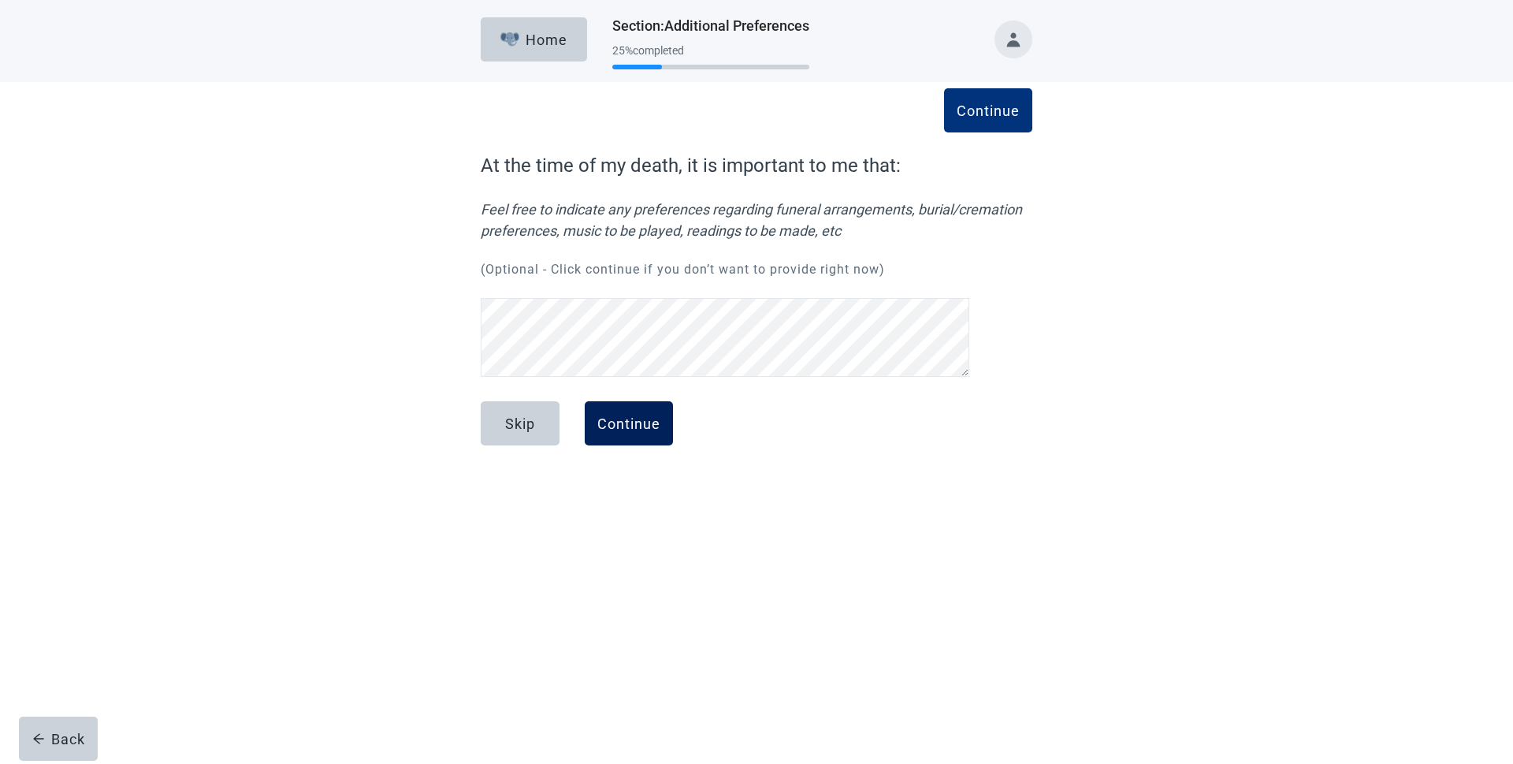
click at [628, 424] on div "Continue" at bounding box center [628, 423] width 63 height 16
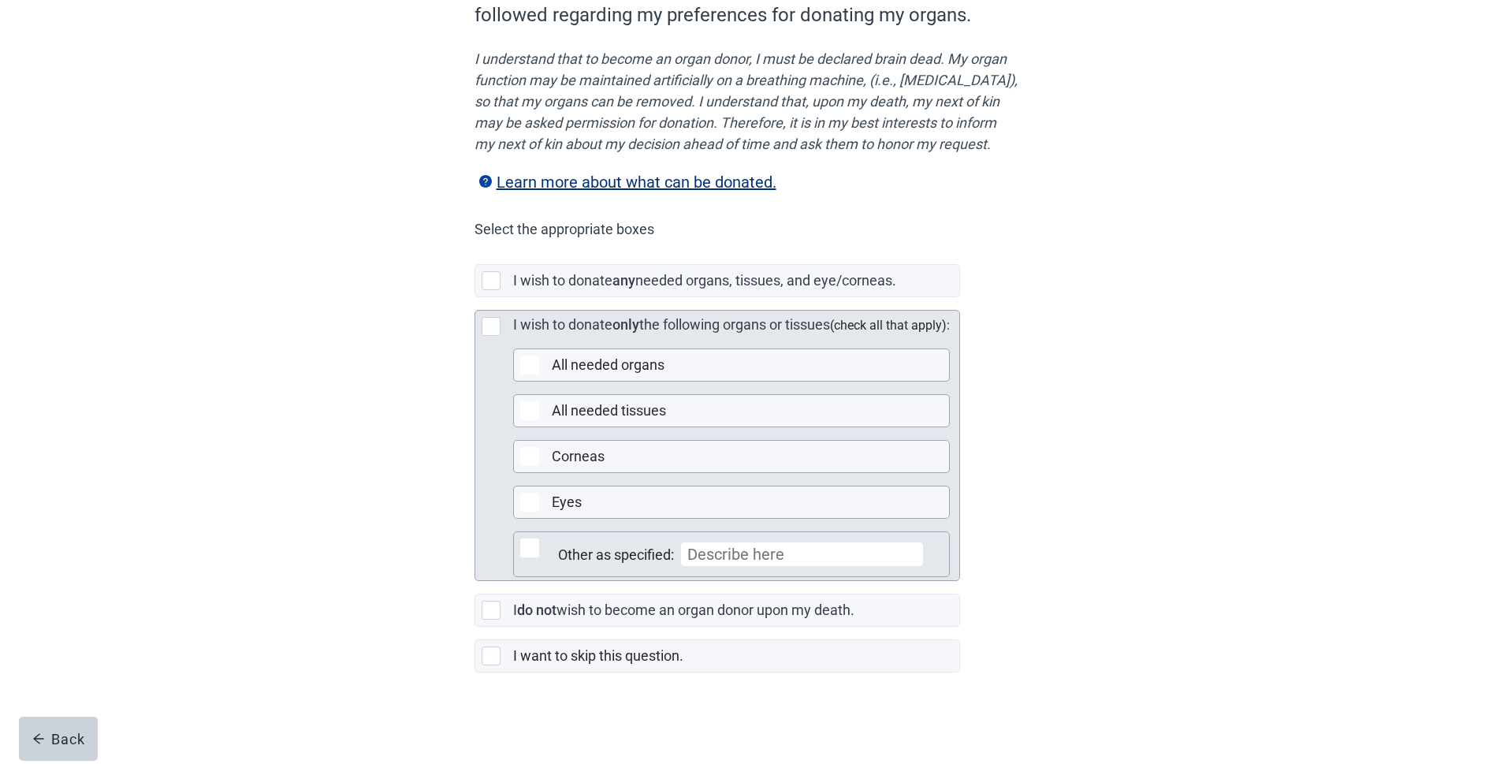
scroll to position [208, 0]
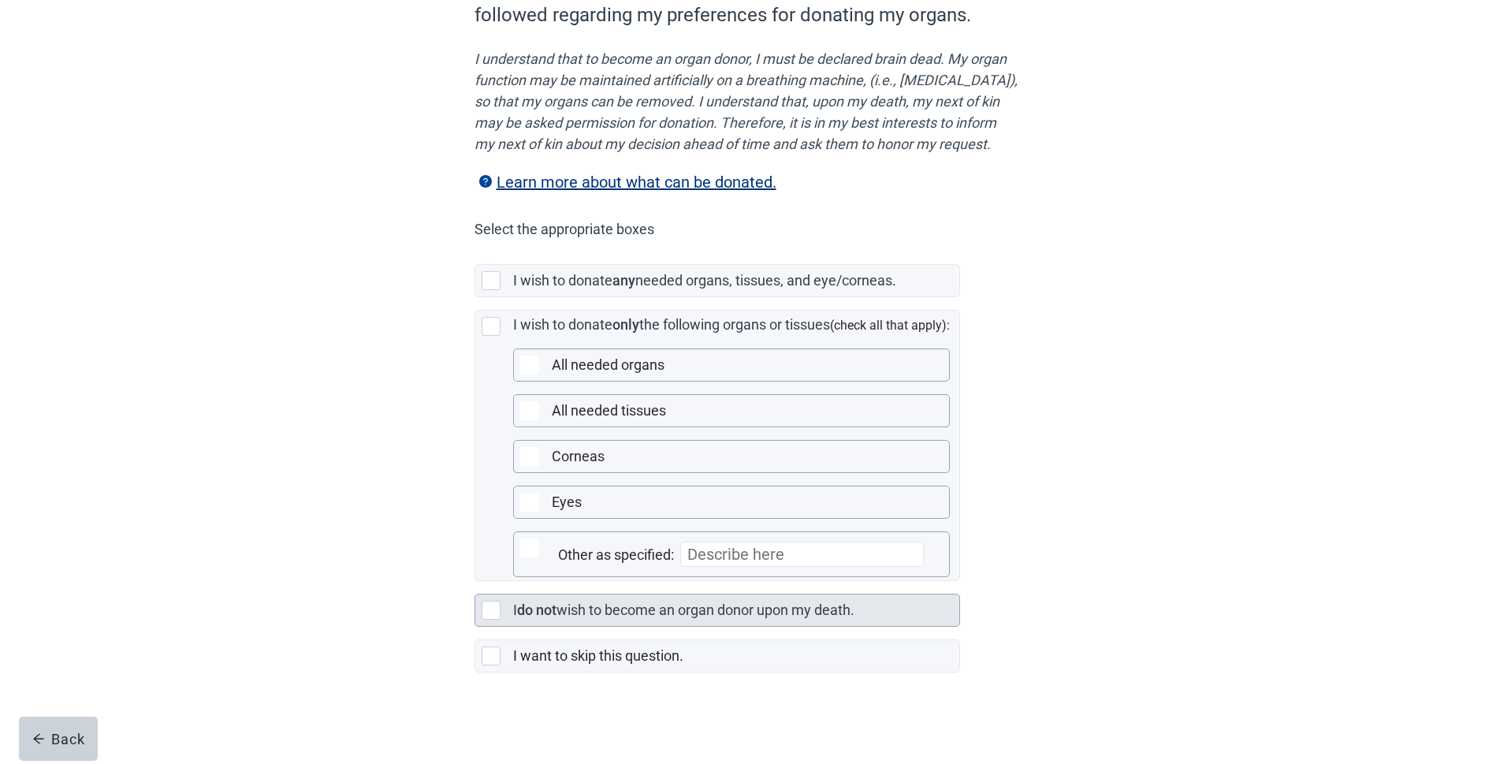
click at [483, 608] on div "Main content" at bounding box center [490, 609] width 19 height 19
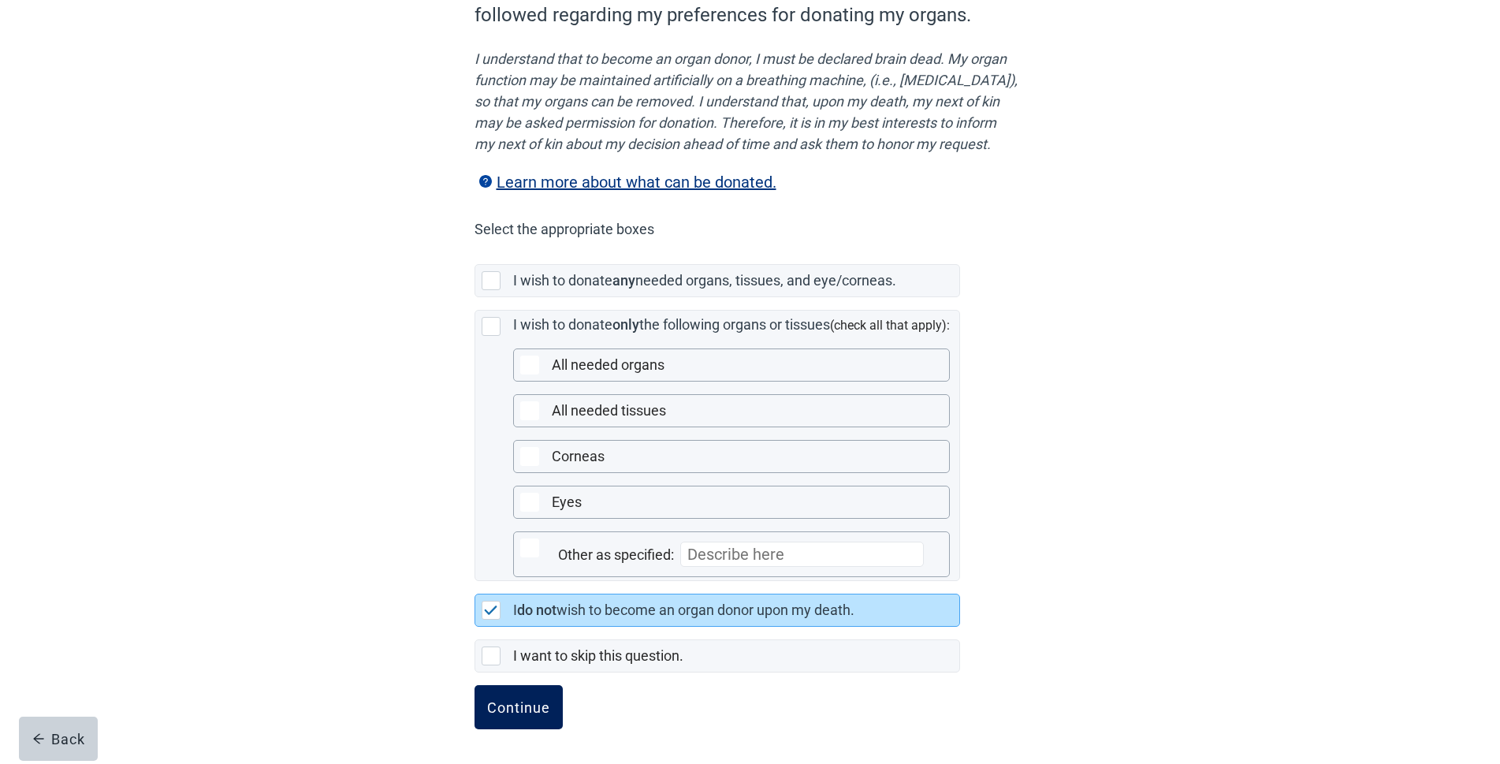
click at [497, 695] on button "Continue" at bounding box center [518, 707] width 88 height 44
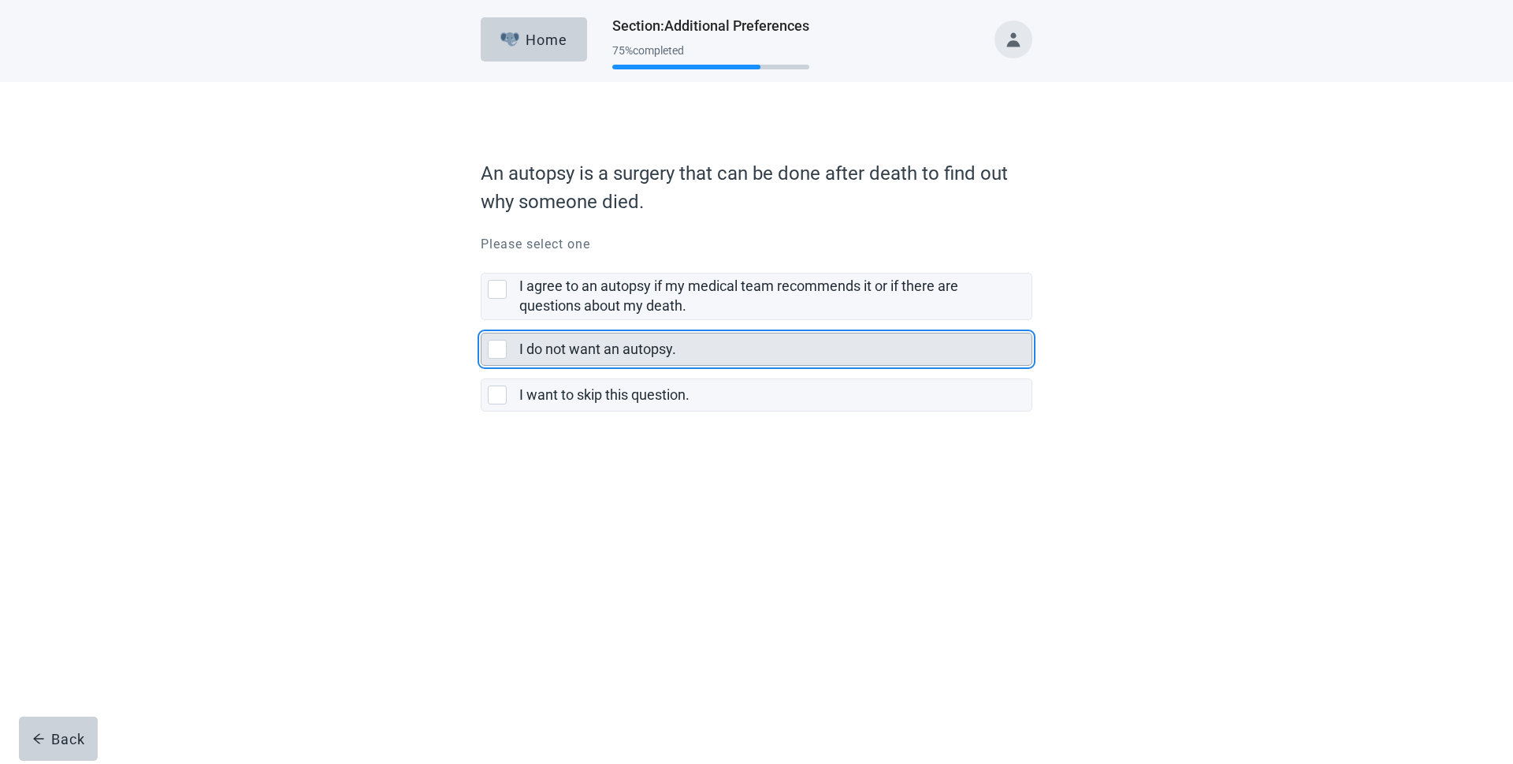
click at [494, 352] on div "I do not want an autopsy., checkbox, not selected" at bounding box center [497, 349] width 19 height 19
click at [481, 321] on input "I do not want an autopsy." at bounding box center [481, 320] width 1 height 1
checkbox input "true"
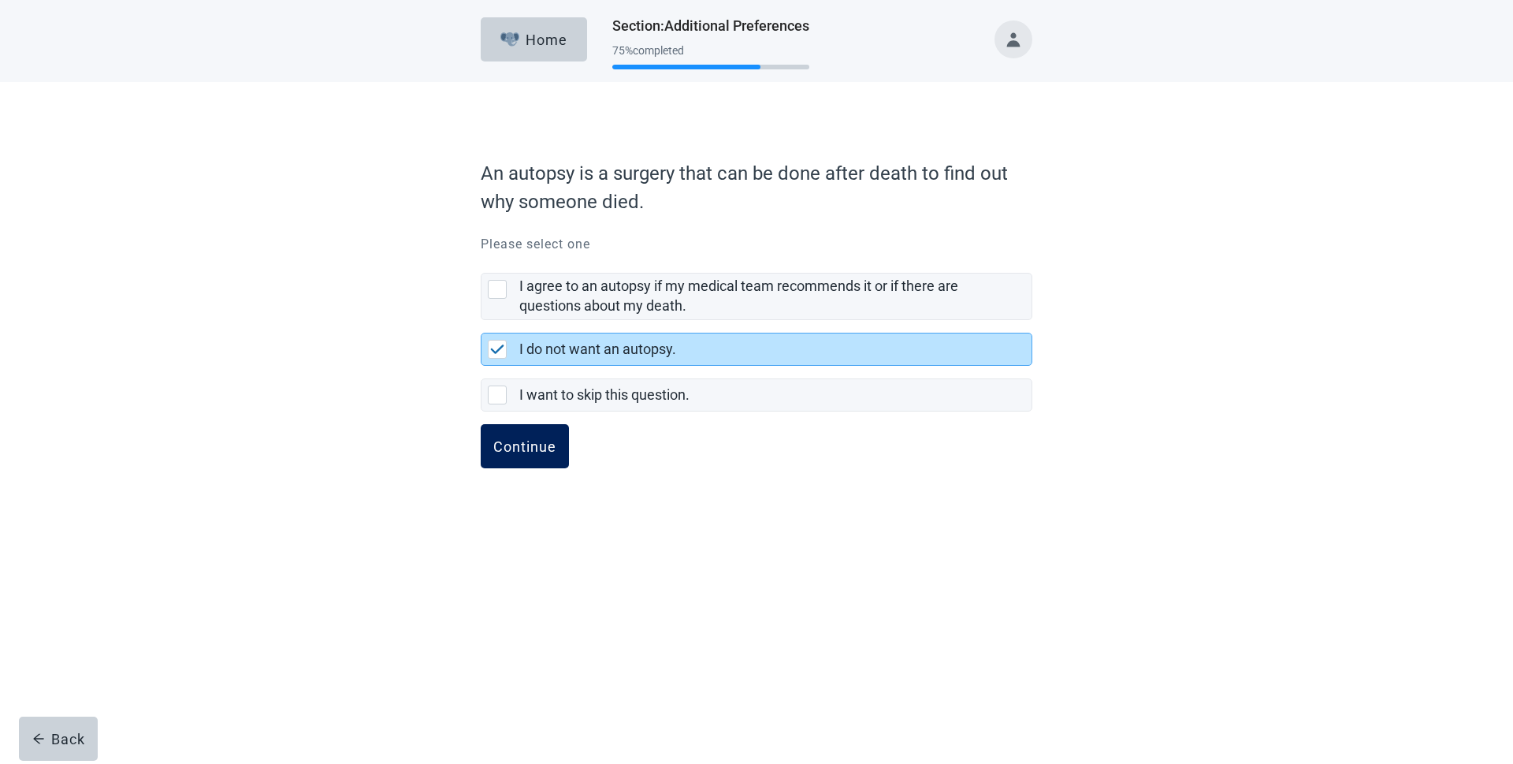
click at [508, 452] on div "Continue" at bounding box center [524, 446] width 63 height 16
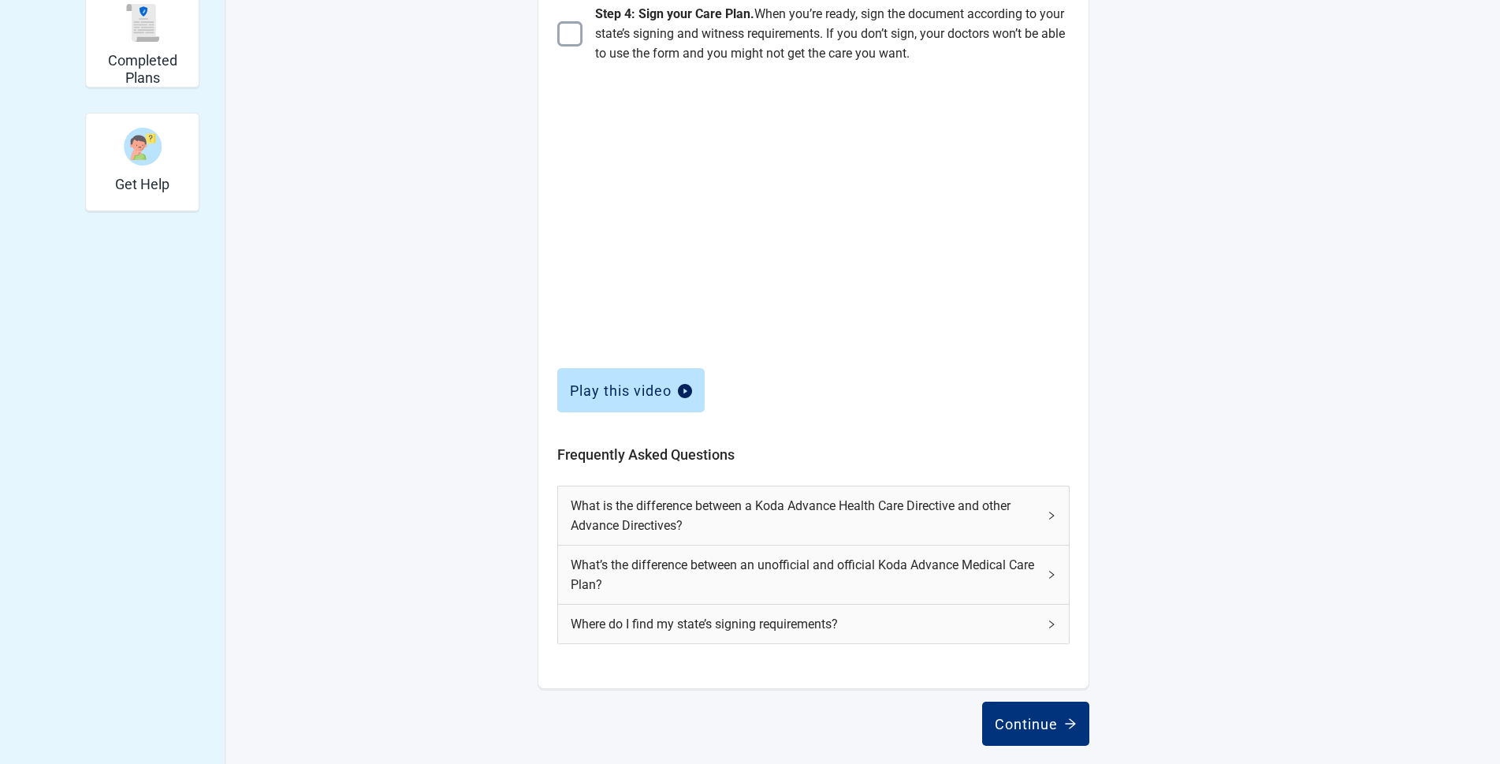
scroll to position [459, 0]
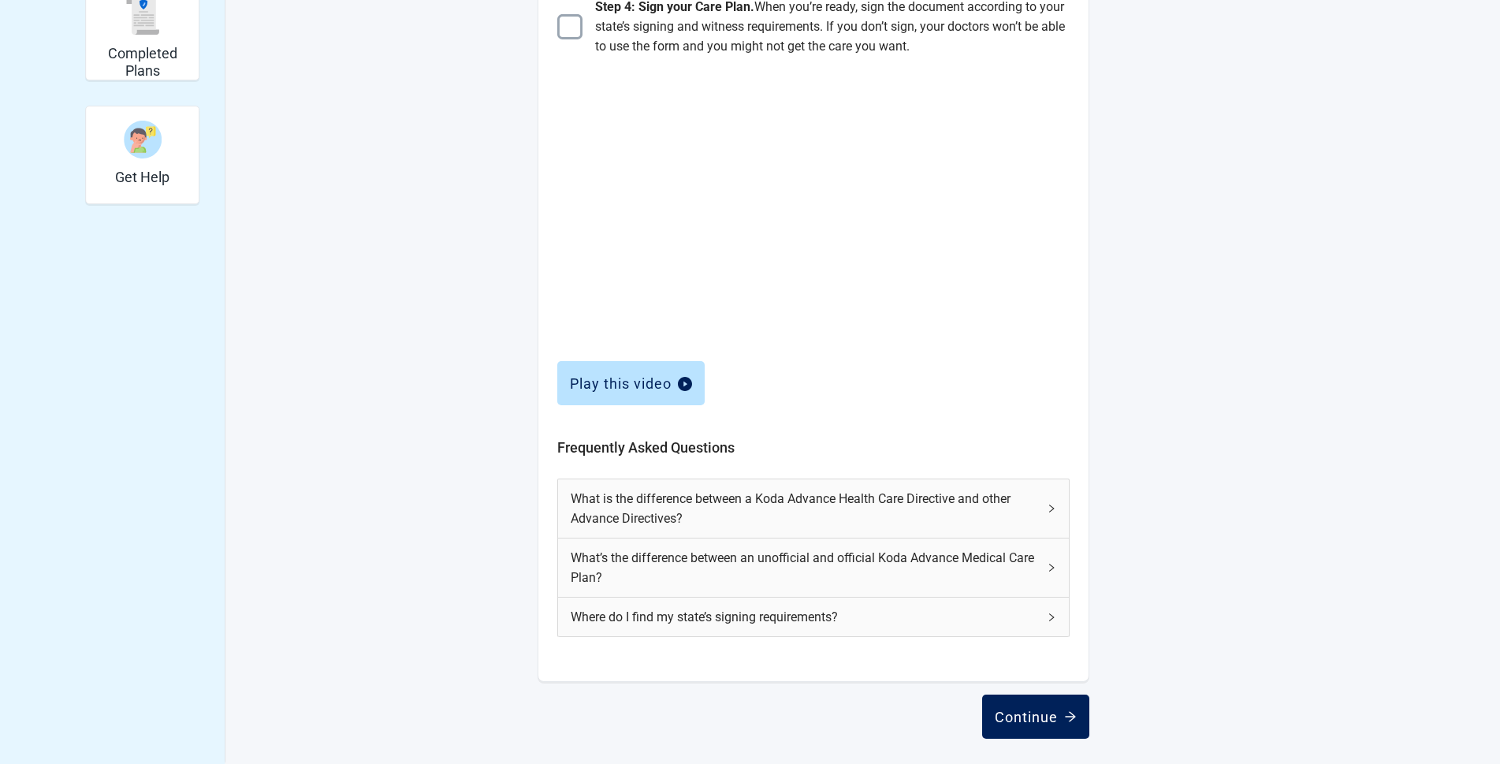
click at [1026, 725] on button "Continue" at bounding box center [1035, 716] width 107 height 44
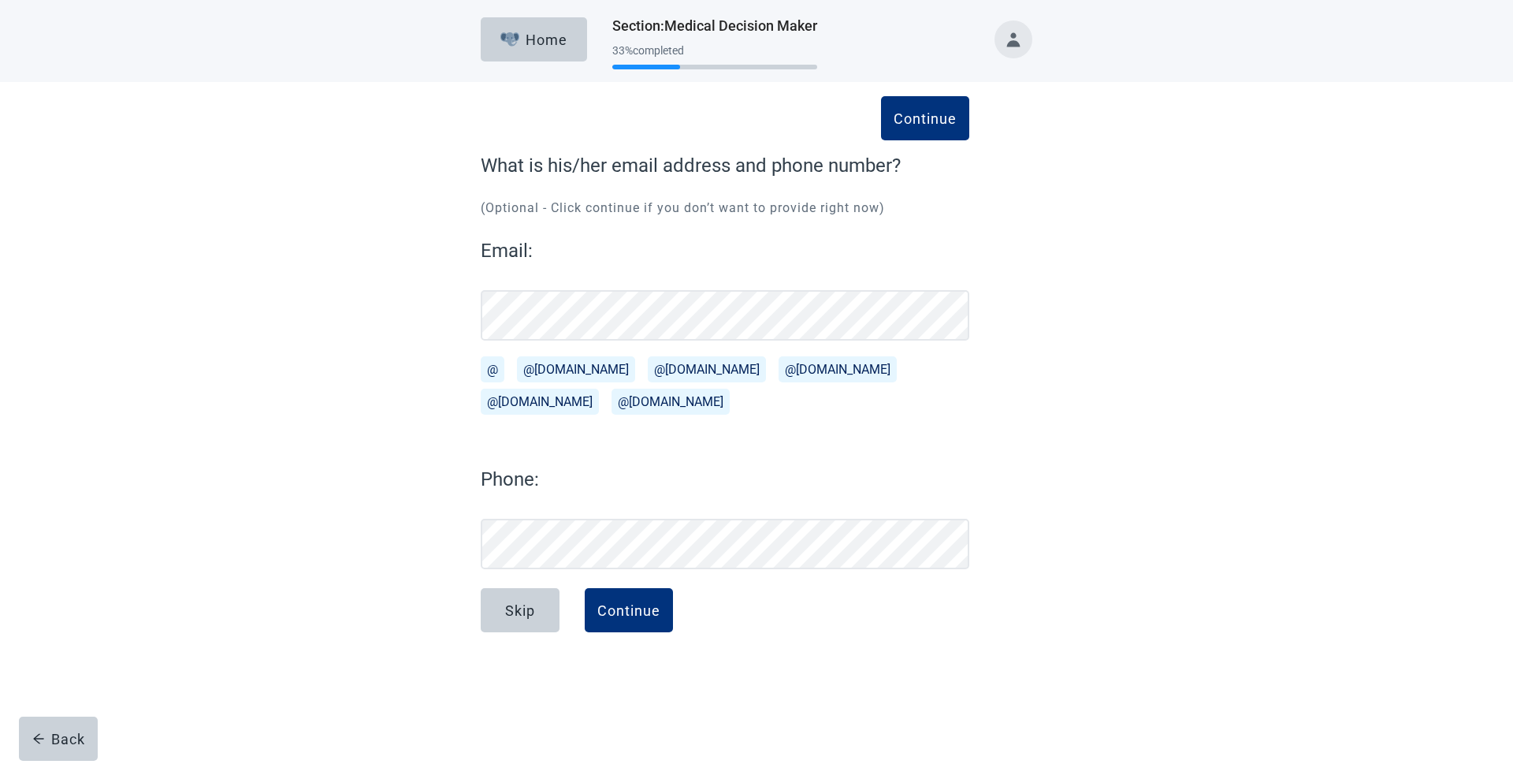
click at [1161, 420] on div "Continue What is his/her email address and phone number? (Optional - Click cont…" at bounding box center [757, 374] width 1362 height 585
click at [1017, 50] on button "Toggle account menu" at bounding box center [1013, 39] width 38 height 38
click at [976, 101] on span "My Profile" at bounding box center [988, 103] width 58 height 15
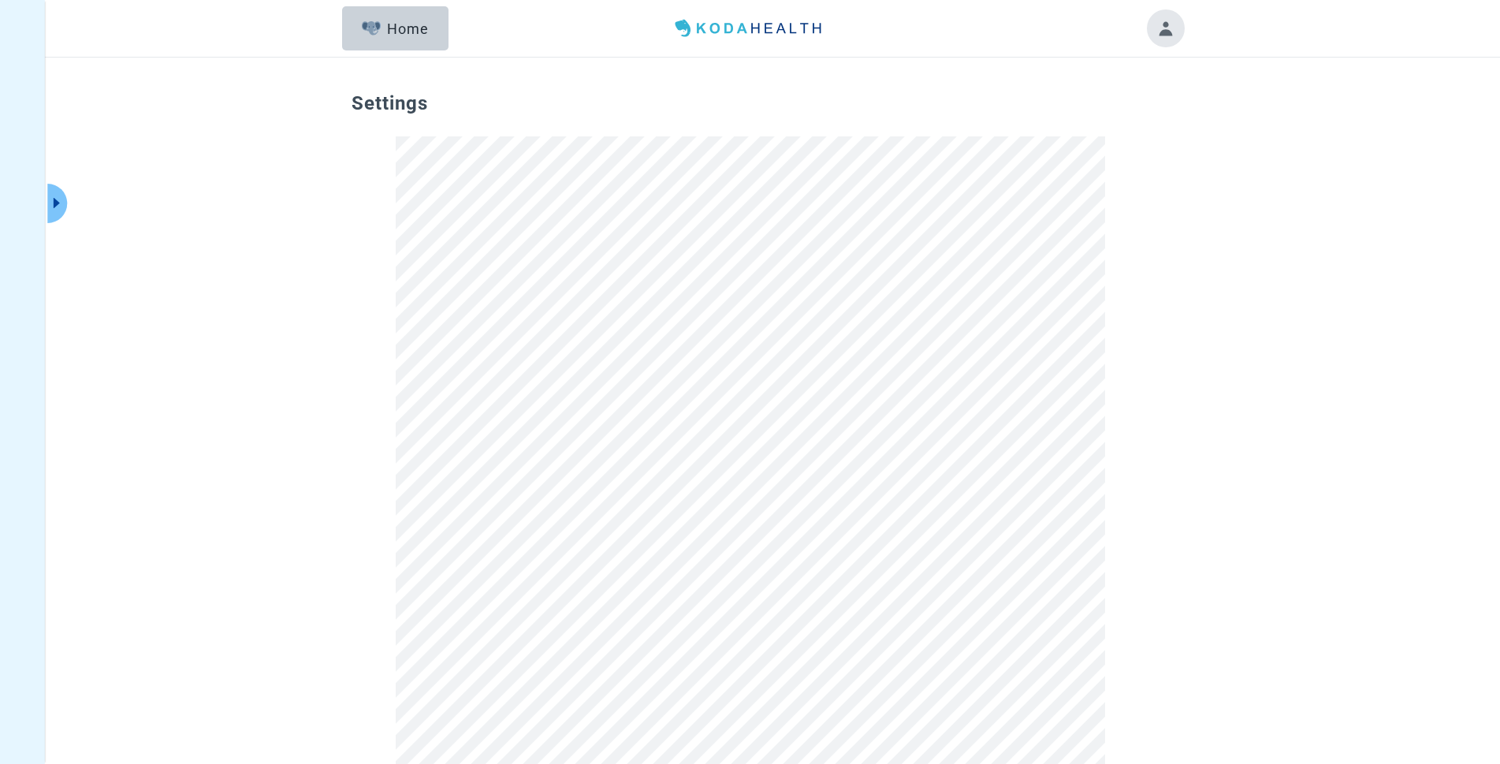
click at [1165, 19] on button "Toggle account menu" at bounding box center [1166, 28] width 38 height 38
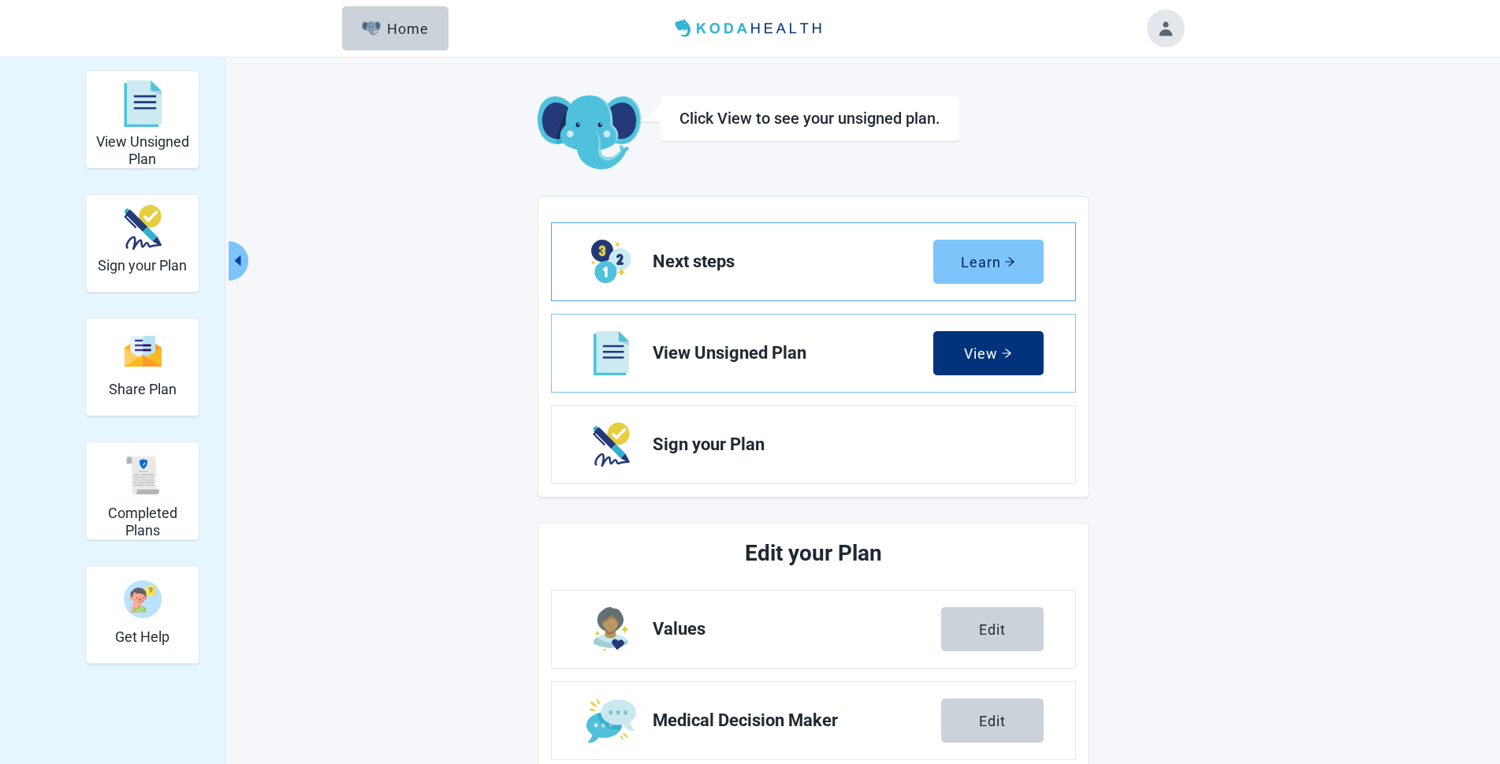
click at [983, 266] on div "Learn" at bounding box center [988, 262] width 54 height 16
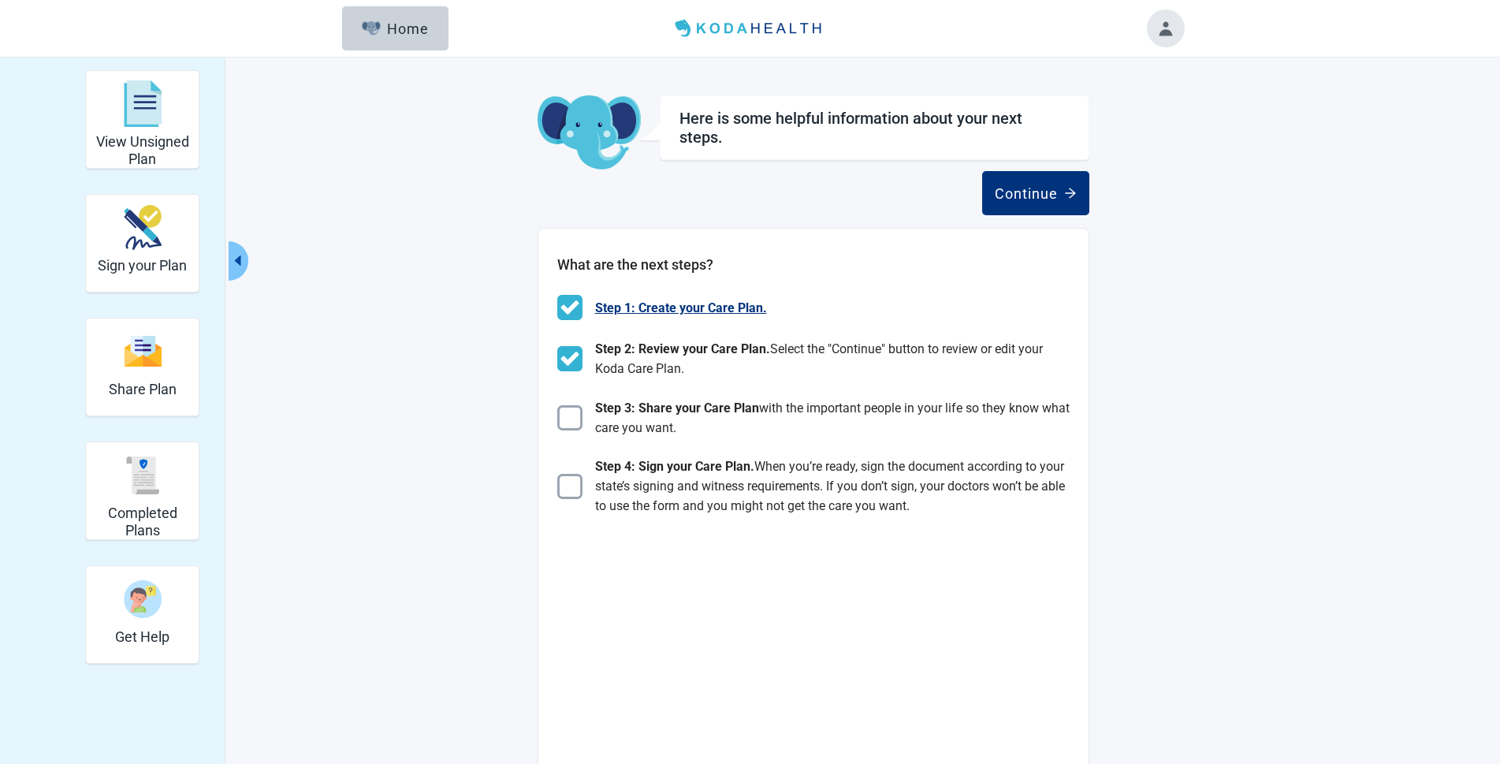
click at [598, 305] on span "Step 1: Create your Care Plan." at bounding box center [681, 308] width 172 height 20
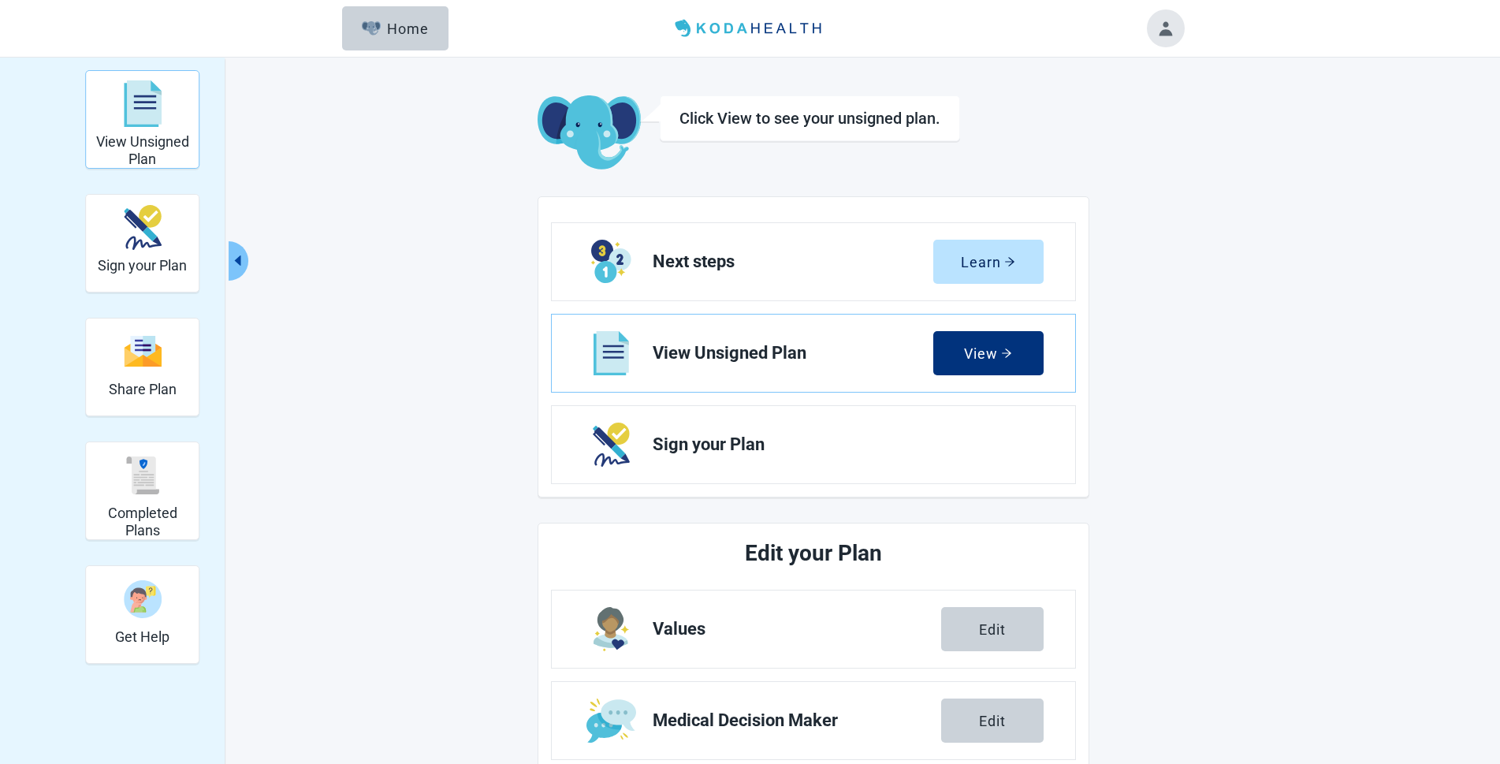
click at [148, 144] on h2 "View Unsigned Plan" at bounding box center [142, 150] width 100 height 34
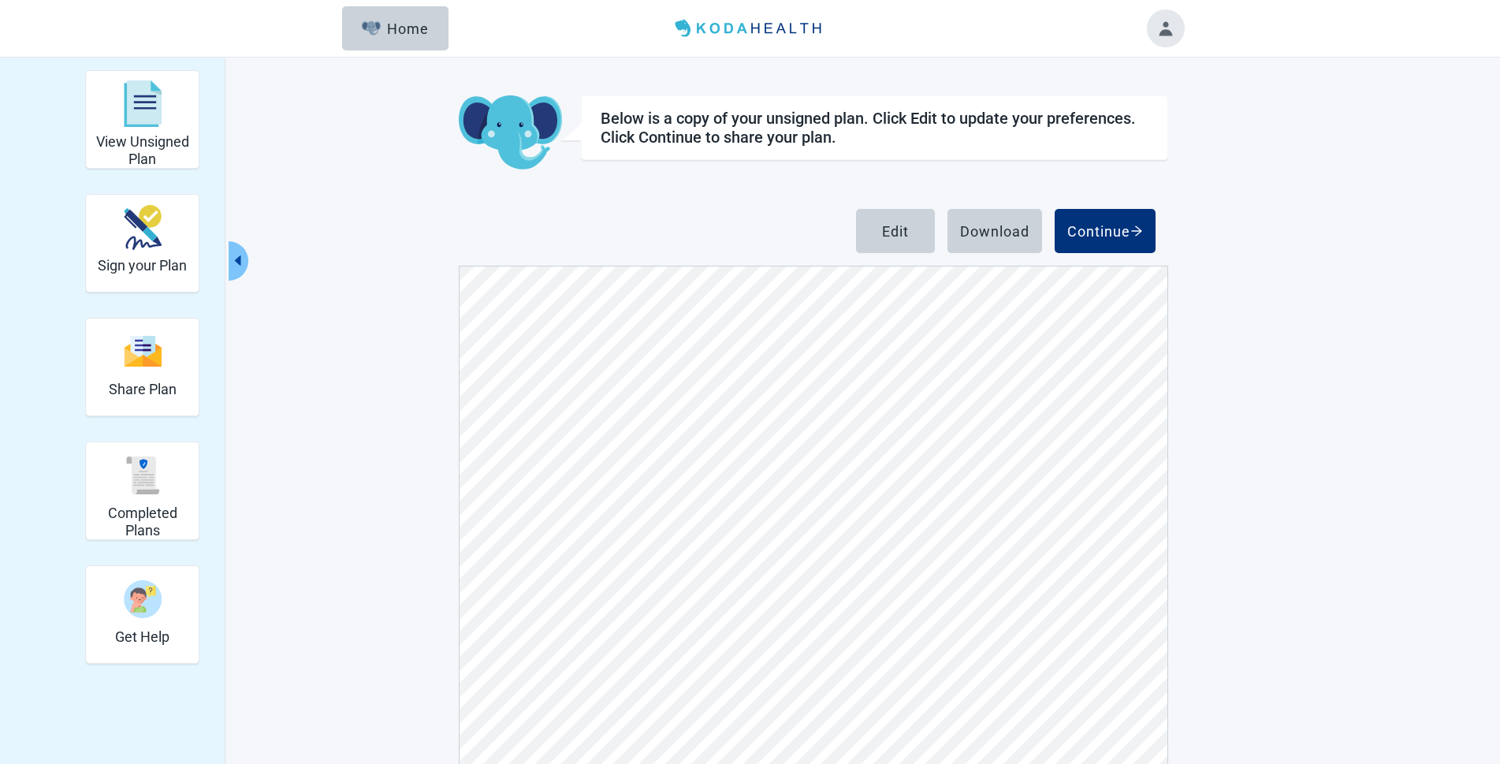
scroll to position [946, 0]
click at [167, 390] on h2 "Share Plan" at bounding box center [143, 389] width 68 height 17
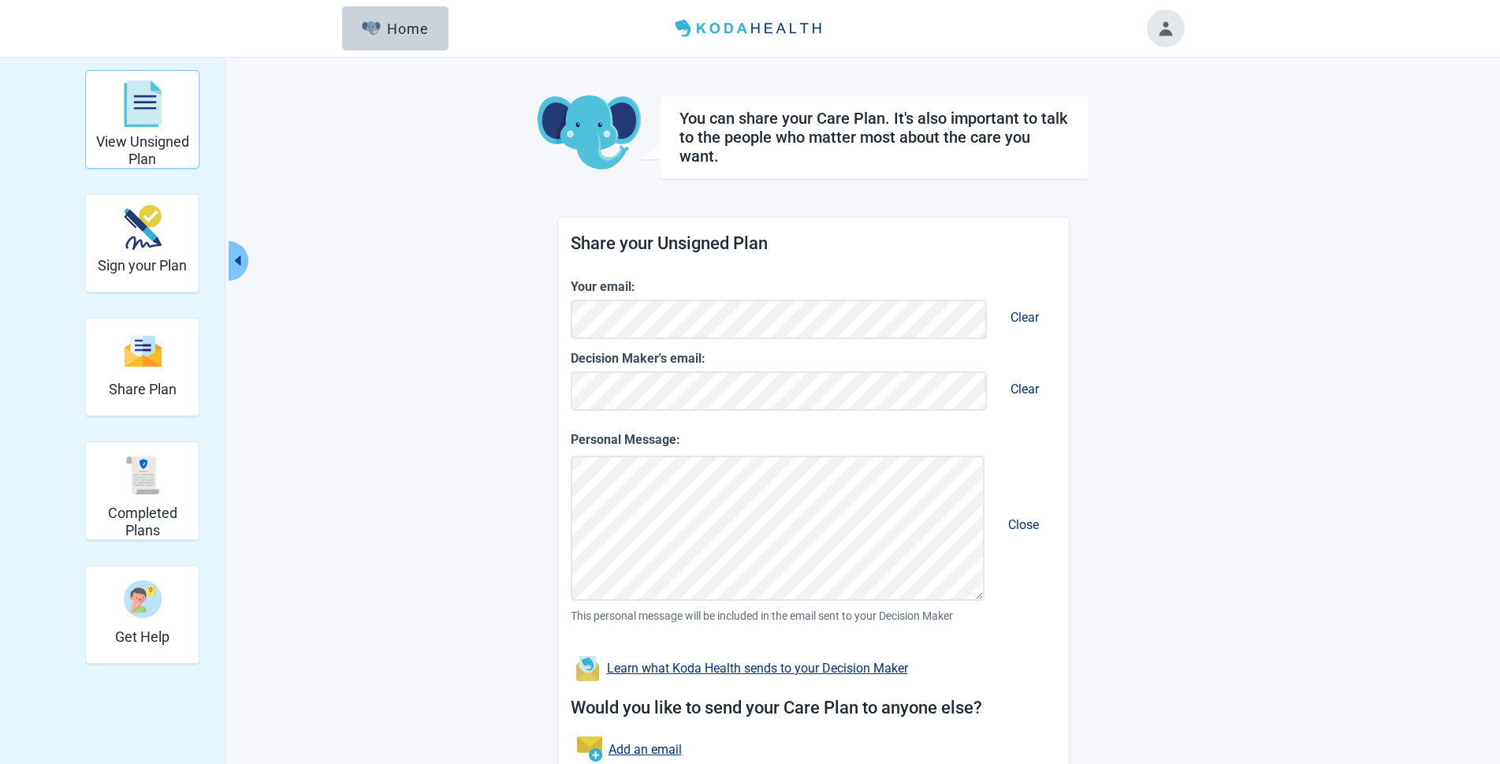
click at [138, 104] on img "View Unsigned Plan" at bounding box center [143, 103] width 38 height 47
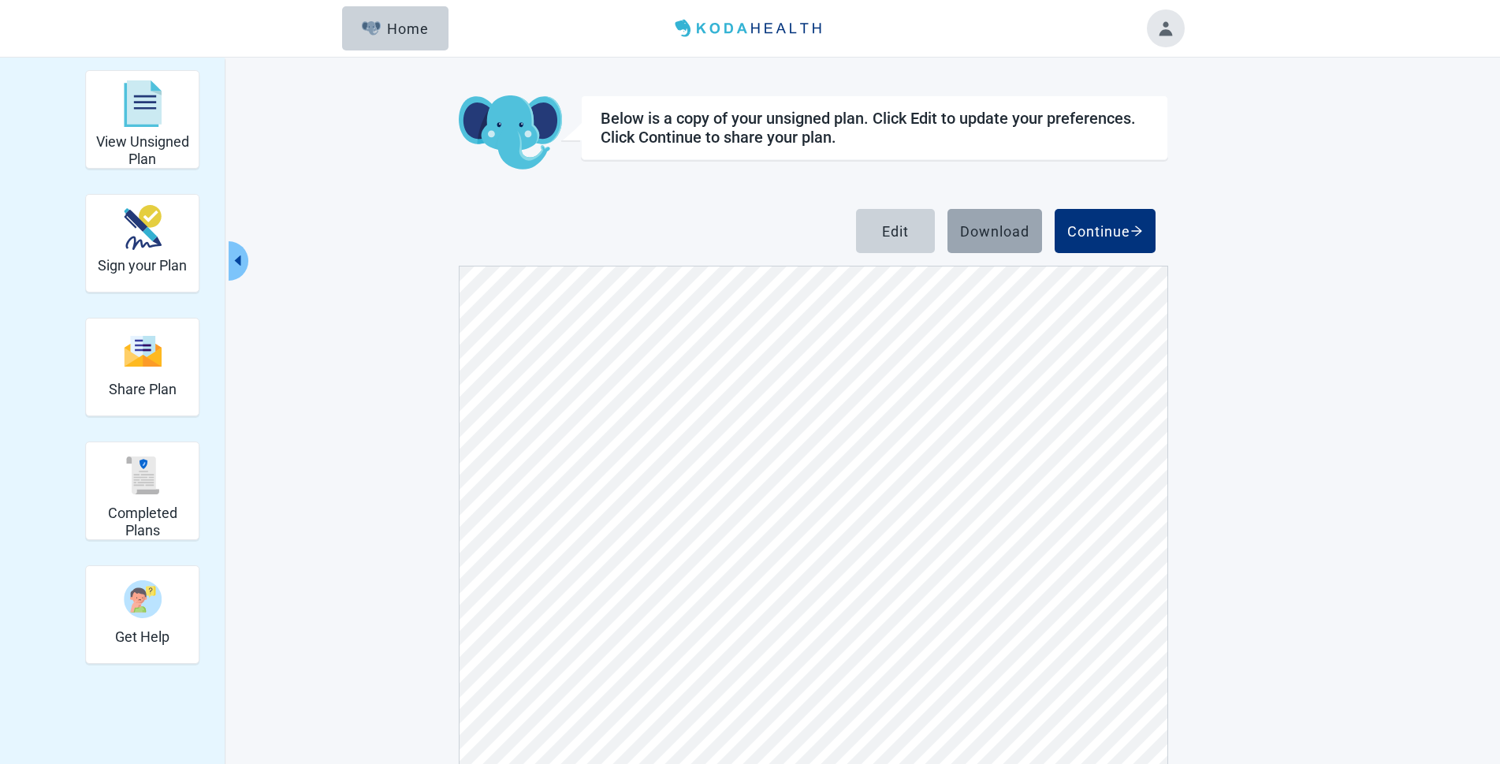
click at [979, 228] on div "Download" at bounding box center [994, 231] width 69 height 16
